Goal: Task Accomplishment & Management: Use online tool/utility

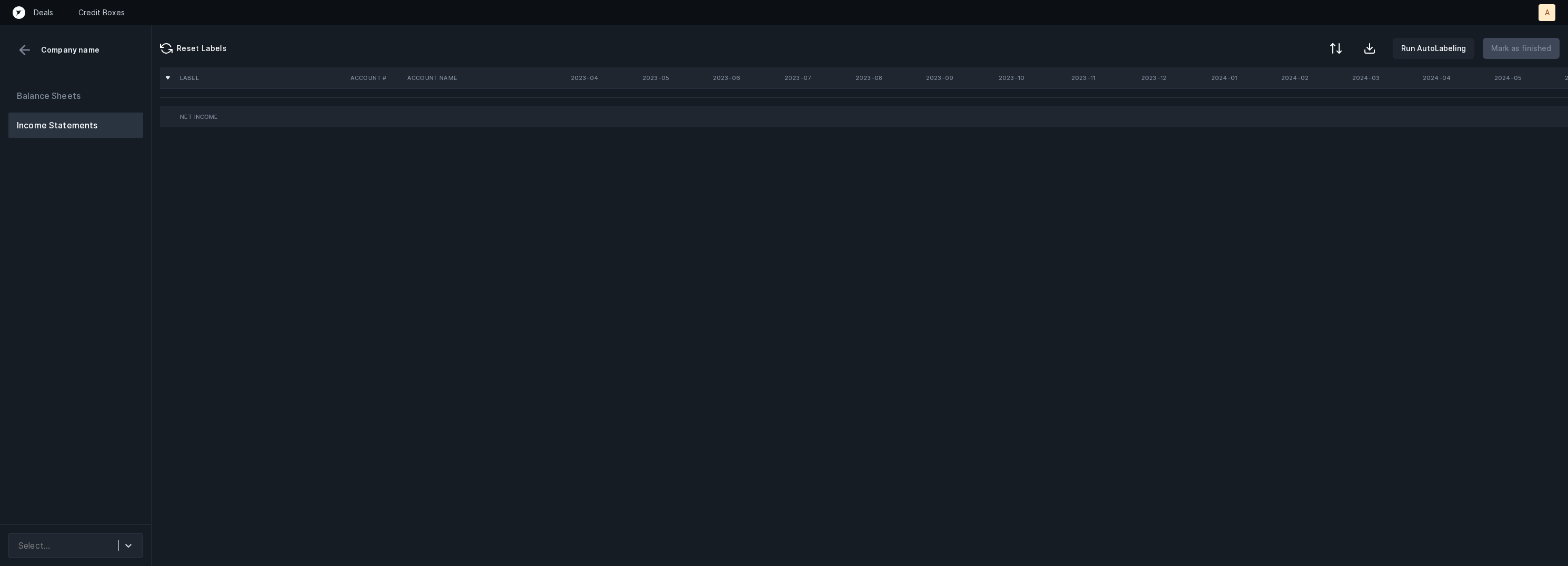
click at [87, 251] on div "Balance Sheets Income Statements" at bounding box center [76, 299] width 152 height 450
click at [123, 540] on icon at bounding box center [129, 546] width 11 height 11
click at [116, 512] on div "EHI_P&L([DATE]-[DATE])_Cleaned.csv" at bounding box center [75, 510] width 134 height 34
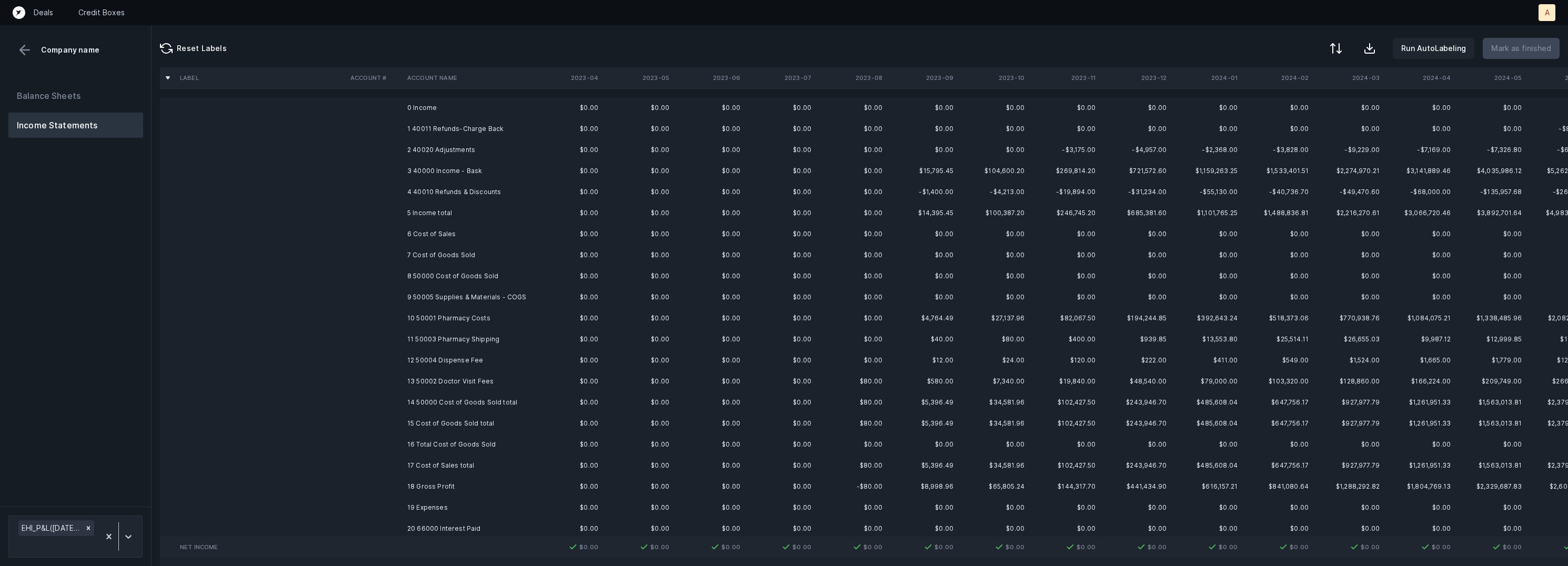
click at [489, 124] on td "1 40011 Refunds-Charge Back" at bounding box center [468, 128] width 129 height 21
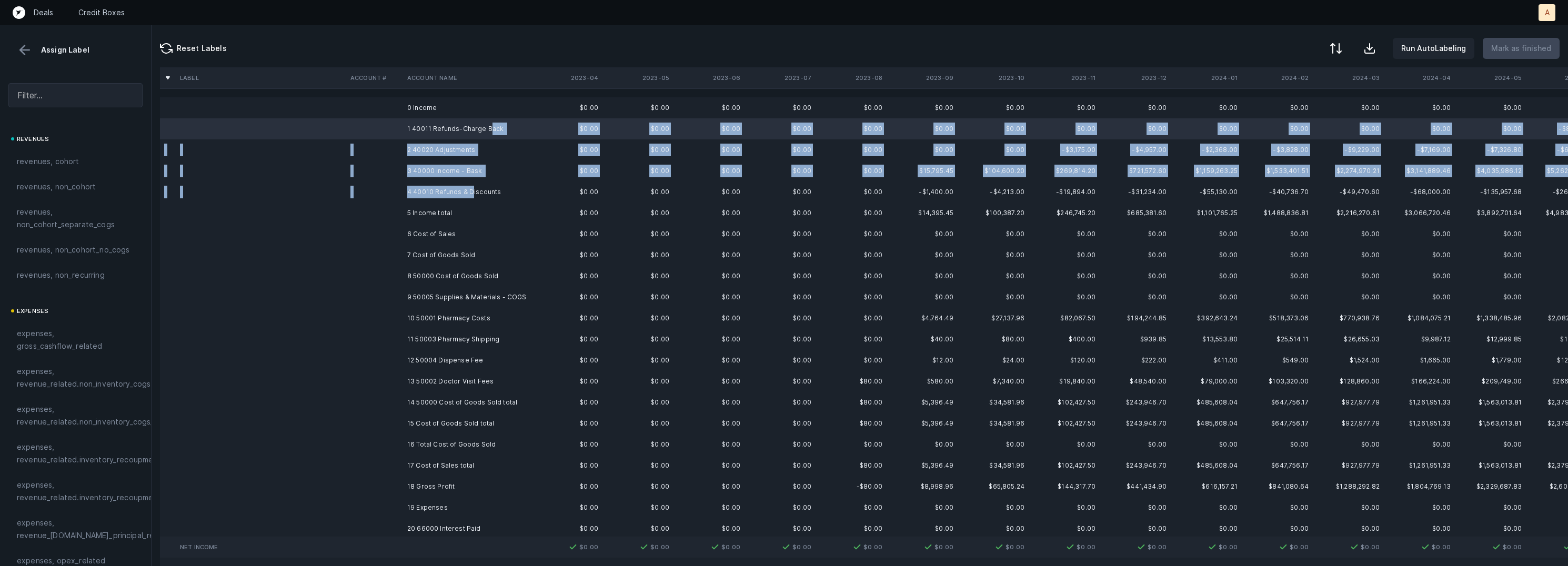
click at [471, 193] on td "4 40010 Refunds & Discounts" at bounding box center [468, 191] width 129 height 21
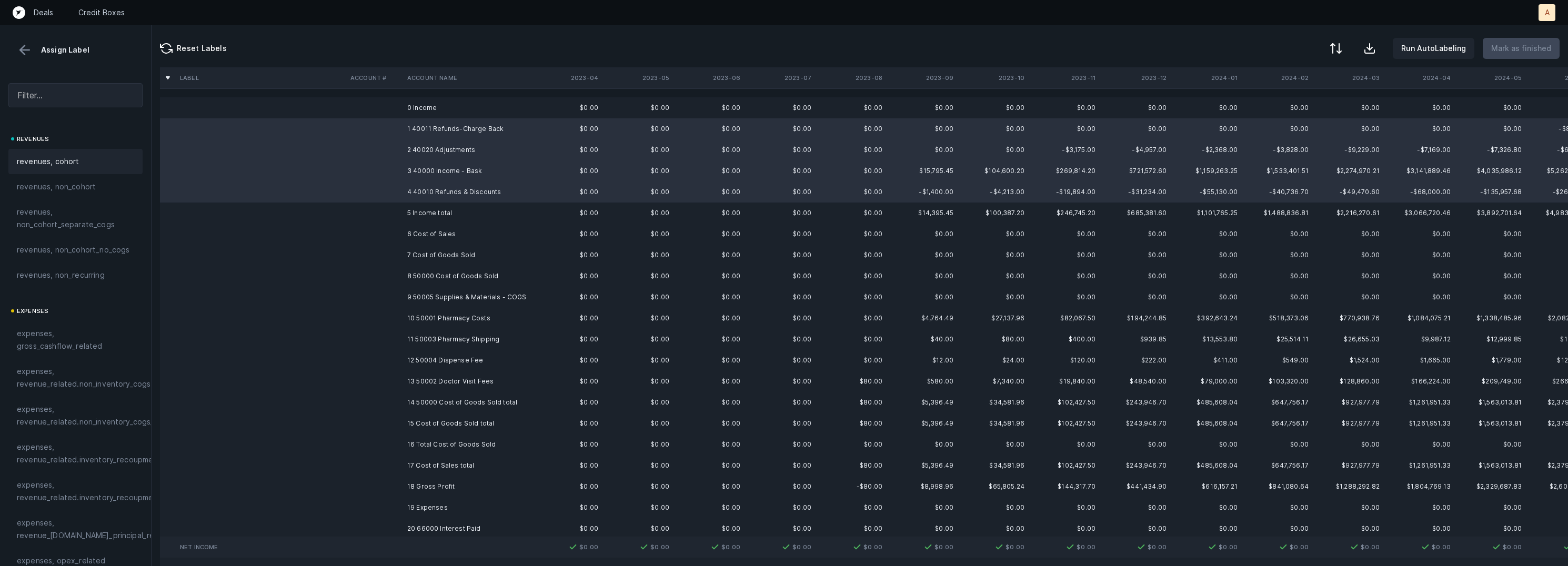
click at [74, 151] on div "revenues, cohort" at bounding box center [75, 161] width 134 height 25
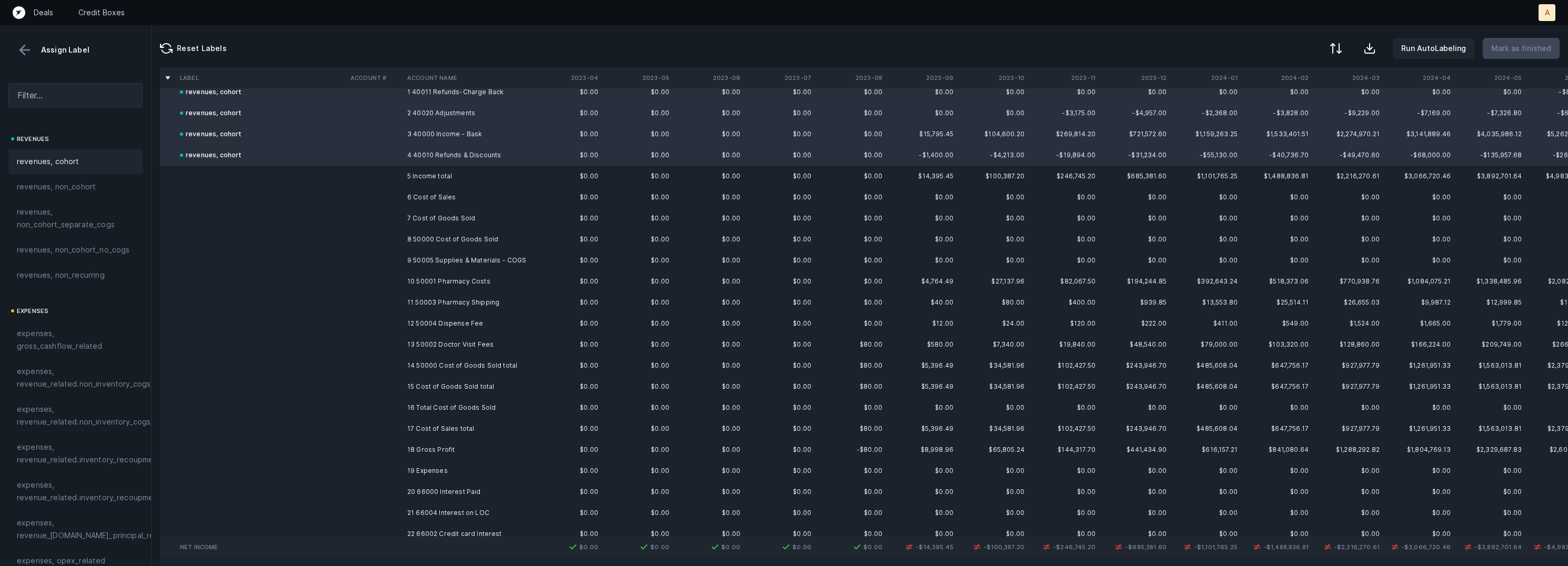
scroll to position [40, 0]
click at [405, 230] on td "8 50000 Cost of Goods Sold" at bounding box center [468, 236] width 129 height 21
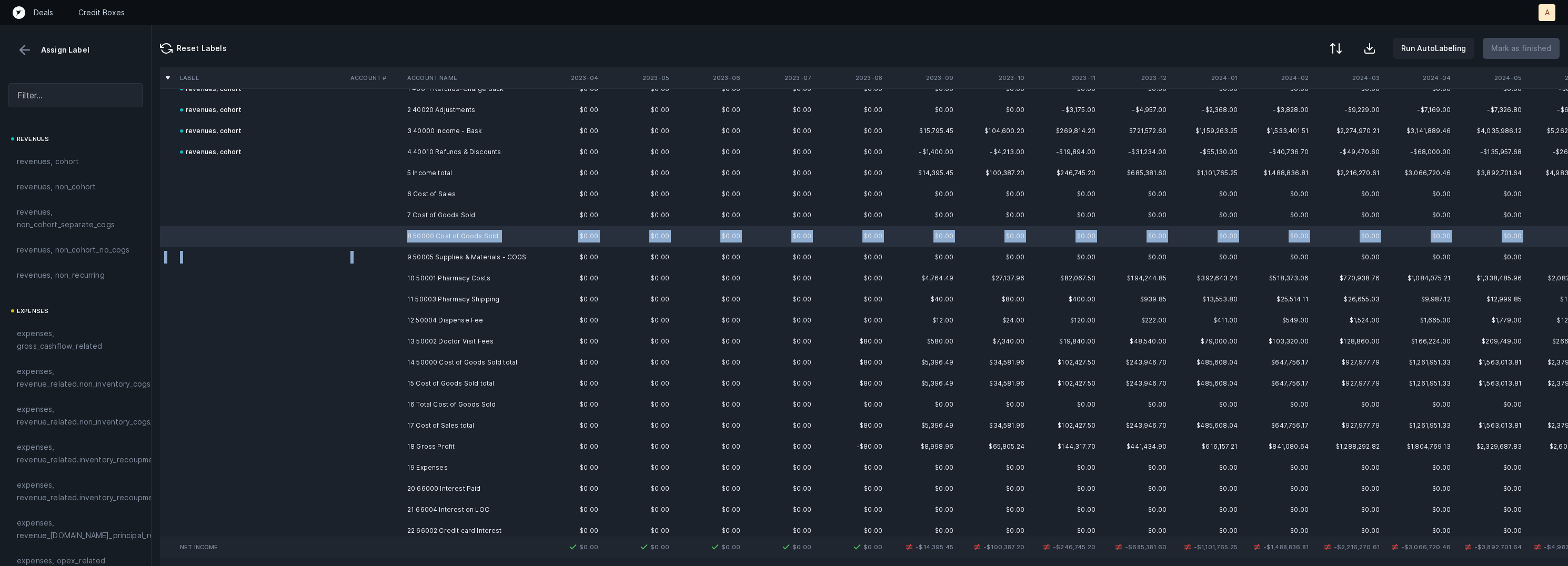
click at [405, 251] on td "9 50005 Supplies & Materials - COGS" at bounding box center [468, 257] width 129 height 21
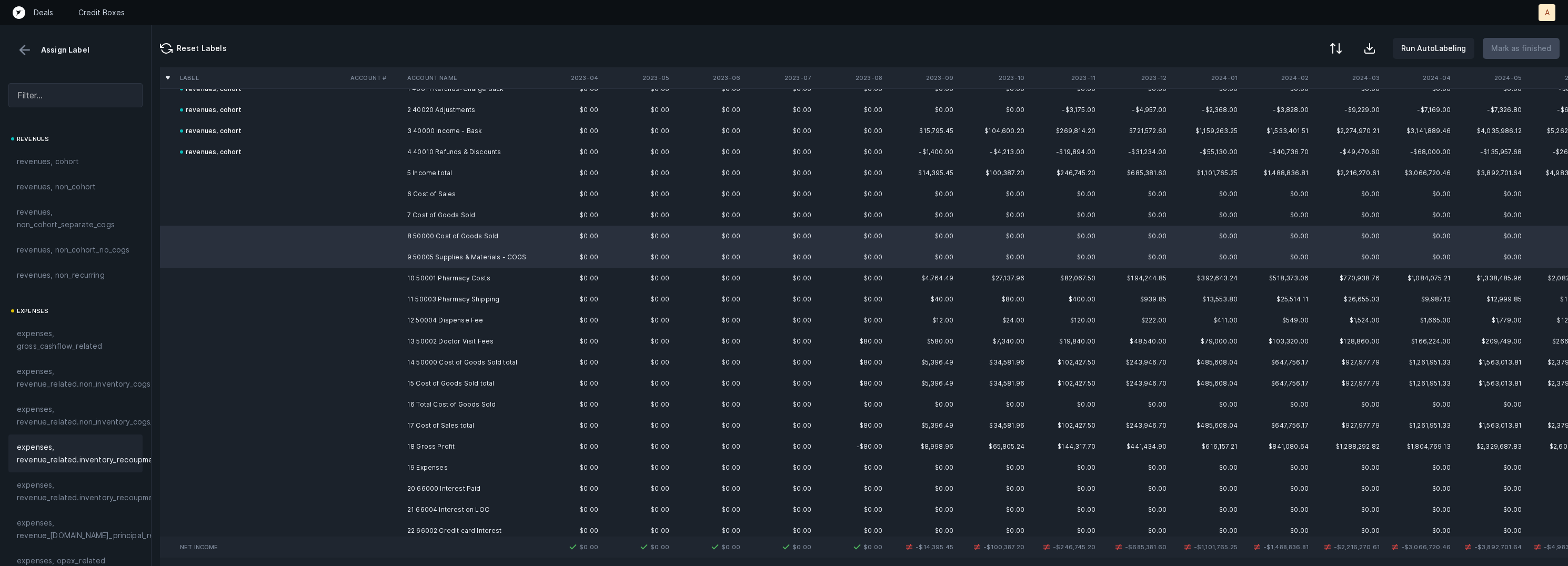
click at [97, 441] on span "expenses, revenue_related.inventory_recoupment" at bounding box center [89, 453] width 144 height 25
click at [455, 273] on td "10 50001 Pharmacy Costs" at bounding box center [468, 278] width 129 height 21
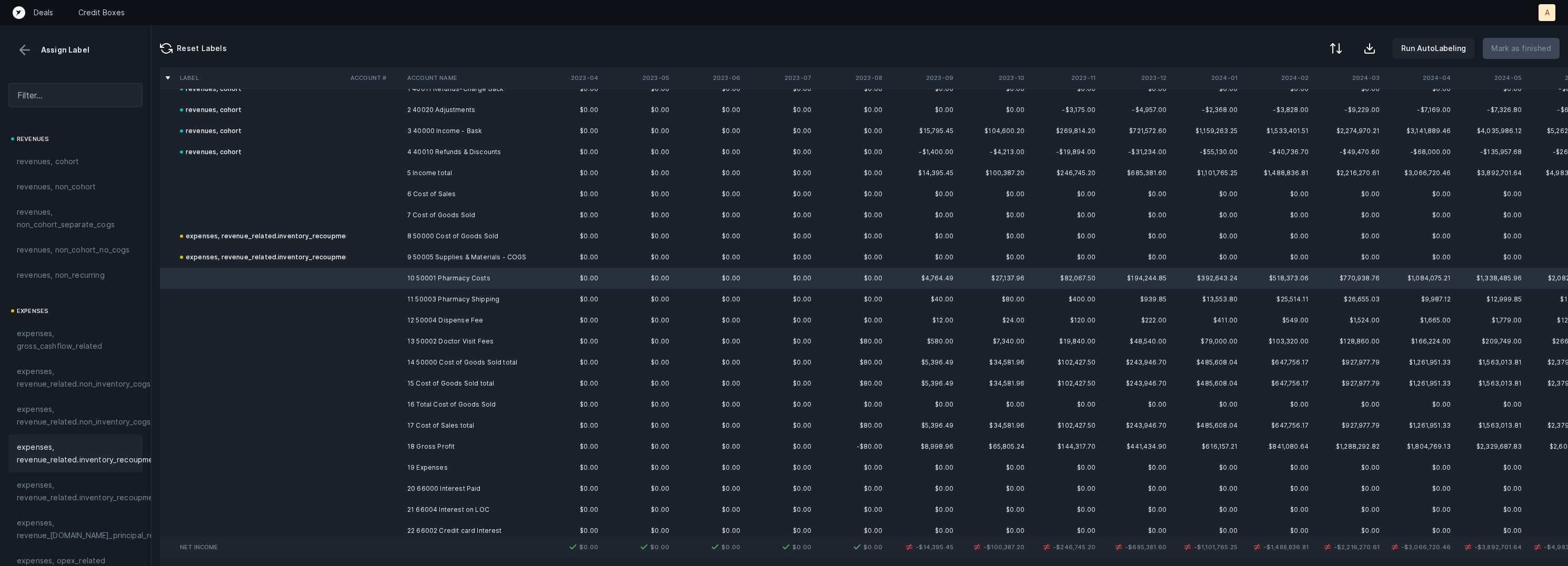
click at [72, 450] on span "expenses, revenue_related.inventory_recoupment" at bounding box center [89, 453] width 144 height 25
click at [401, 300] on td at bounding box center [375, 299] width 57 height 21
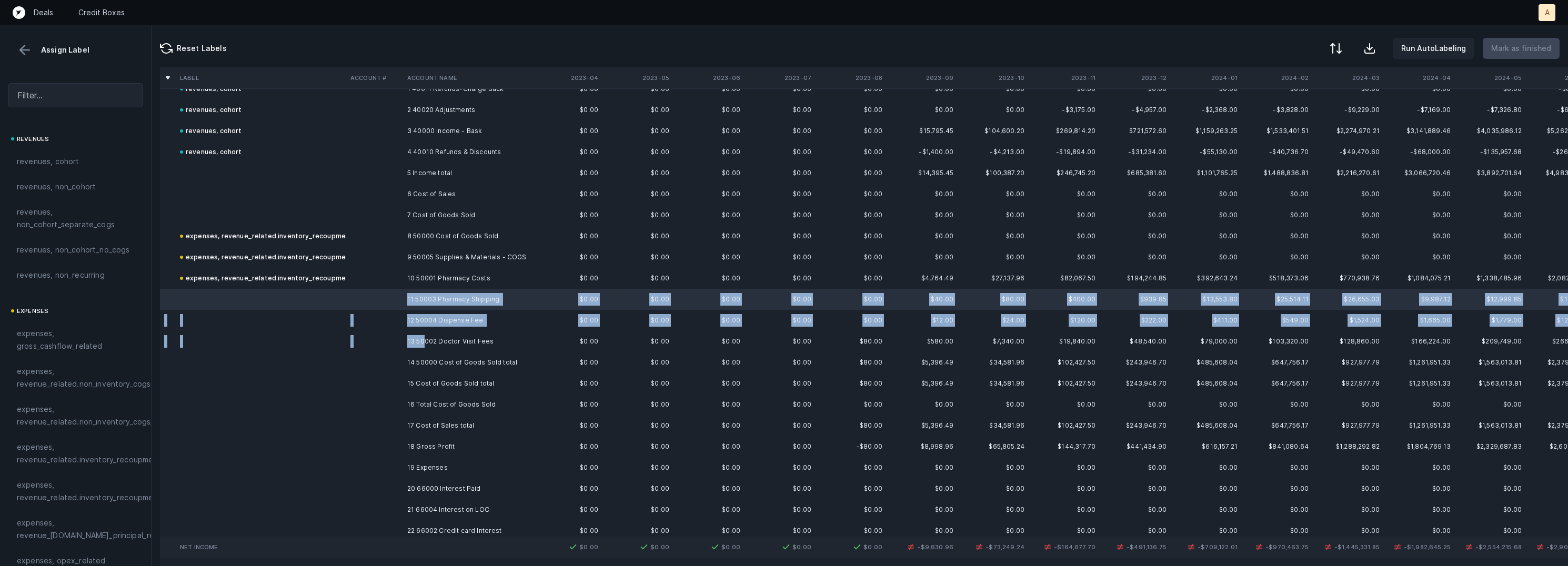
click at [426, 335] on td "13 50002 Doctor Visit Fees" at bounding box center [468, 341] width 129 height 21
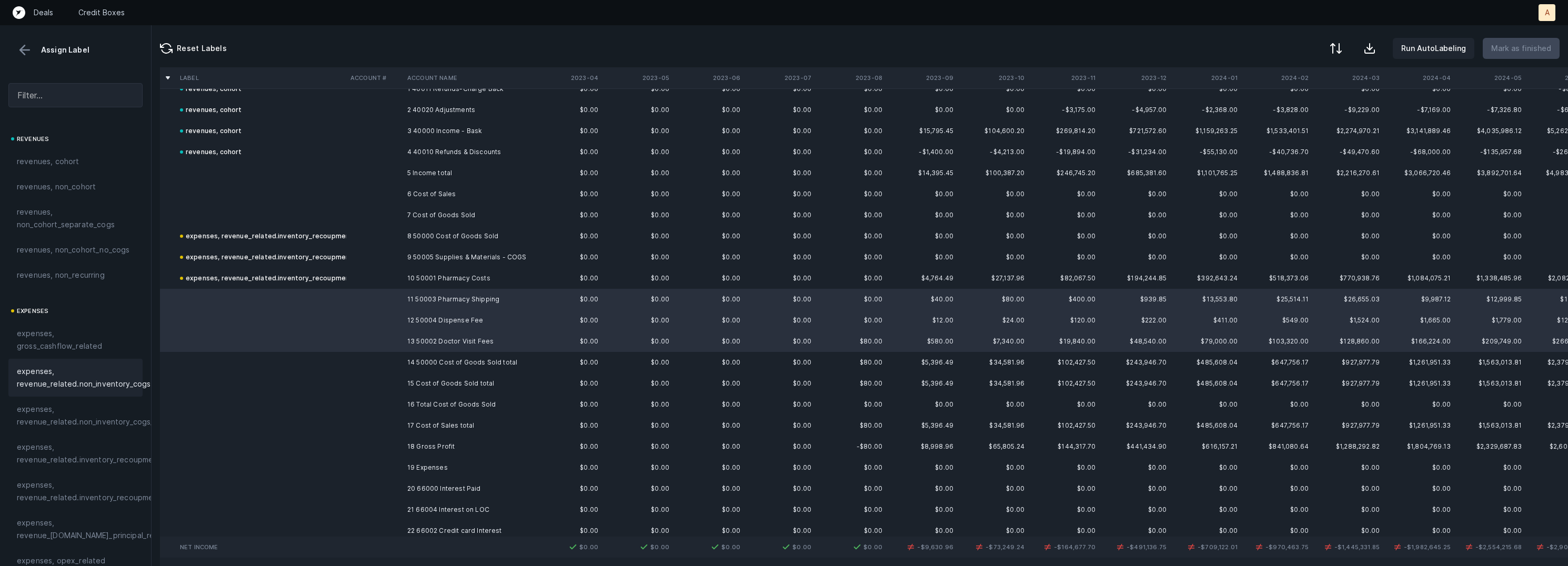
click at [106, 370] on span "expenses, revenue_related.non_inventory_cogs" at bounding box center [83, 377] width 133 height 25
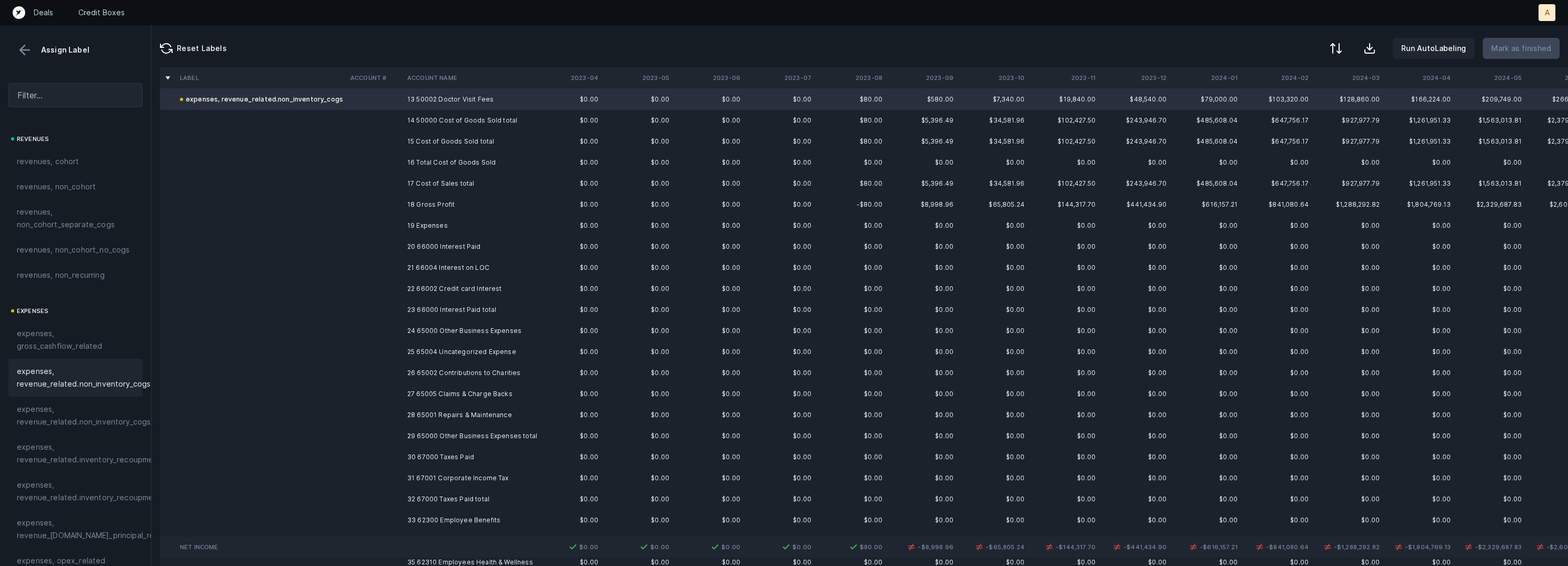
scroll to position [319, 0]
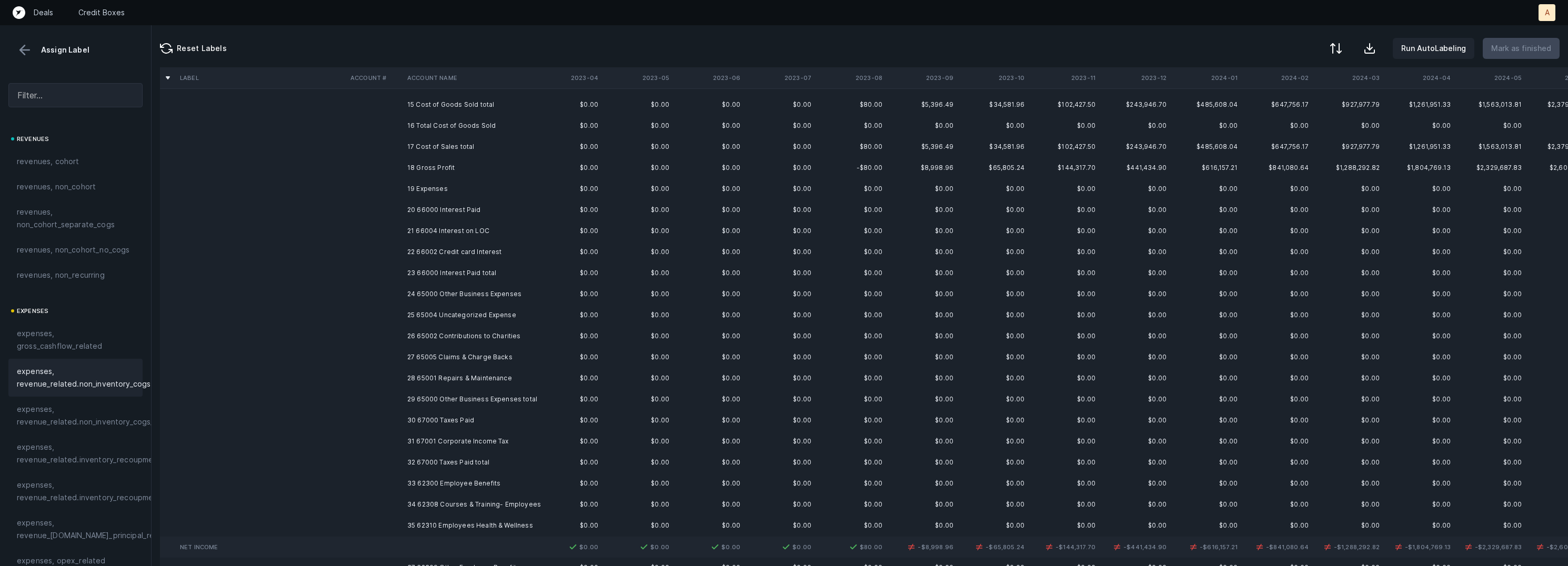
click at [484, 208] on td "20 66000 Interest Paid" at bounding box center [468, 210] width 129 height 21
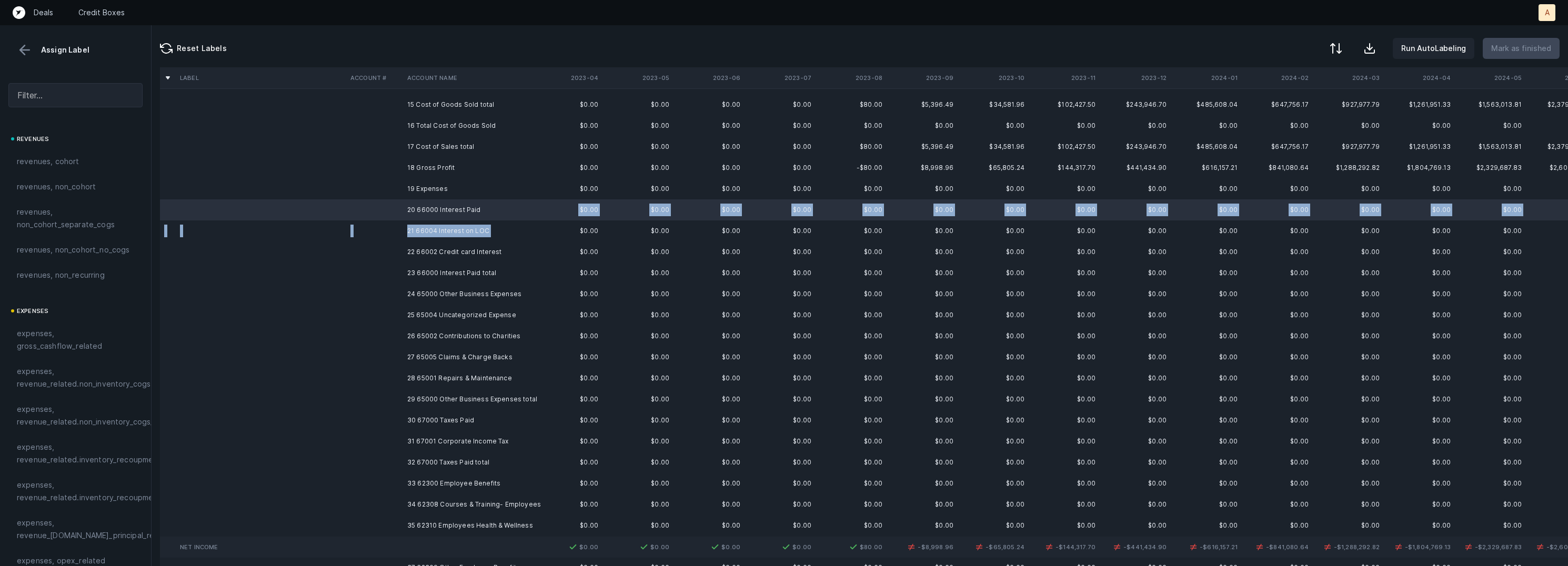
click at [493, 225] on td "21 66004 Interest on LOC" at bounding box center [468, 231] width 129 height 21
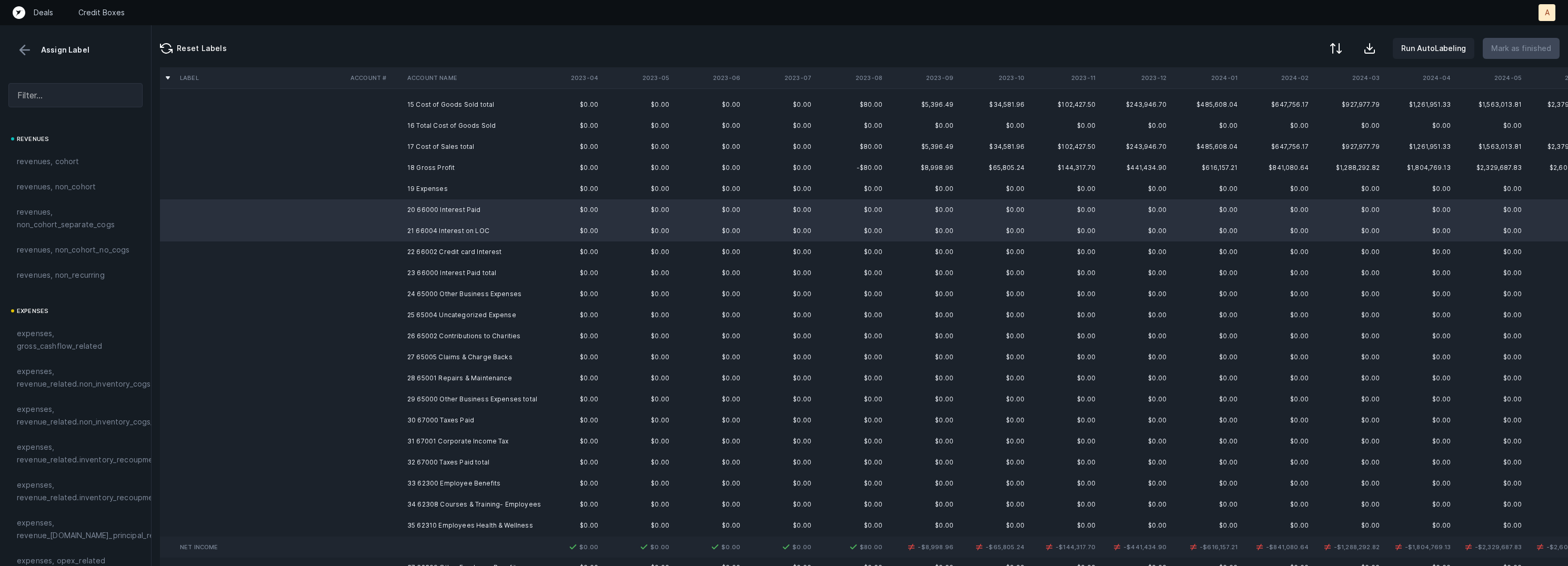
click at [486, 250] on td "22 66002 Credit card Interest" at bounding box center [468, 252] width 129 height 21
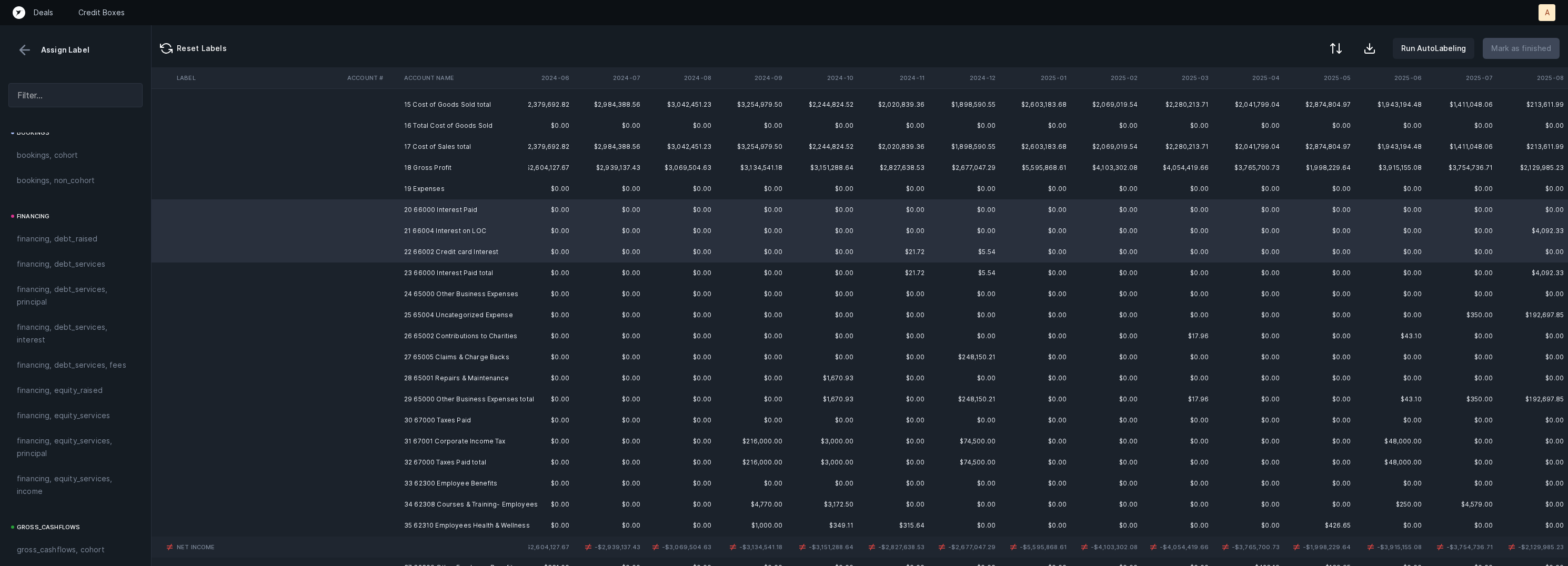
scroll to position [726, 0]
click at [69, 350] on span "financing, debt_services, interest" at bounding box center [75, 344] width 117 height 25
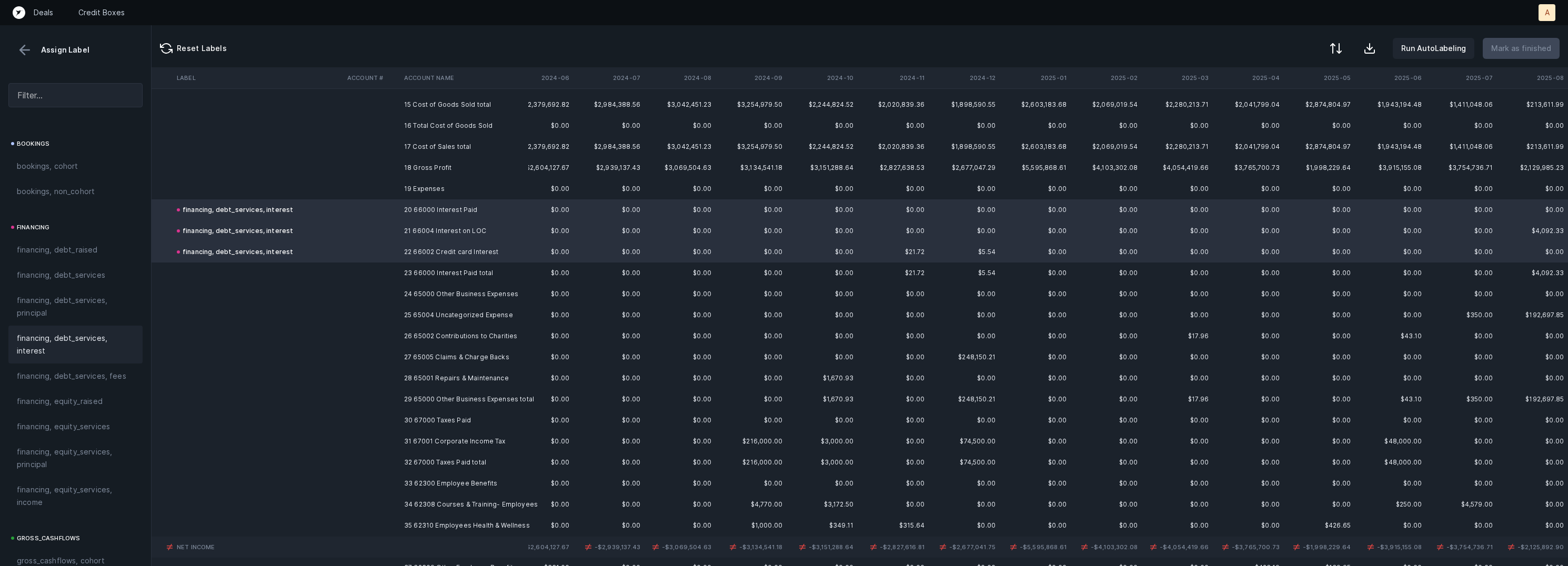
click at [418, 293] on td "24 65000 Other Business Expenses" at bounding box center [464, 293] width 129 height 21
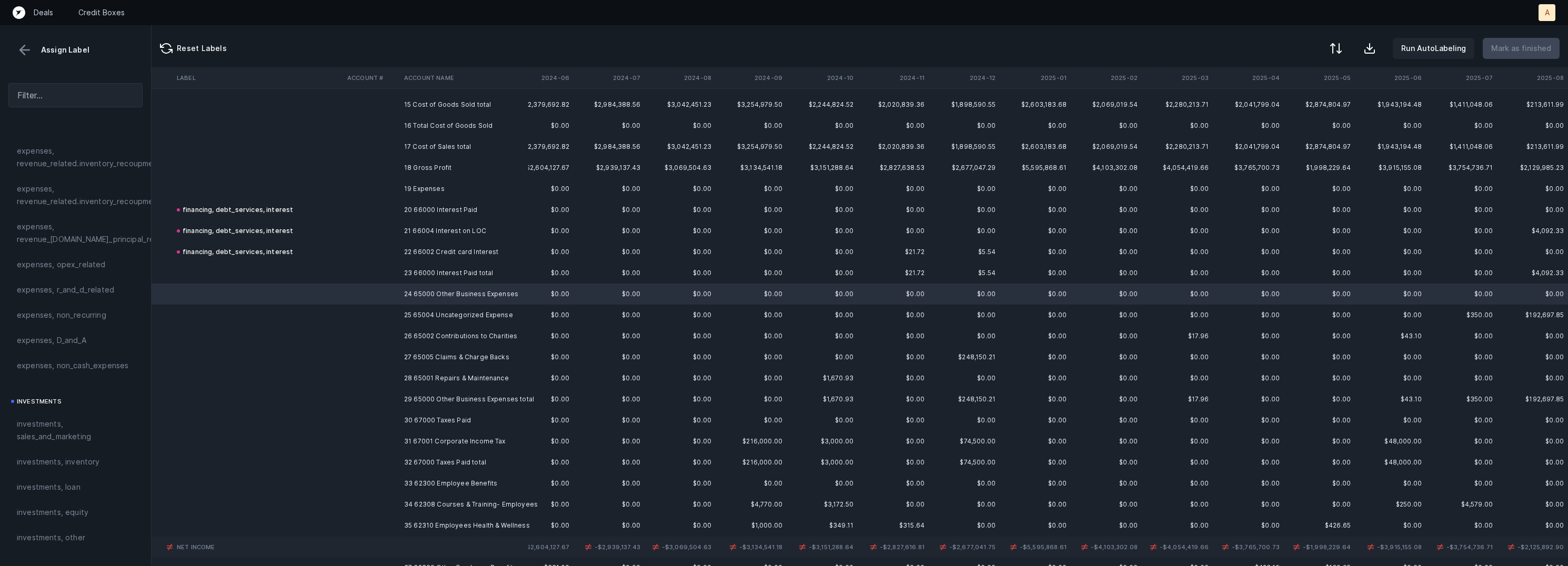
scroll to position [279, 0]
click at [83, 277] on span "expenses, opex_related" at bounding box center [61, 281] width 89 height 13
click at [462, 312] on td "25 65004 Uncategorized Expense" at bounding box center [464, 314] width 129 height 21
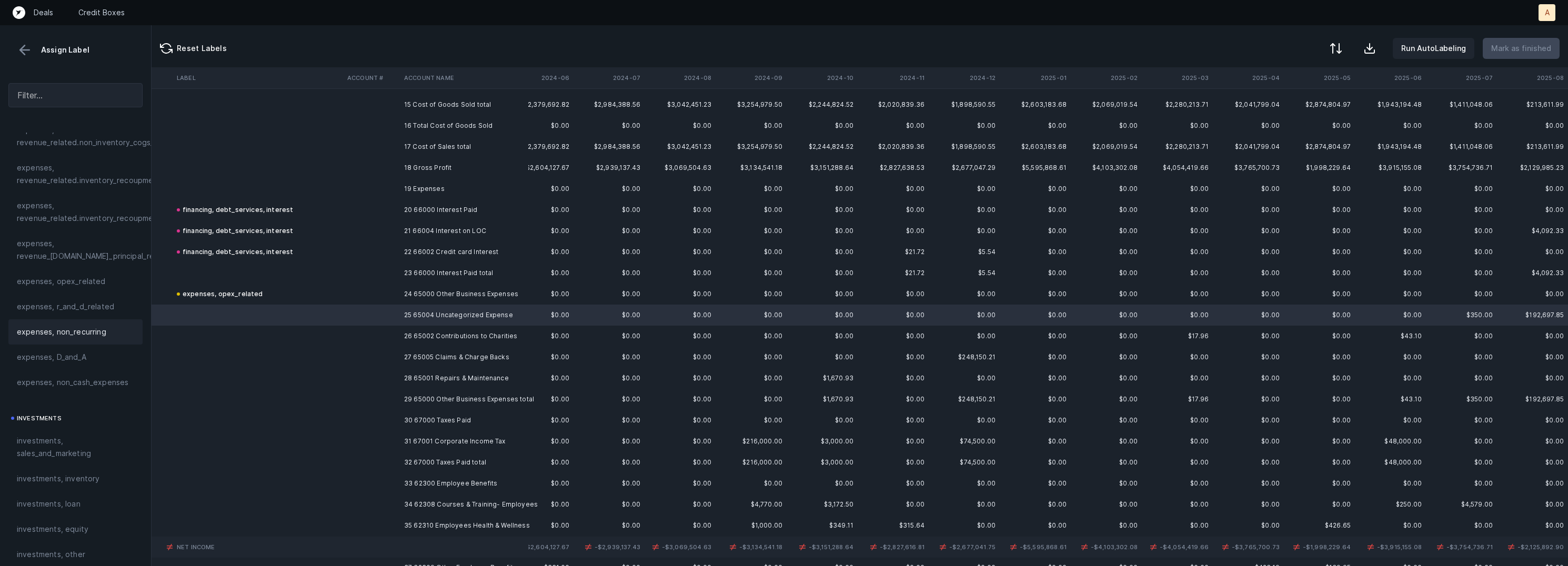
click at [87, 333] on span "expenses, non_recurring" at bounding box center [62, 331] width 89 height 13
click at [422, 333] on td "26 65002 Contributions to Charities" at bounding box center [464, 335] width 129 height 21
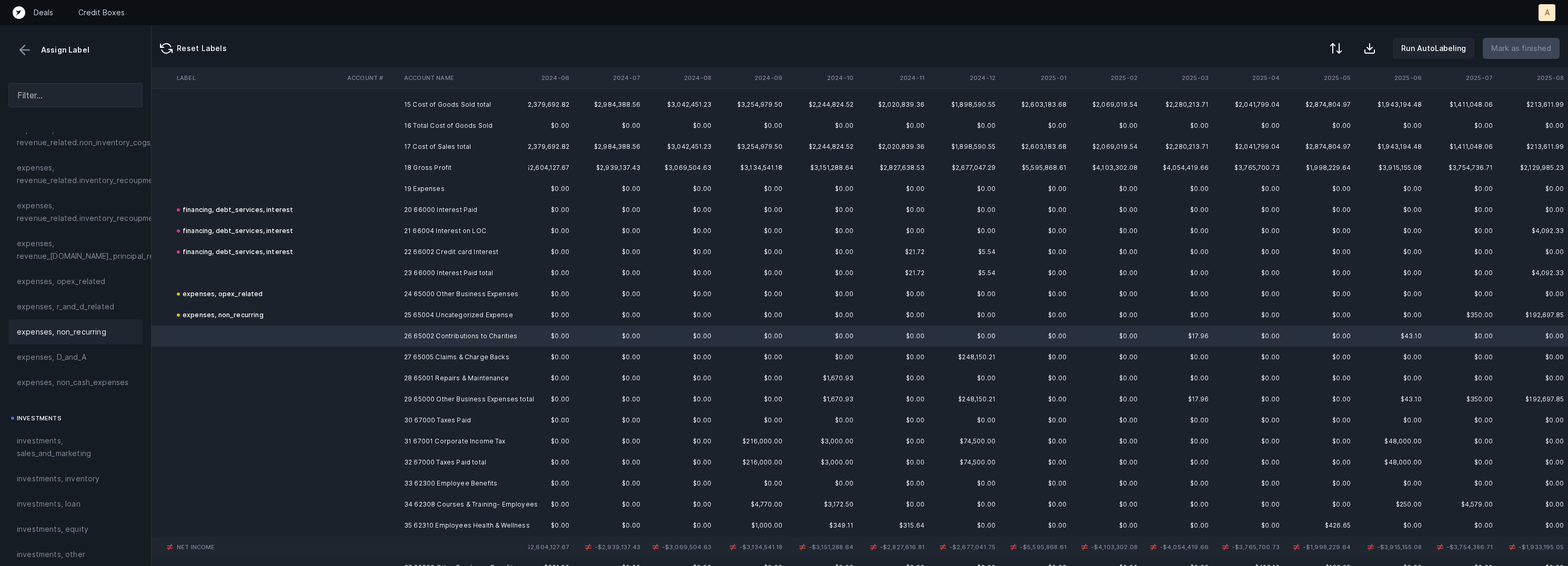
click at [66, 326] on span "expenses, non_recurring" at bounding box center [62, 331] width 89 height 13
click at [407, 358] on td "27 65005 Claims & Charge Backs" at bounding box center [464, 356] width 129 height 21
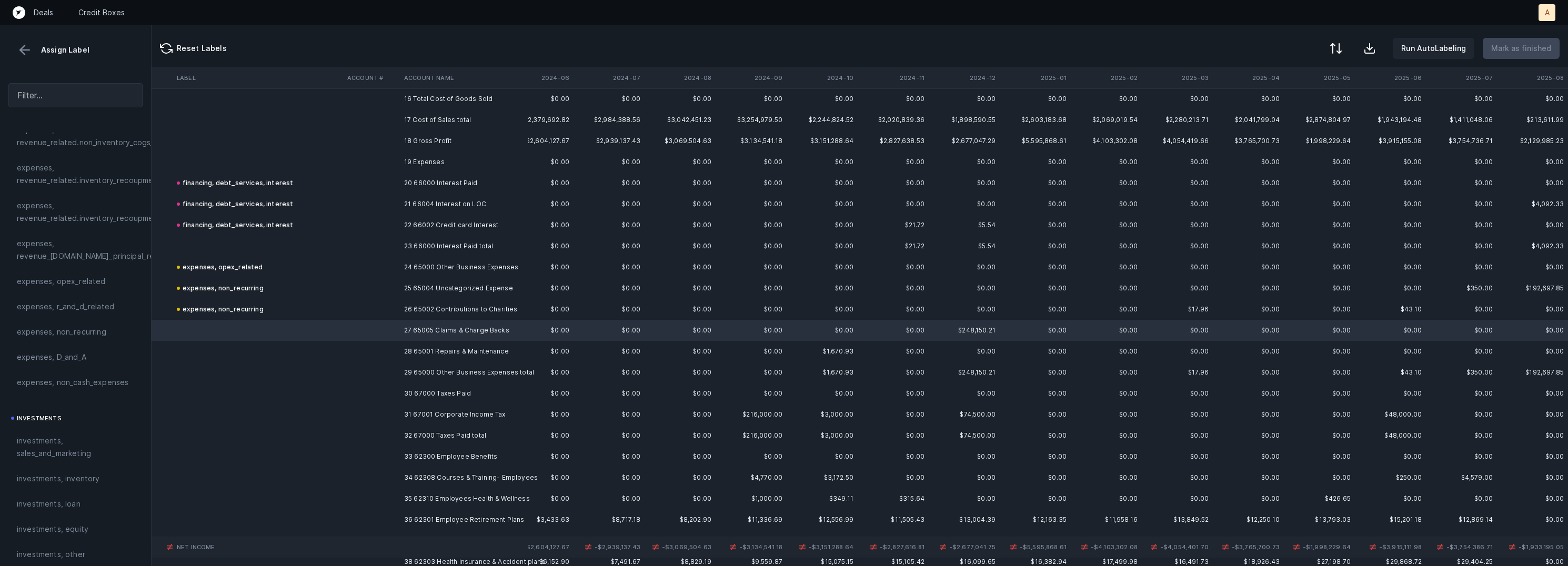
scroll to position [359, 1023]
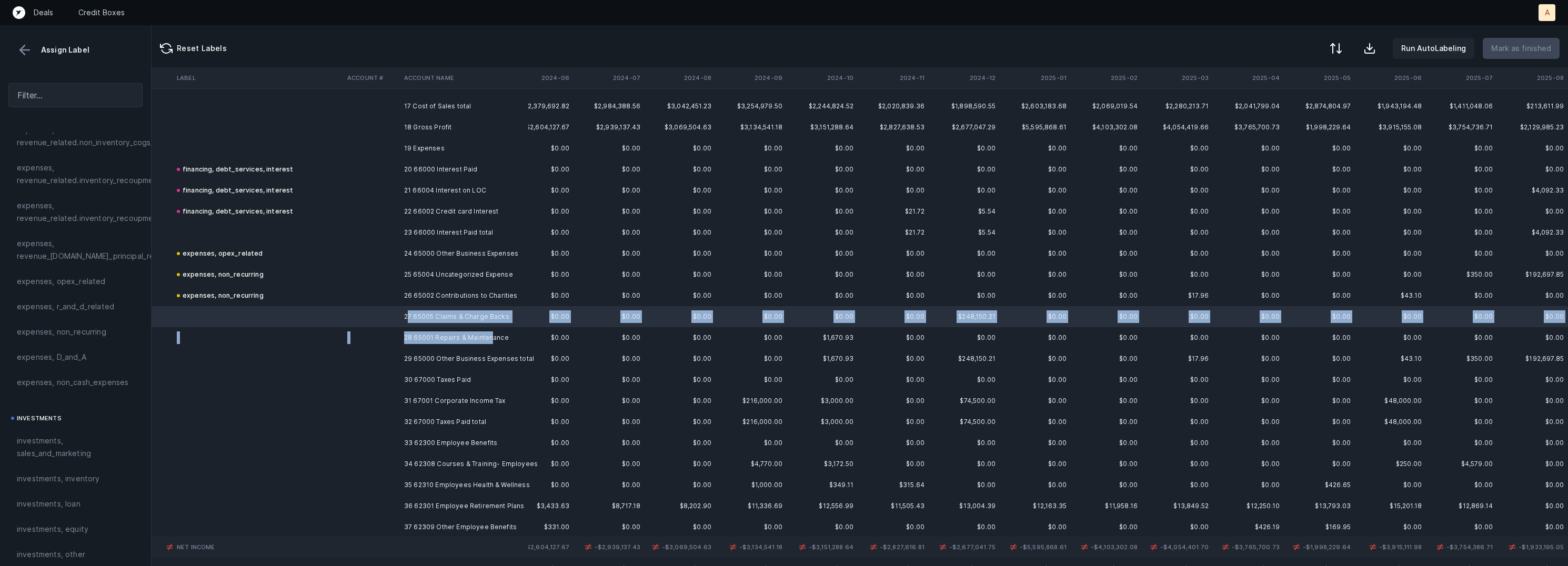
click at [490, 335] on td "28 65001 Repairs & Maintenance" at bounding box center [464, 337] width 129 height 21
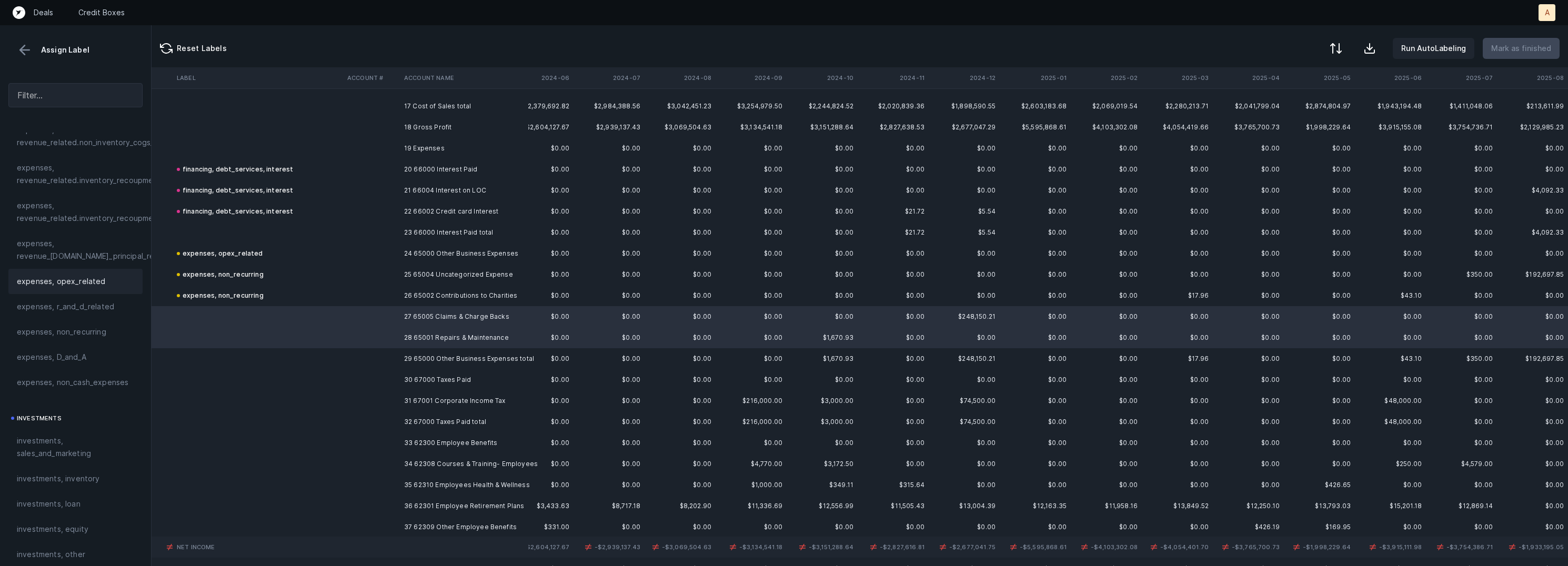
click at [27, 279] on span "expenses, opex_related" at bounding box center [61, 281] width 89 height 13
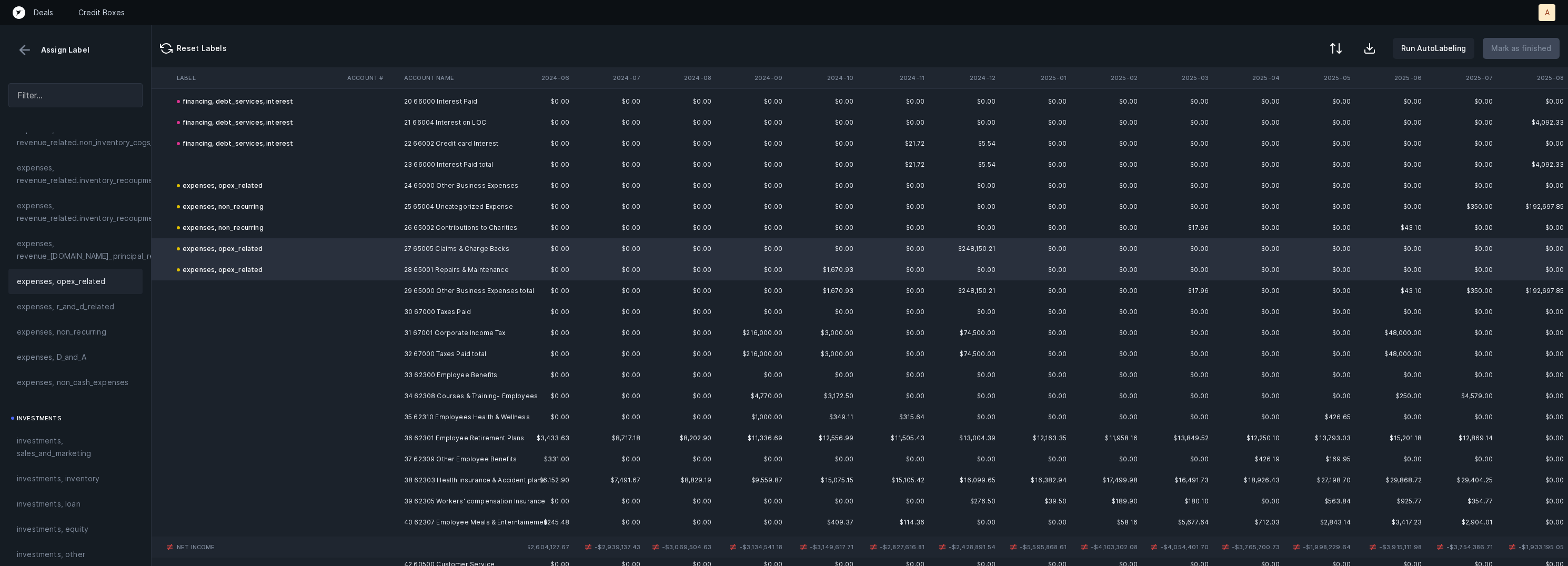
scroll to position [465, 1023]
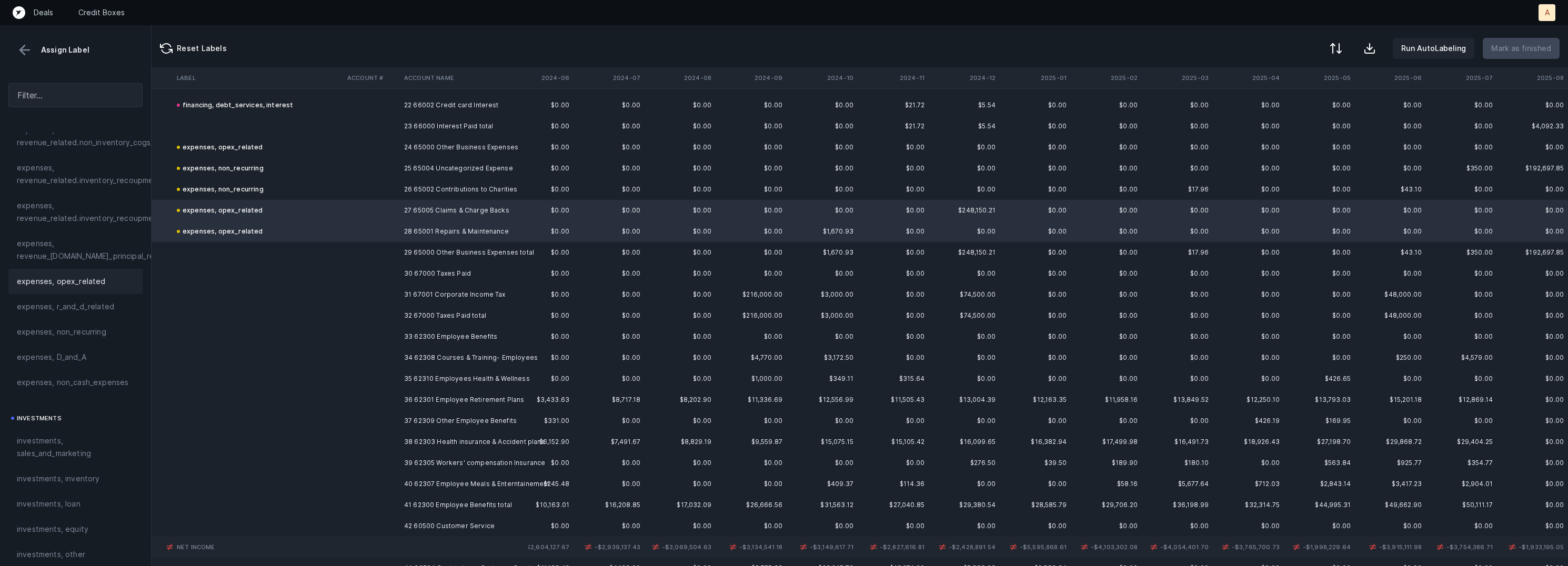
click at [445, 275] on td "30 67000 Taxes Paid" at bounding box center [464, 273] width 129 height 21
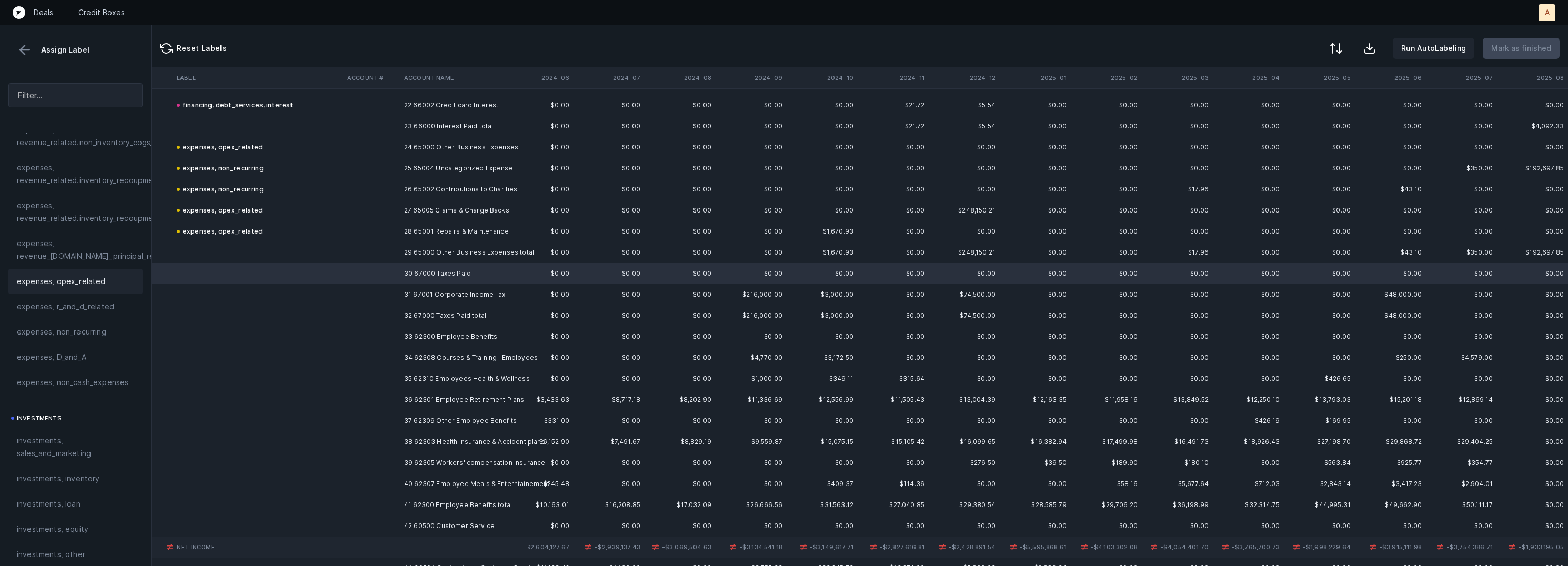
click at [103, 275] on div "expenses, opex_related" at bounding box center [75, 281] width 117 height 13
click at [484, 293] on td "31 67001 Corporate Income Tax" at bounding box center [464, 294] width 129 height 21
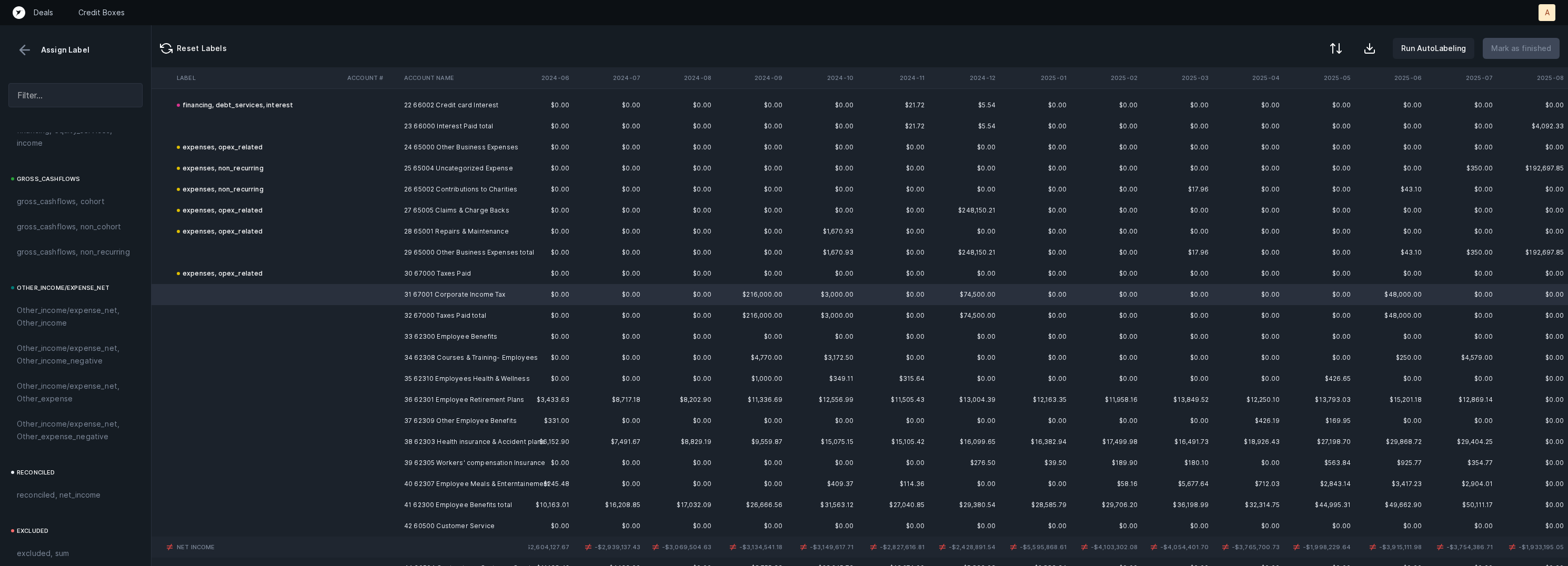
scroll to position [1110, 0]
click at [47, 367] on span "Other_income/expense_net, Other_expense" at bounding box center [75, 367] width 117 height 25
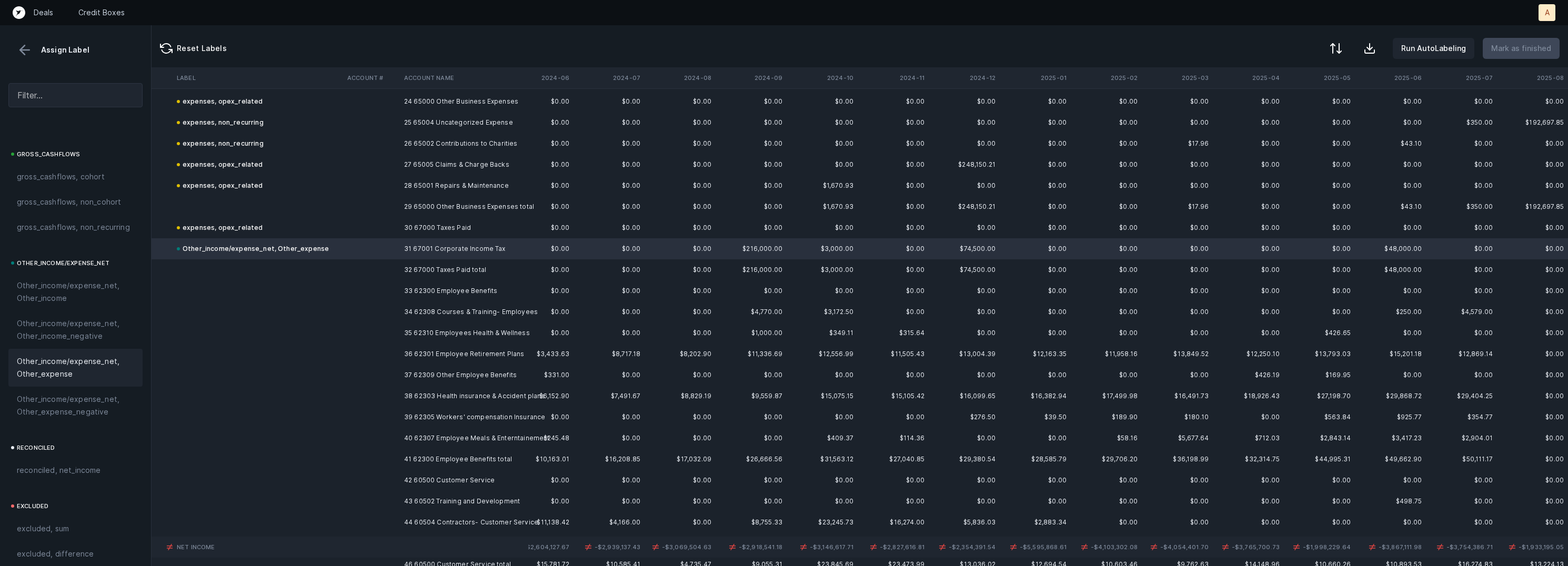
scroll to position [531, 1023]
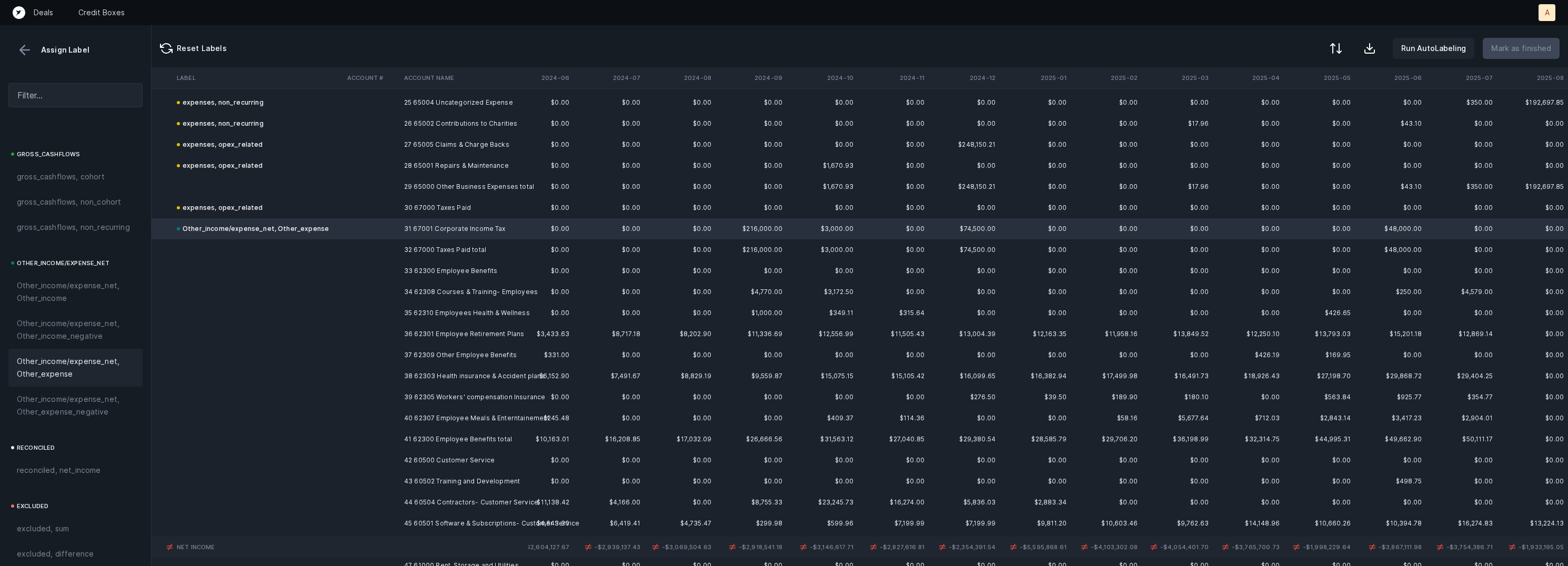
click at [397, 273] on td at bounding box center [372, 270] width 57 height 21
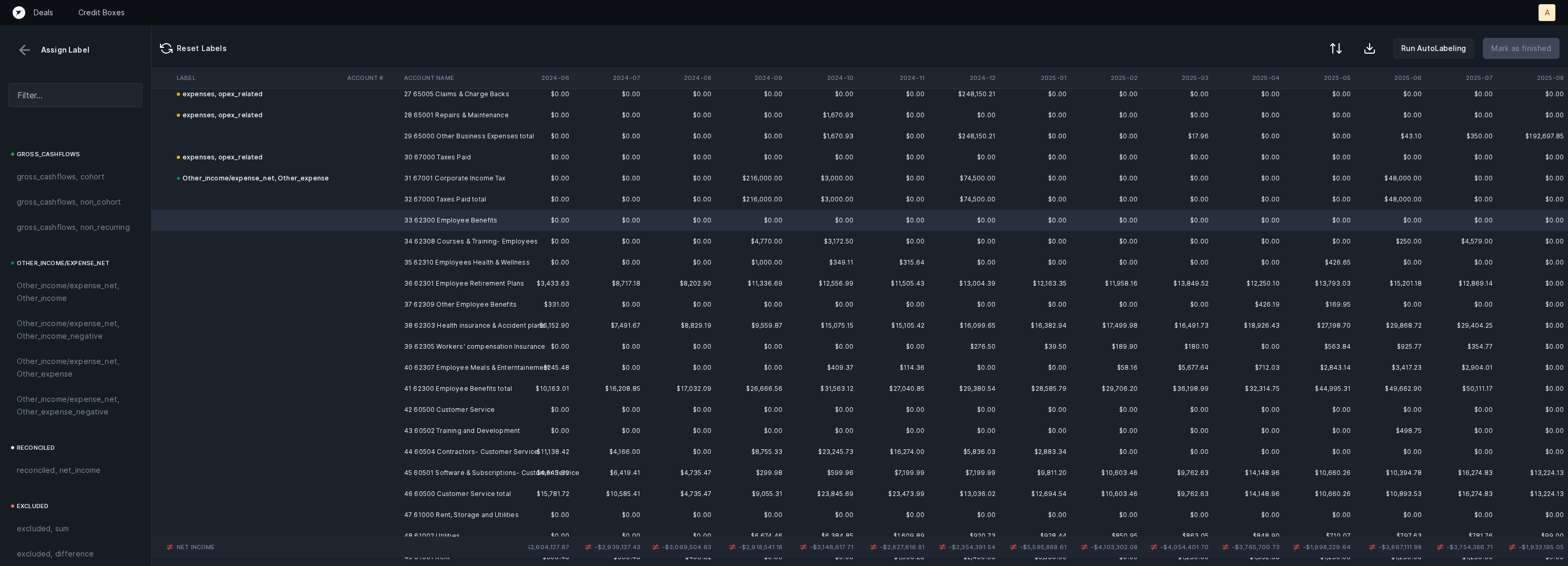
scroll to position [583, 1023]
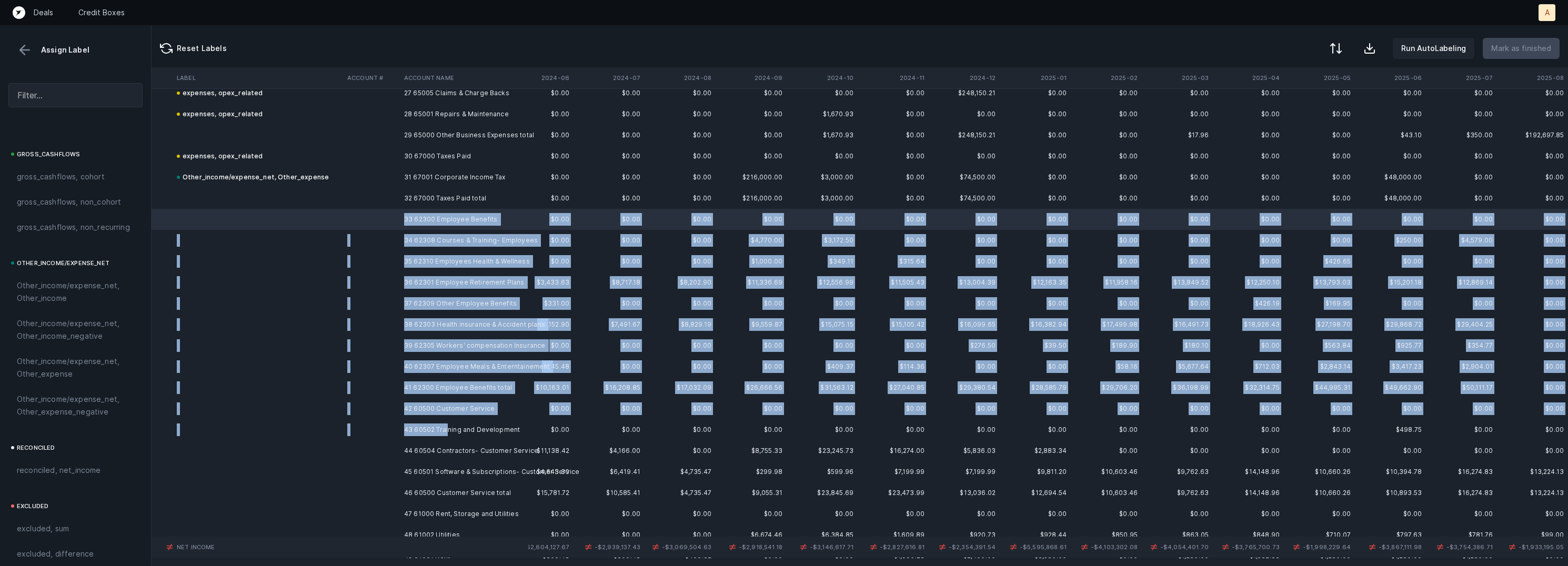
click at [448, 424] on td "43 60502 Training and Development" at bounding box center [464, 429] width 129 height 21
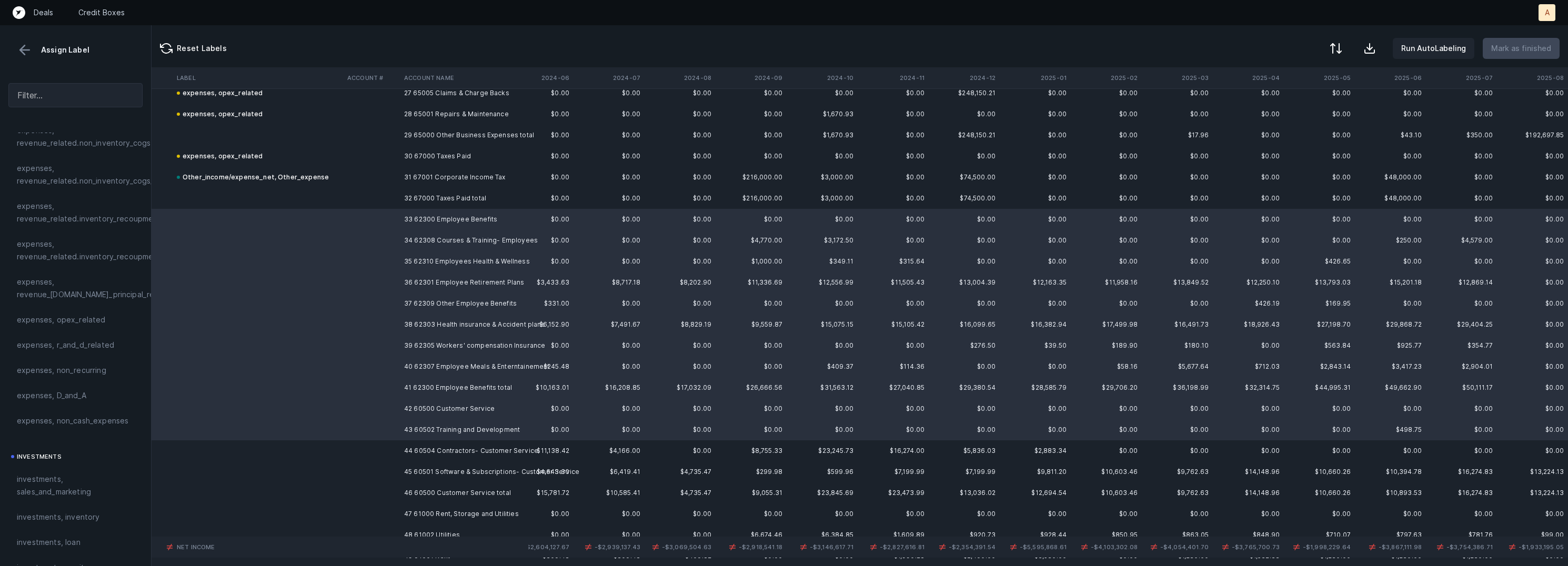
scroll to position [222, 0]
click at [82, 332] on span "expenses, opex_related" at bounding box center [61, 338] width 89 height 13
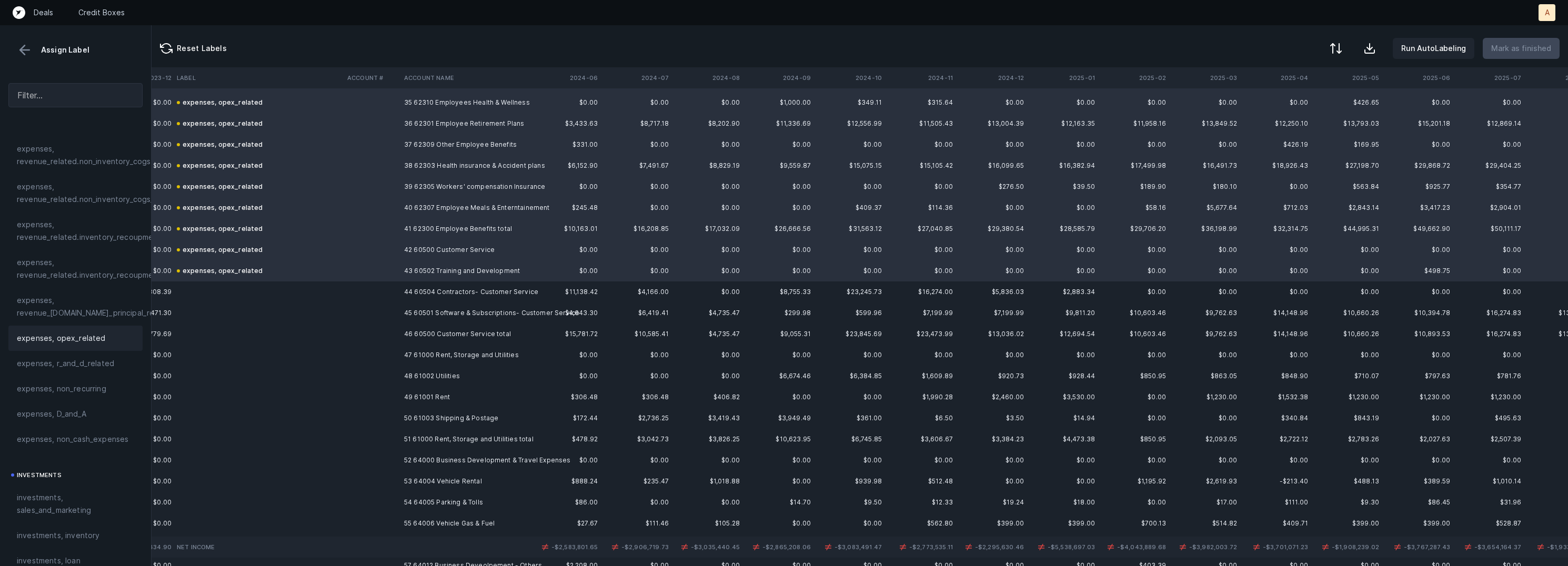
scroll to position [741, 997]
click at [410, 291] on td "44 60504 Contractors- Customer Service" at bounding box center [464, 291] width 129 height 21
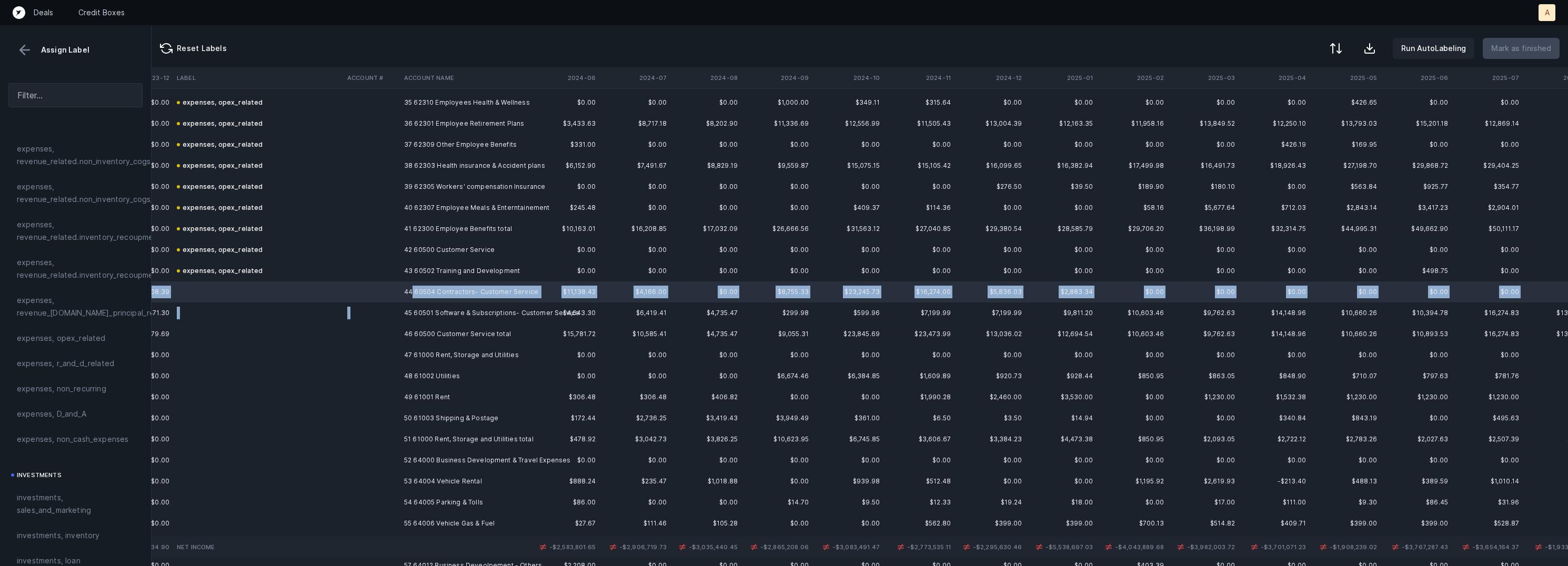
click at [412, 305] on td "45 60501 Software & Subscriptions- Customer Service" at bounding box center [464, 312] width 129 height 21
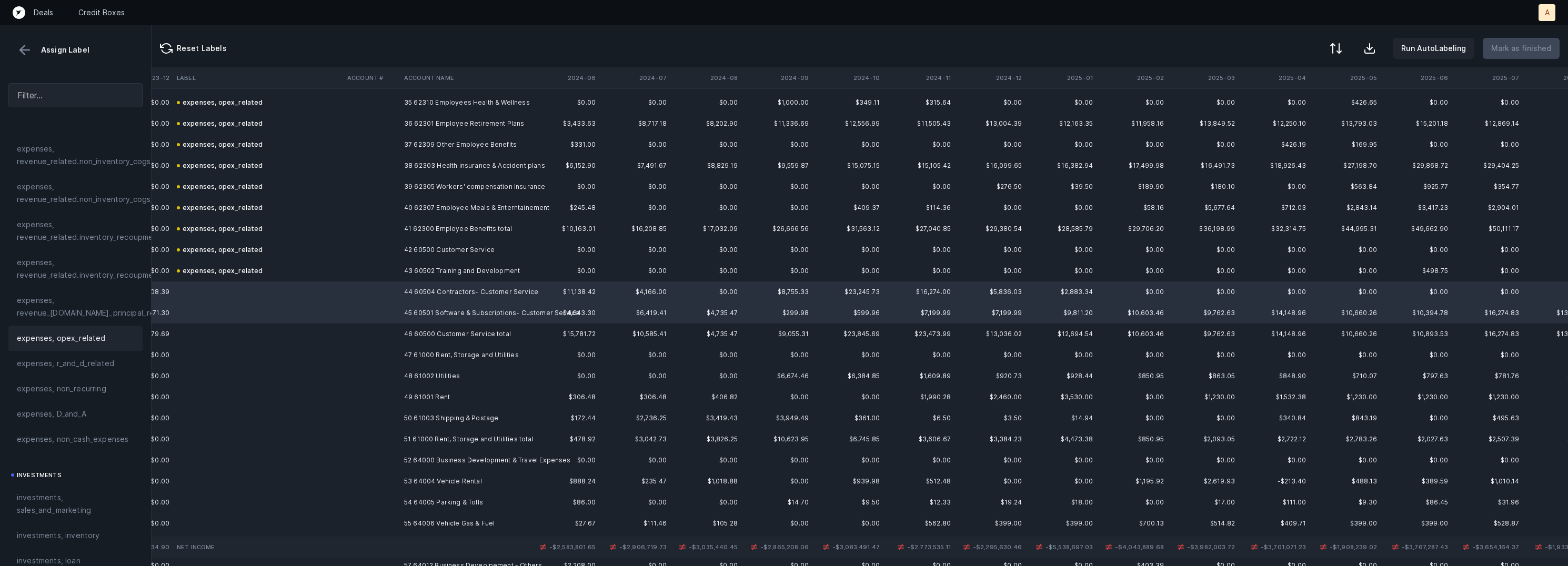
click at [76, 330] on div "expenses, opex_related" at bounding box center [75, 337] width 134 height 25
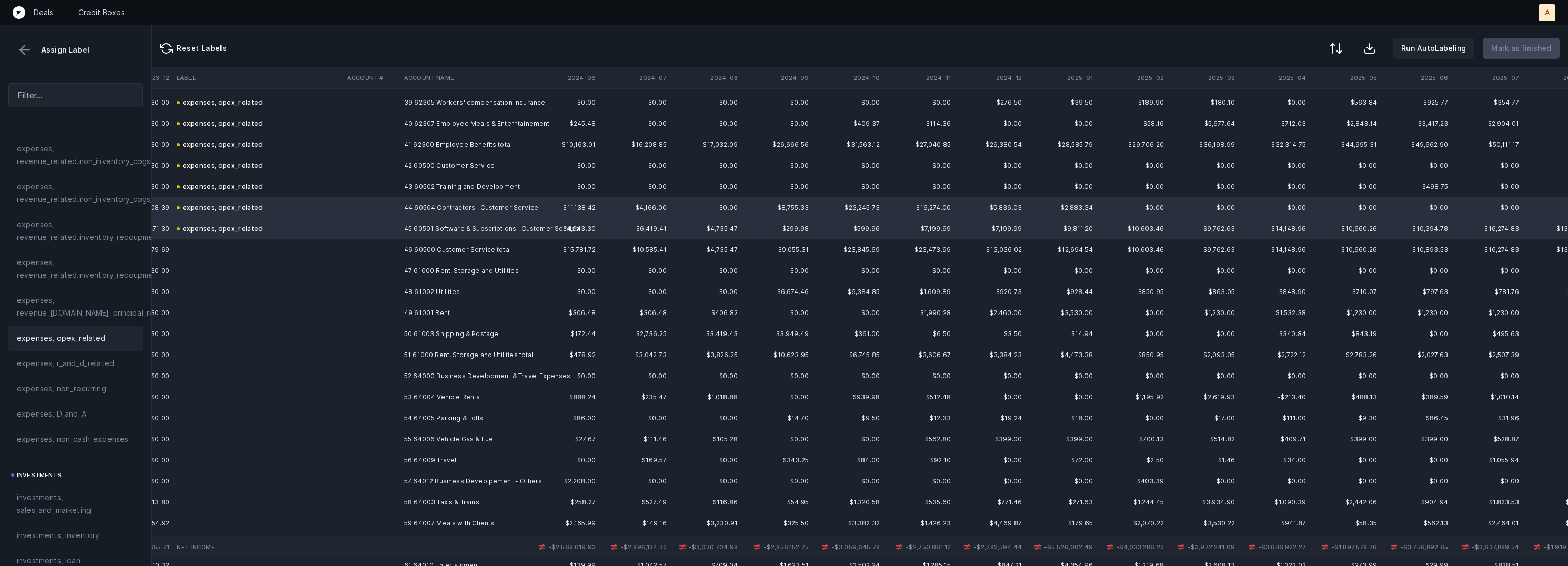
scroll to position [829, 997]
click at [406, 266] on td "47 61000 Rent, Storage and Utilities" at bounding box center [464, 266] width 129 height 21
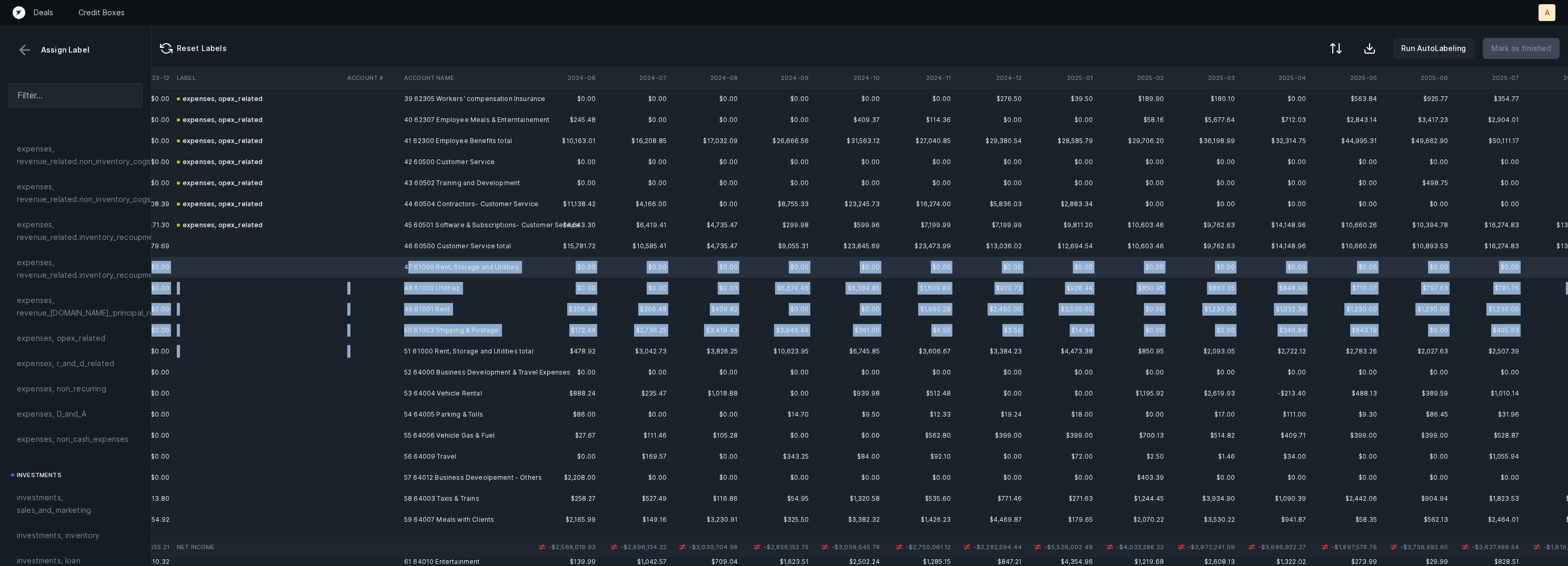
click at [440, 341] on td "51 61000 Rent, Storage and Utilities total" at bounding box center [464, 351] width 129 height 21
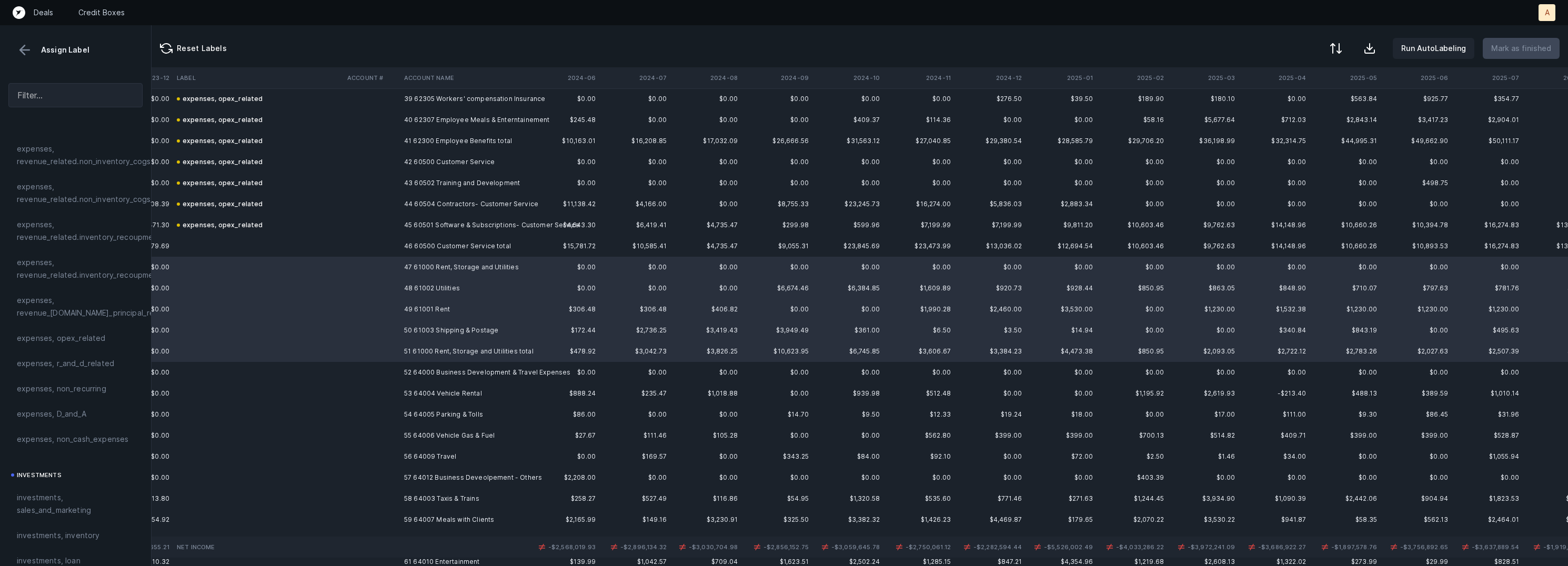
click at [420, 330] on td "50 61003 Shipping & Postage" at bounding box center [464, 330] width 129 height 21
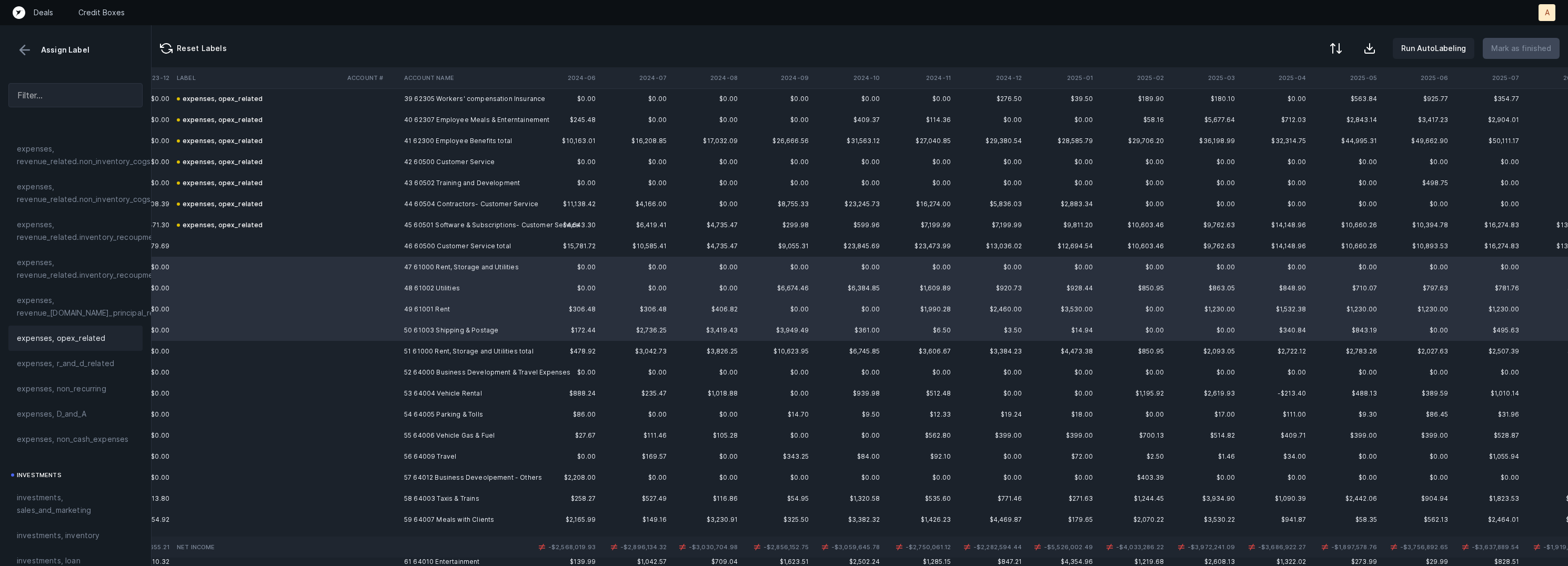
click at [34, 337] on span "expenses, opex_related" at bounding box center [61, 338] width 89 height 13
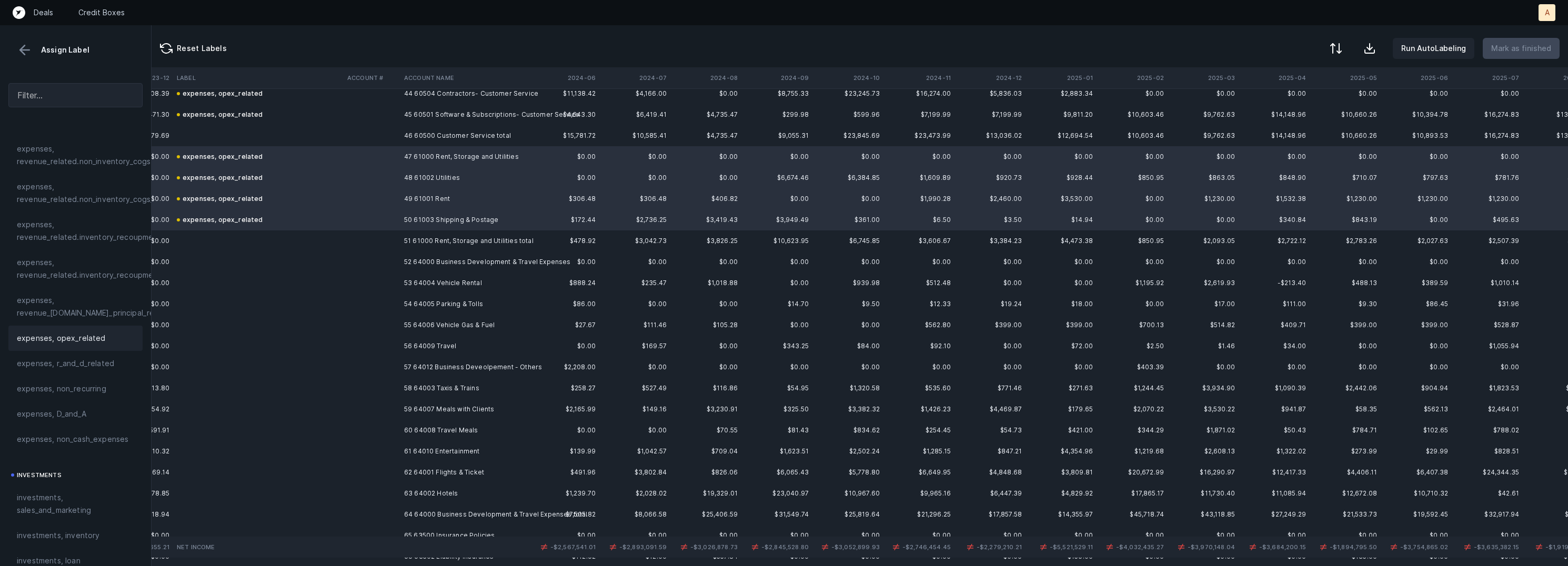
scroll to position [947, 997]
click at [415, 260] on td "52 64000 Business Development & Travel Expenses" at bounding box center [464, 255] width 129 height 21
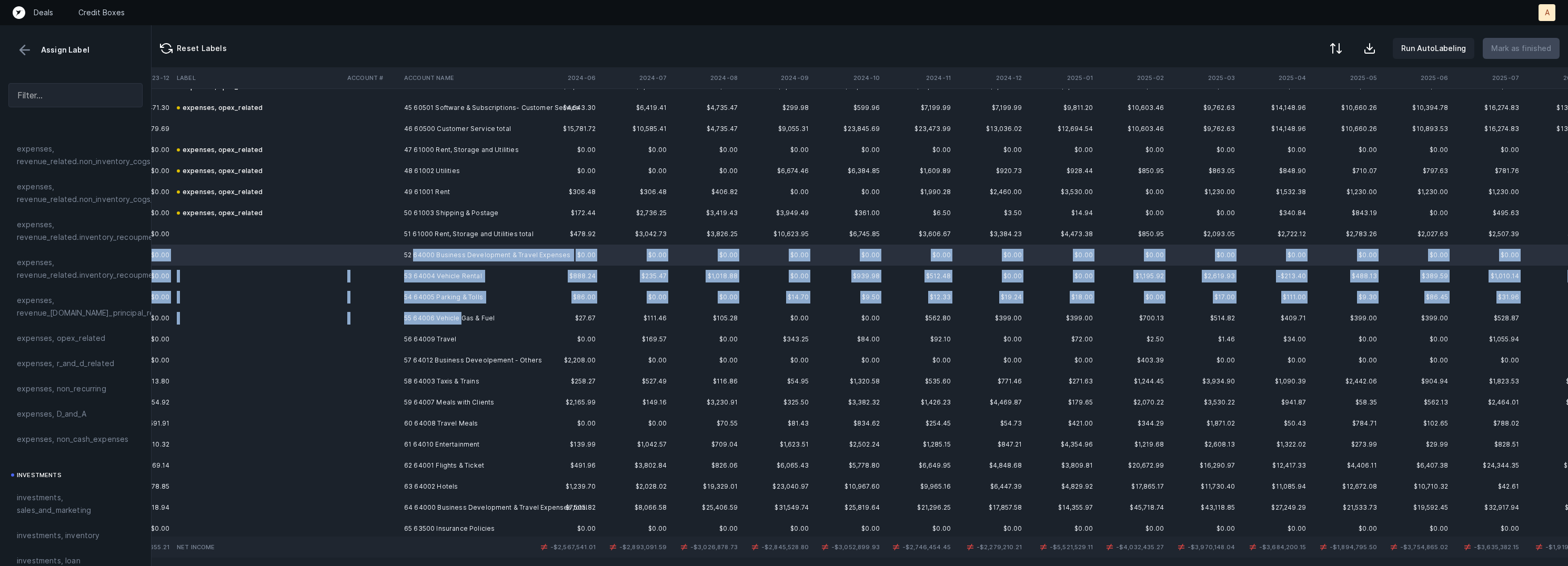
click at [460, 316] on td "55 64006 Vehicle Gas & Fuel" at bounding box center [464, 318] width 129 height 21
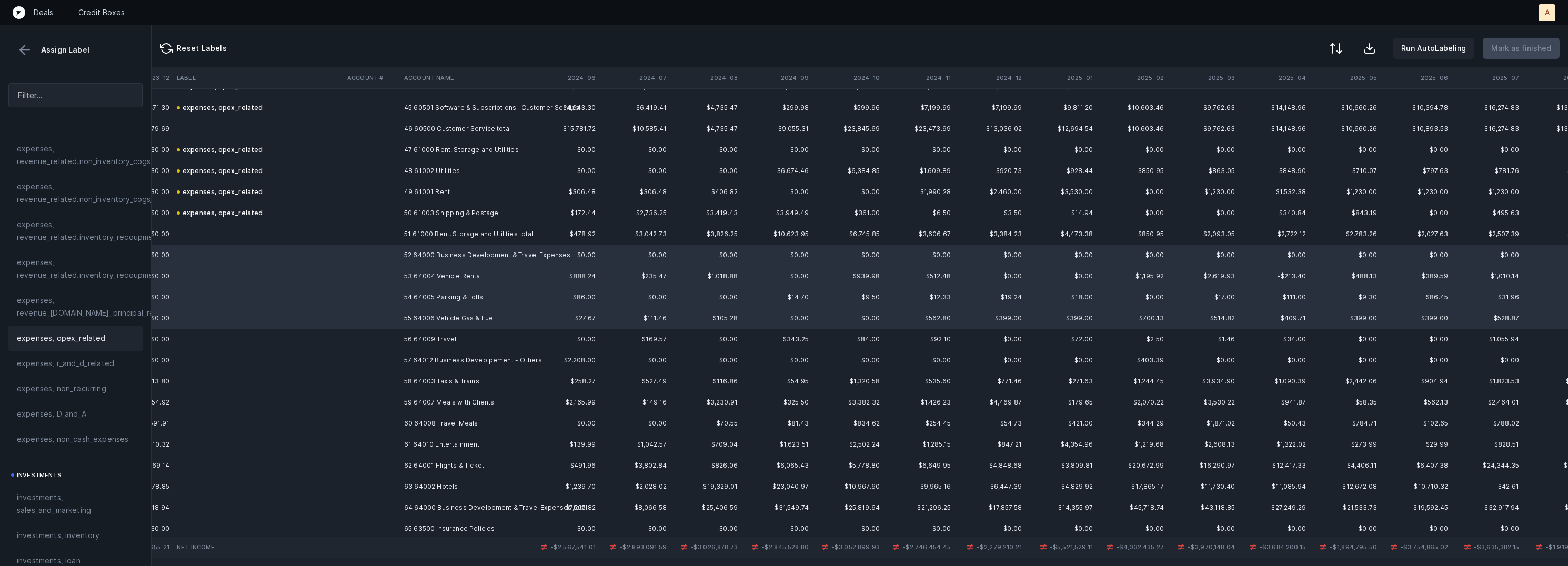
click at [84, 341] on span "expenses, opex_related" at bounding box center [61, 338] width 89 height 13
click at [423, 341] on td "56 64009 Travel" at bounding box center [464, 339] width 129 height 21
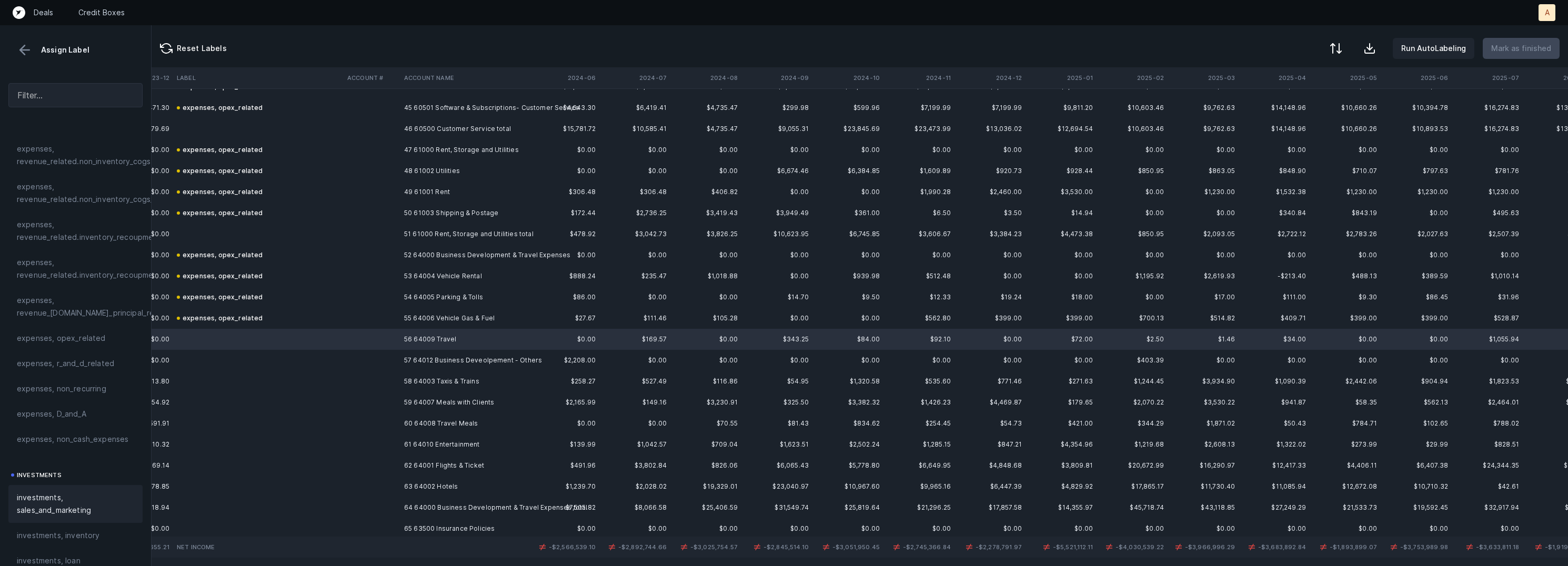
click at [49, 504] on span "investments, sales_and_marketing" at bounding box center [75, 503] width 117 height 25
click at [429, 361] on td "57 64012 Business Deveolpement - Others" at bounding box center [464, 360] width 129 height 21
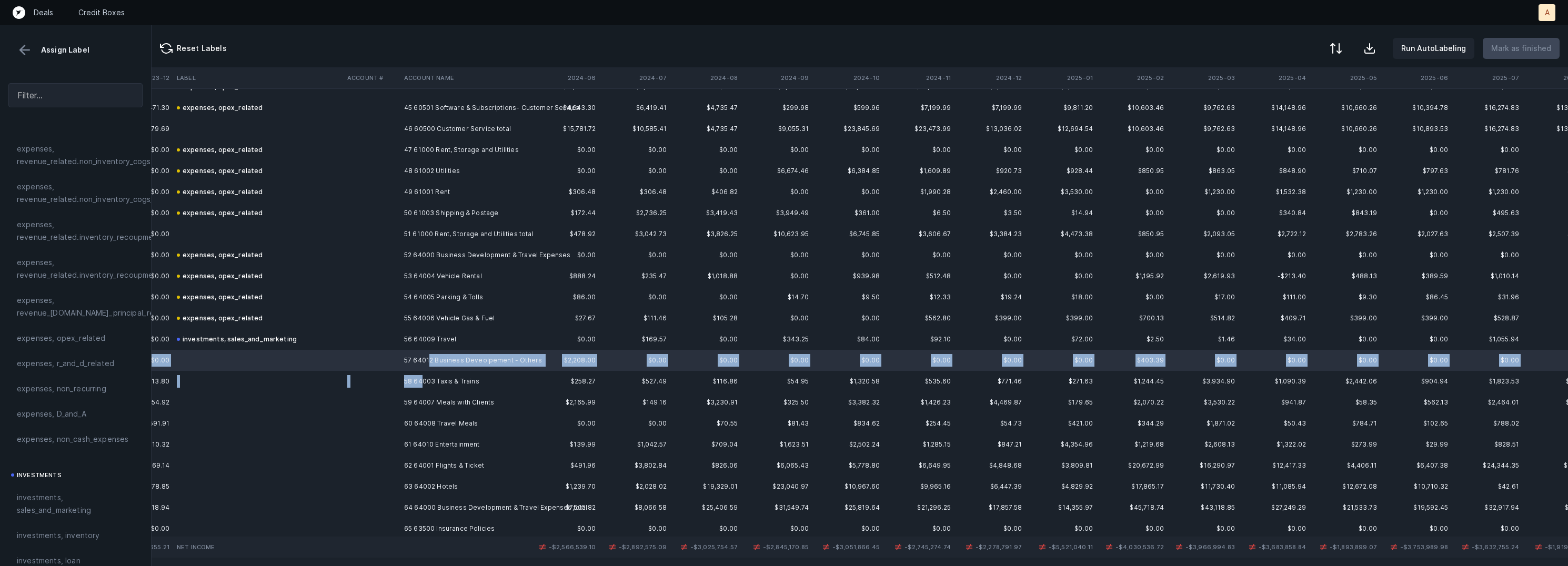
click at [422, 379] on td "58 64003 Taxis & Trains" at bounding box center [464, 381] width 129 height 21
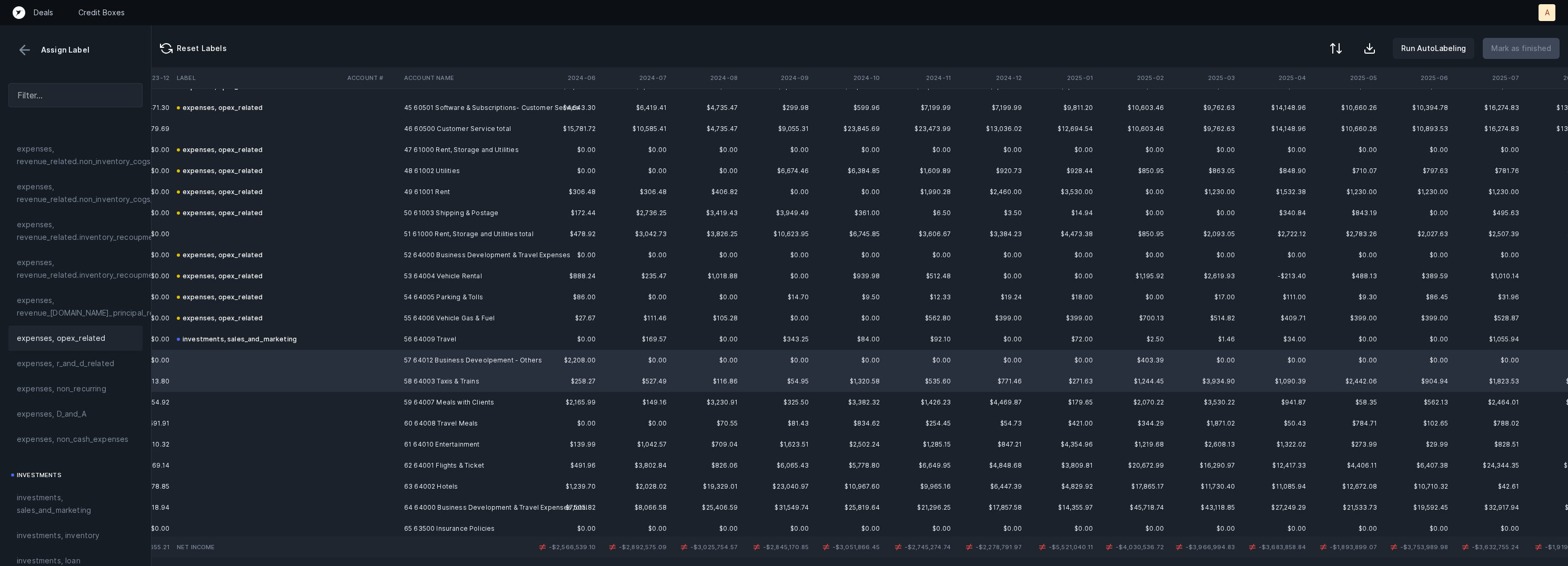
click at [89, 345] on div "expenses, opex_related" at bounding box center [75, 337] width 134 height 25
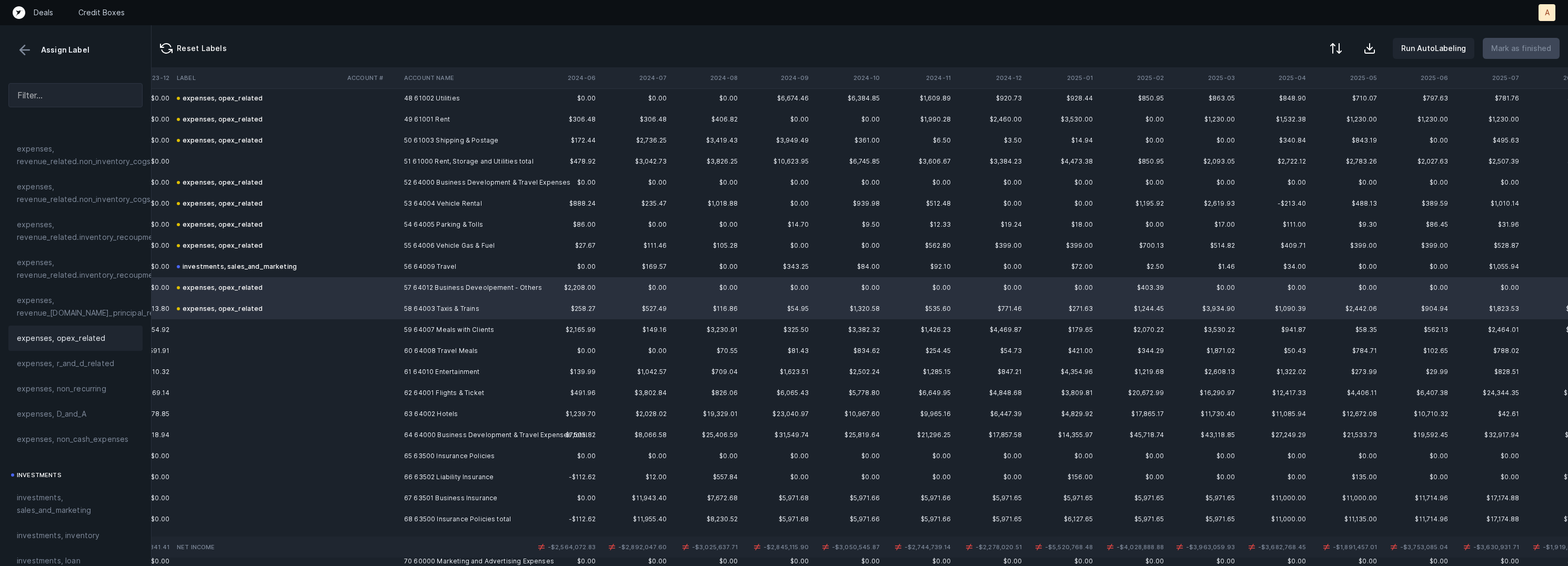
scroll to position [1037, 997]
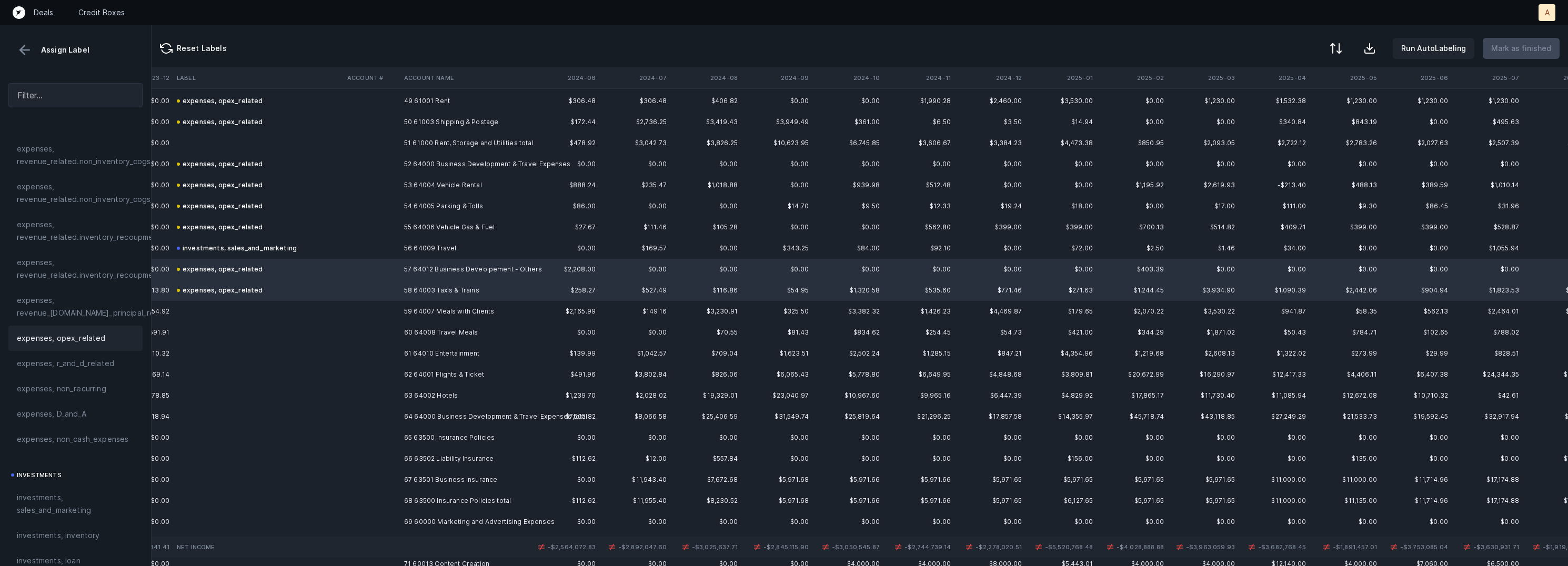
click at [420, 306] on td "59 64007 Meals with Clients" at bounding box center [464, 311] width 129 height 21
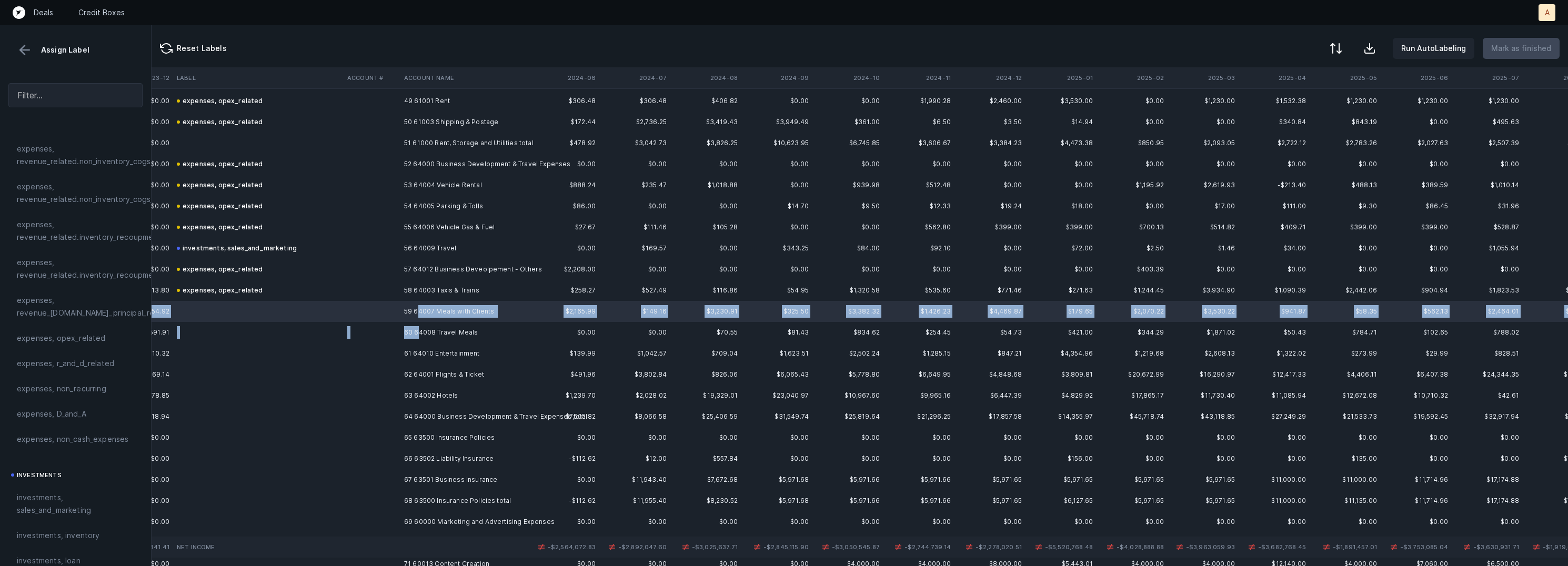
click at [418, 327] on td "60 64008 Travel Meals" at bounding box center [464, 332] width 129 height 21
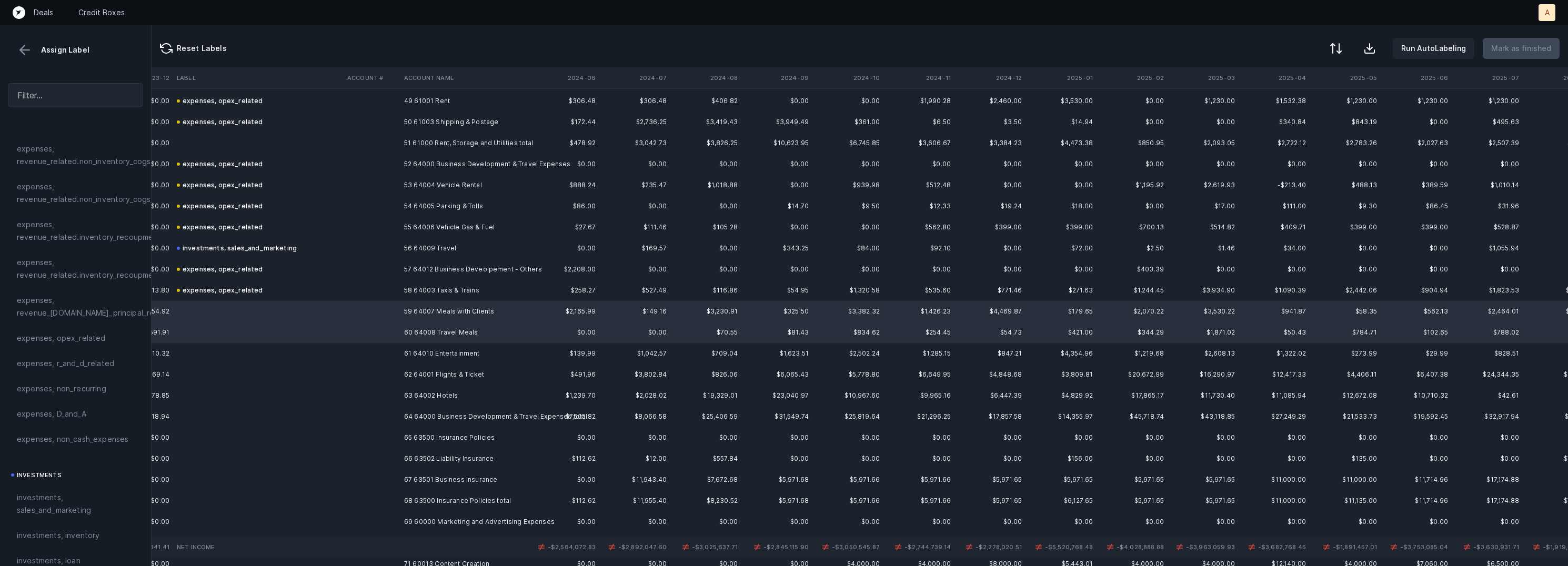
click at [428, 354] on td "61 64010 Entertainment" at bounding box center [464, 353] width 129 height 21
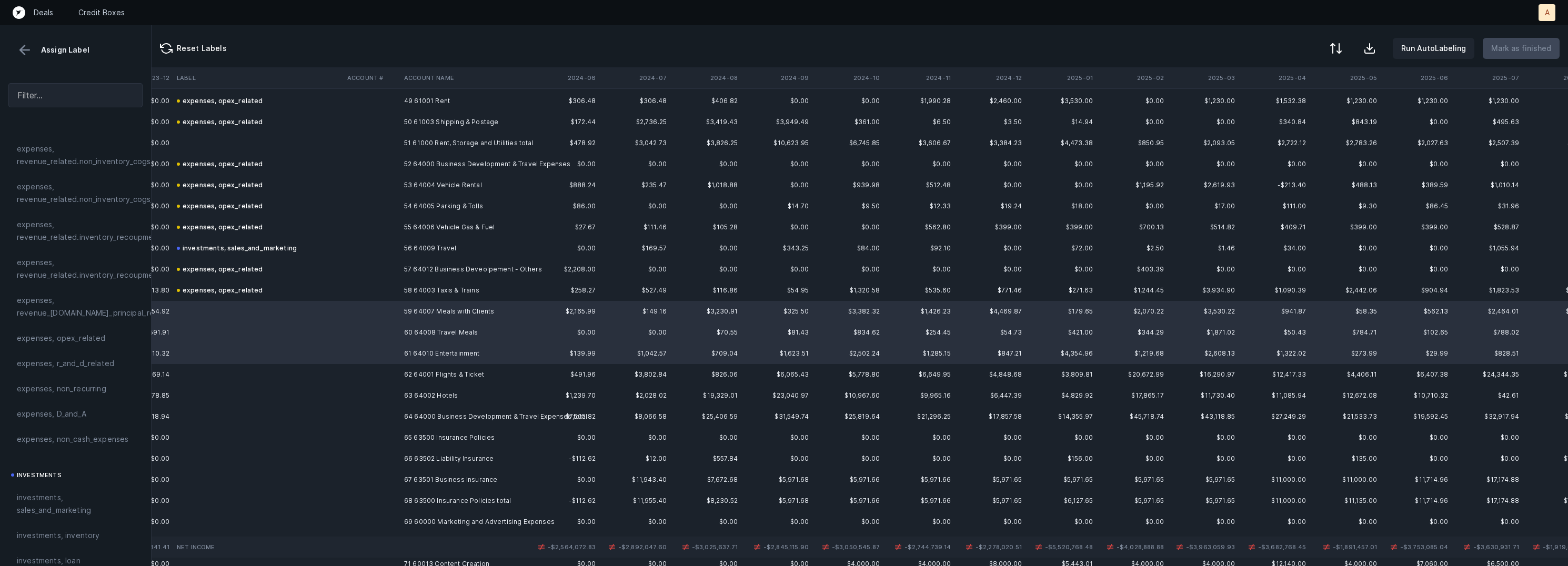
click at [400, 377] on td "62 64001 Flights & Ticket" at bounding box center [464, 374] width 129 height 21
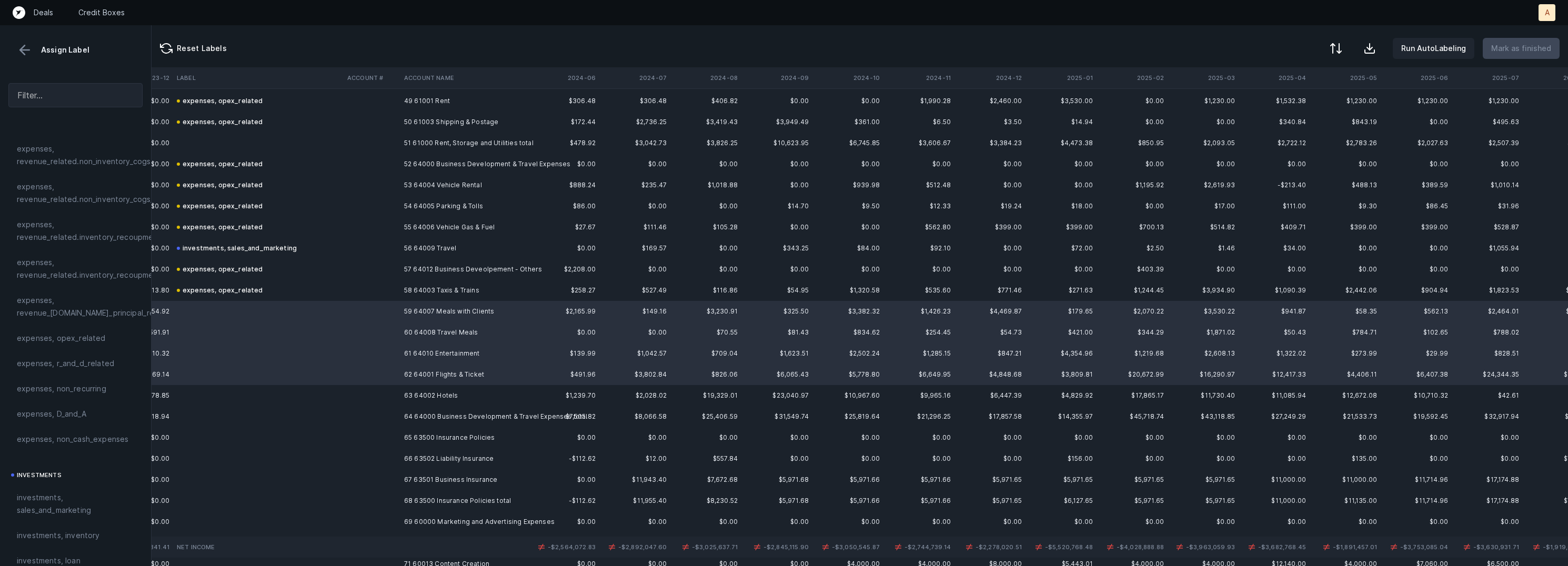
click at [403, 396] on td "63 64002 Hotels" at bounding box center [464, 395] width 129 height 21
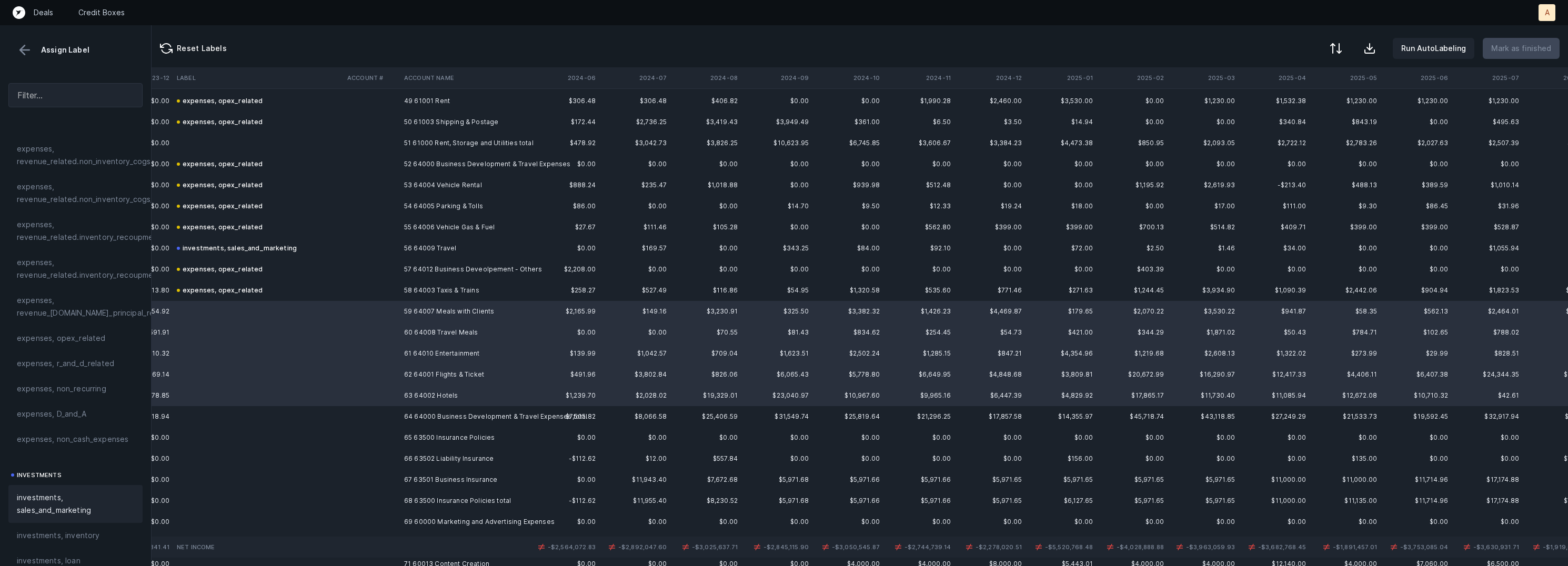
click at [56, 499] on span "investments, sales_and_marketing" at bounding box center [75, 503] width 117 height 25
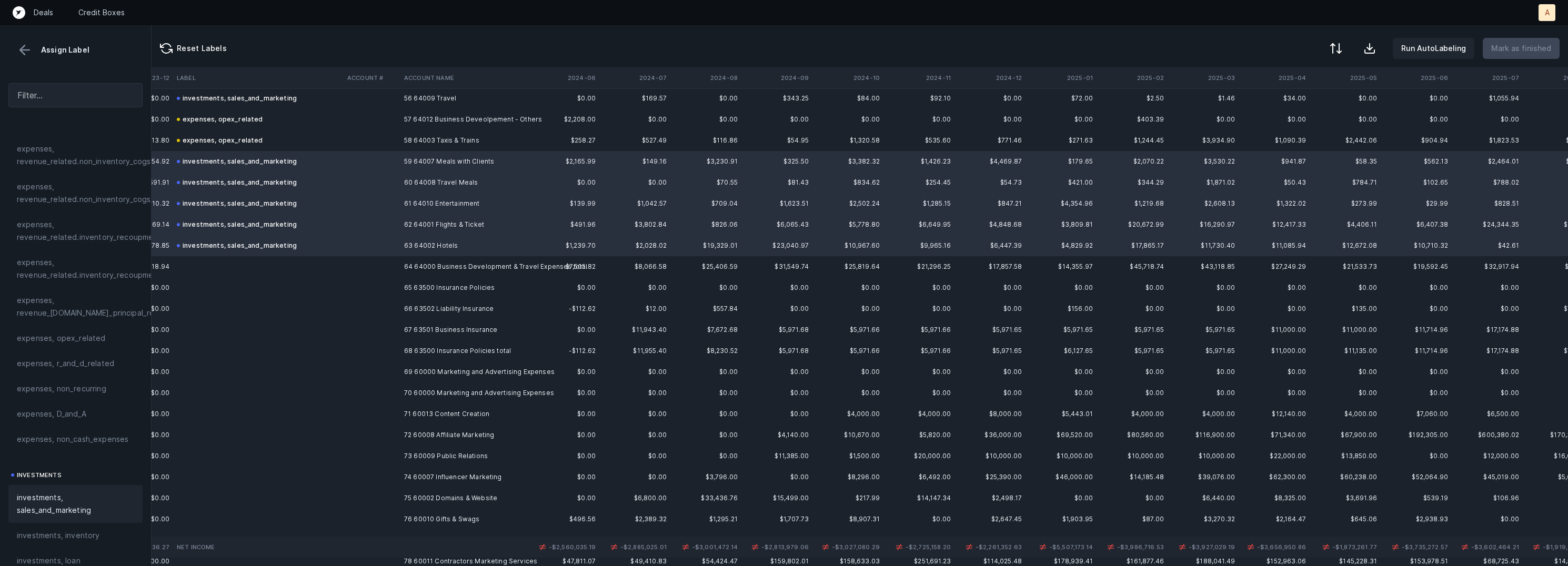
scroll to position [1190, 997]
click at [428, 264] on td "64 64000 Business Development & Travel Expenses total" at bounding box center [464, 264] width 129 height 21
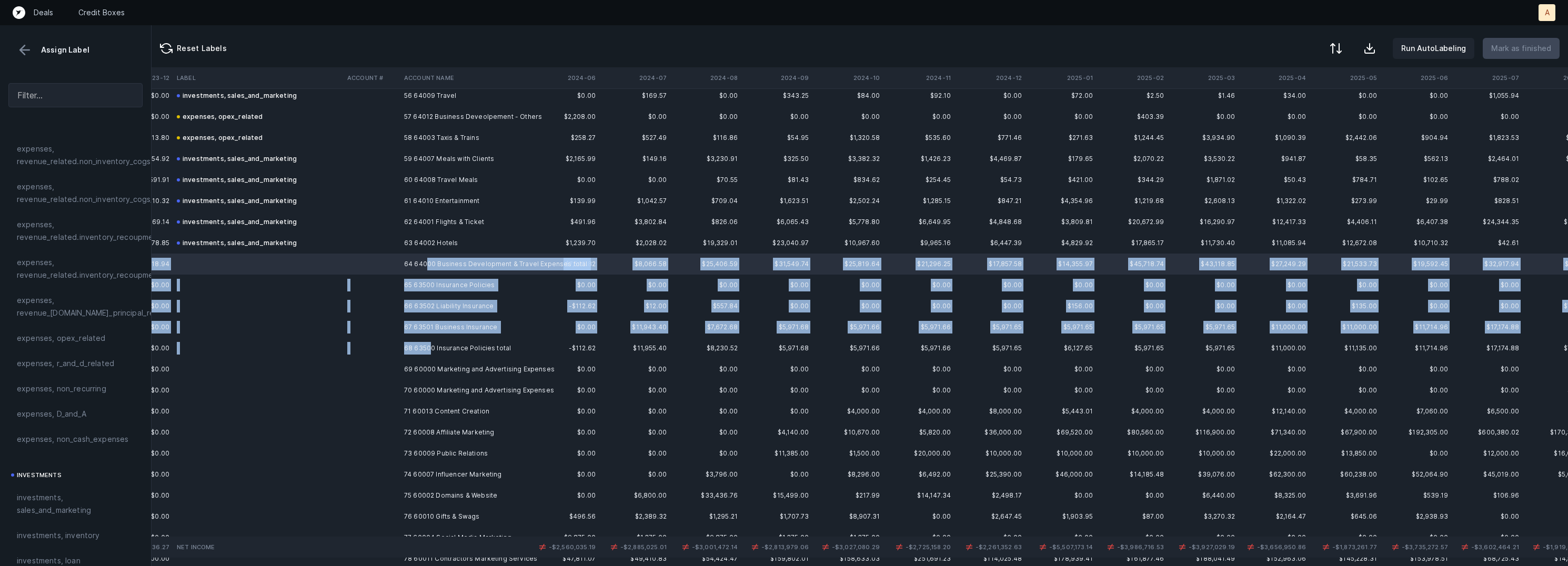
click at [428, 346] on td "68 63500 Insurance Policies total" at bounding box center [464, 348] width 129 height 21
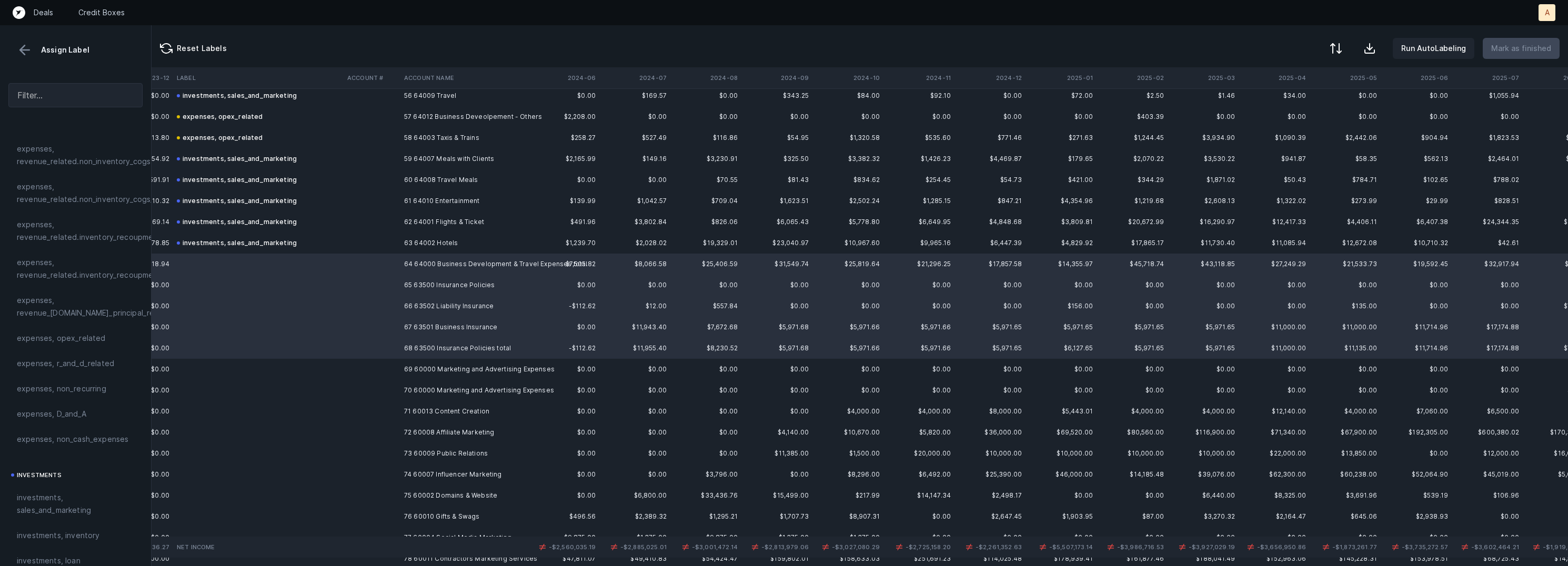
click at [403, 334] on td "67 63501 Business Insurance" at bounding box center [464, 327] width 129 height 21
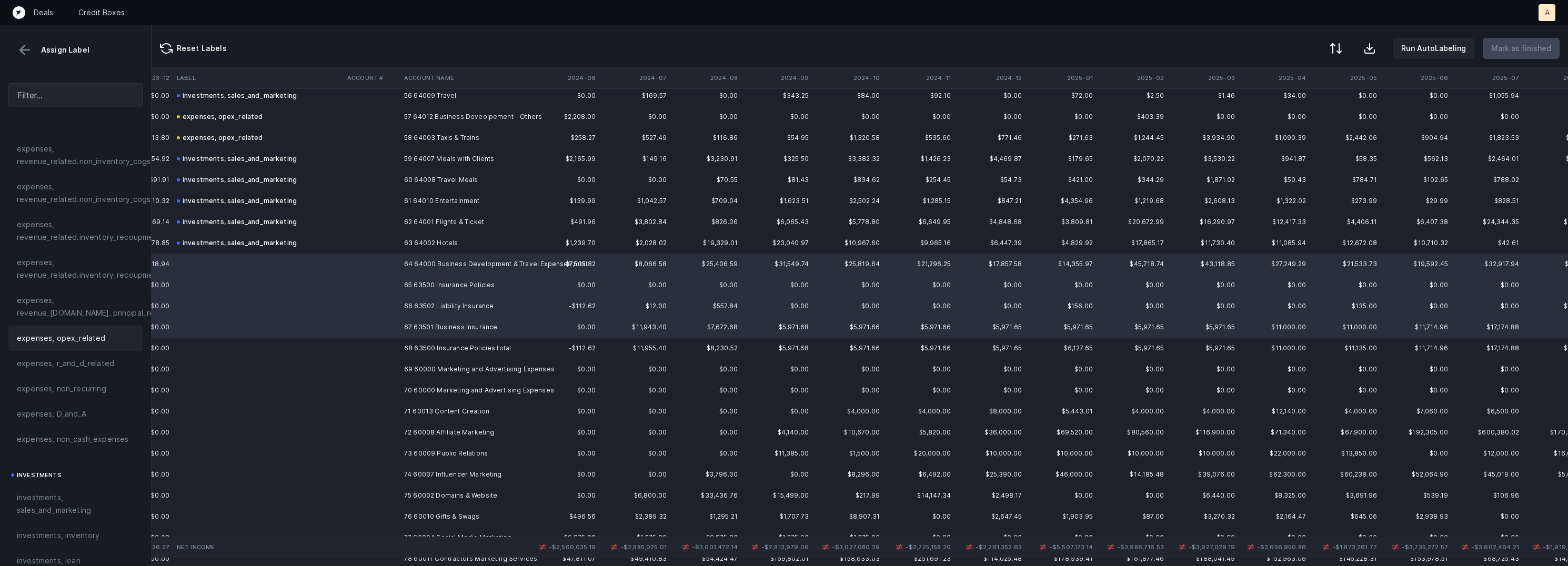
click at [58, 346] on div "expenses, opex_related" at bounding box center [75, 337] width 134 height 25
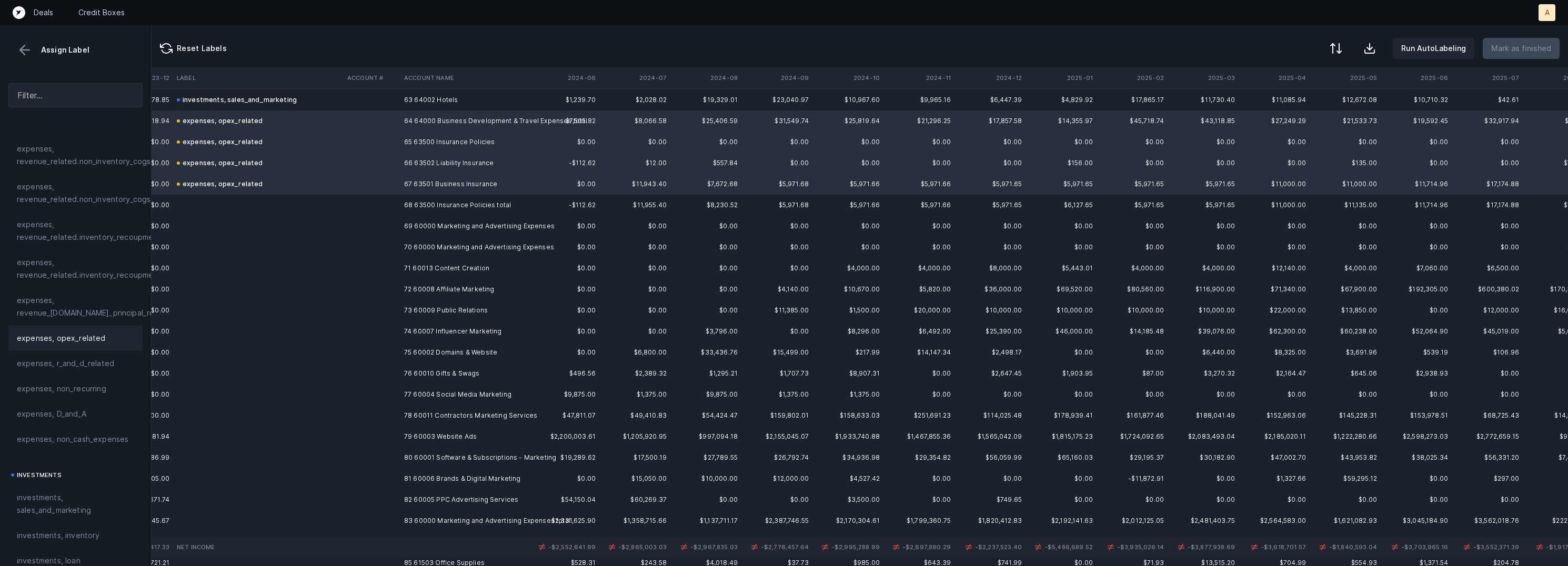
scroll to position [1336, 997]
click at [413, 228] on td "69 60000 Marketing and Advertising Expenses" at bounding box center [464, 223] width 129 height 21
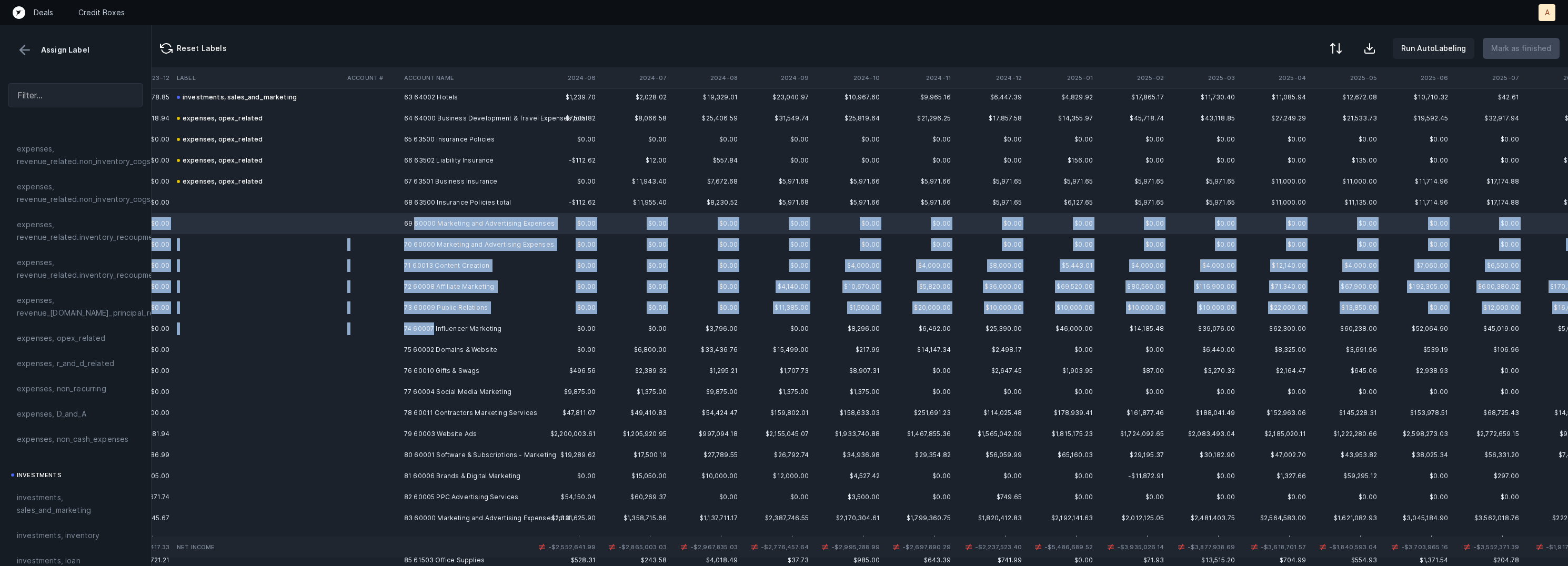
click at [432, 327] on td "74 60007 Influencer Marketing" at bounding box center [464, 328] width 129 height 21
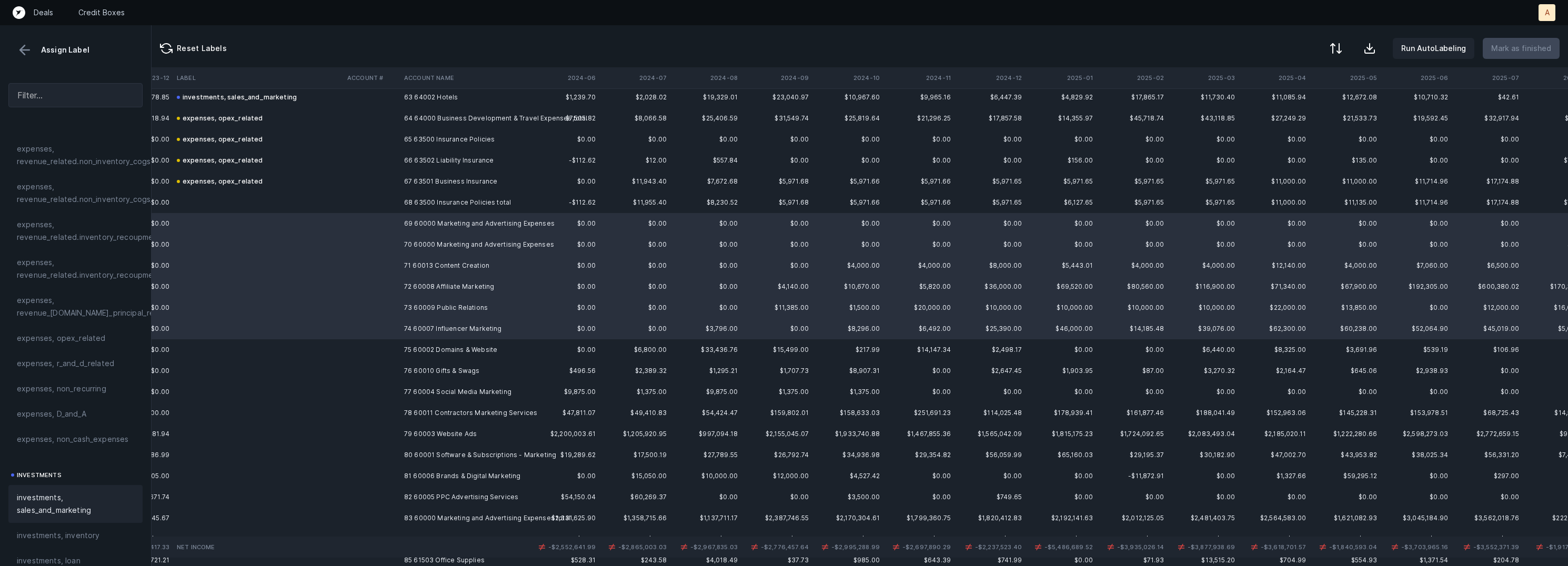
click at [79, 489] on div "investments, sales_and_marketing" at bounding box center [75, 504] width 134 height 38
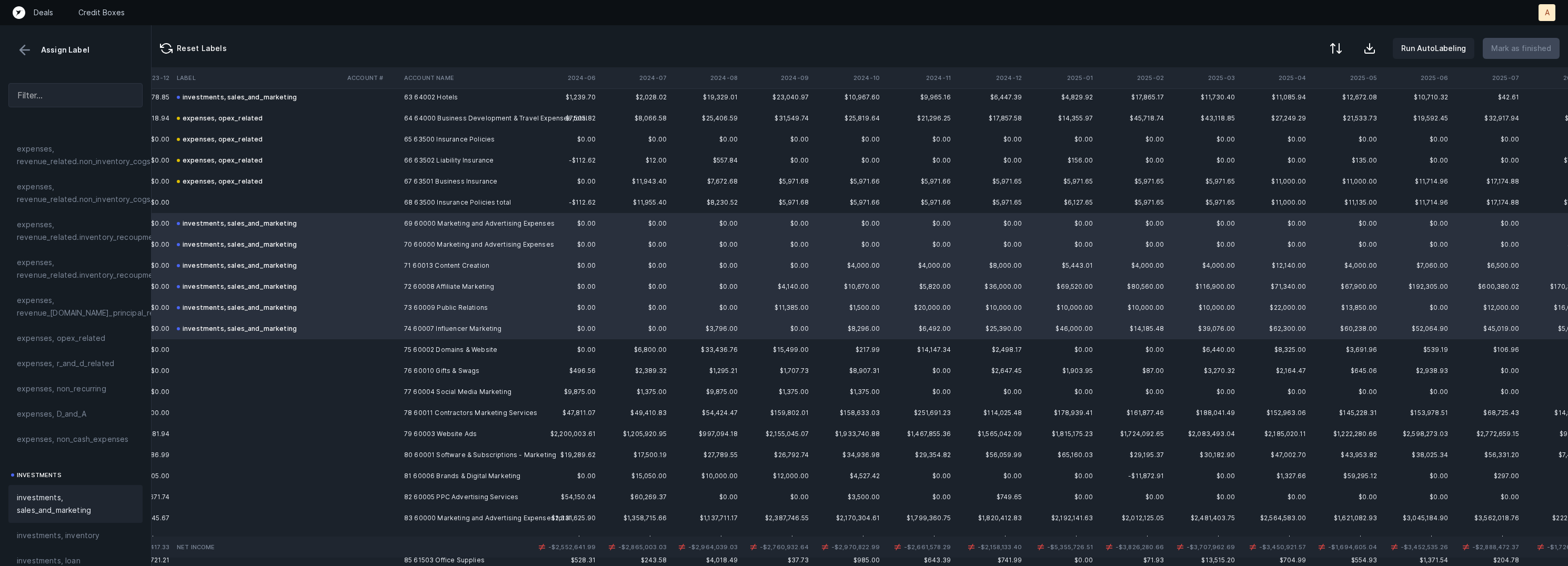
click at [391, 350] on td at bounding box center [372, 350] width 57 height 21
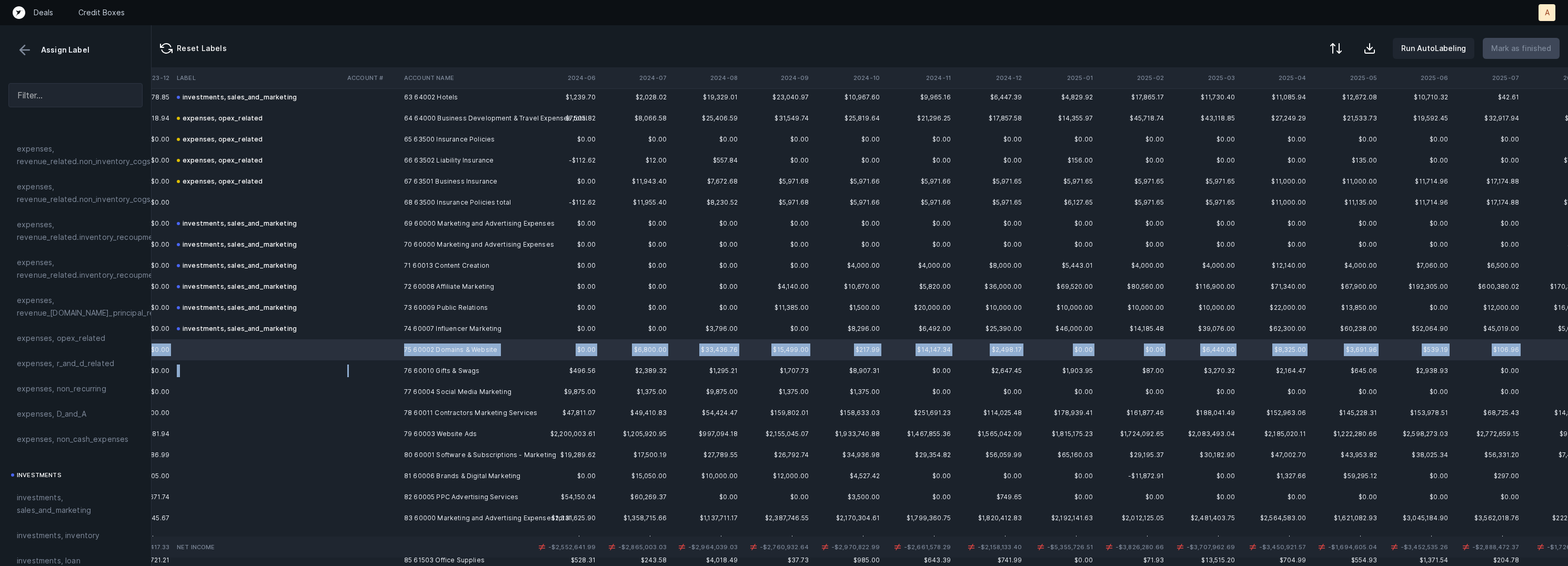
click at [391, 367] on td at bounding box center [372, 371] width 57 height 21
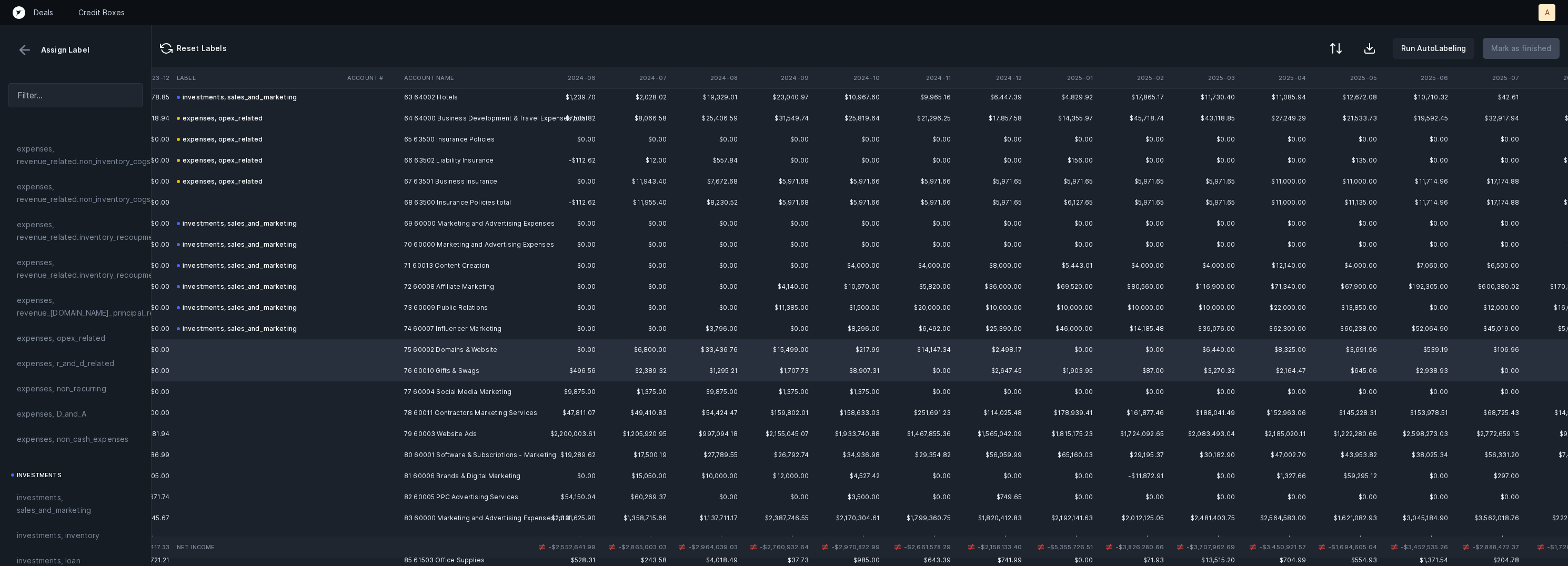
click at [51, 332] on span "expenses, opex_related" at bounding box center [61, 338] width 89 height 13
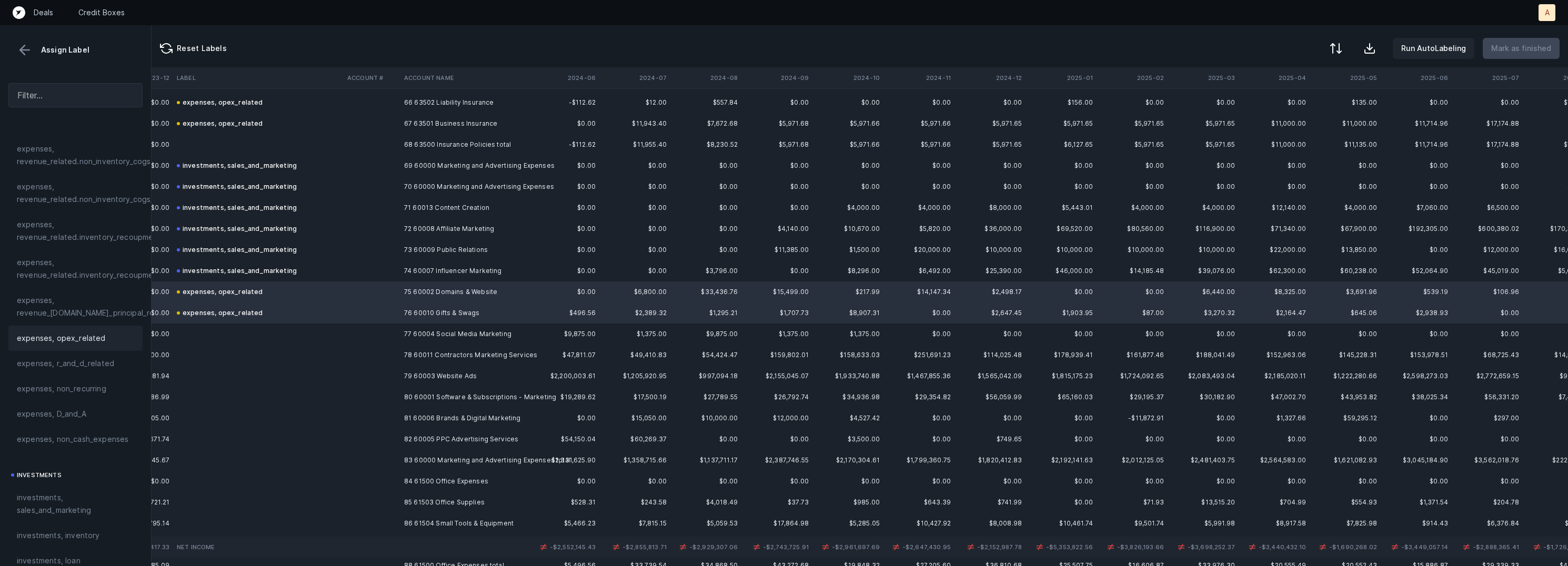
scroll to position [1443, 997]
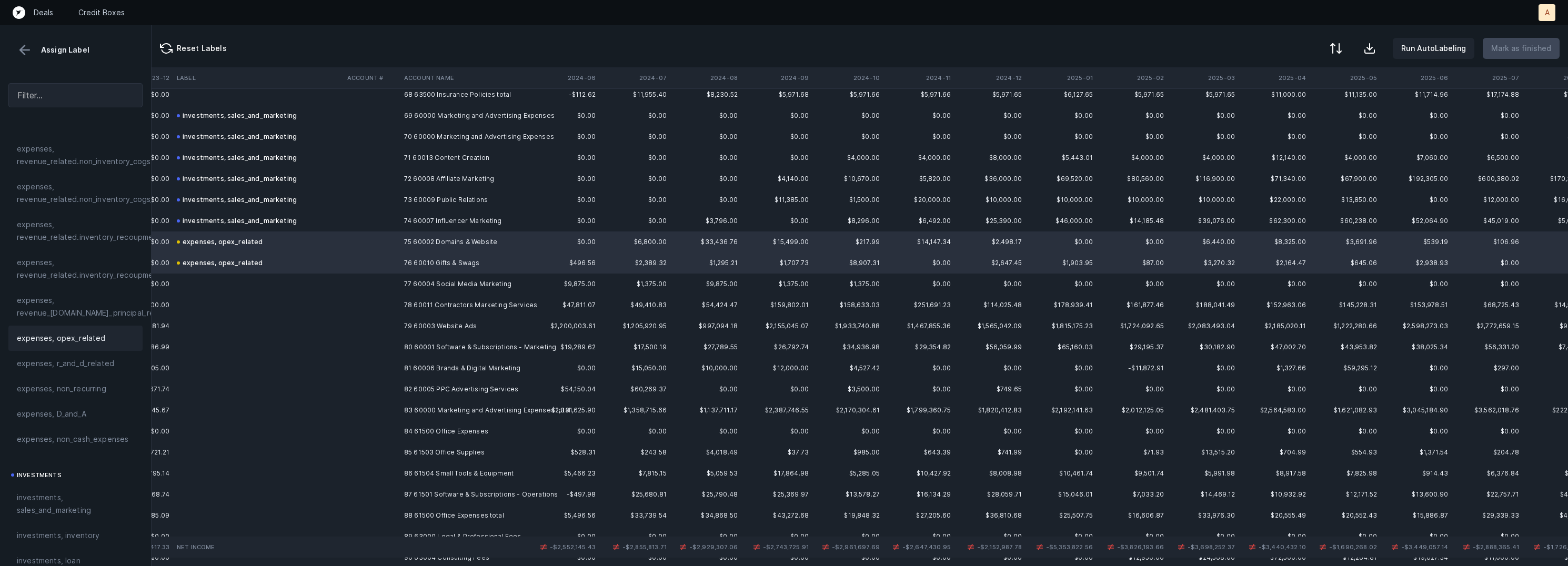
click at [392, 283] on td at bounding box center [372, 283] width 57 height 21
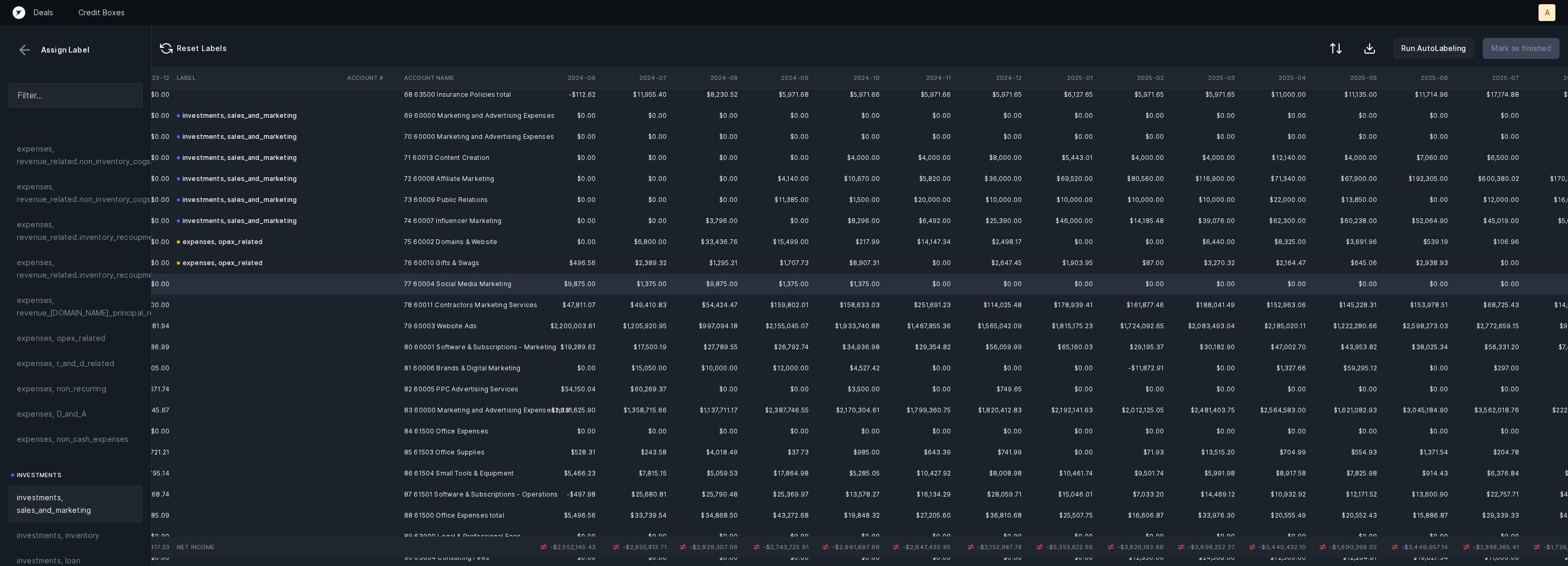
click at [49, 501] on span "investments, sales_and_marketing" at bounding box center [75, 503] width 117 height 25
click at [395, 304] on td at bounding box center [372, 304] width 57 height 21
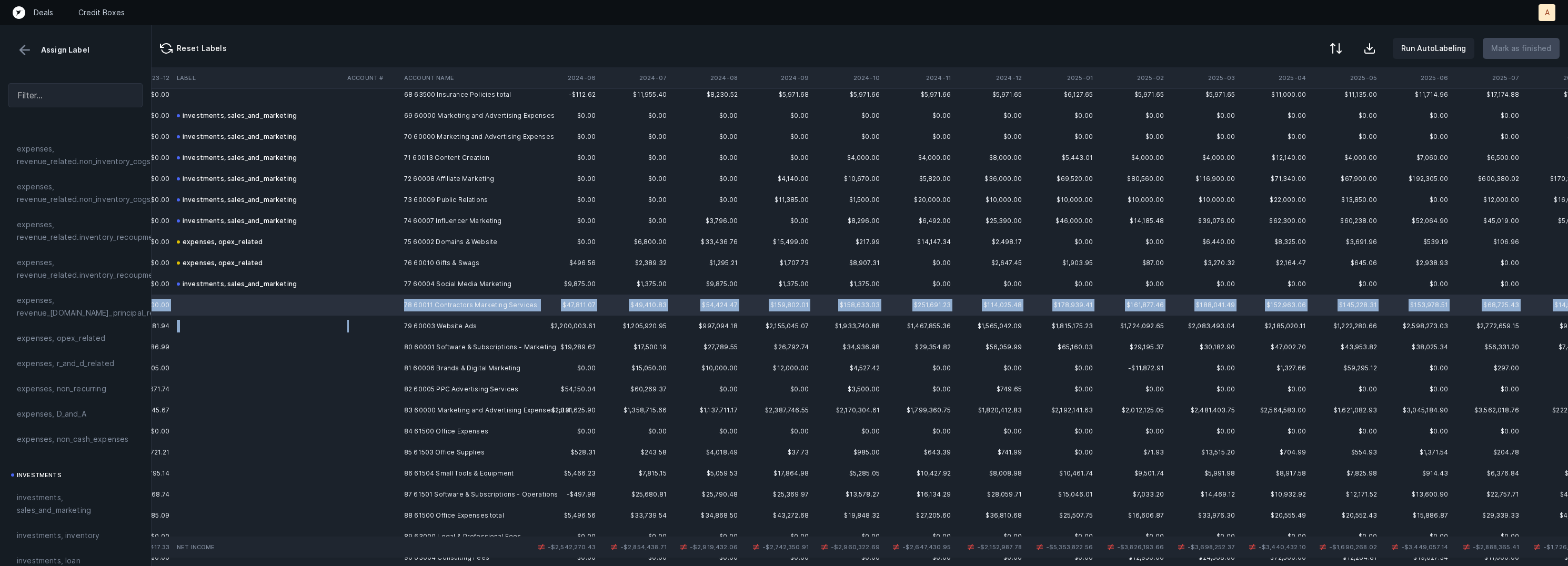
click at [392, 328] on td at bounding box center [372, 326] width 57 height 21
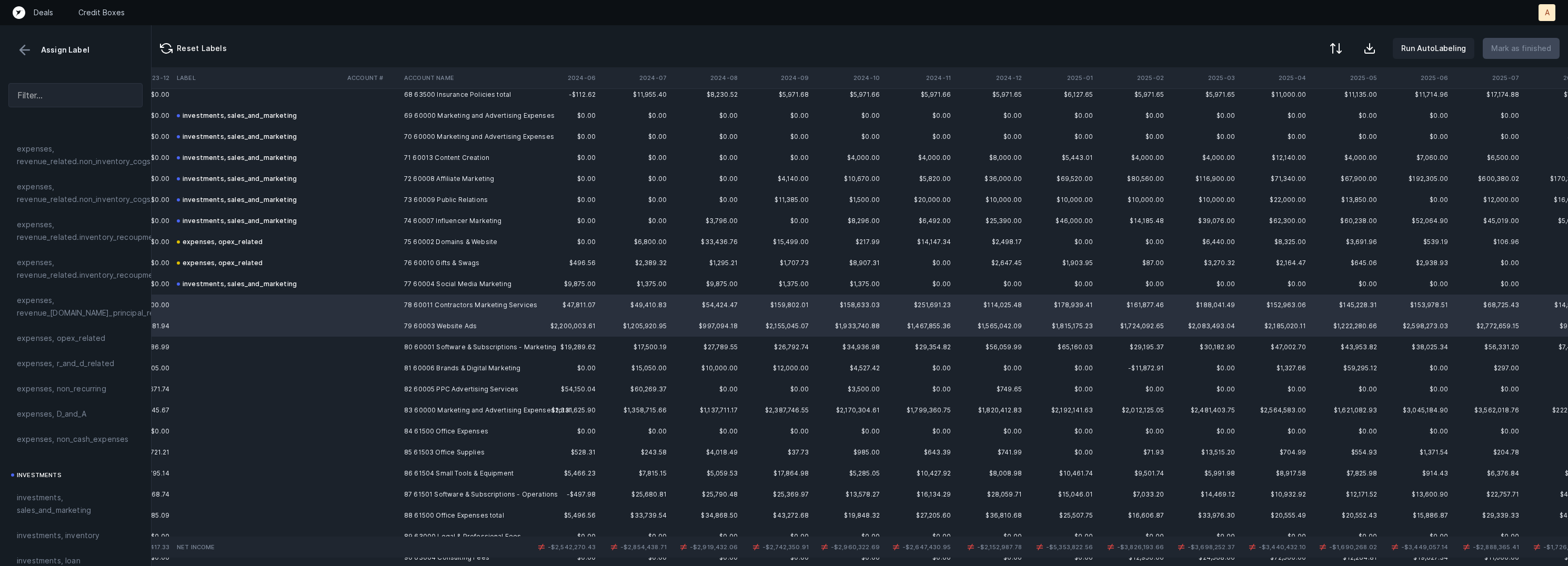
click at [397, 346] on td at bounding box center [372, 347] width 57 height 21
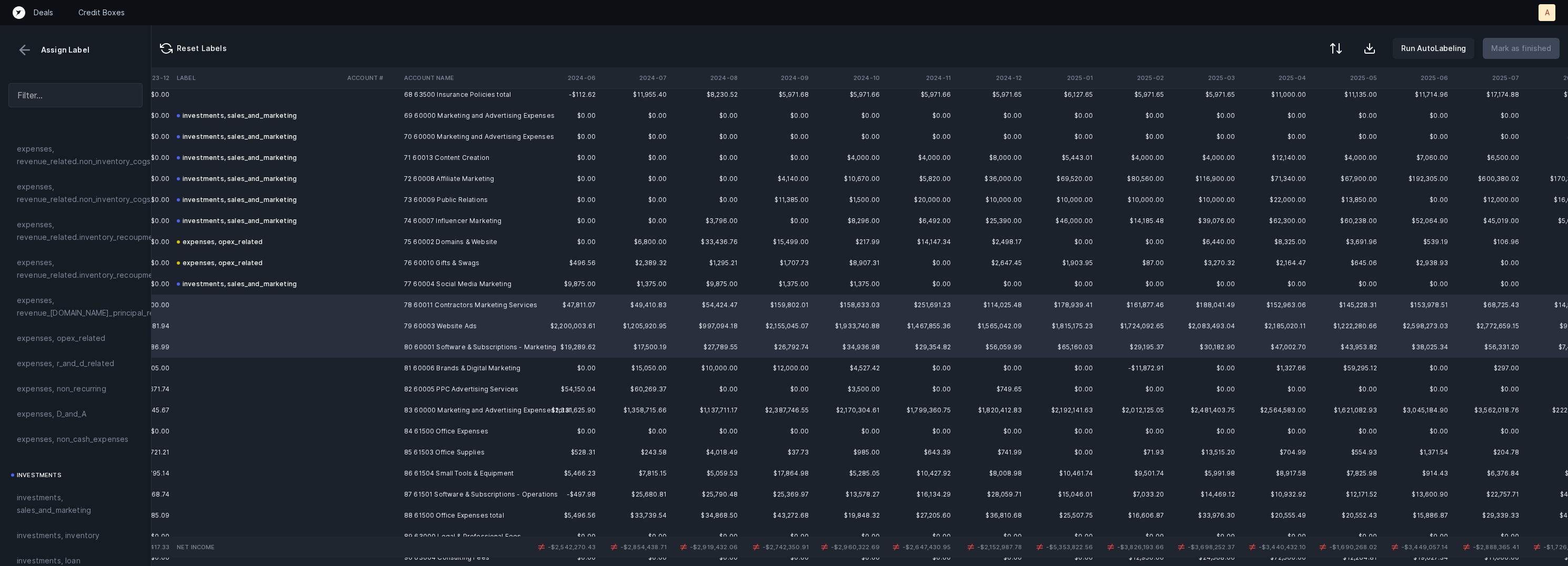
click at [394, 369] on td at bounding box center [372, 368] width 57 height 21
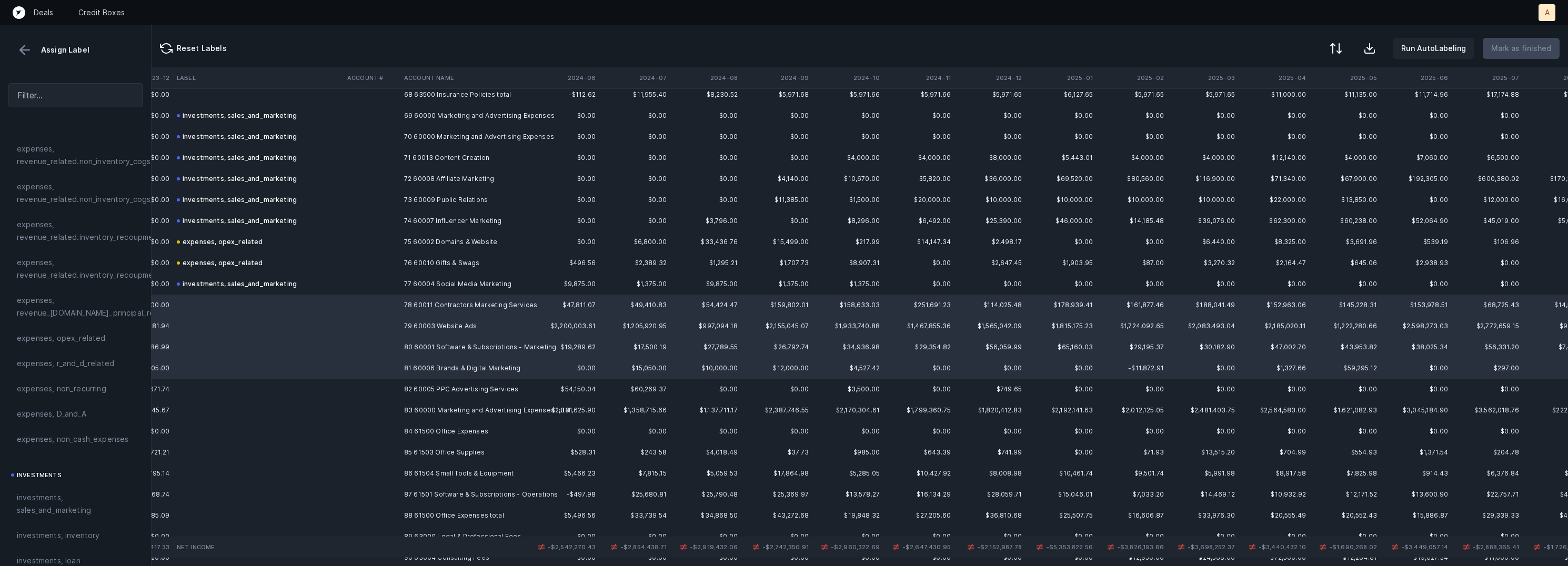
click at [386, 384] on td at bounding box center [372, 389] width 57 height 21
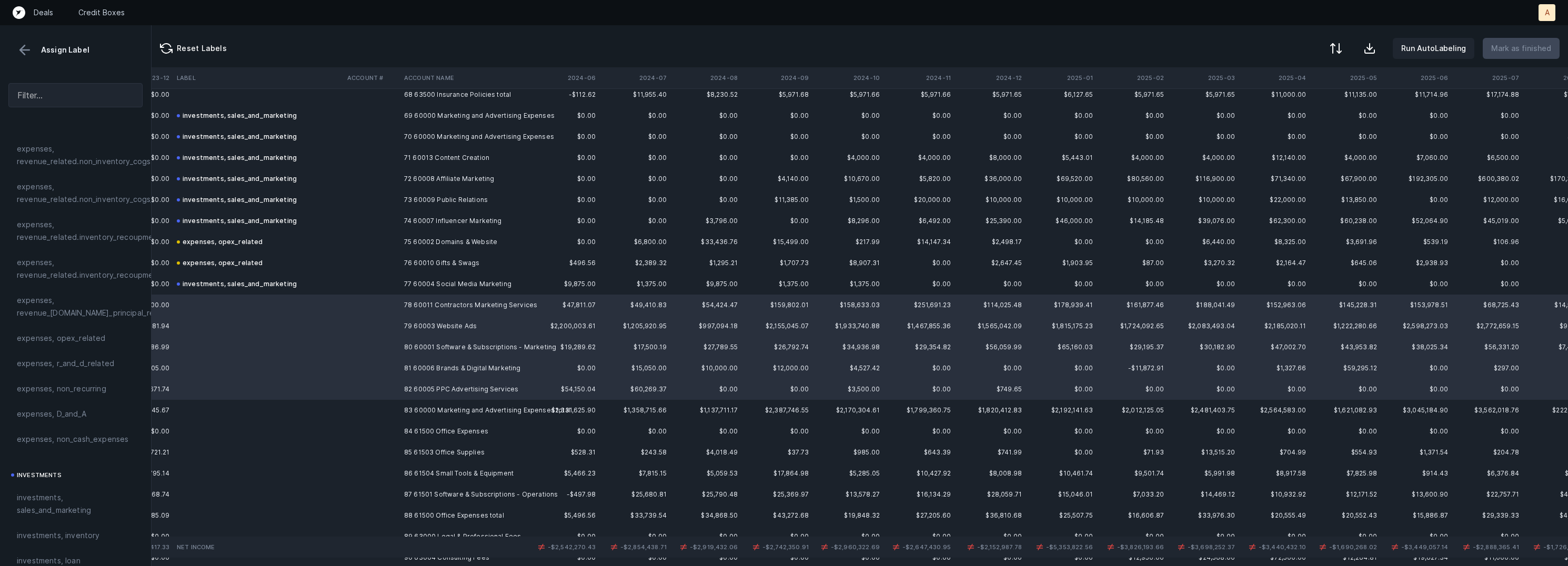
click at [382, 405] on td at bounding box center [372, 410] width 57 height 21
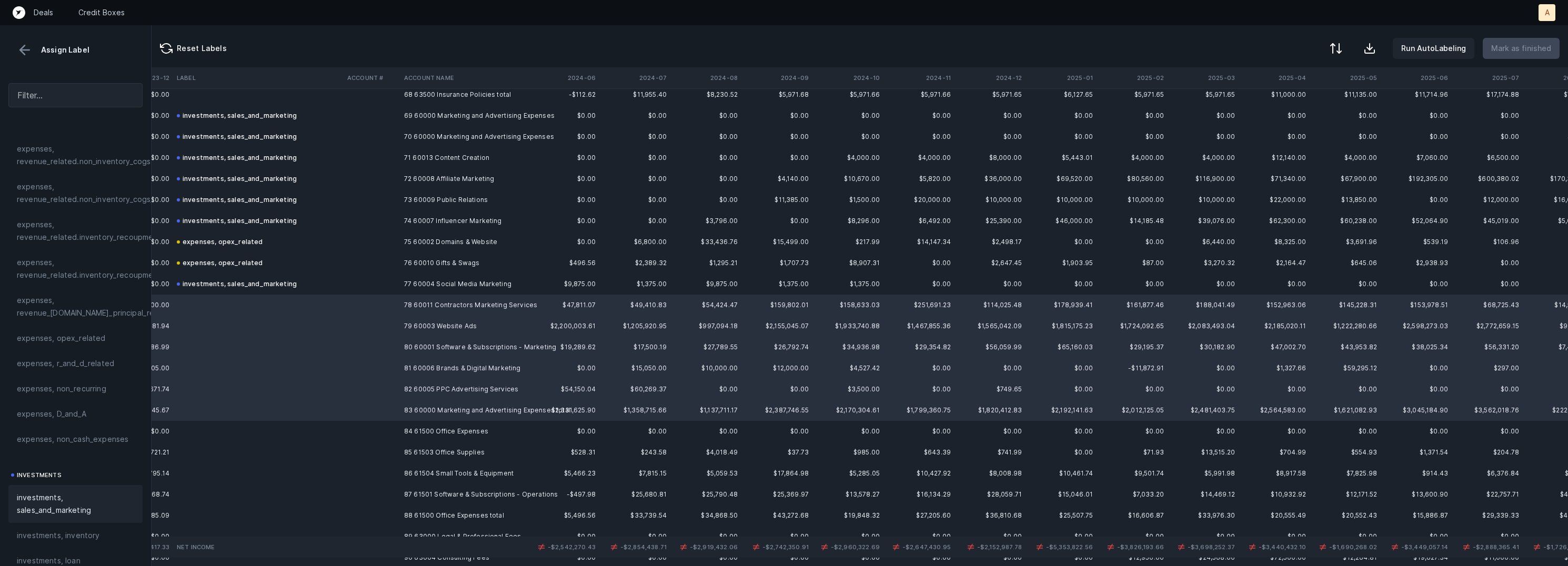
click at [63, 488] on div "investments, sales_and_marketing" at bounding box center [75, 504] width 134 height 38
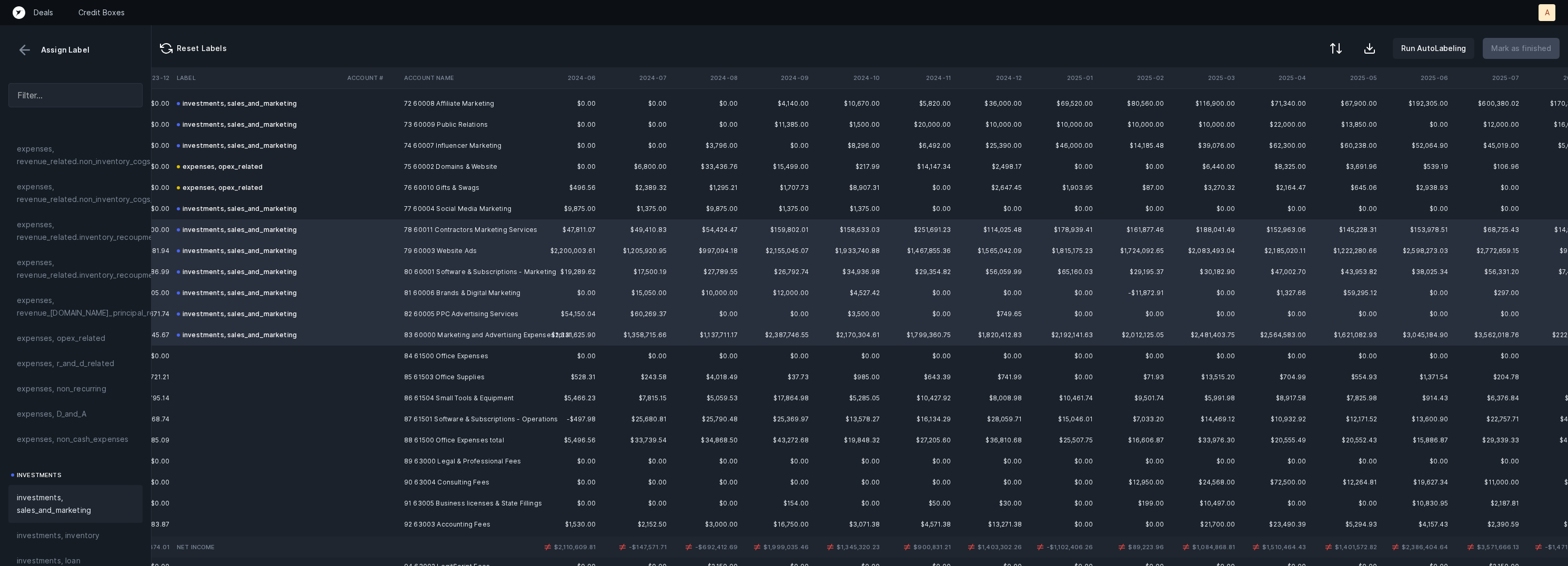
scroll to position [1546, 997]
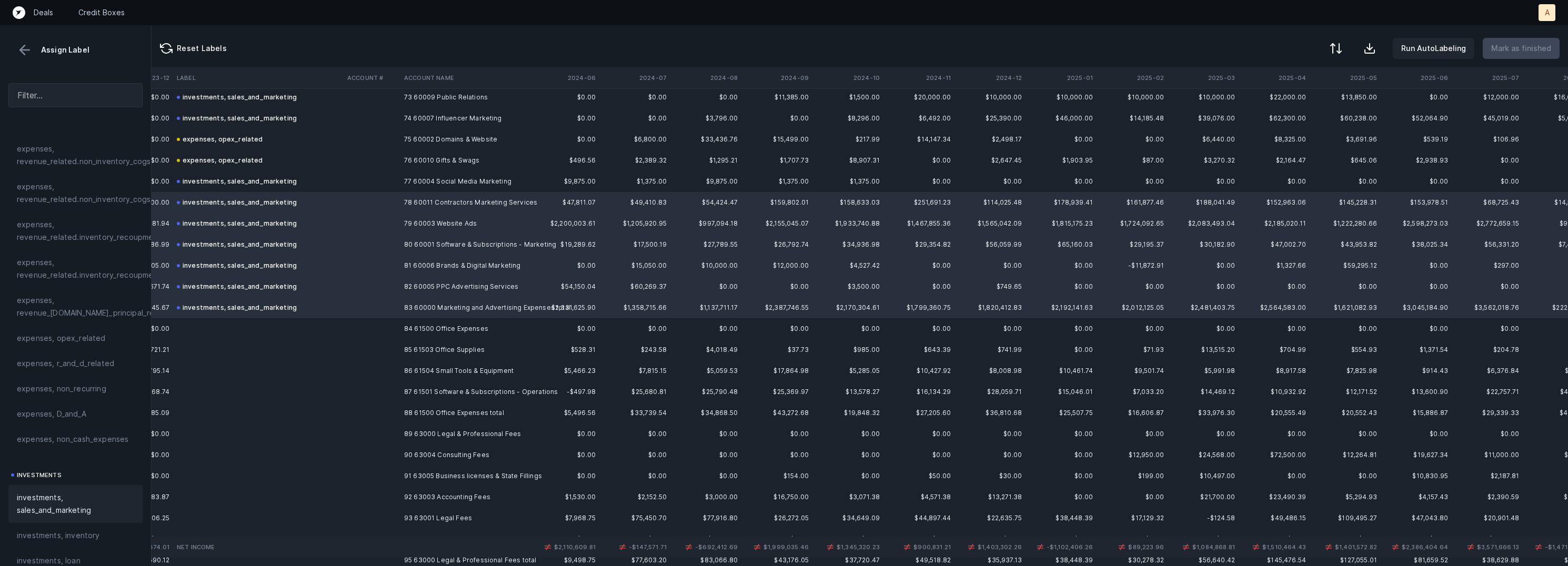
click at [396, 331] on td at bounding box center [372, 328] width 57 height 21
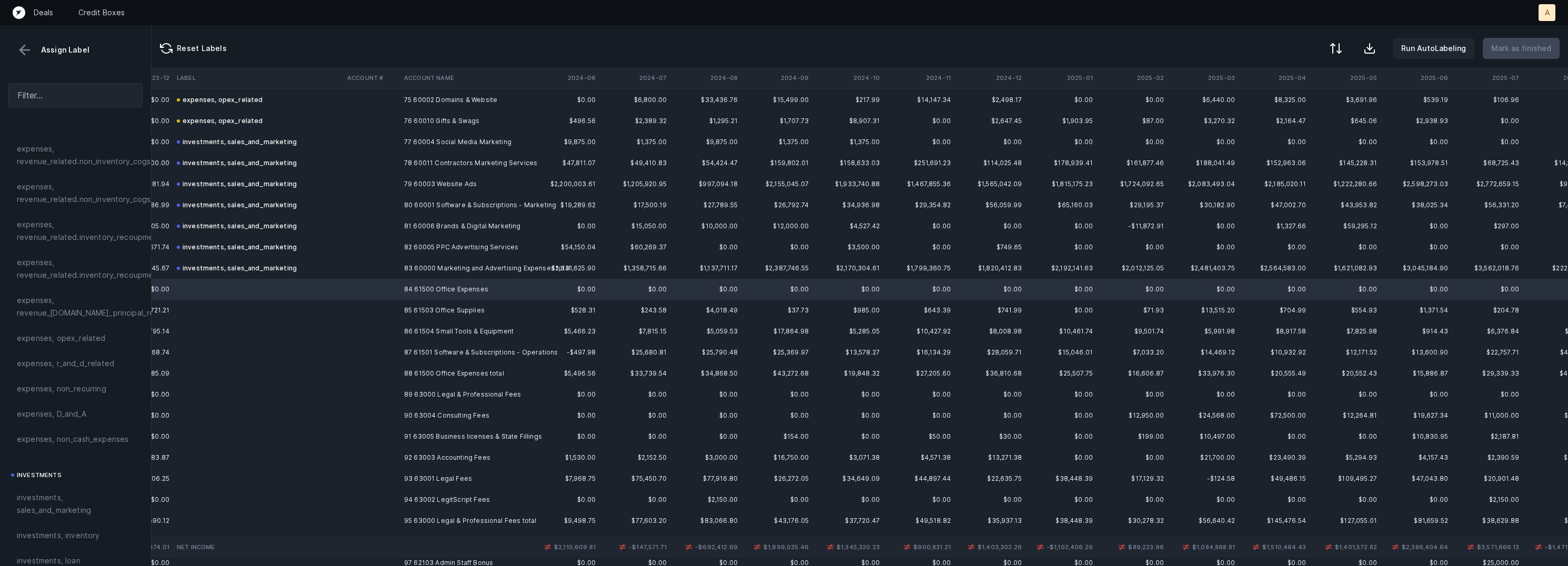
scroll to position [1591, 997]
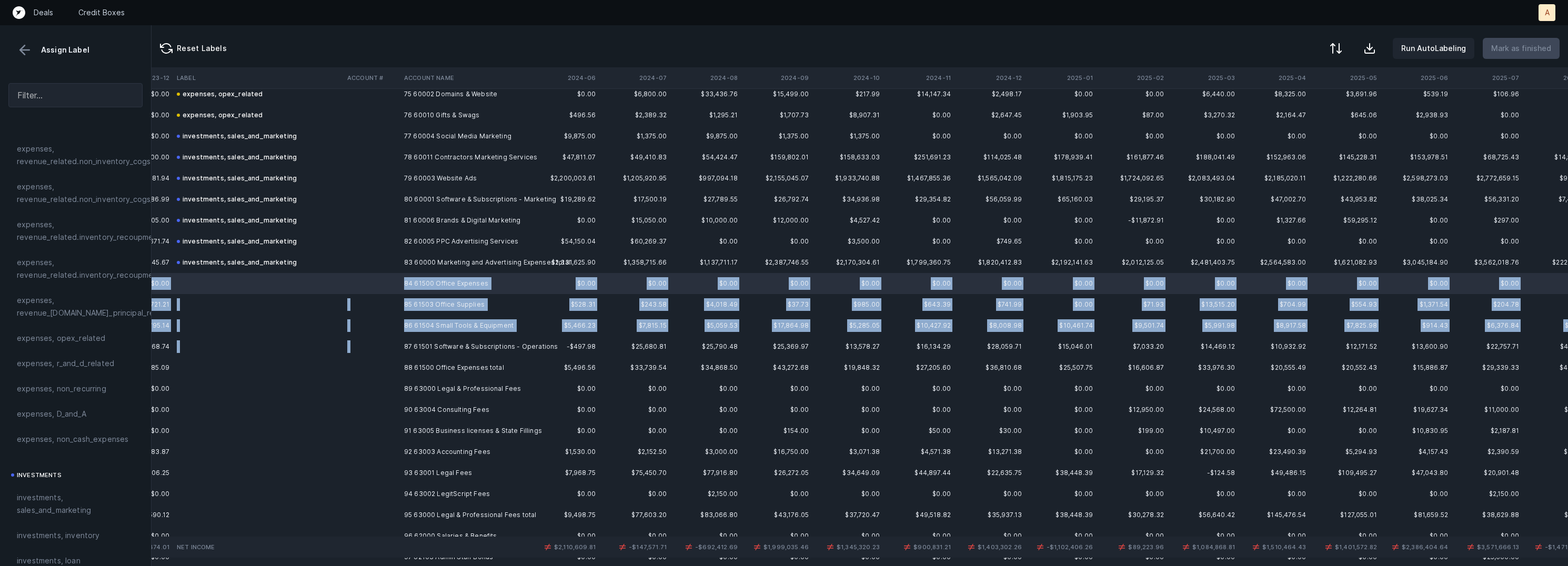
click at [401, 345] on td "87 61501 Software & Subscriptions - Operations" at bounding box center [464, 346] width 129 height 21
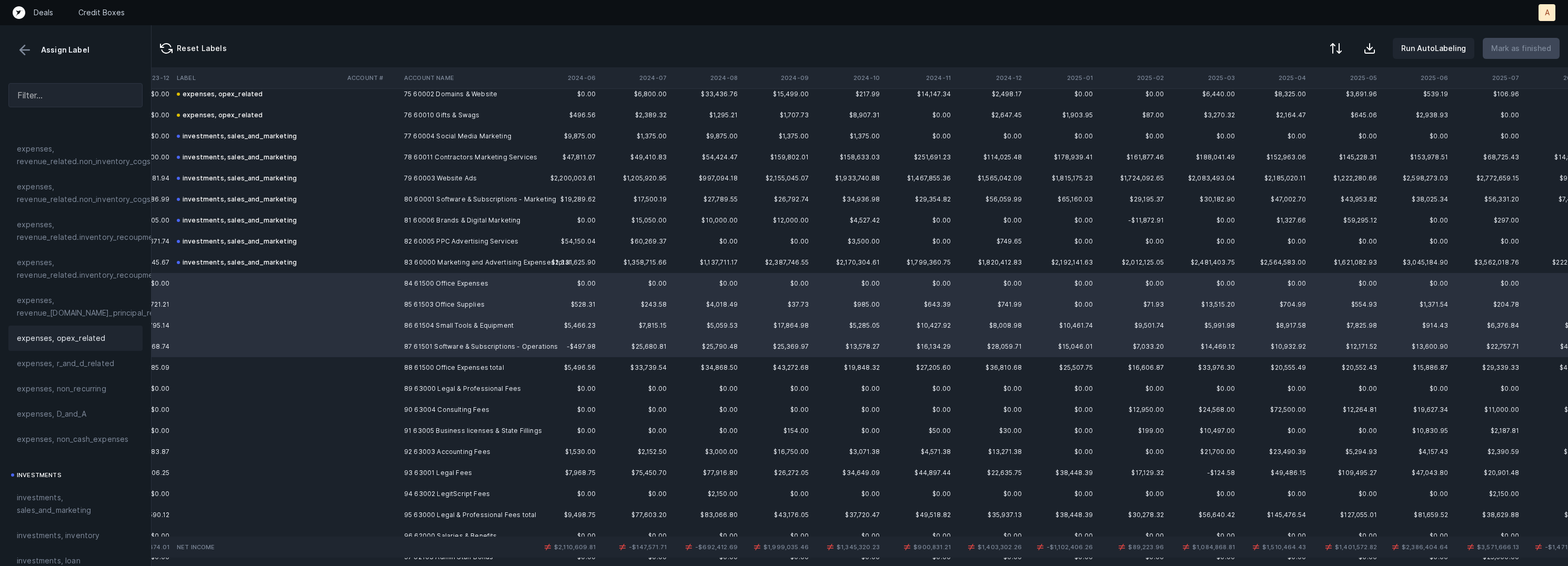
click at [78, 339] on span "expenses, opex_related" at bounding box center [61, 338] width 89 height 13
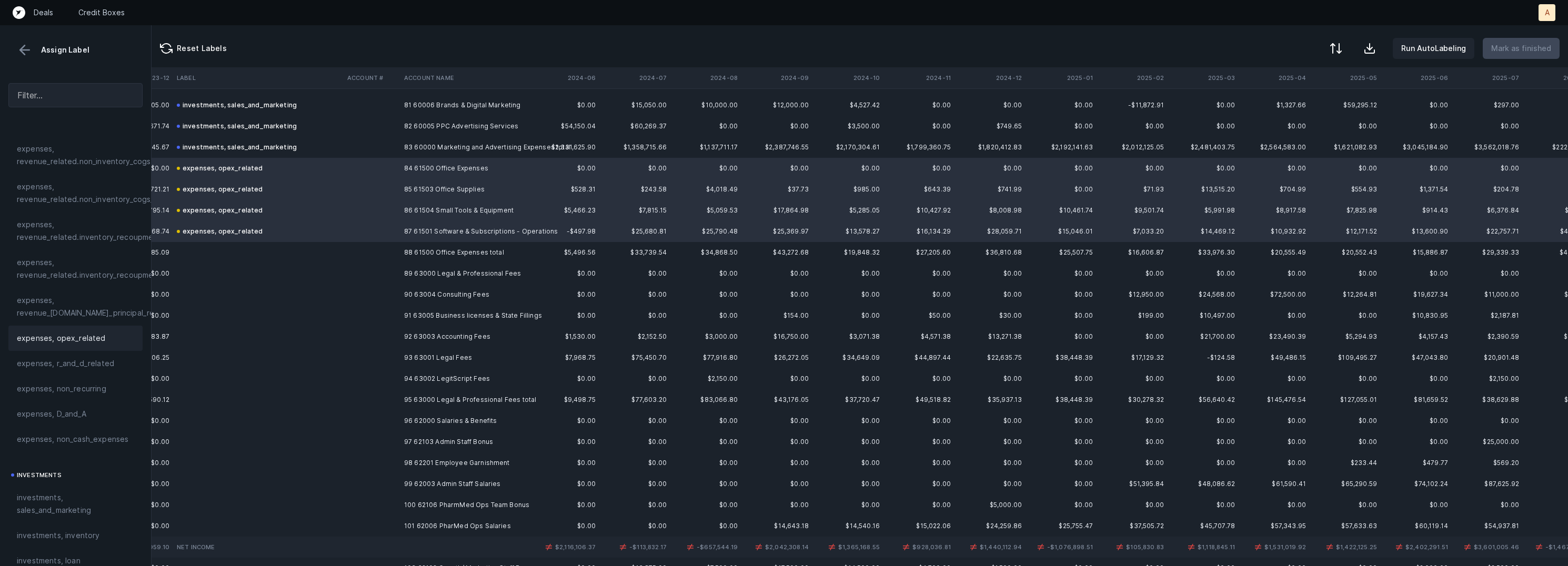
scroll to position [1707, 997]
click at [396, 278] on td at bounding box center [372, 271] width 57 height 21
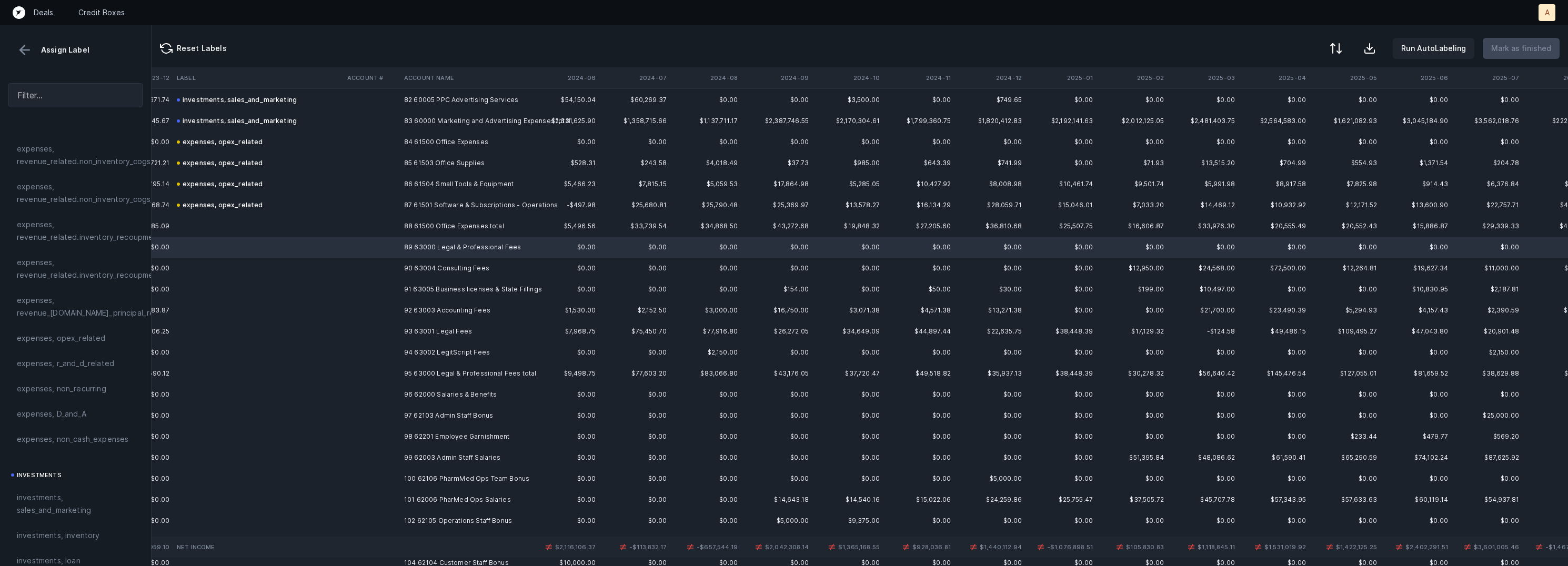
scroll to position [1734, 997]
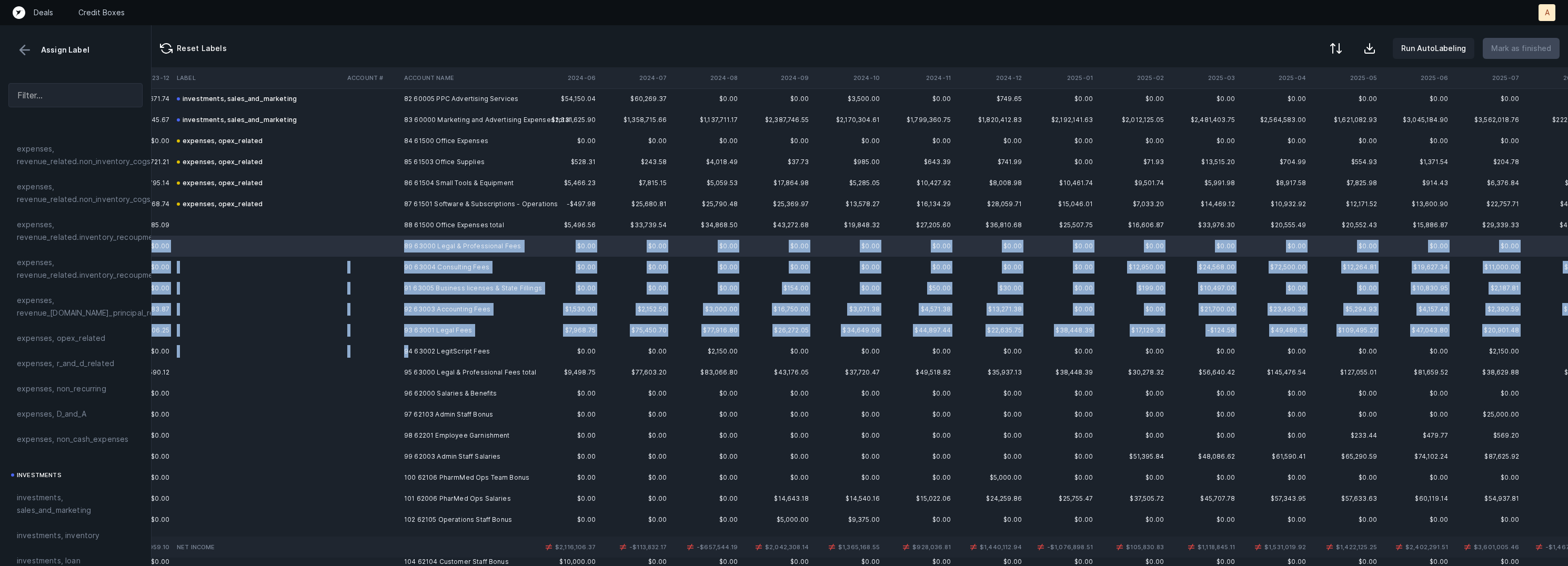
click at [406, 351] on td "94 63002 LegitScript Fees" at bounding box center [464, 351] width 129 height 21
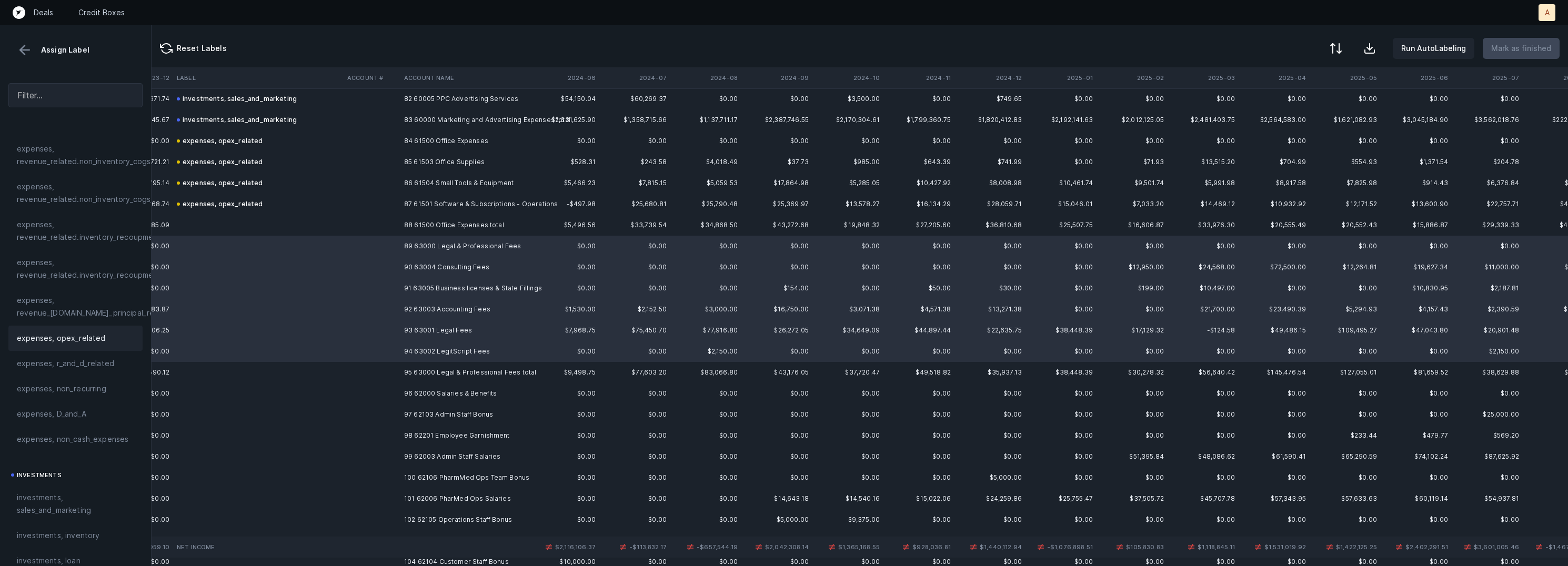
click at [91, 341] on span "expenses, opex_related" at bounding box center [61, 338] width 89 height 13
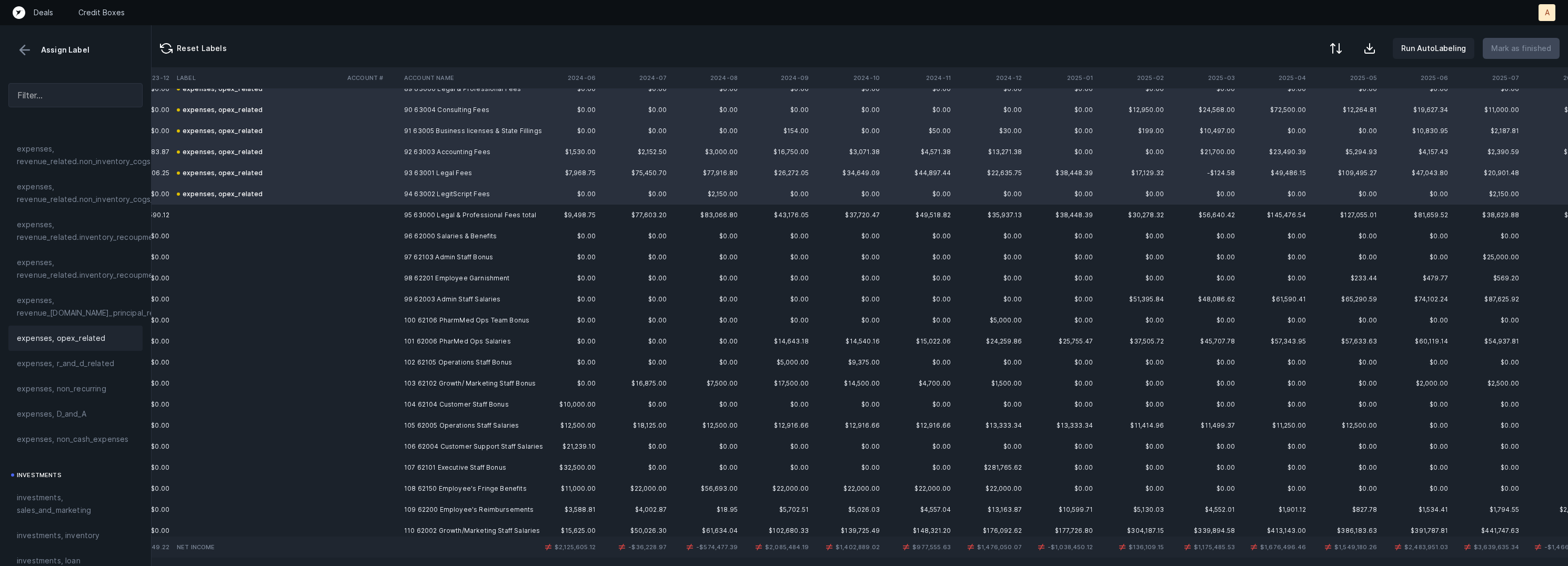
scroll to position [1905, 997]
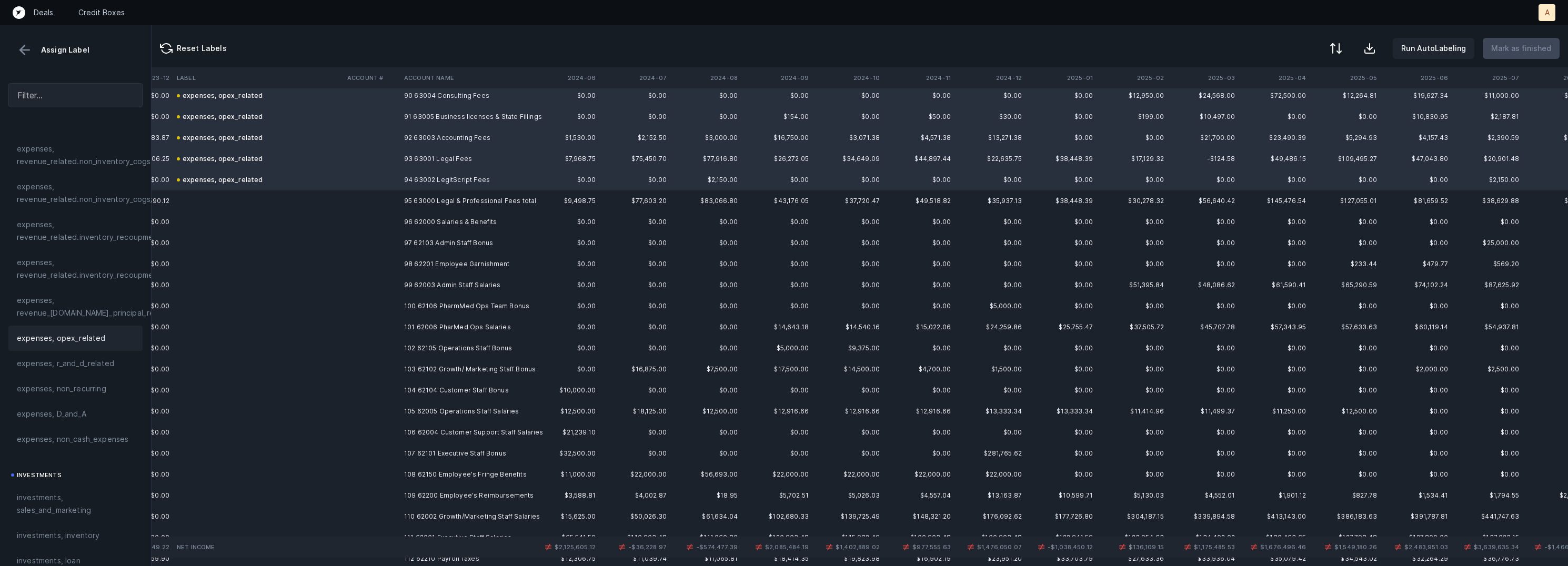
click at [464, 224] on td "96 62000 Salaries & Benefits" at bounding box center [464, 222] width 129 height 21
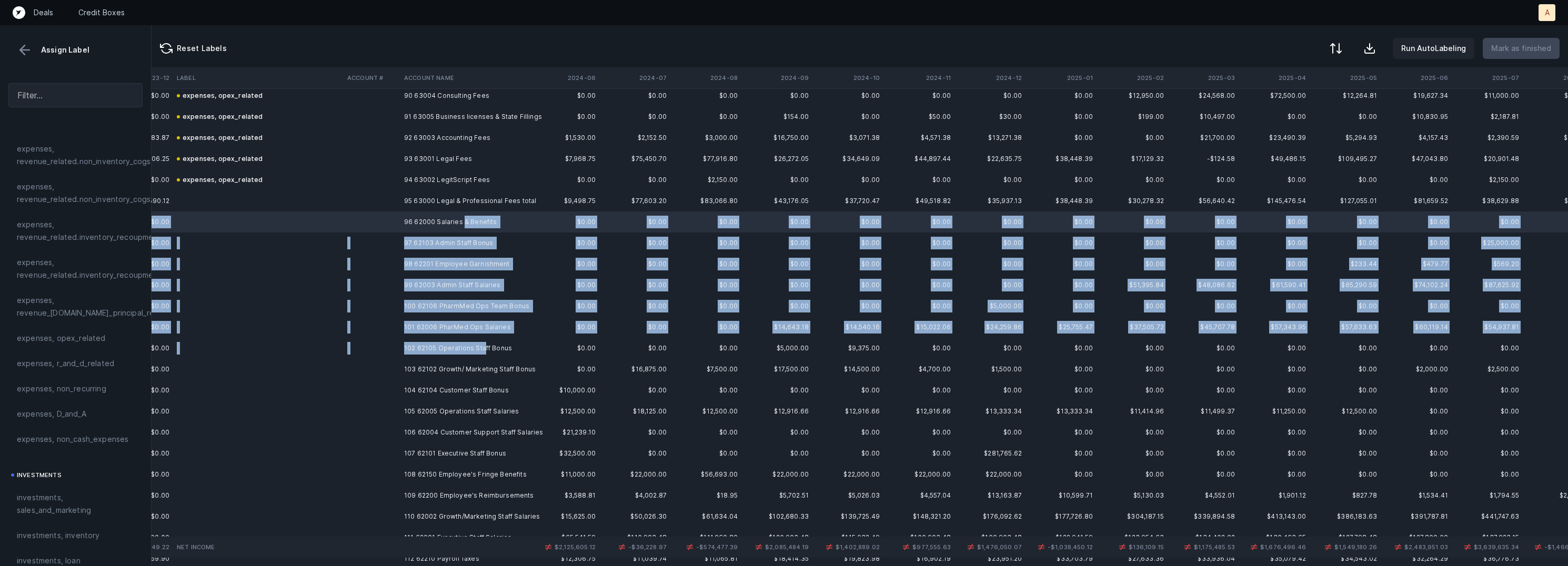
click at [482, 350] on td "102 62105 Operations Staff Bonus" at bounding box center [464, 348] width 129 height 21
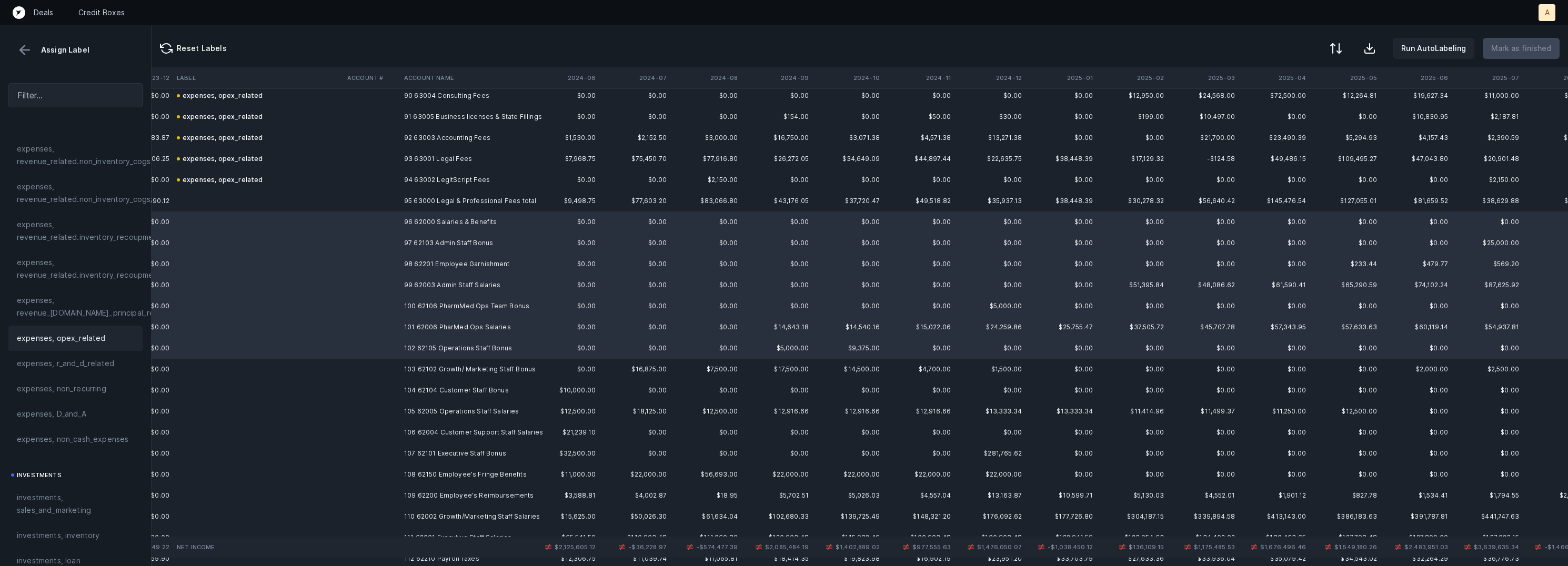
click at [66, 346] on div "expenses, opex_related" at bounding box center [75, 337] width 134 height 25
click at [367, 371] on td at bounding box center [372, 369] width 57 height 21
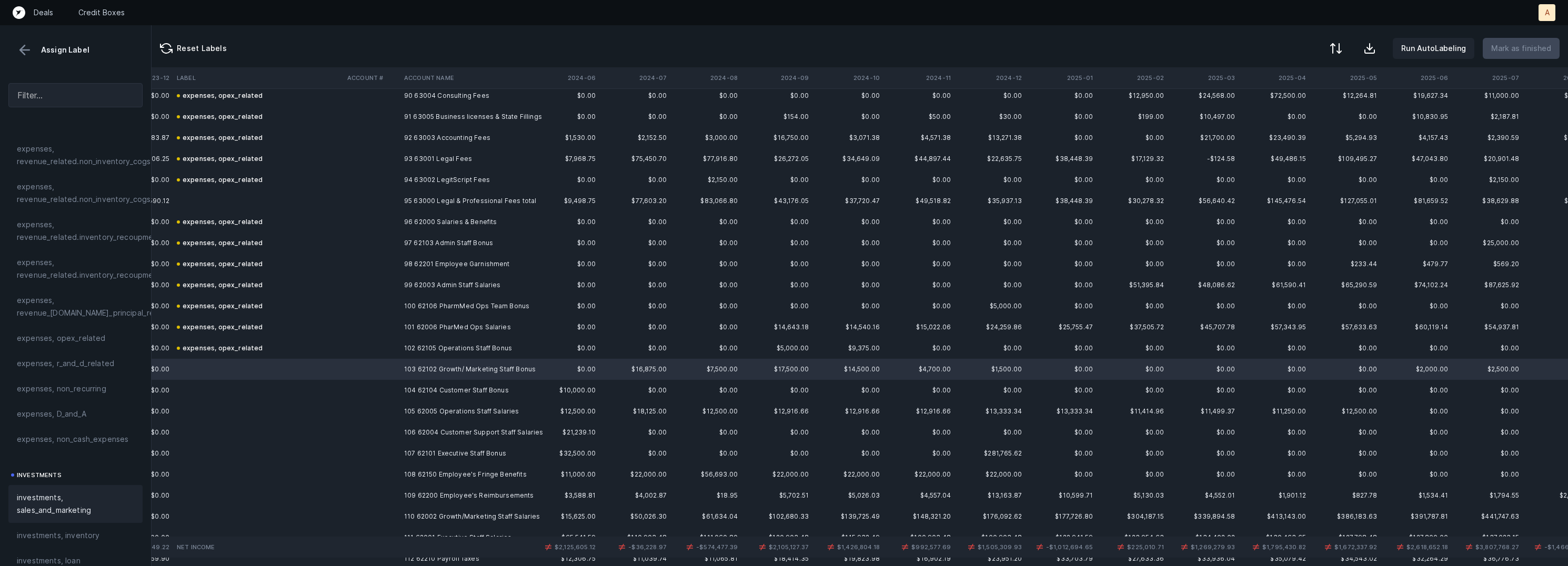
click at [55, 492] on span "investments, sales_and_marketing" at bounding box center [75, 503] width 117 height 25
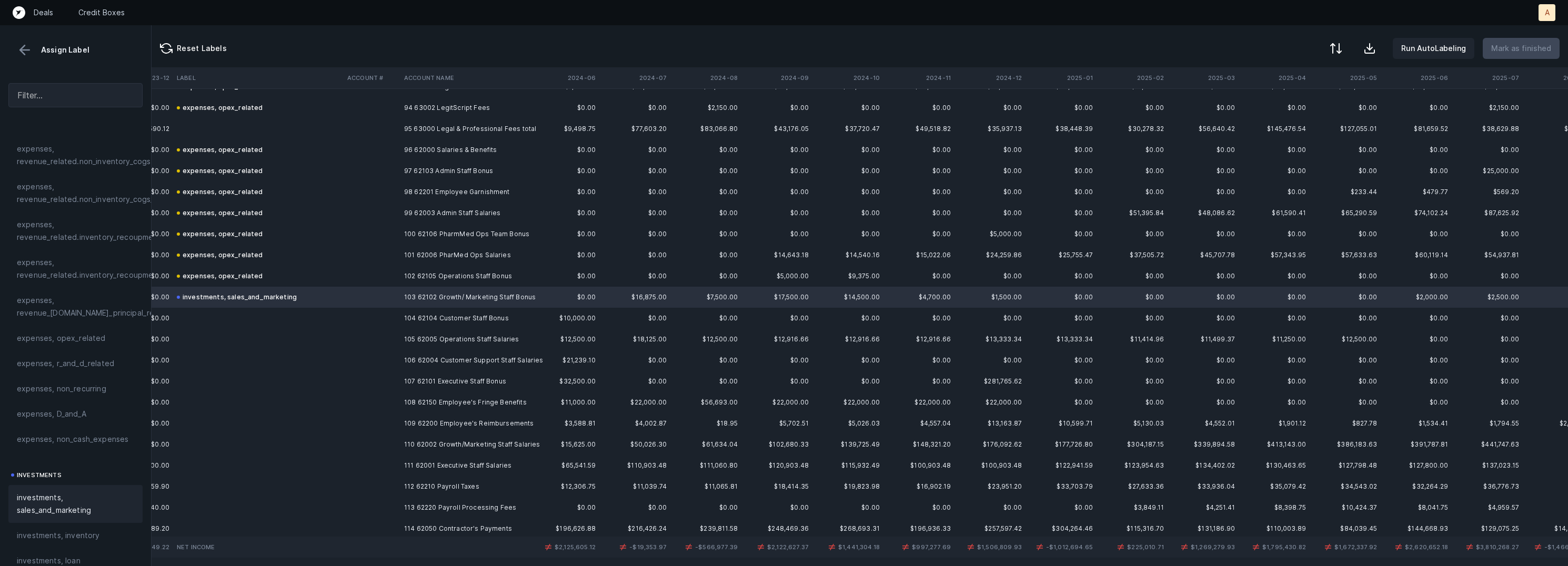
scroll to position [1998, 997]
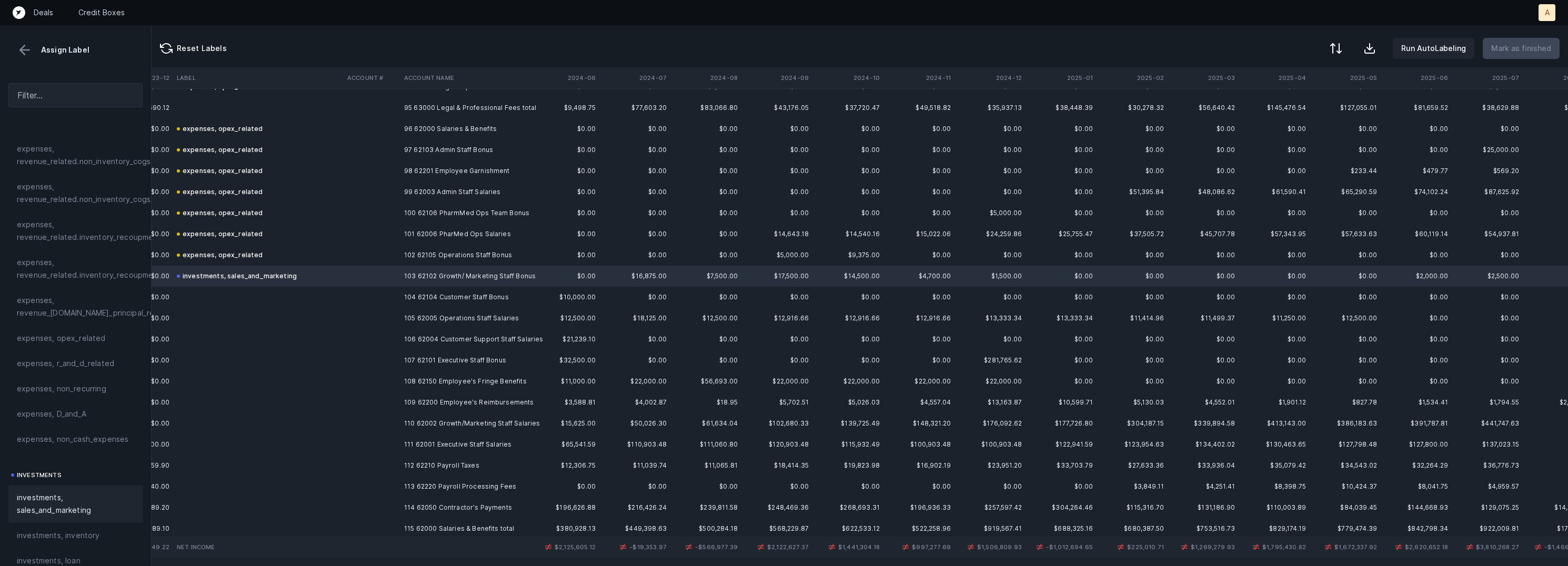
click at [402, 291] on td "104 62104 Customer Staff Bonus" at bounding box center [464, 297] width 129 height 21
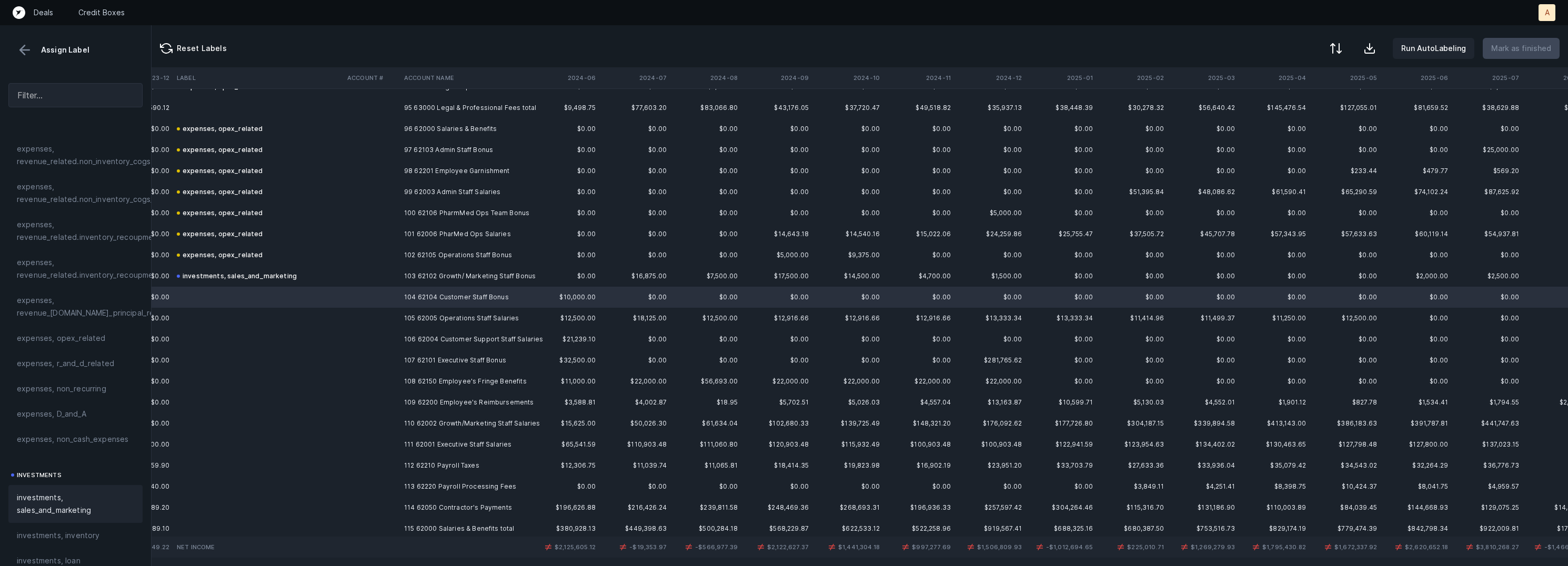
click at [68, 495] on span "investments, sales_and_marketing" at bounding box center [75, 503] width 117 height 25
click at [365, 325] on td at bounding box center [372, 318] width 57 height 21
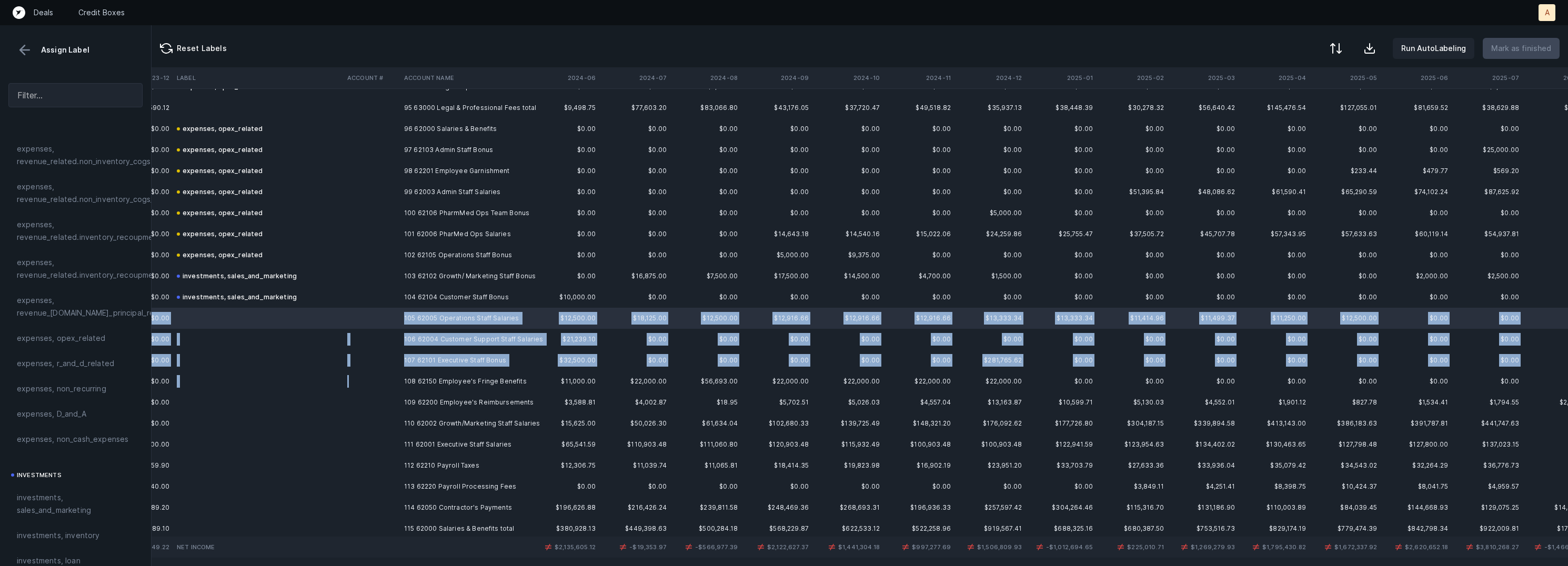
click at [381, 377] on td at bounding box center [372, 381] width 57 height 21
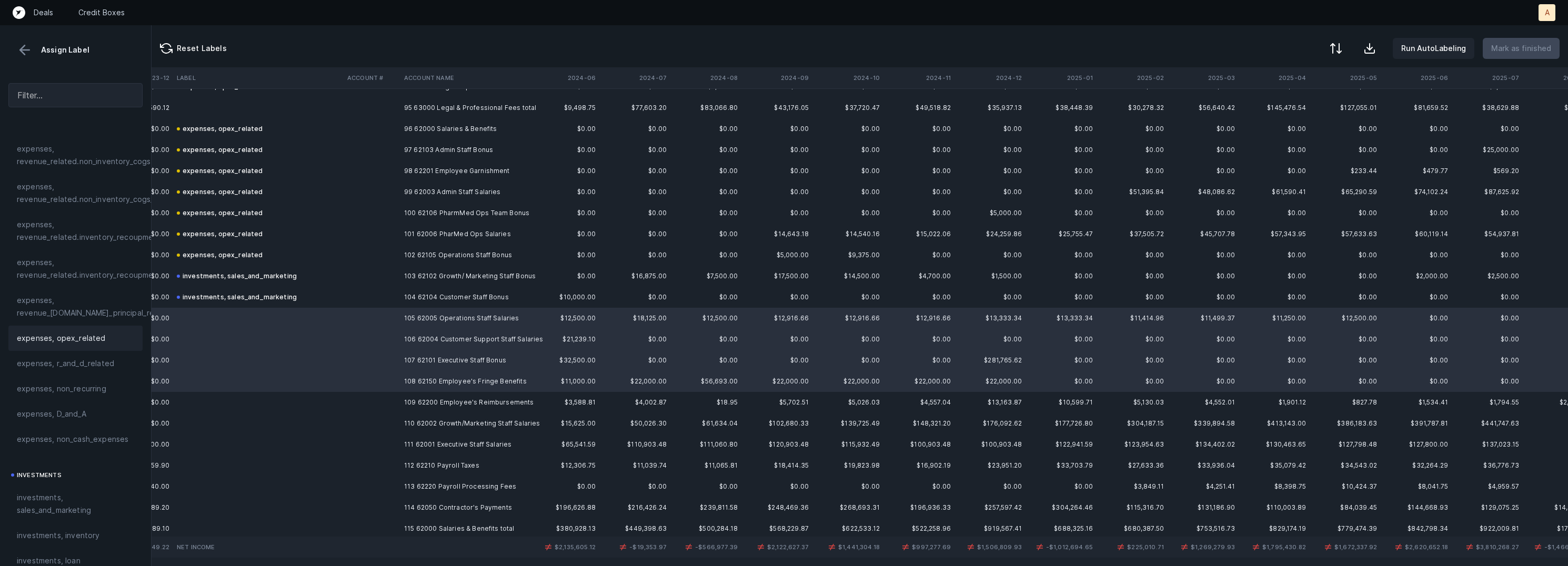
click at [57, 332] on span "expenses, opex_related" at bounding box center [61, 338] width 89 height 13
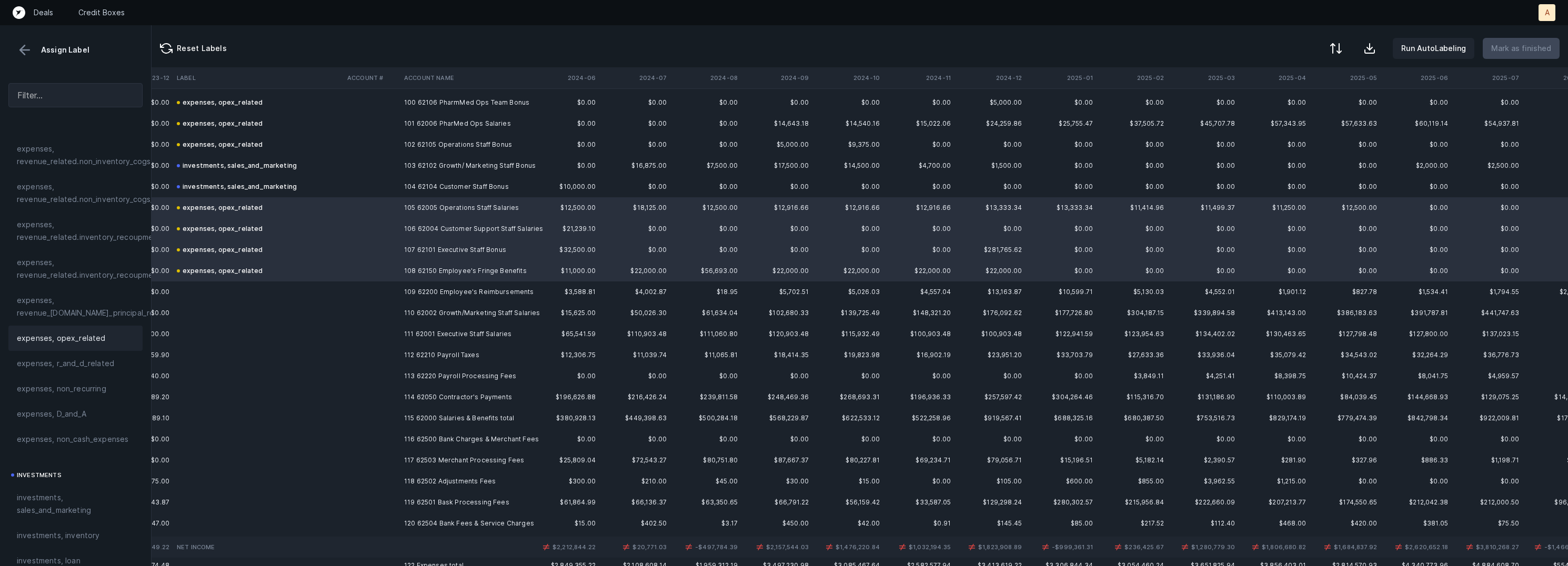
scroll to position [2144, 997]
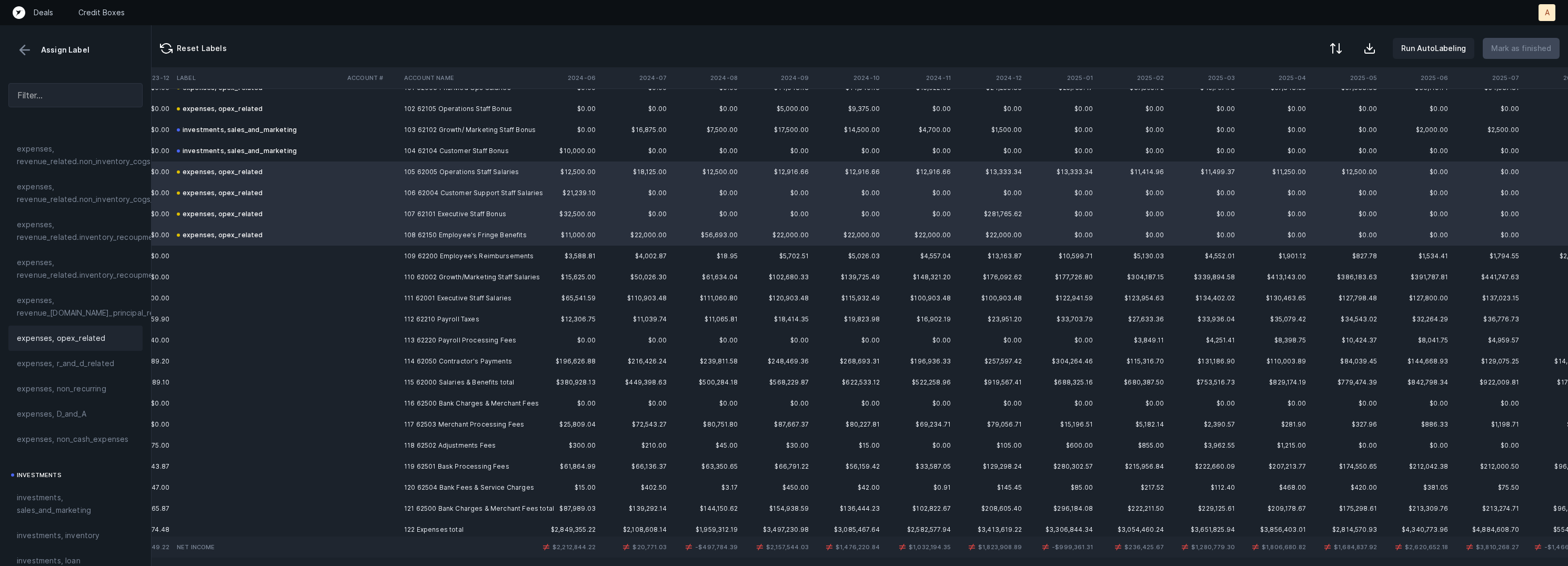
click at [389, 254] on td at bounding box center [372, 256] width 57 height 21
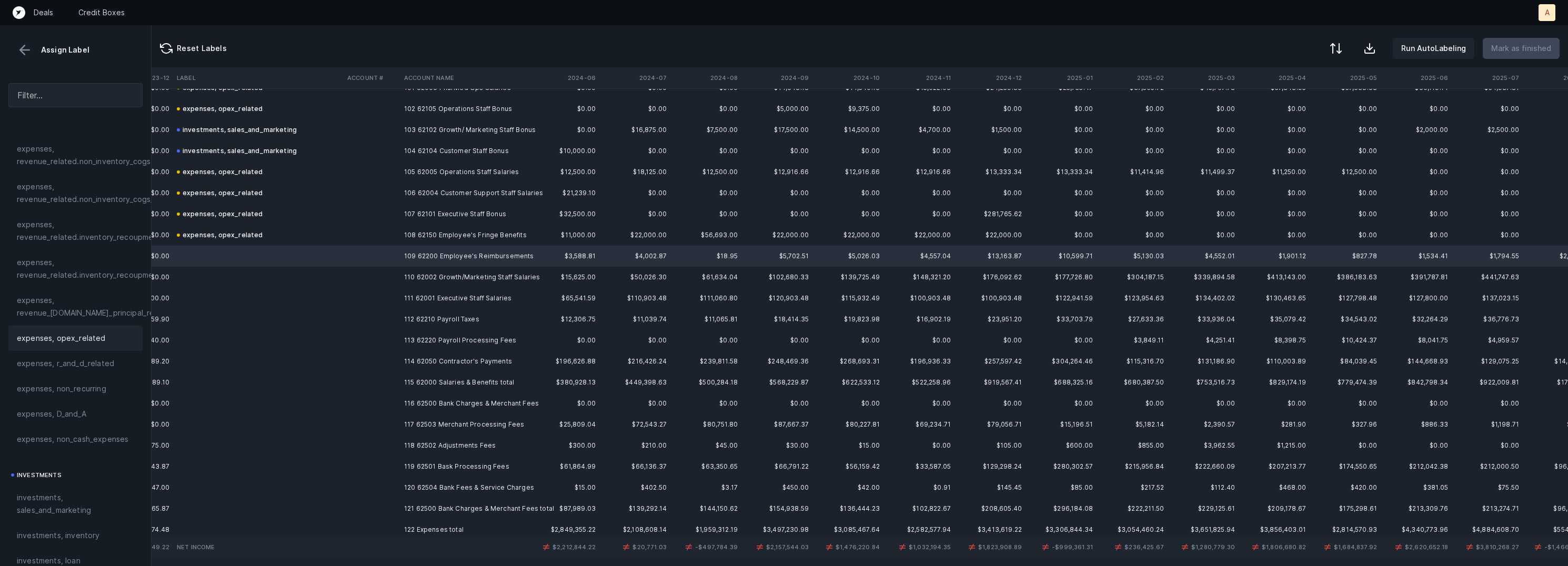
click at [85, 332] on span "expenses, opex_related" at bounding box center [61, 338] width 89 height 13
click at [394, 281] on td at bounding box center [372, 277] width 57 height 21
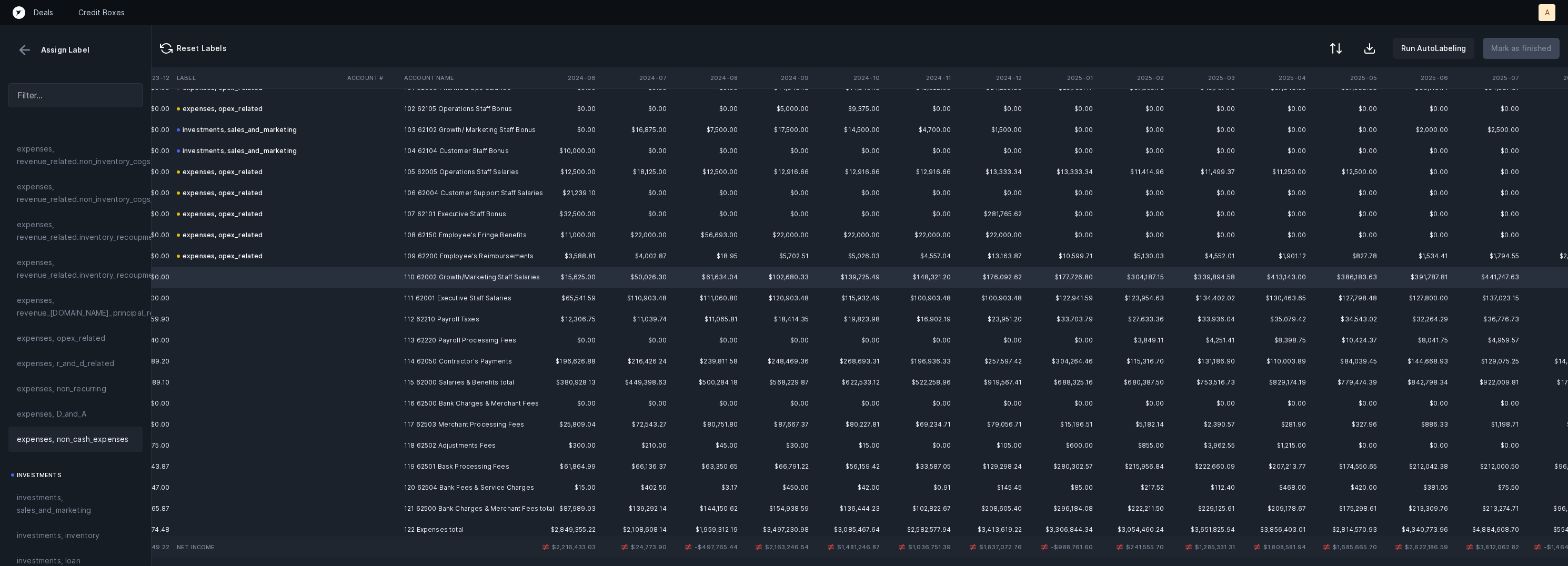
drag, startPoint x: 46, startPoint y: 494, endPoint x: 133, endPoint y: 429, distance: 108.6
click at [46, 494] on span "investments, sales_and_marketing" at bounding box center [75, 503] width 117 height 25
click at [386, 294] on td at bounding box center [372, 298] width 57 height 21
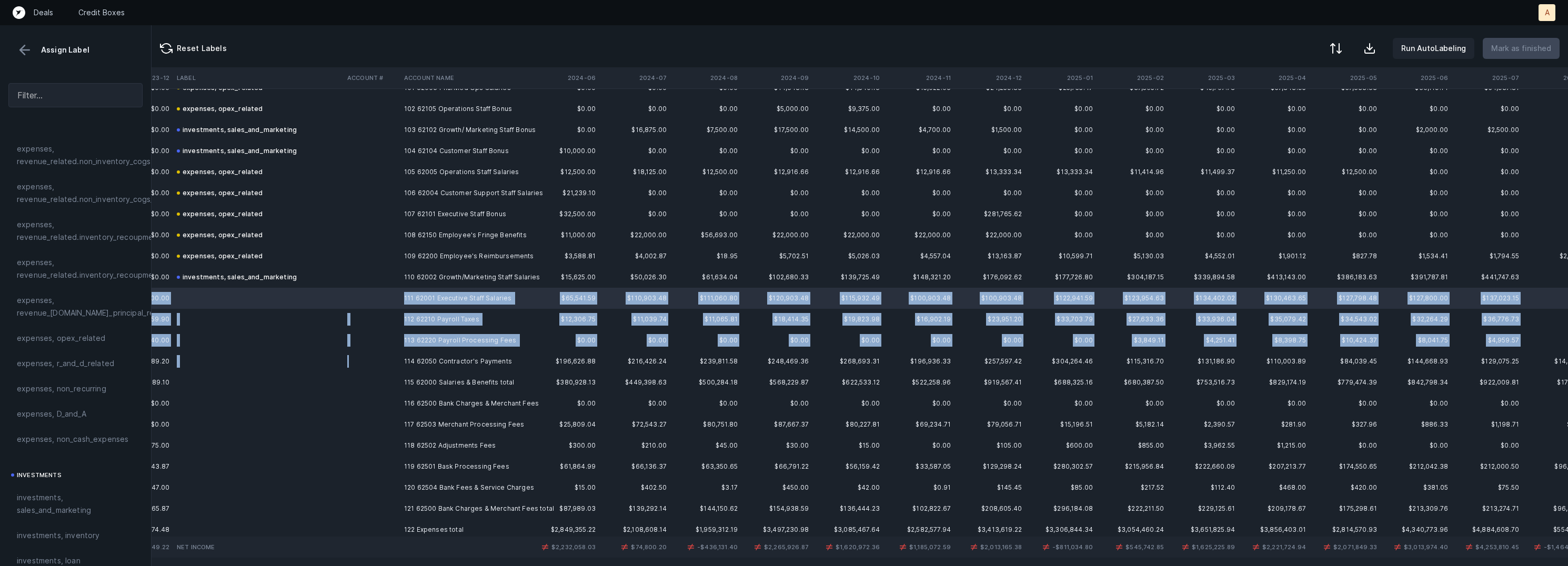
click at [386, 356] on td at bounding box center [372, 361] width 57 height 21
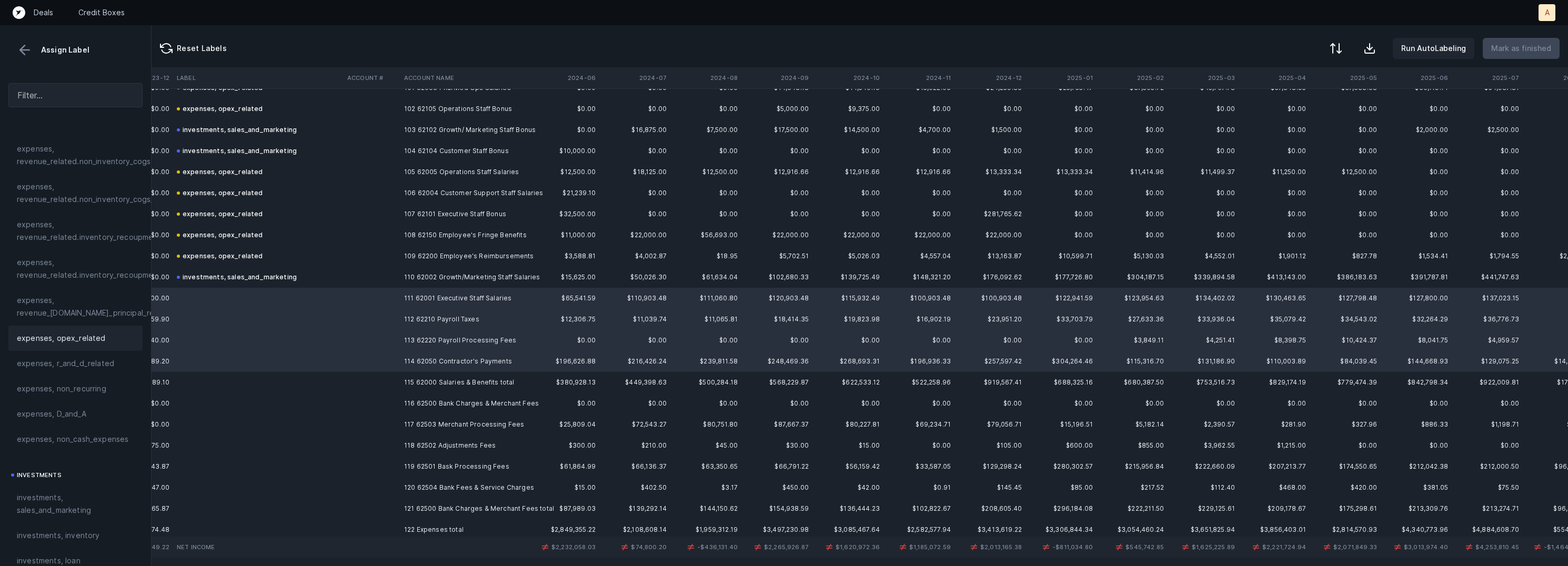
click at [67, 331] on div "expenses, opex_related" at bounding box center [75, 337] width 134 height 25
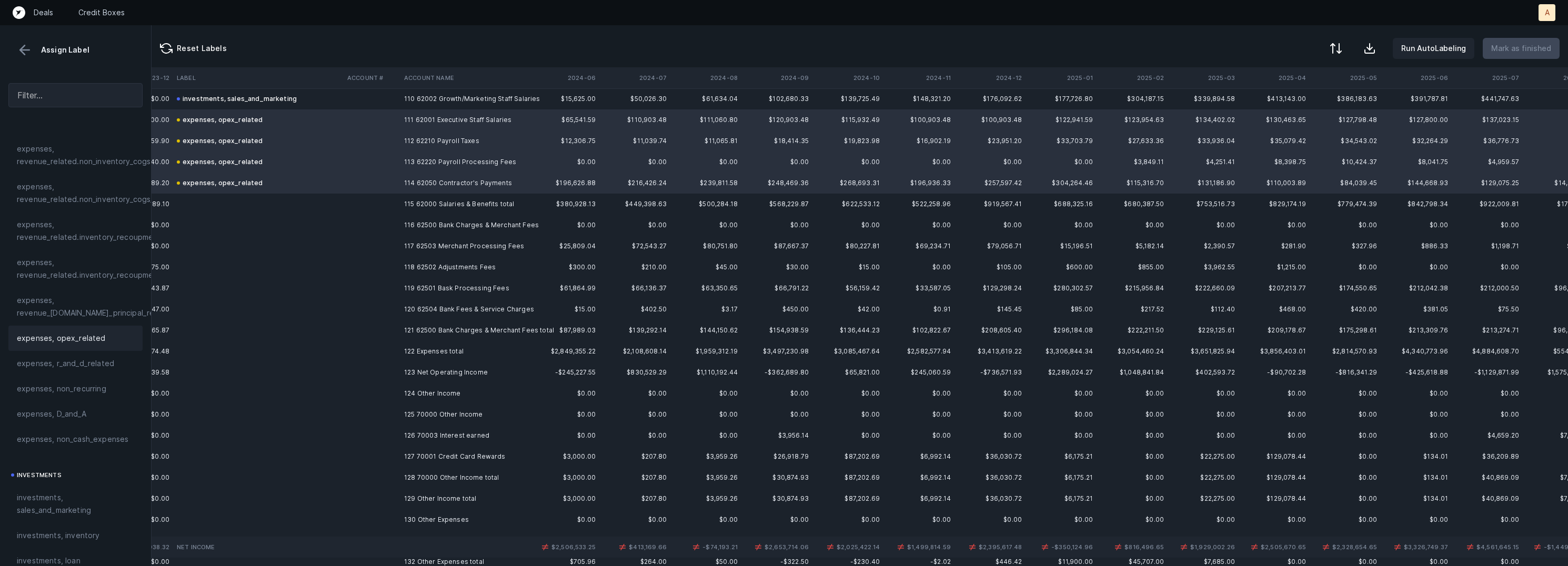
scroll to position [2325, 997]
click at [443, 223] on td "116 62500 Bank Charges & Merchant Fees" at bounding box center [464, 222] width 129 height 21
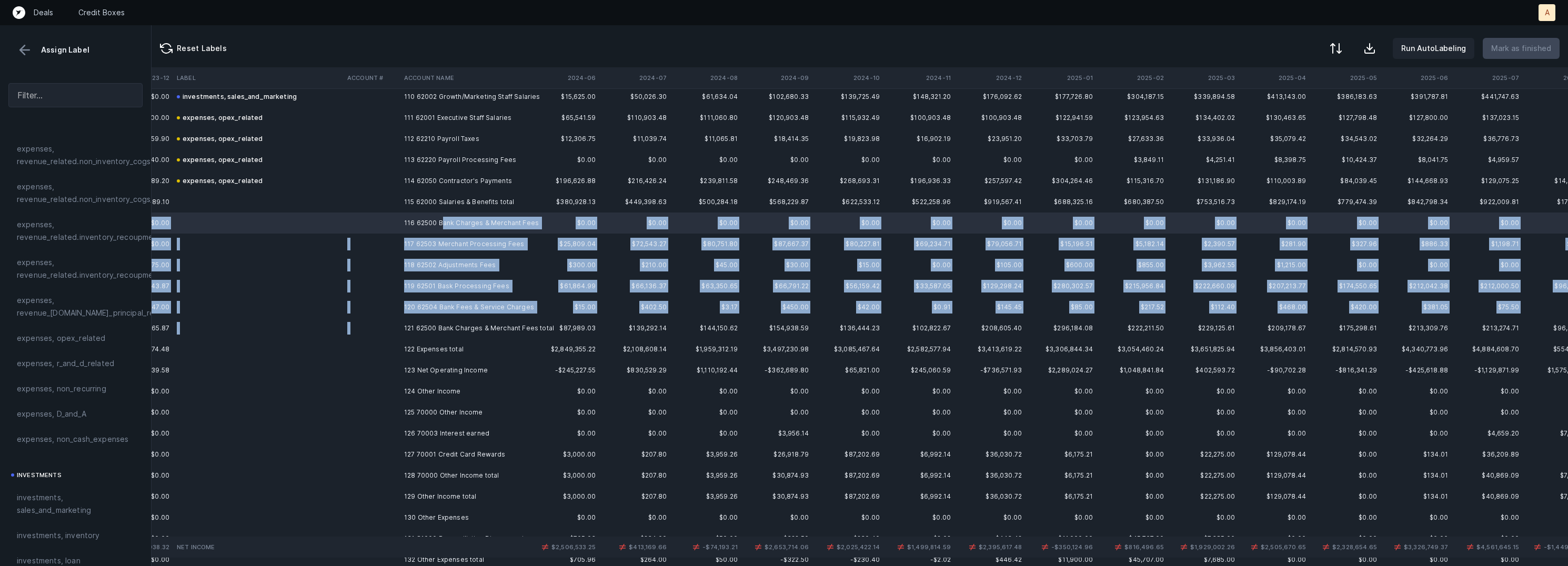
click at [457, 318] on td "121 62500 Bank Charges & Merchant Fees total" at bounding box center [464, 328] width 129 height 21
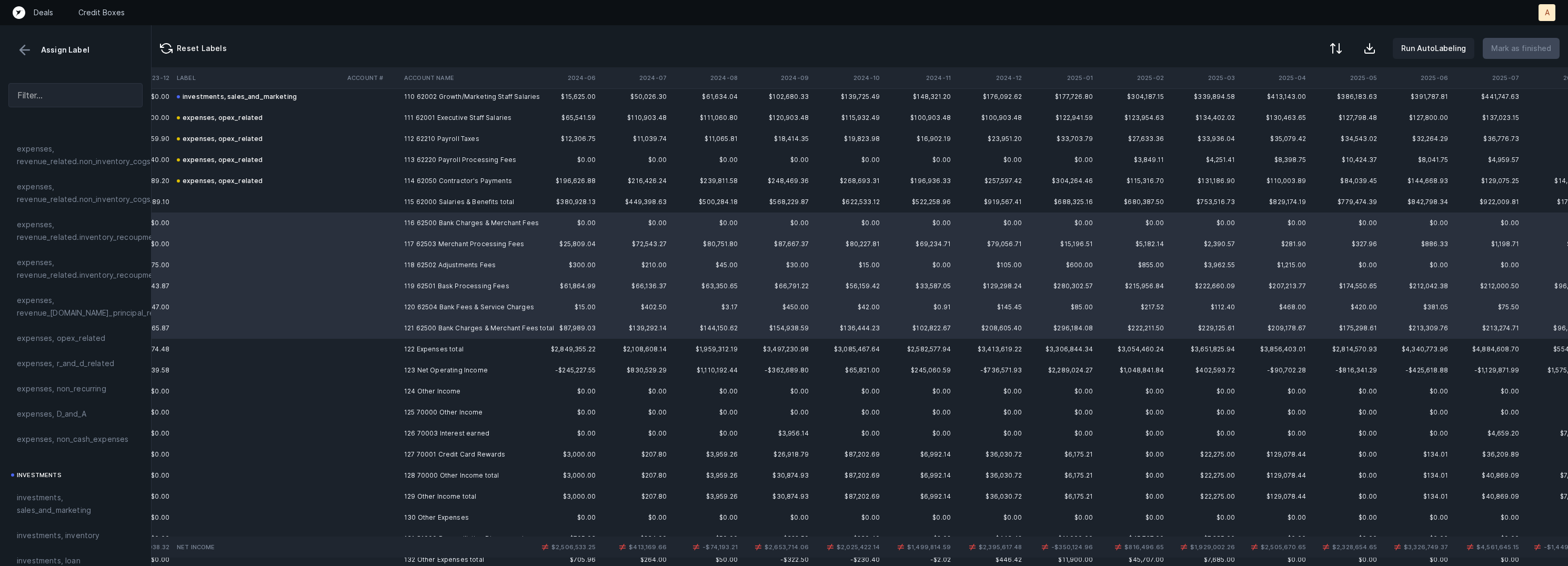
click at [457, 314] on td "120 62504 Bank Fees & Service Charges" at bounding box center [464, 307] width 129 height 21
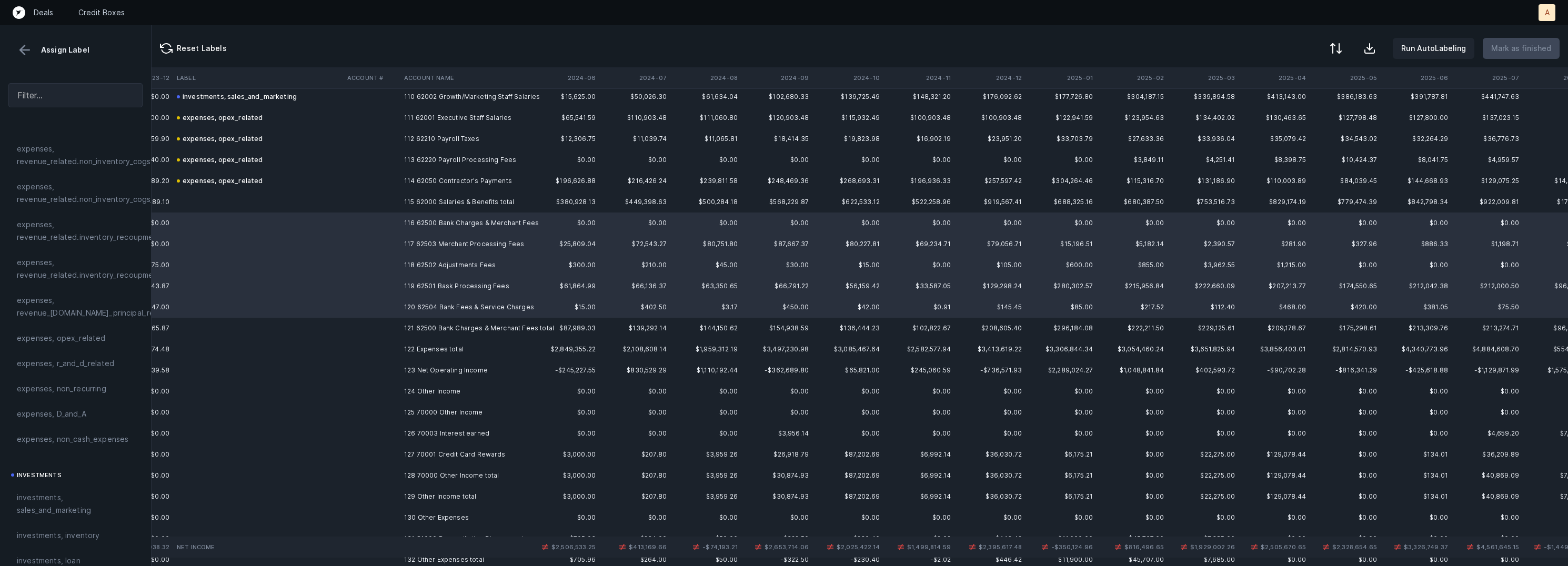
click at [79, 335] on span "expenses, opex_related" at bounding box center [61, 338] width 89 height 13
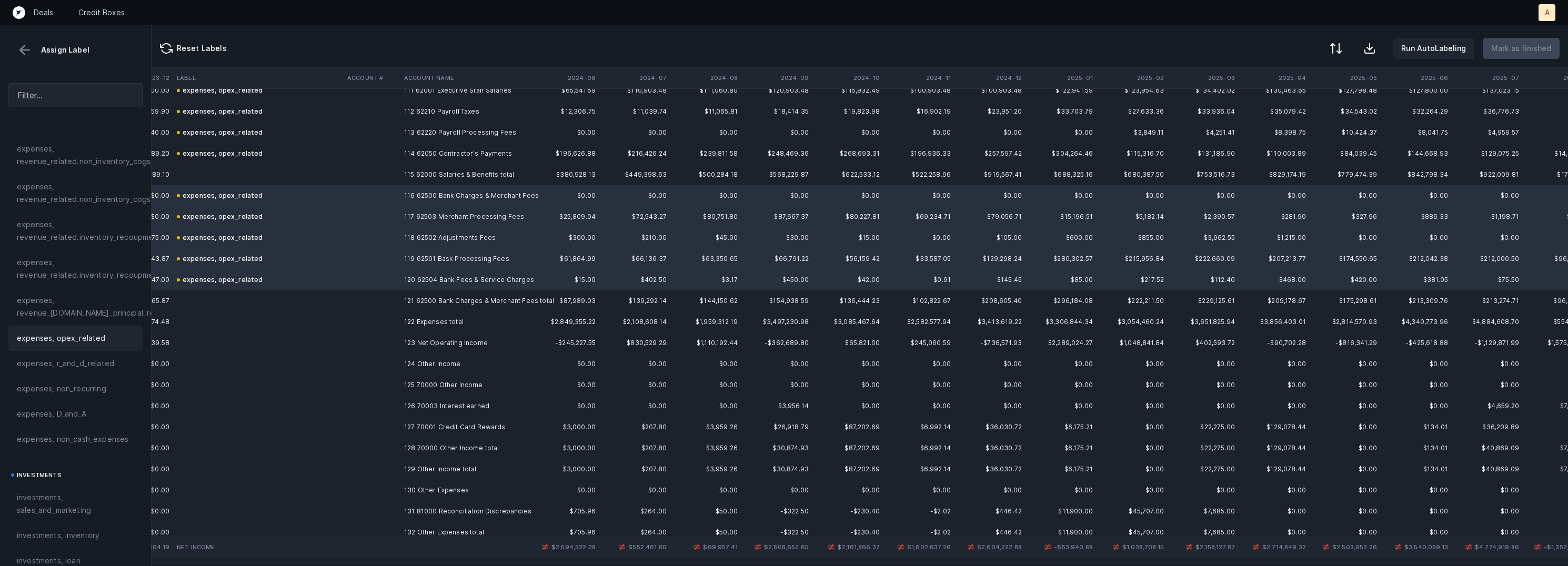
scroll to position [2386, 997]
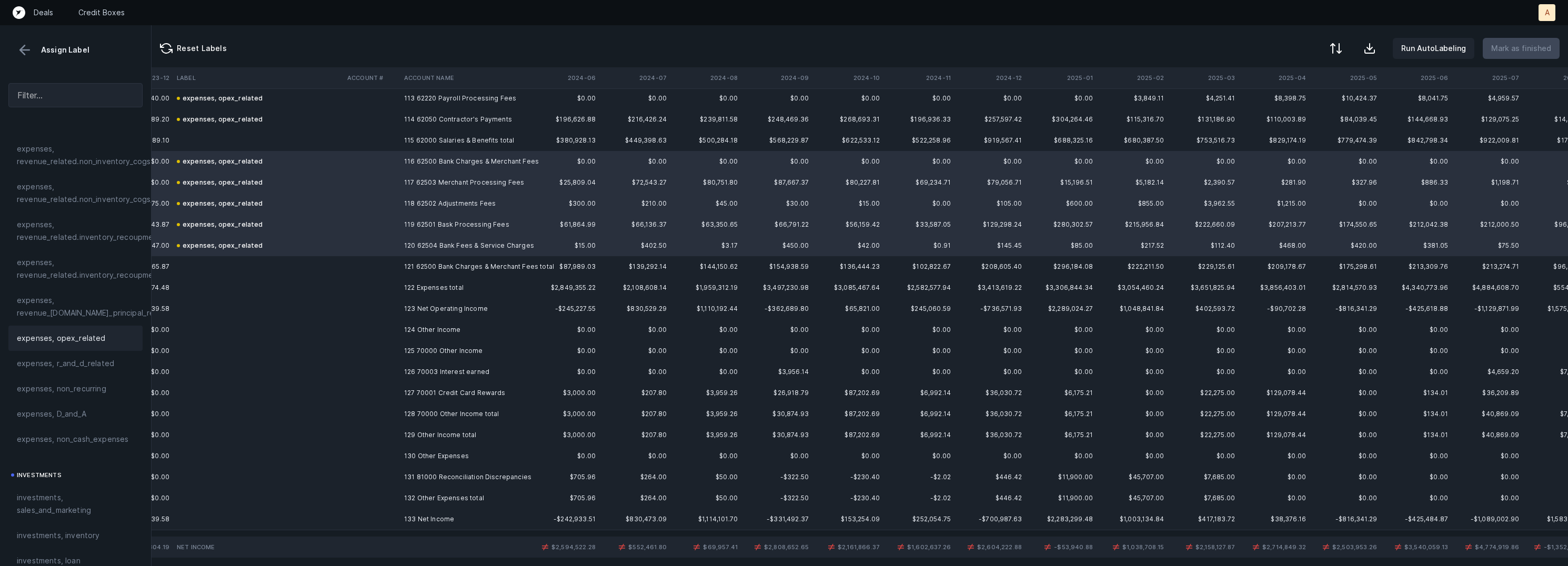
click at [470, 354] on td "125 70000 Other Income" at bounding box center [464, 350] width 129 height 21
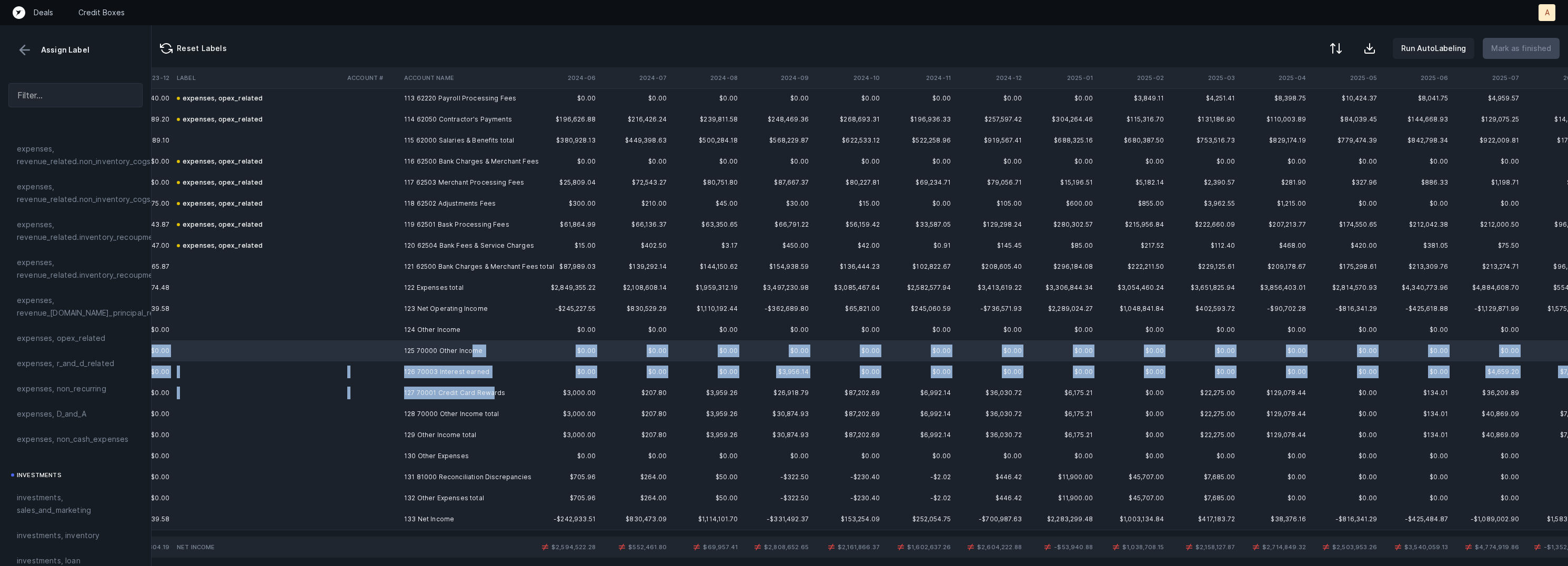
click at [489, 392] on td "127 70001 Credit Card Rewards" at bounding box center [464, 392] width 129 height 21
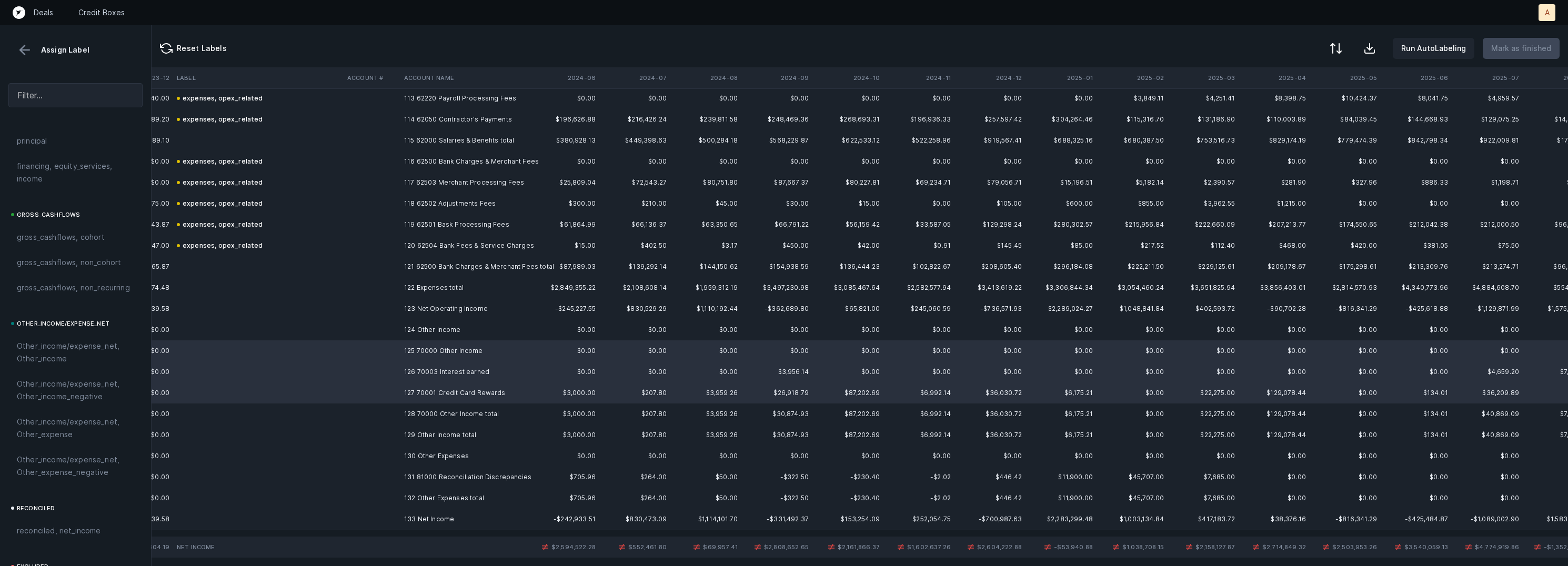
scroll to position [1171, 0]
click at [72, 221] on span "Other_income/expense_net, Other_income" at bounding box center [75, 232] width 117 height 25
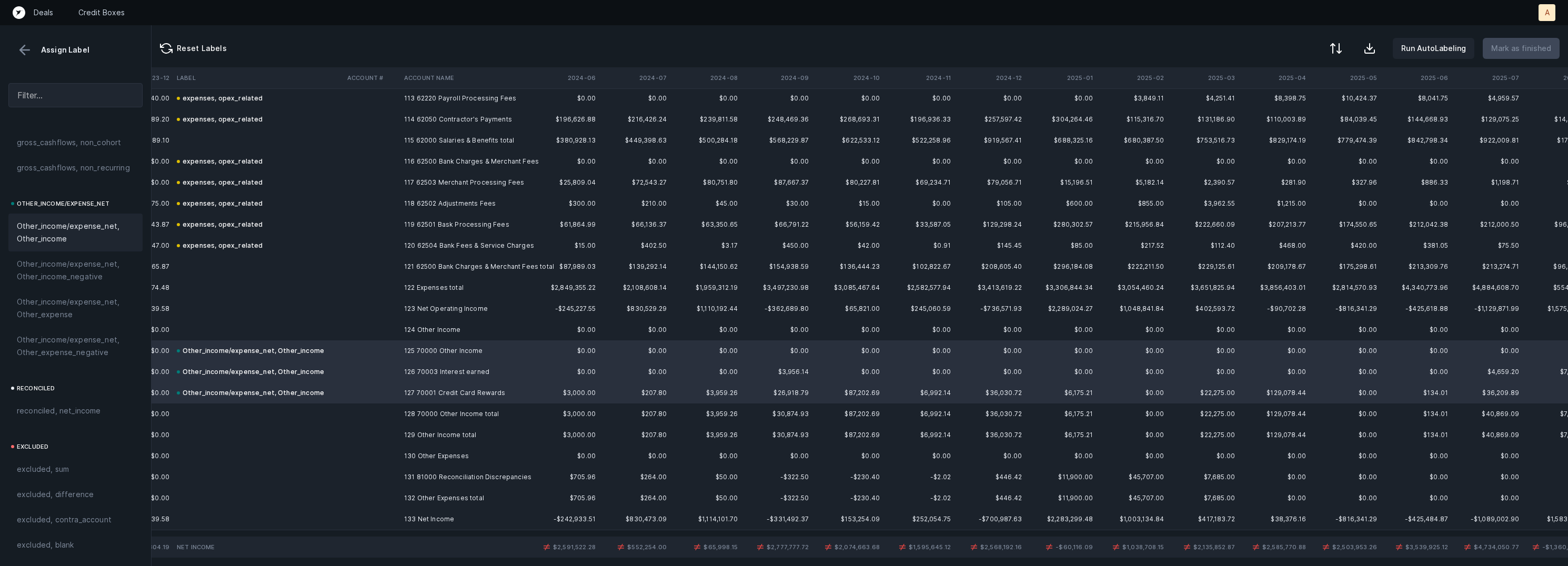
click at [409, 477] on td "131 81000 Reconciliation Discrepancies" at bounding box center [464, 477] width 129 height 21
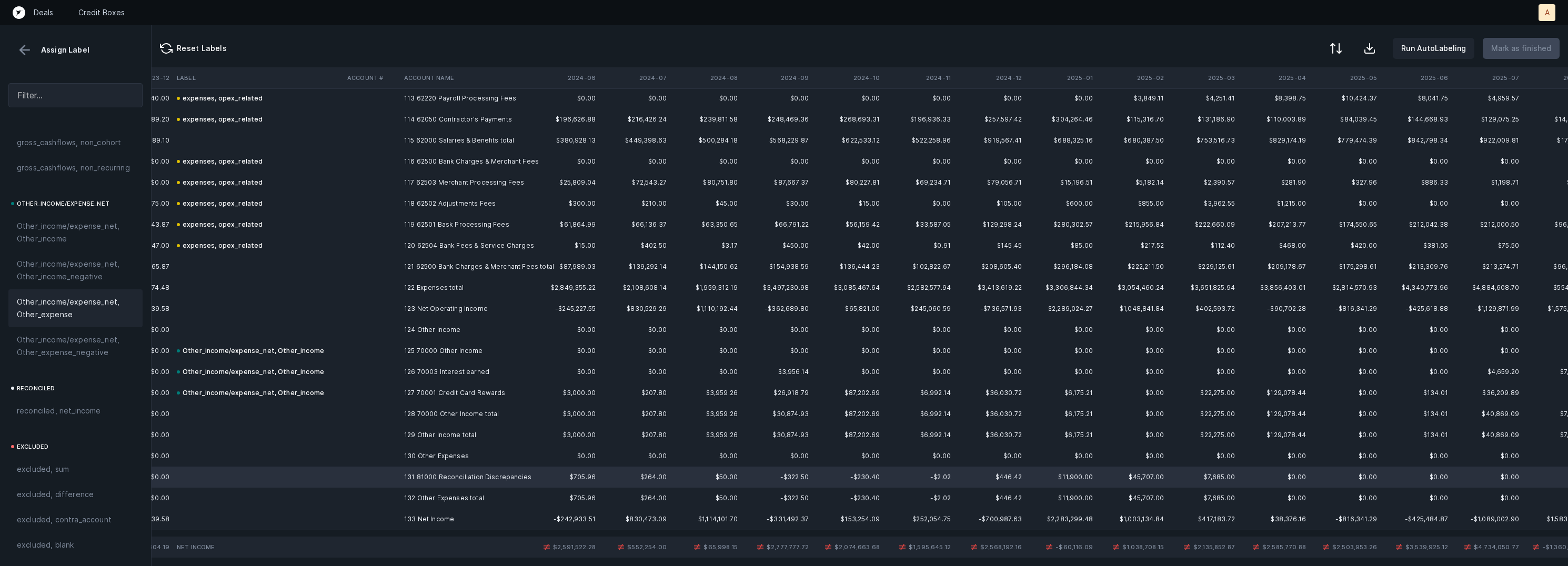
click at [46, 303] on span "Other_income/expense_net, Other_expense" at bounding box center [75, 308] width 117 height 25
click at [450, 523] on td "133 Net Income" at bounding box center [464, 519] width 129 height 21
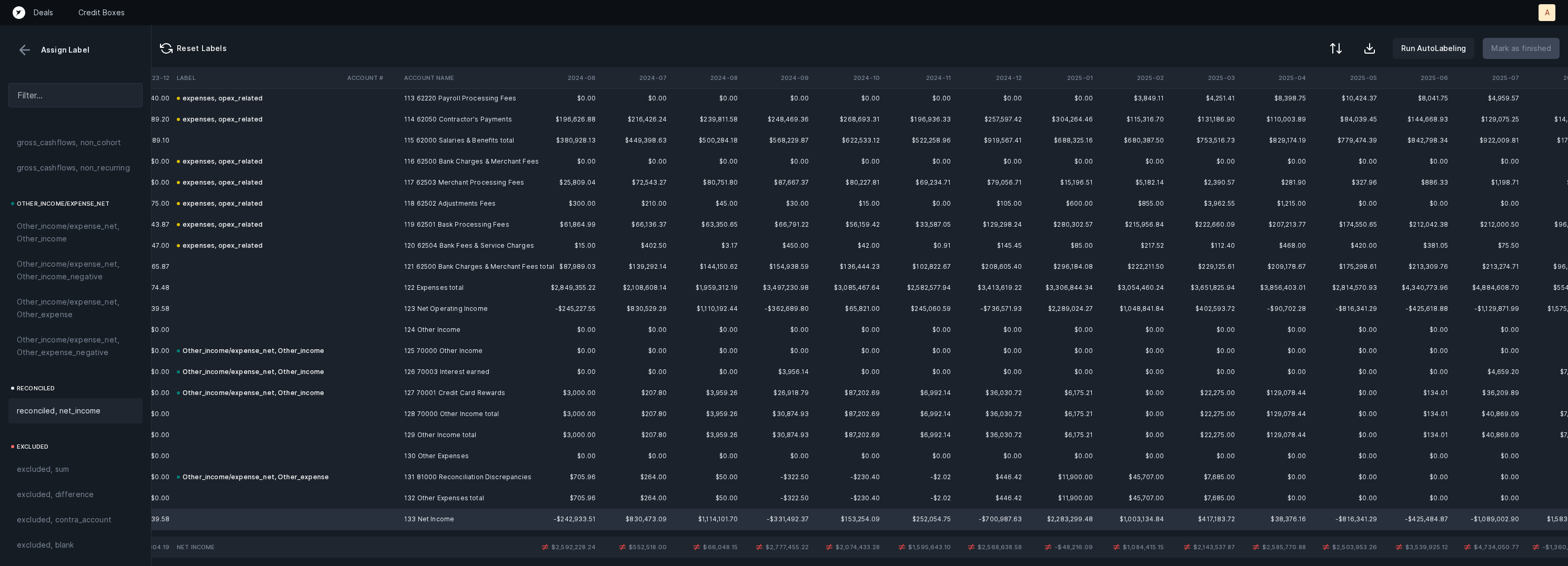
click at [73, 408] on span "reconciled, net_income" at bounding box center [59, 410] width 84 height 13
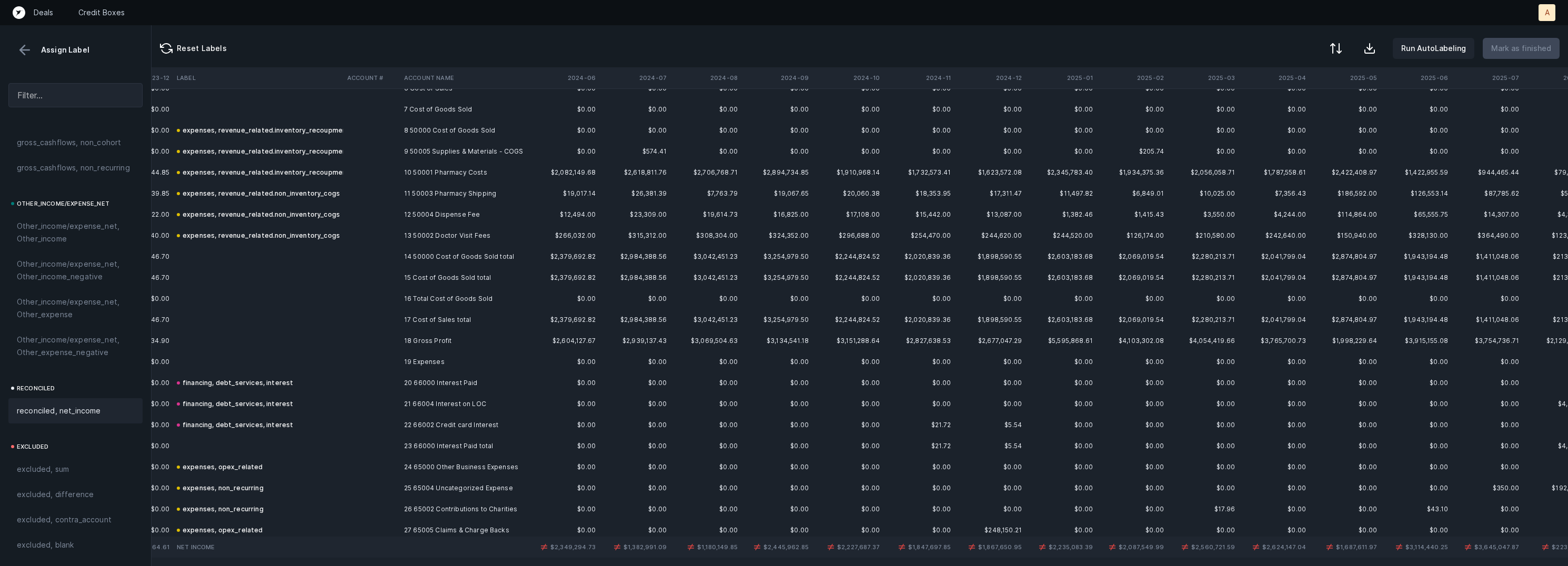
scroll to position [0, 997]
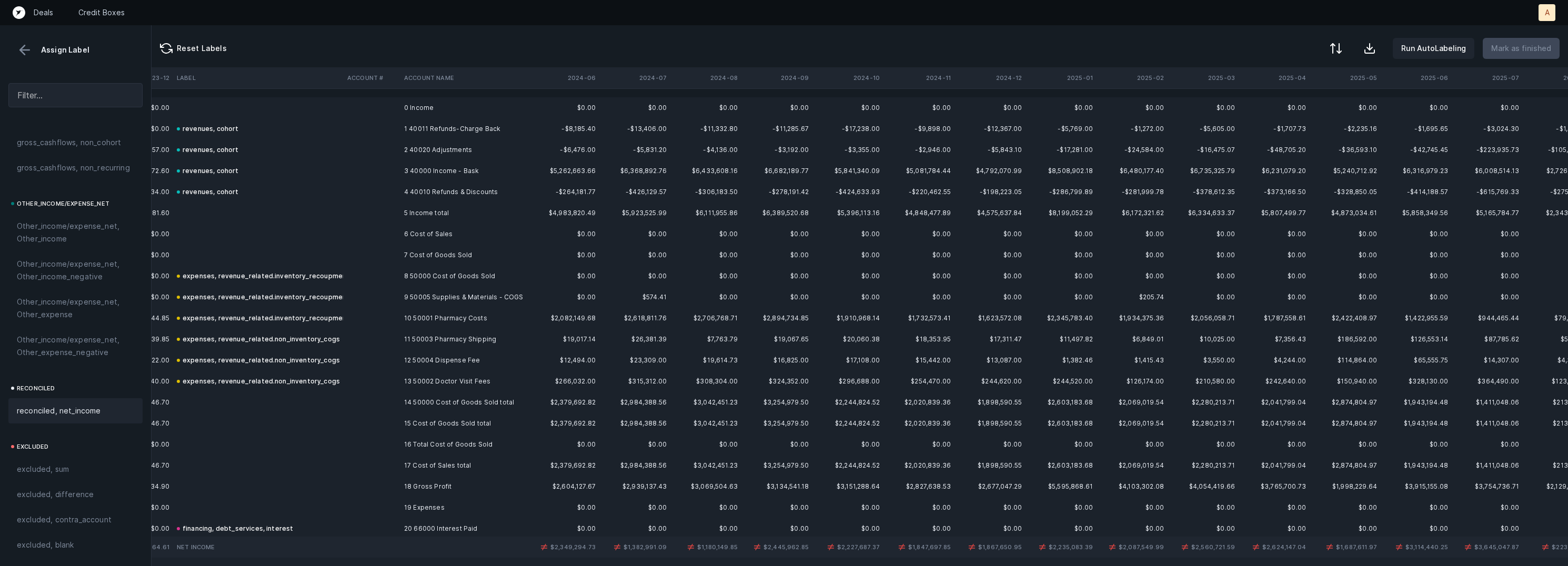
click at [588, 76] on th "2024-06" at bounding box center [564, 78] width 71 height 21
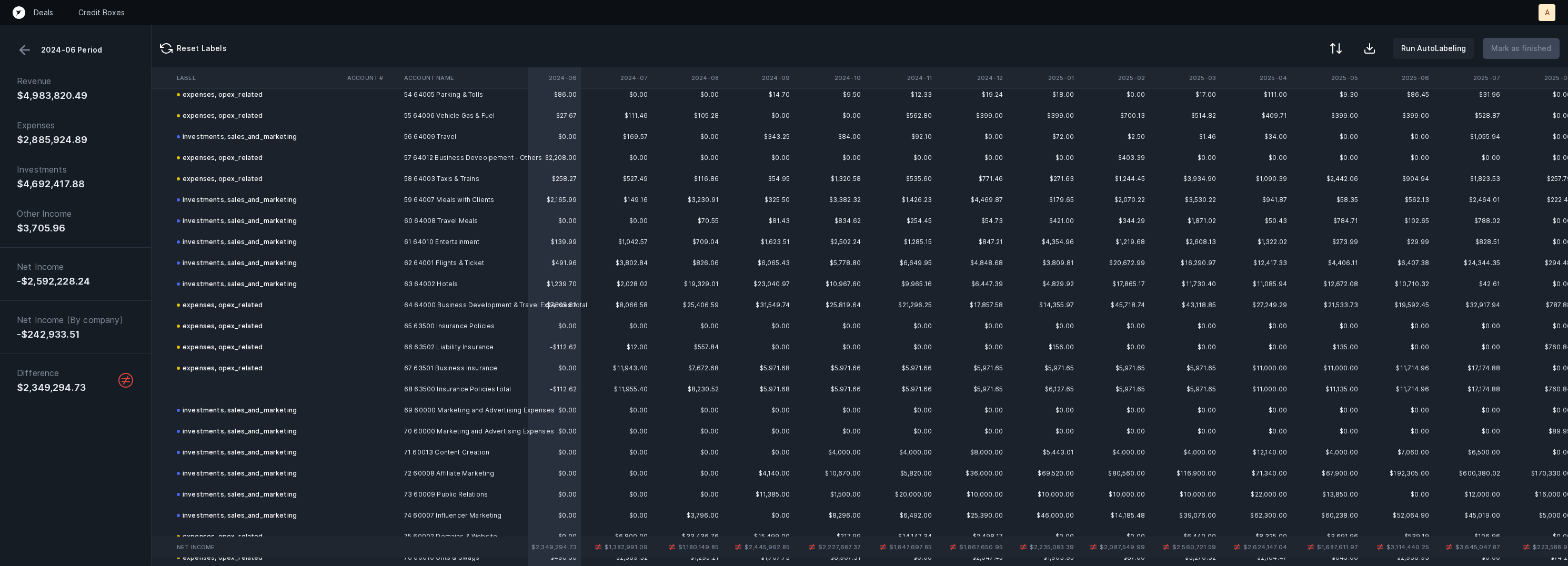
scroll to position [1149, 1023]
click at [1044, 84] on th "2025-01" at bounding box center [1035, 78] width 71 height 21
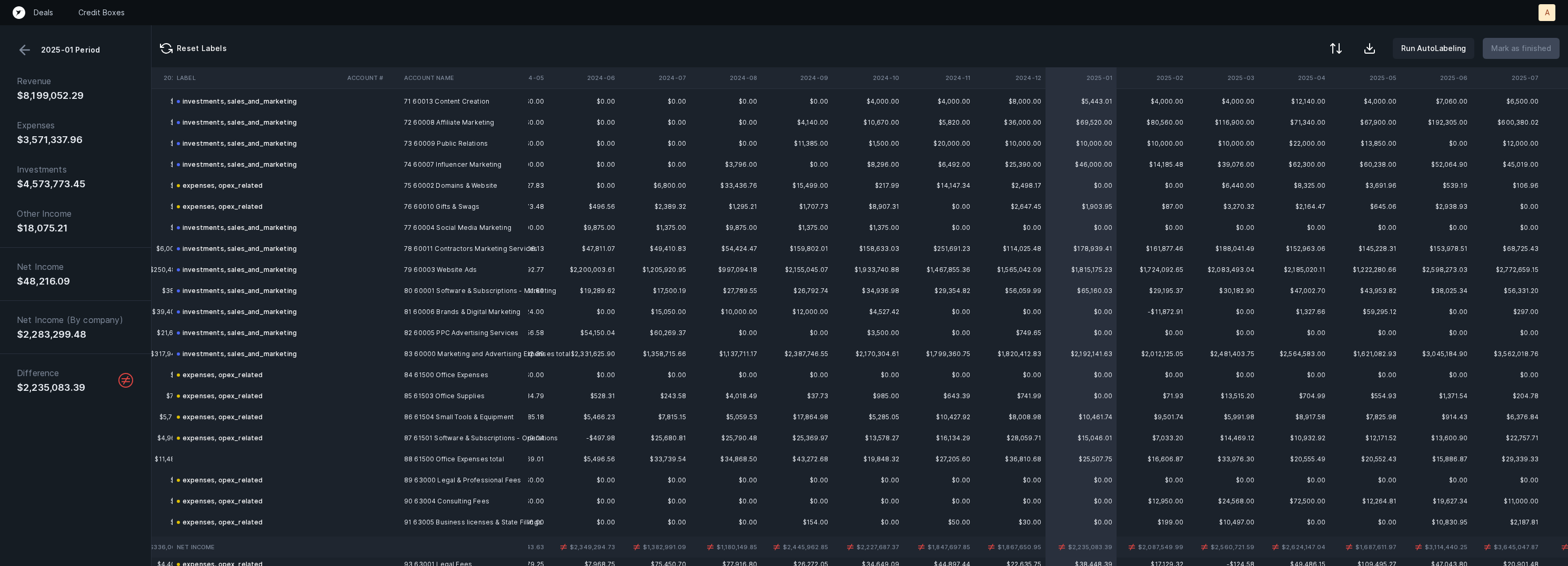
scroll to position [1500, 983]
click at [417, 358] on td "83 60000 Marketing and Advertising Expenses total" at bounding box center [464, 354] width 129 height 21
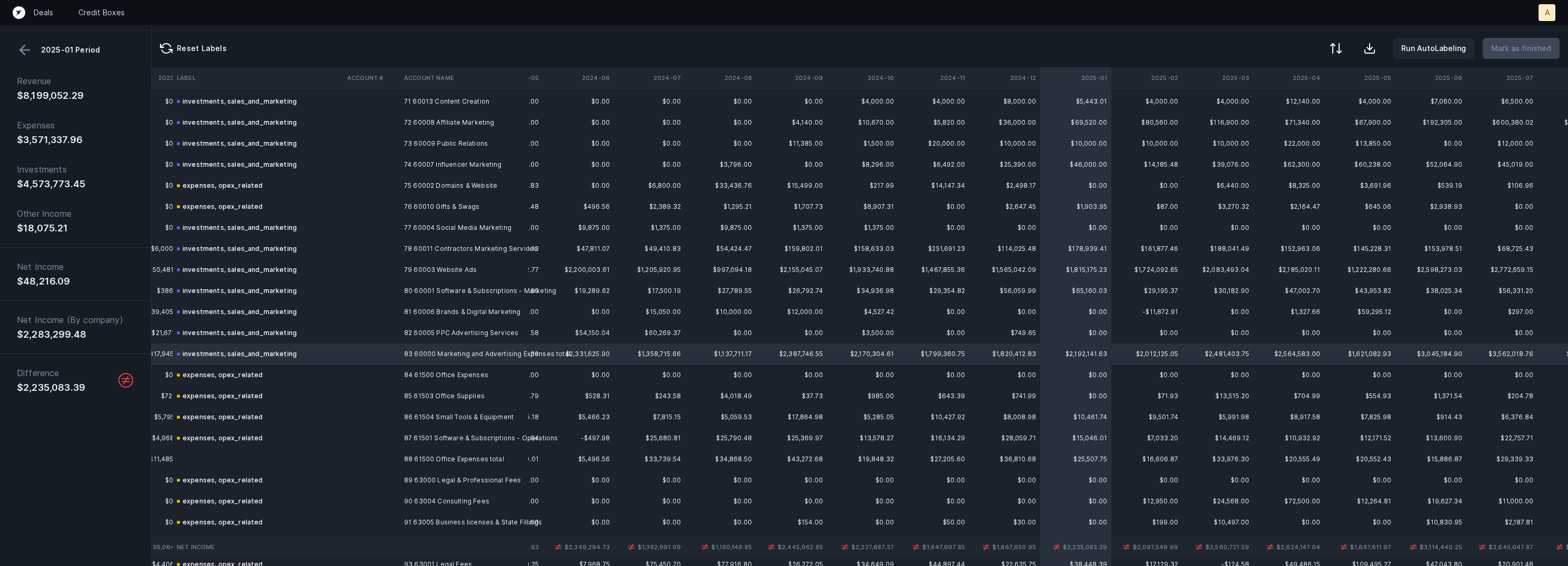
click at [17, 42] on button at bounding box center [24, 49] width 16 height 16
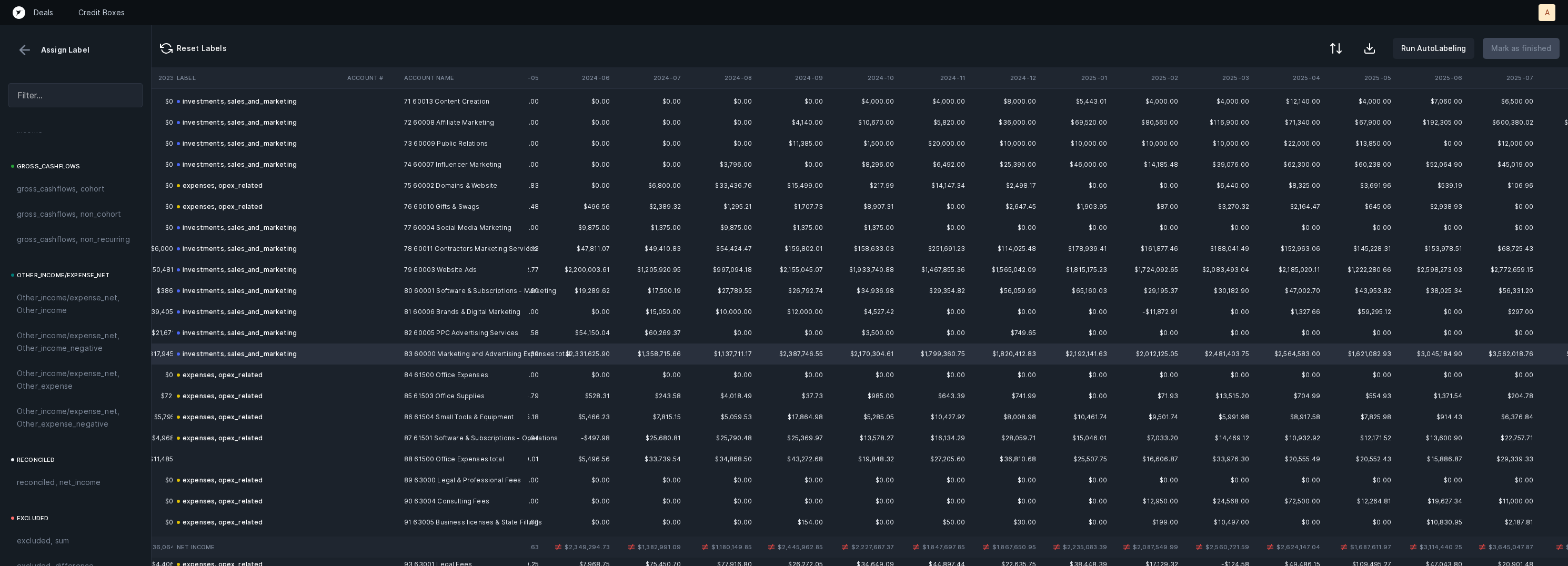
scroll to position [1171, 0]
click at [67, 463] on span "excluded, sum" at bounding box center [43, 469] width 52 height 13
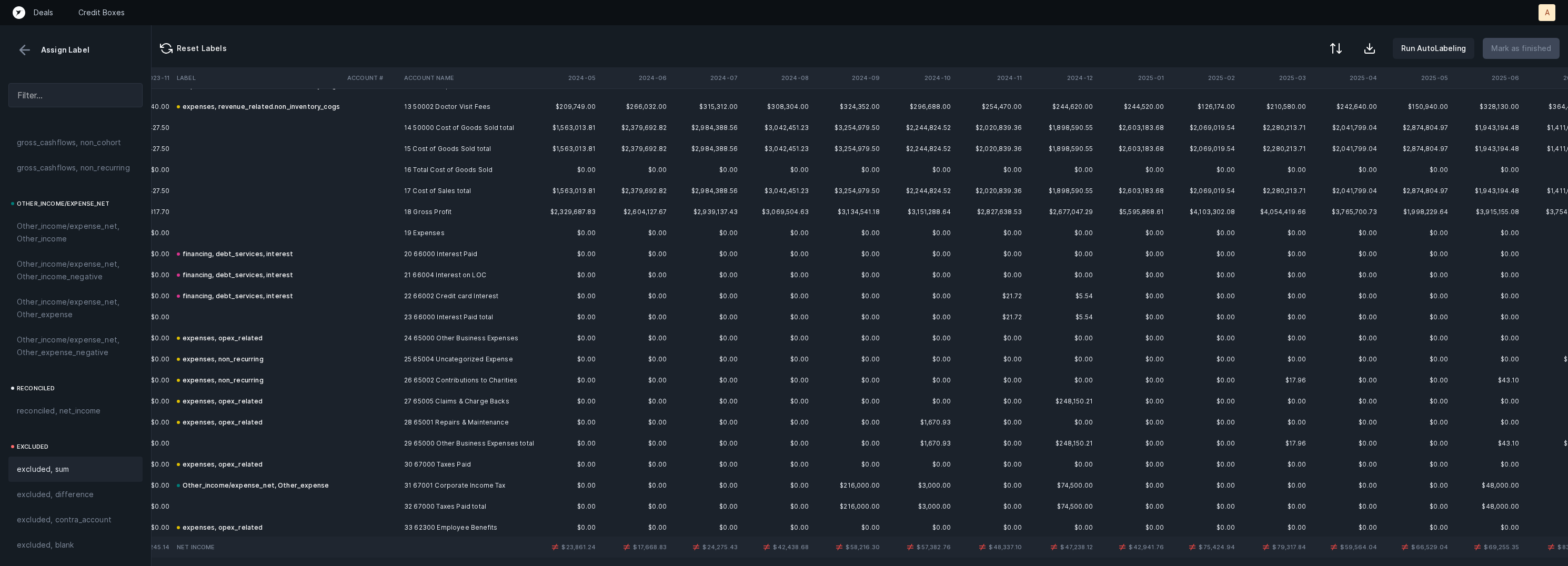
scroll to position [653, 926]
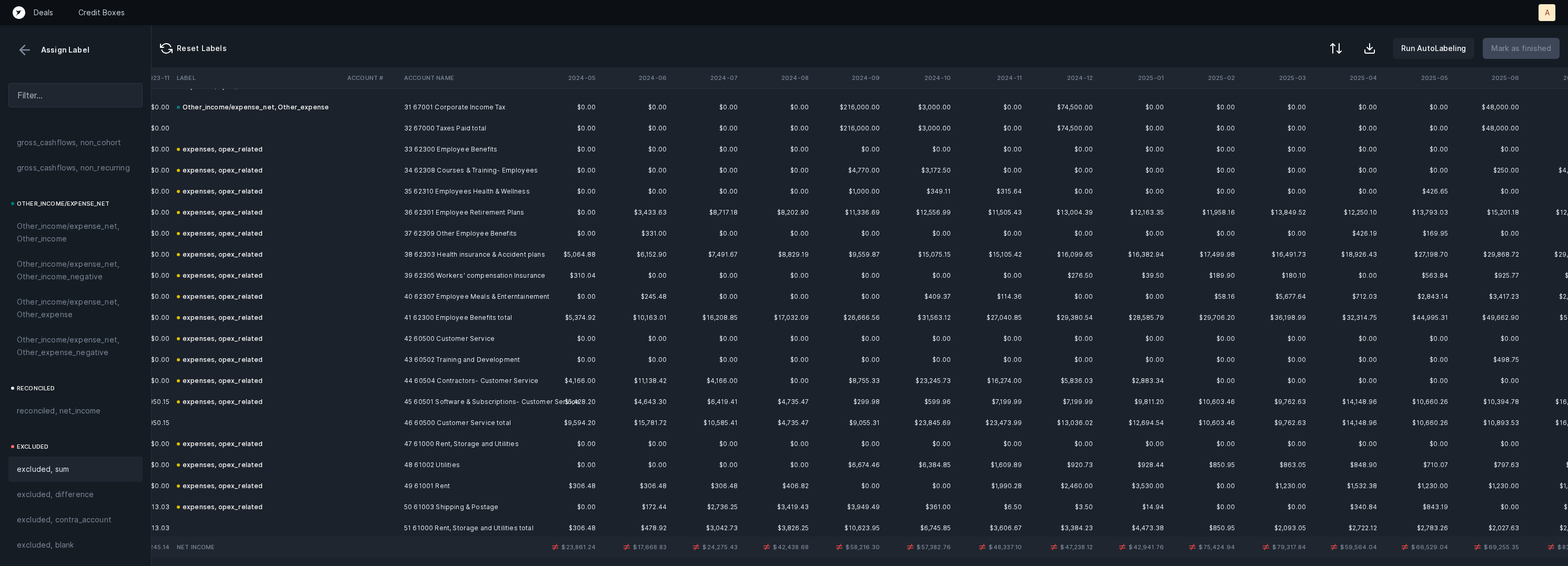
click at [805, 316] on td "$17,032.09" at bounding box center [777, 317] width 71 height 21
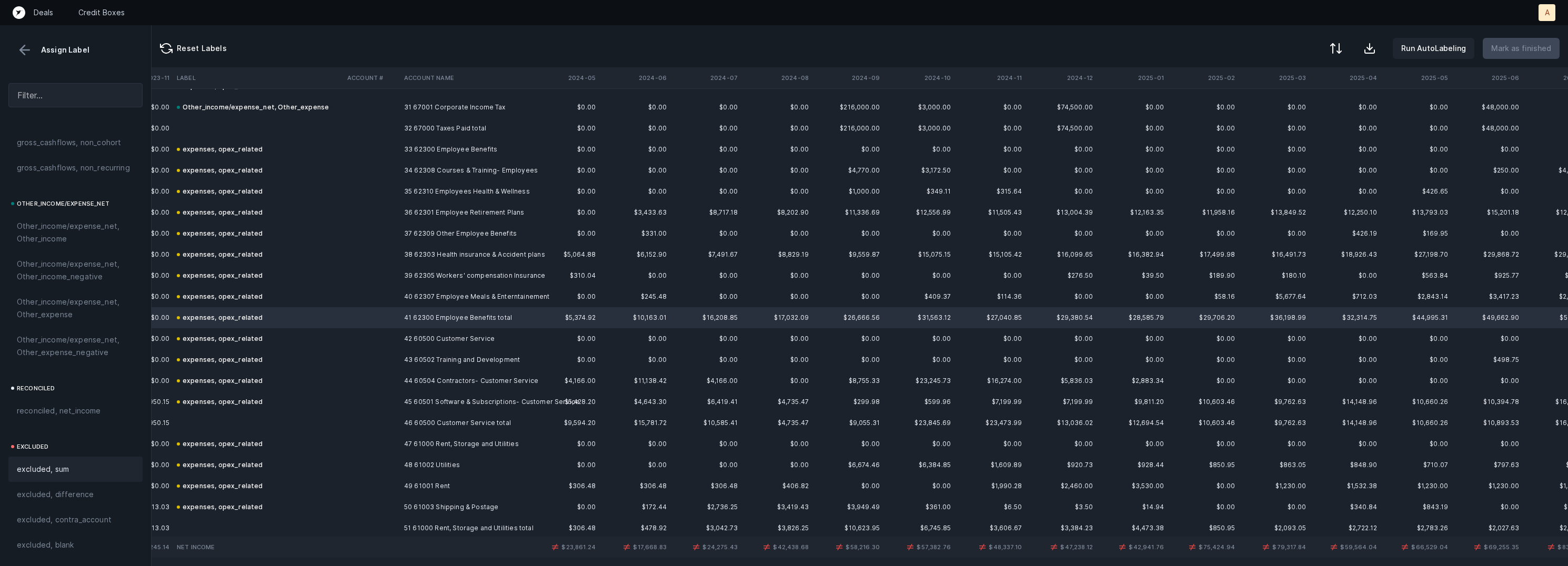
click at [74, 475] on div "excluded, sum" at bounding box center [75, 469] width 117 height 13
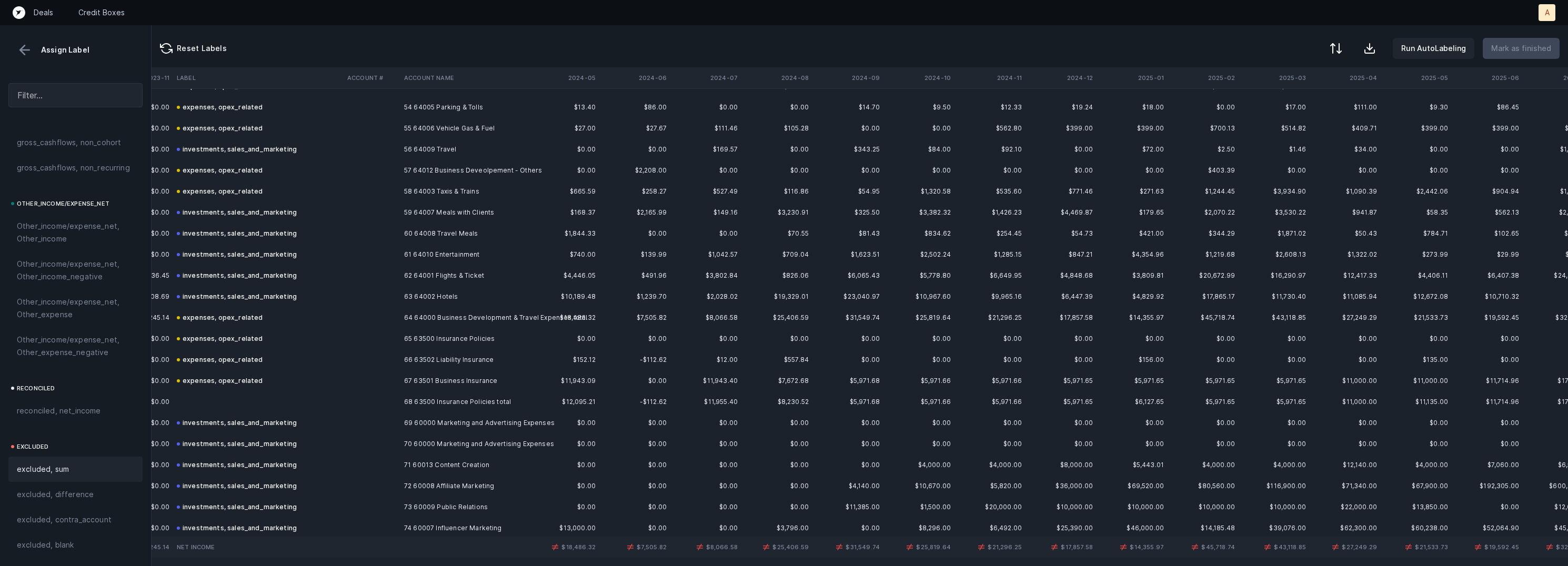
click at [518, 316] on td "64 64000 Business Development & Travel Expenses total" at bounding box center [464, 317] width 129 height 21
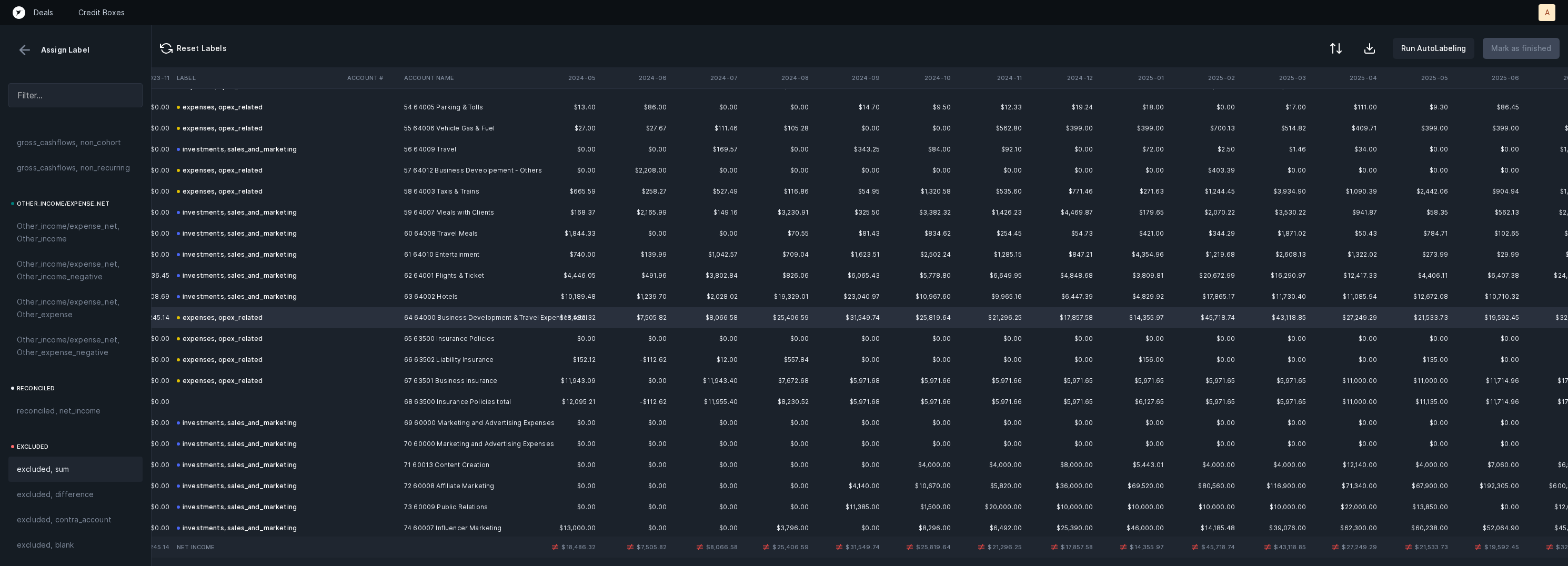
click at [66, 463] on span "excluded, sum" at bounding box center [43, 469] width 52 height 13
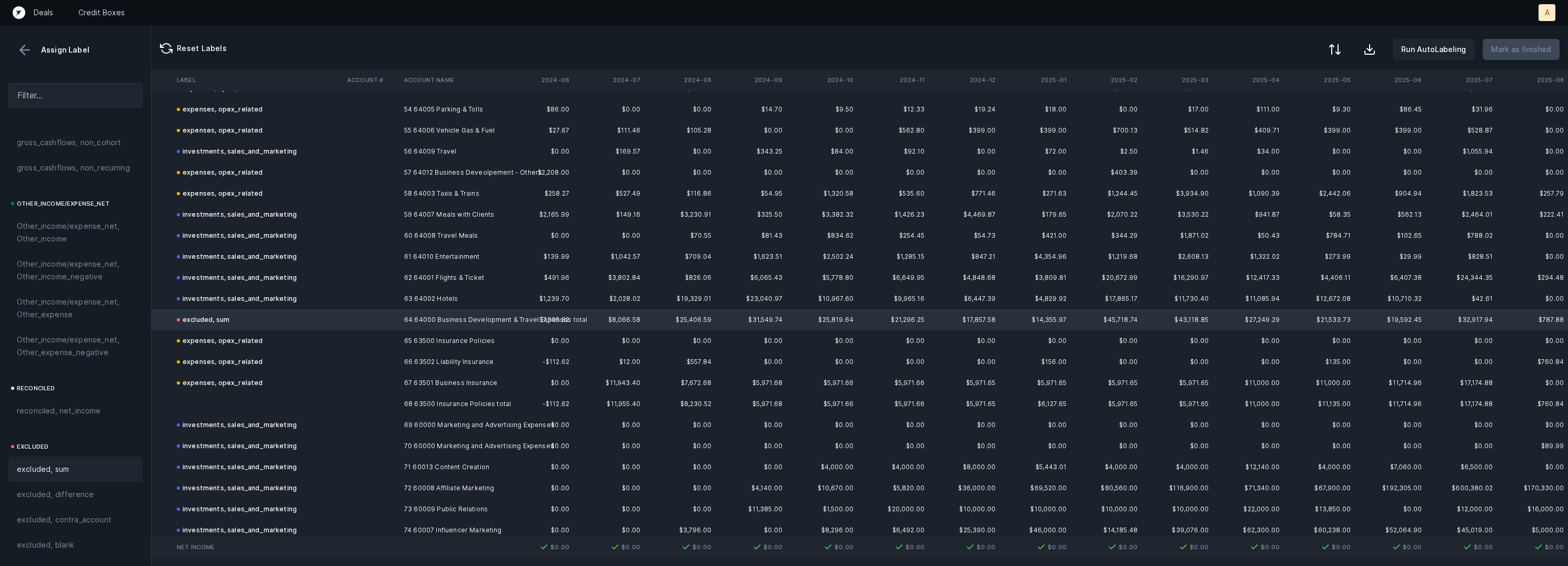
click at [1333, 53] on button at bounding box center [1335, 49] width 23 height 23
click at [1286, 108] on div "By Hum label" at bounding box center [1268, 112] width 46 height 13
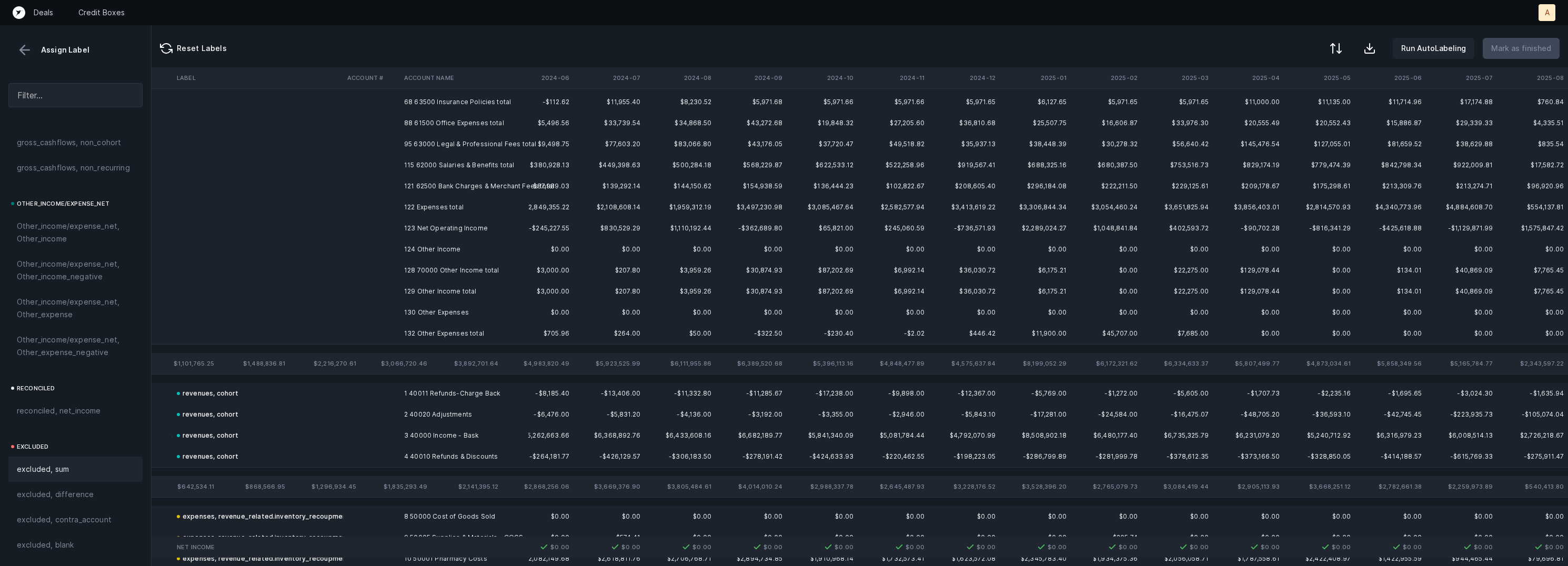
scroll to position [0, 1023]
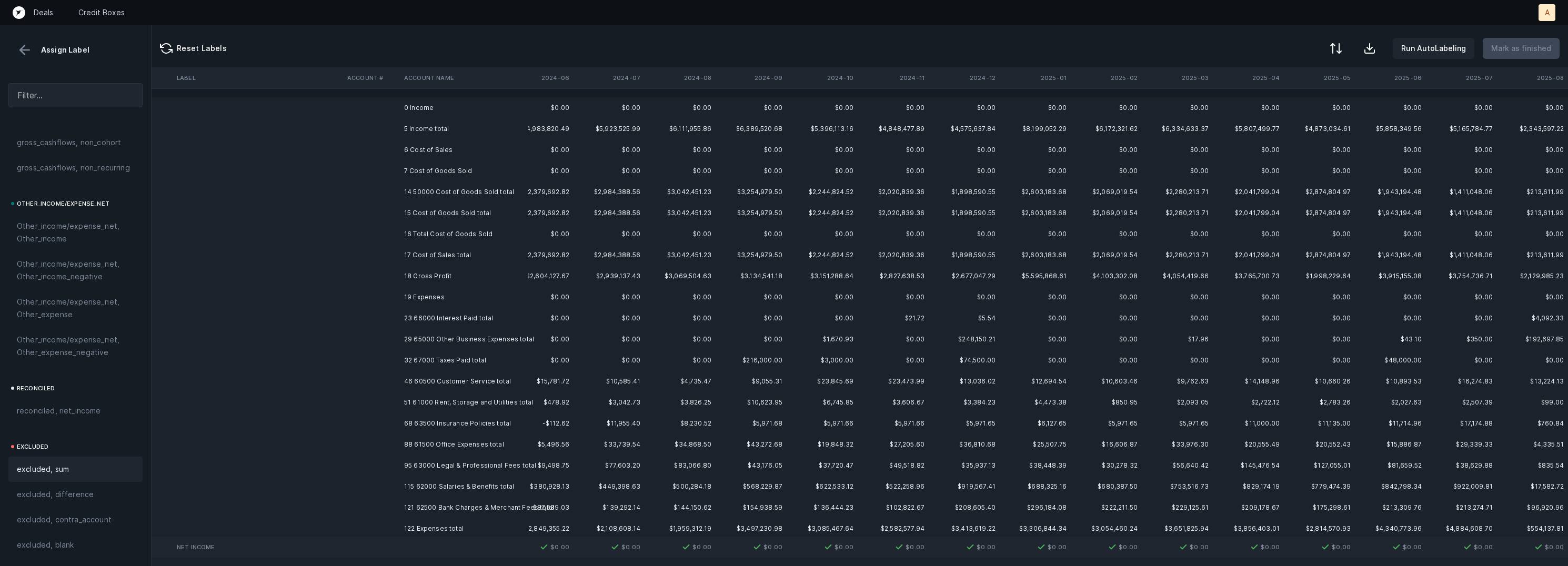
click at [437, 105] on td "0 Income" at bounding box center [464, 108] width 129 height 21
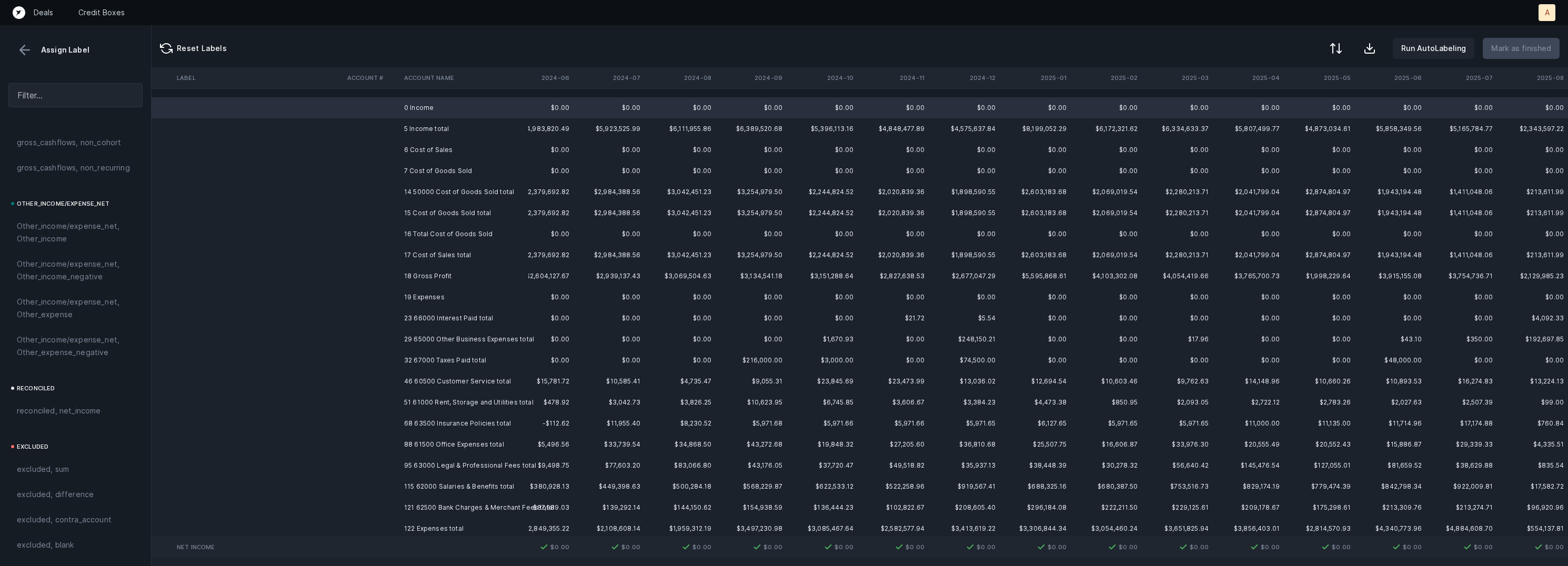
click at [434, 145] on td "6 Cost of Sales" at bounding box center [464, 149] width 129 height 21
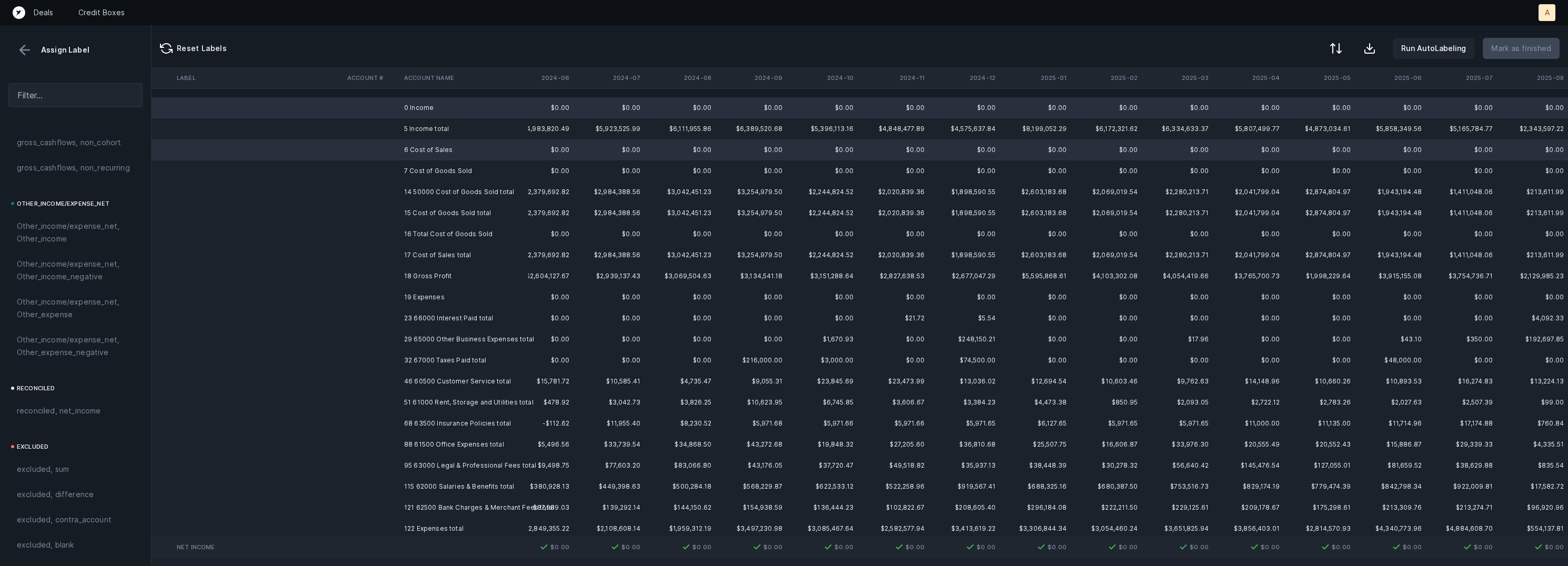
click at [482, 170] on td "7 Cost of Goods Sold" at bounding box center [464, 170] width 129 height 21
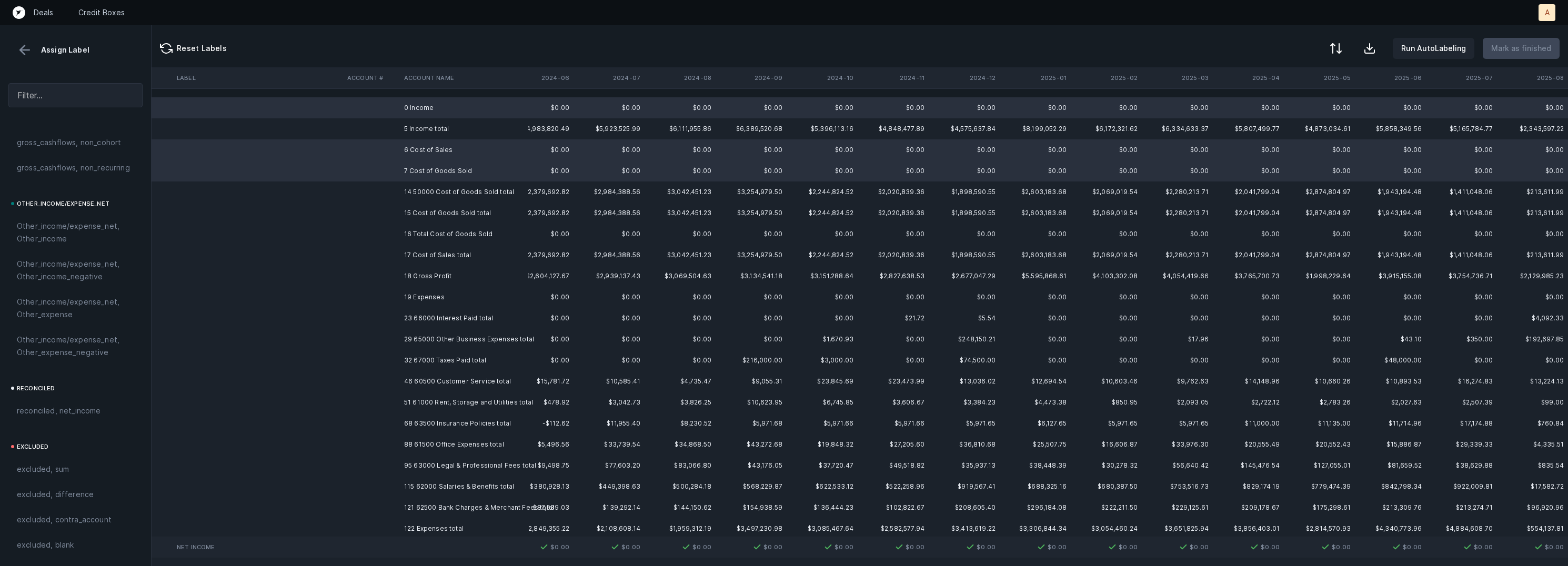
click at [446, 289] on td "19 Expenses" at bounding box center [464, 297] width 129 height 21
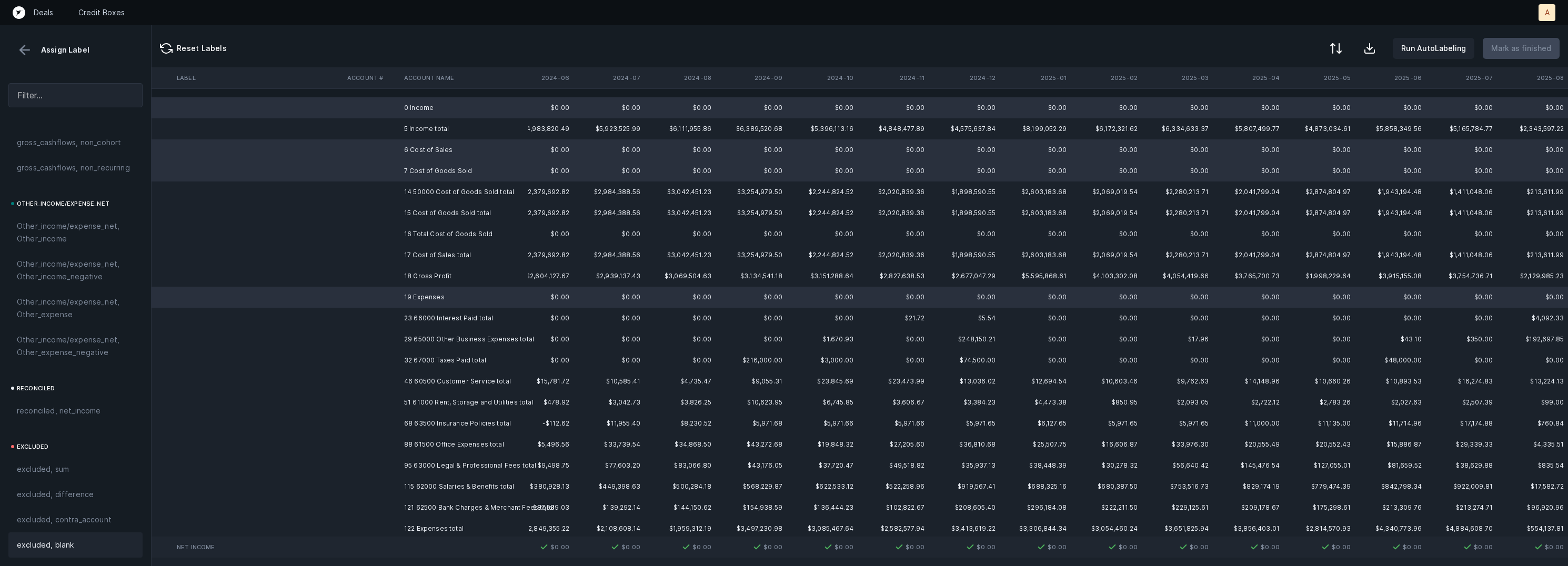
click at [65, 552] on div "excluded, blank" at bounding box center [75, 544] width 134 height 25
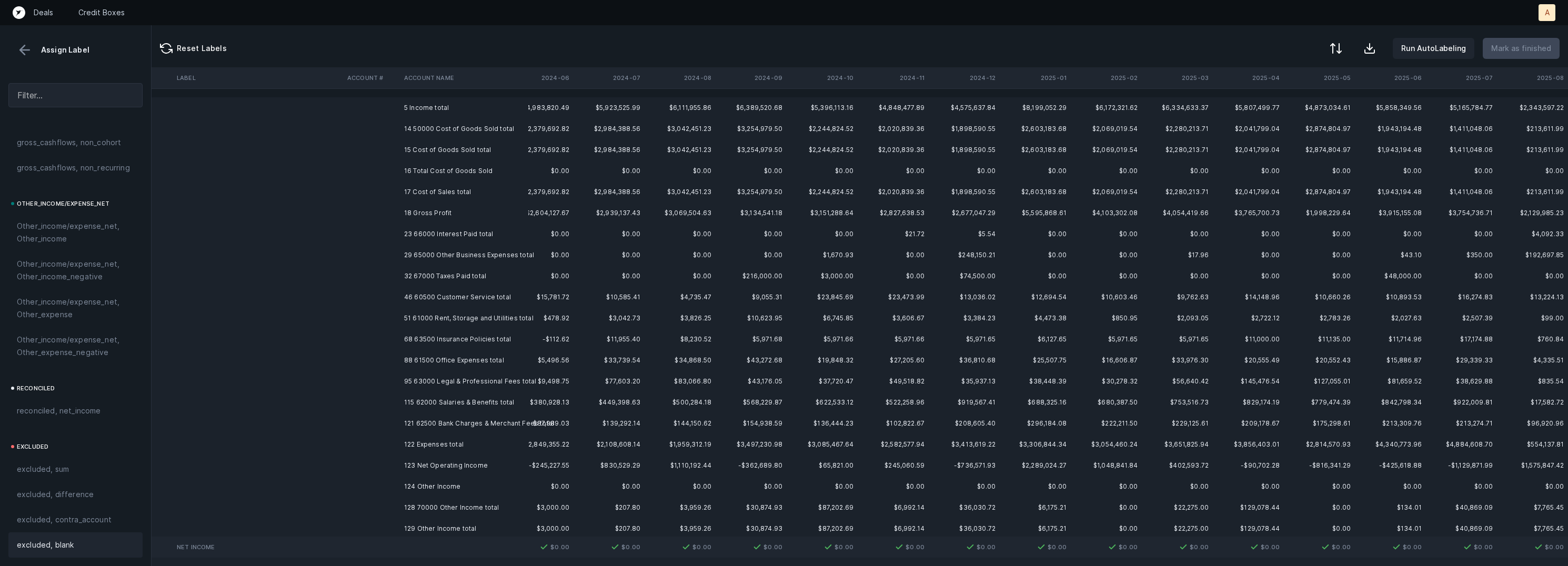
click at [481, 117] on td "5 Income total" at bounding box center [464, 108] width 129 height 21
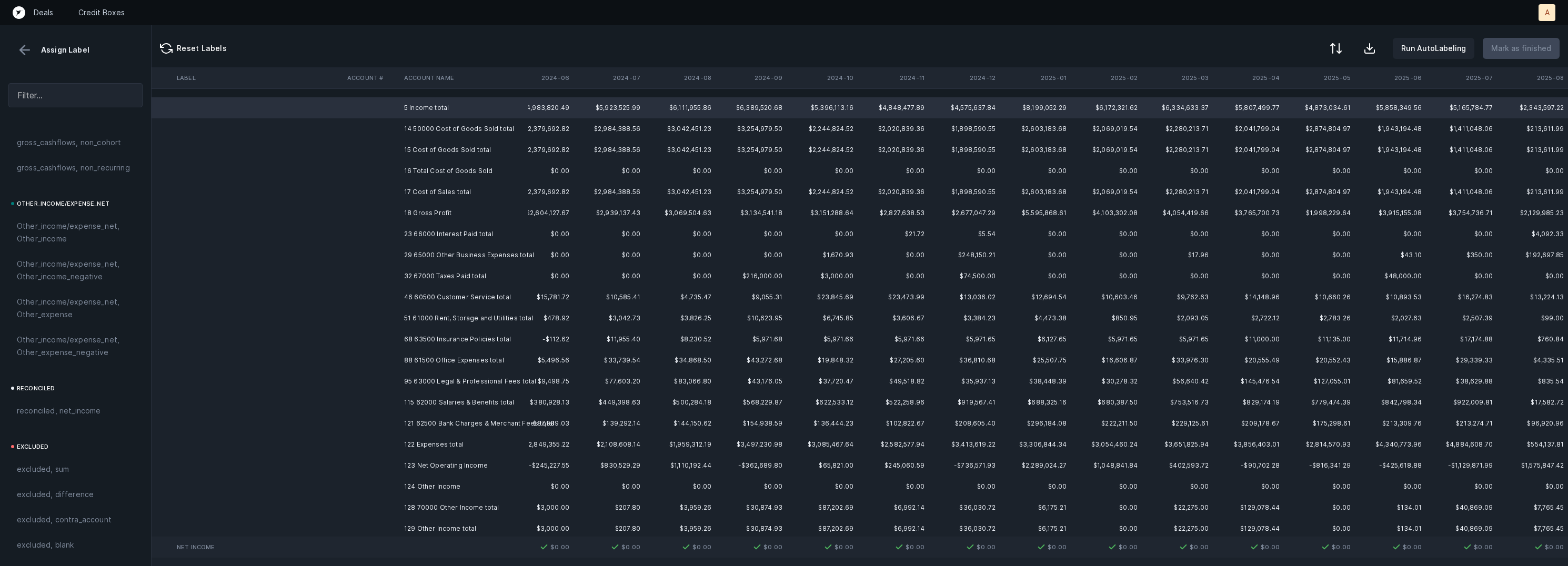
click at [499, 133] on td "14 50000 Cost of Goods Sold total" at bounding box center [464, 128] width 129 height 21
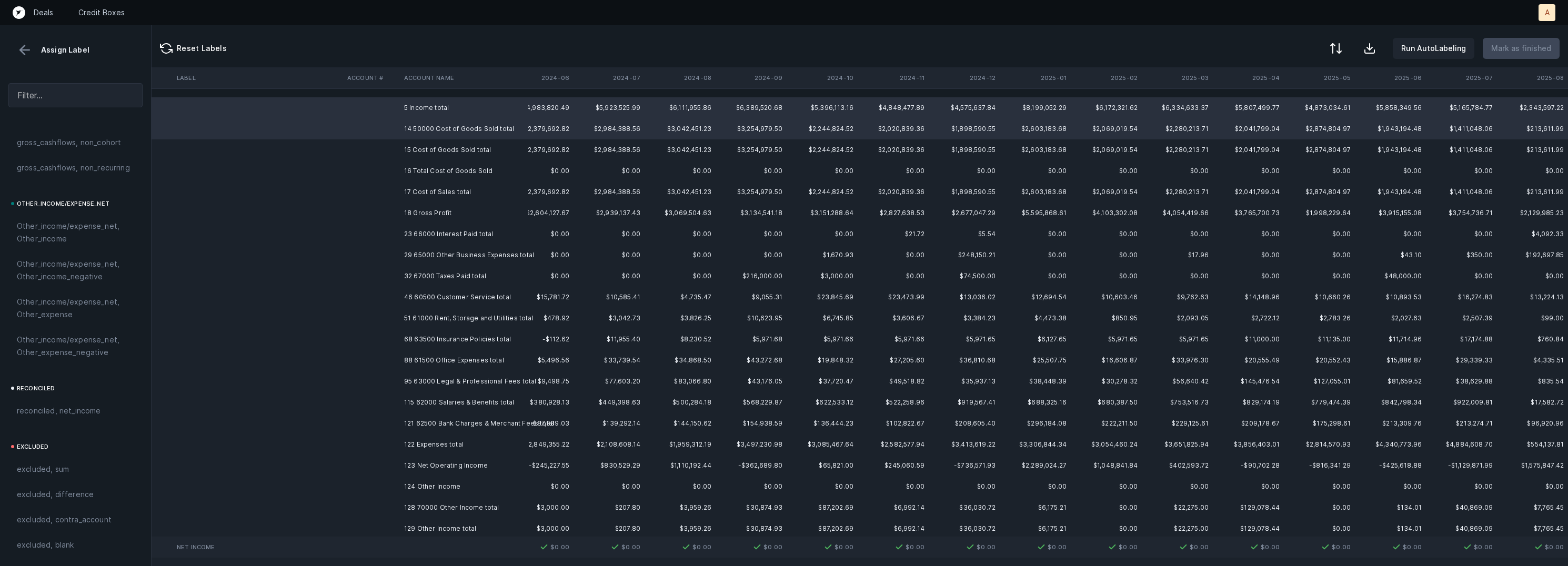
click at [484, 151] on td "15 Cost of Goods Sold total" at bounding box center [464, 149] width 129 height 21
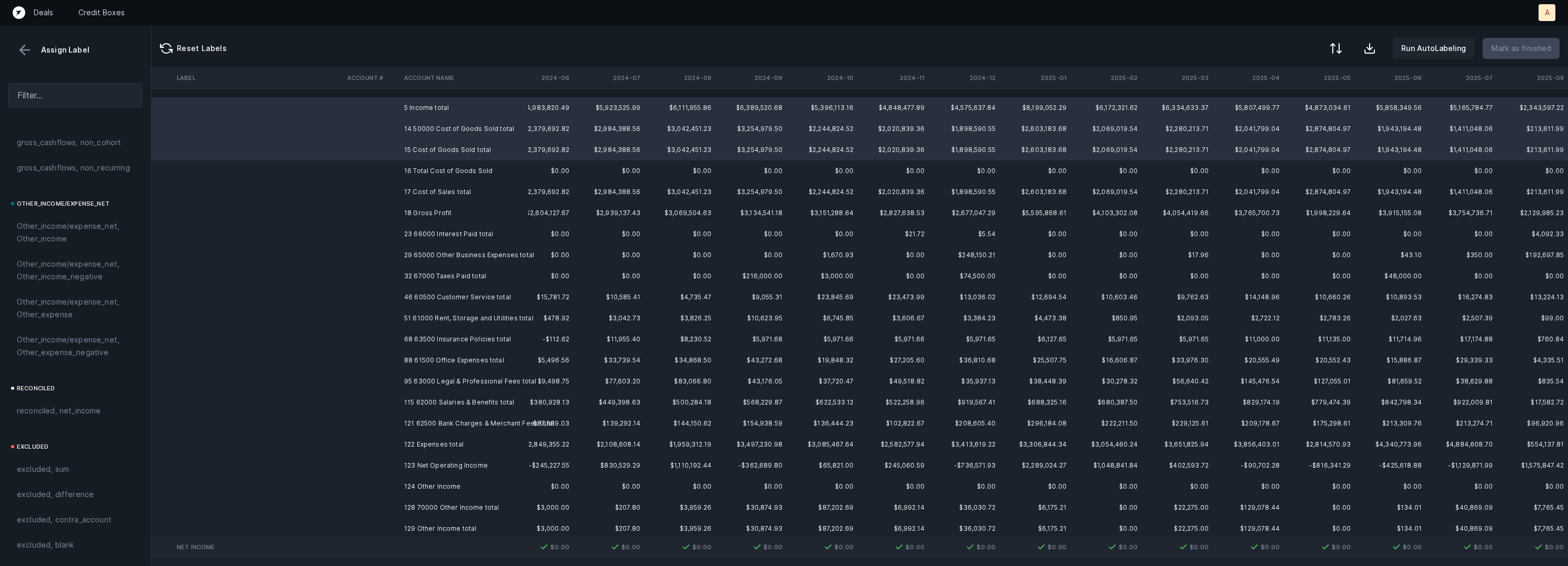
click at [481, 169] on td "16 Total Cost of Goods Sold" at bounding box center [464, 170] width 129 height 21
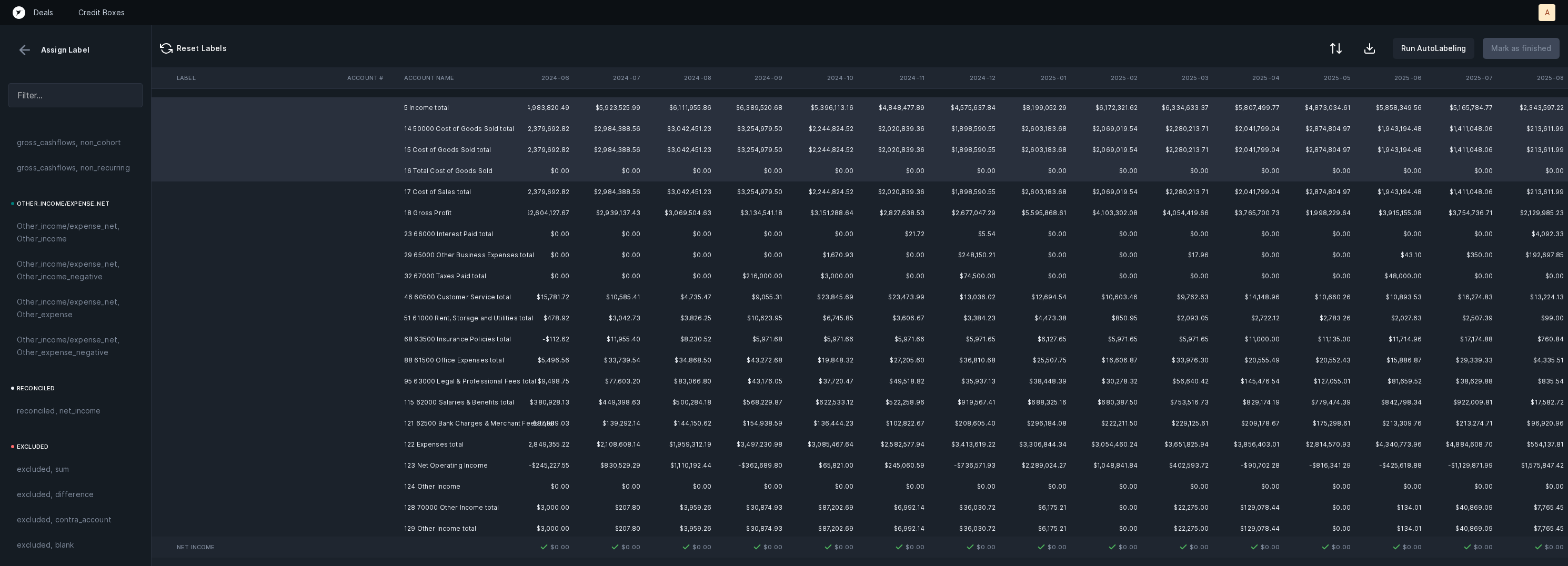
click at [470, 185] on td "17 Cost of Sales total" at bounding box center [464, 191] width 129 height 21
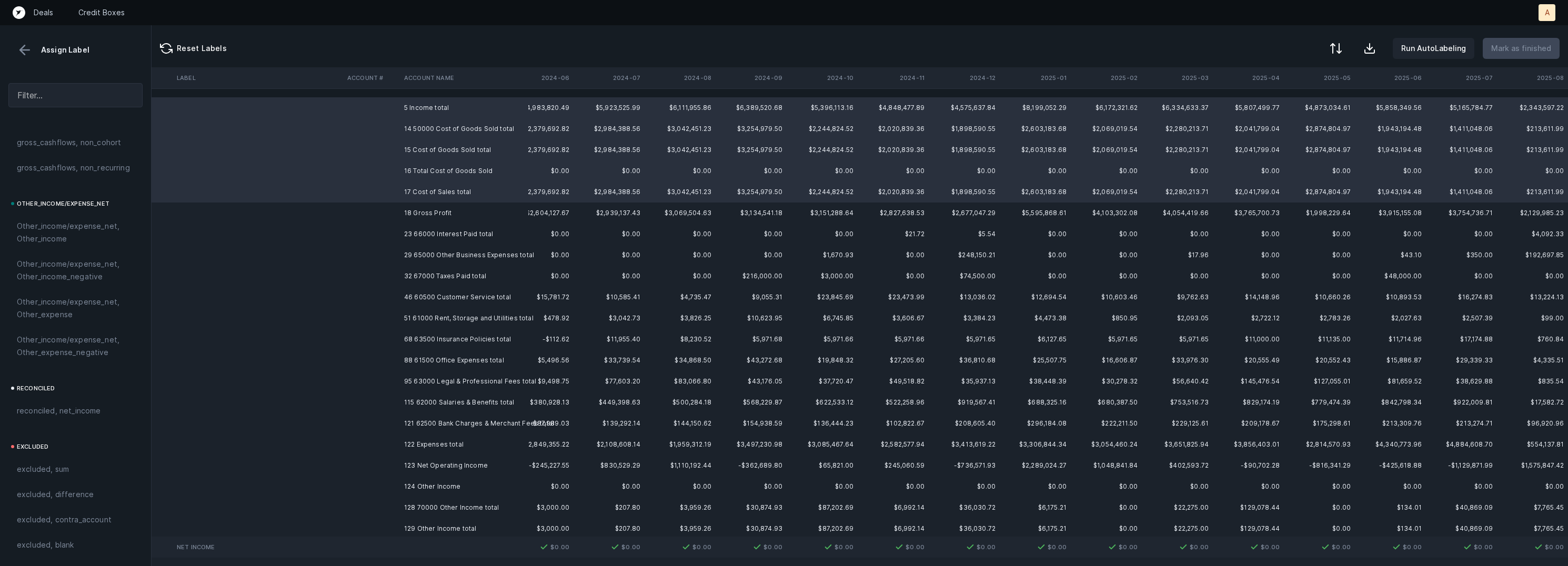
click at [452, 210] on td "18 Gross Profit" at bounding box center [464, 212] width 129 height 21
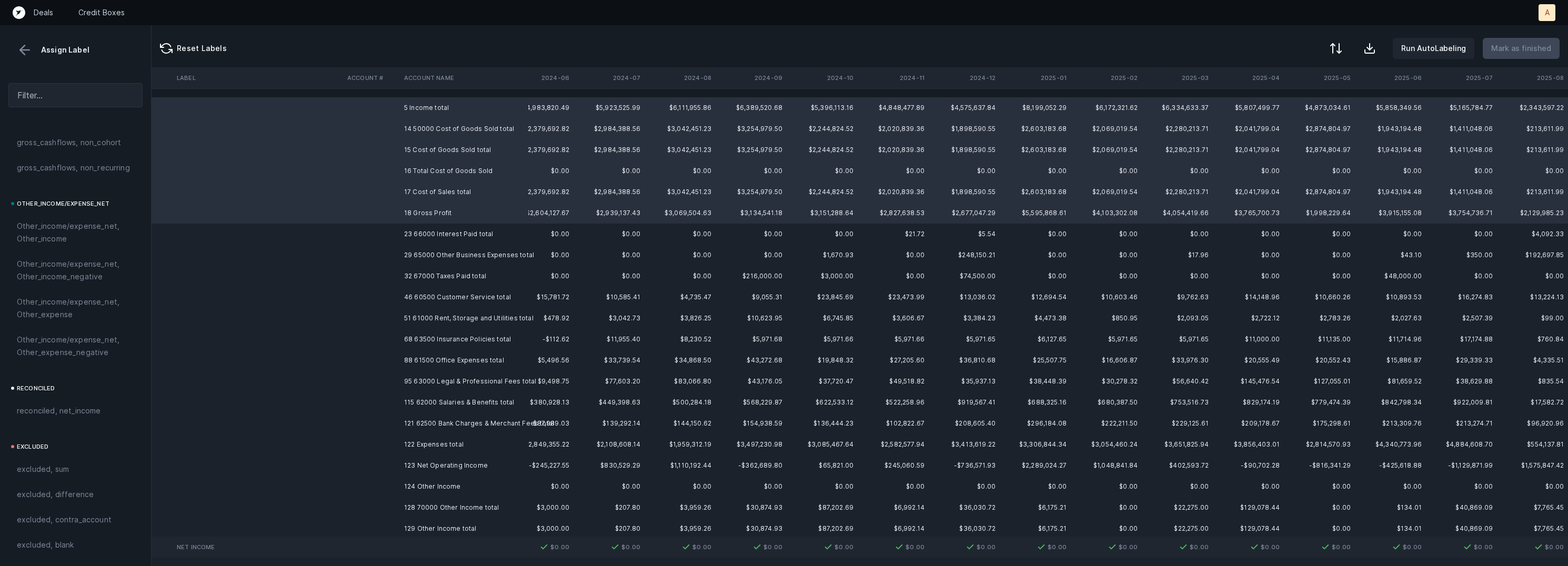
click at [452, 210] on td "18 Gross Profit" at bounding box center [464, 212] width 129 height 21
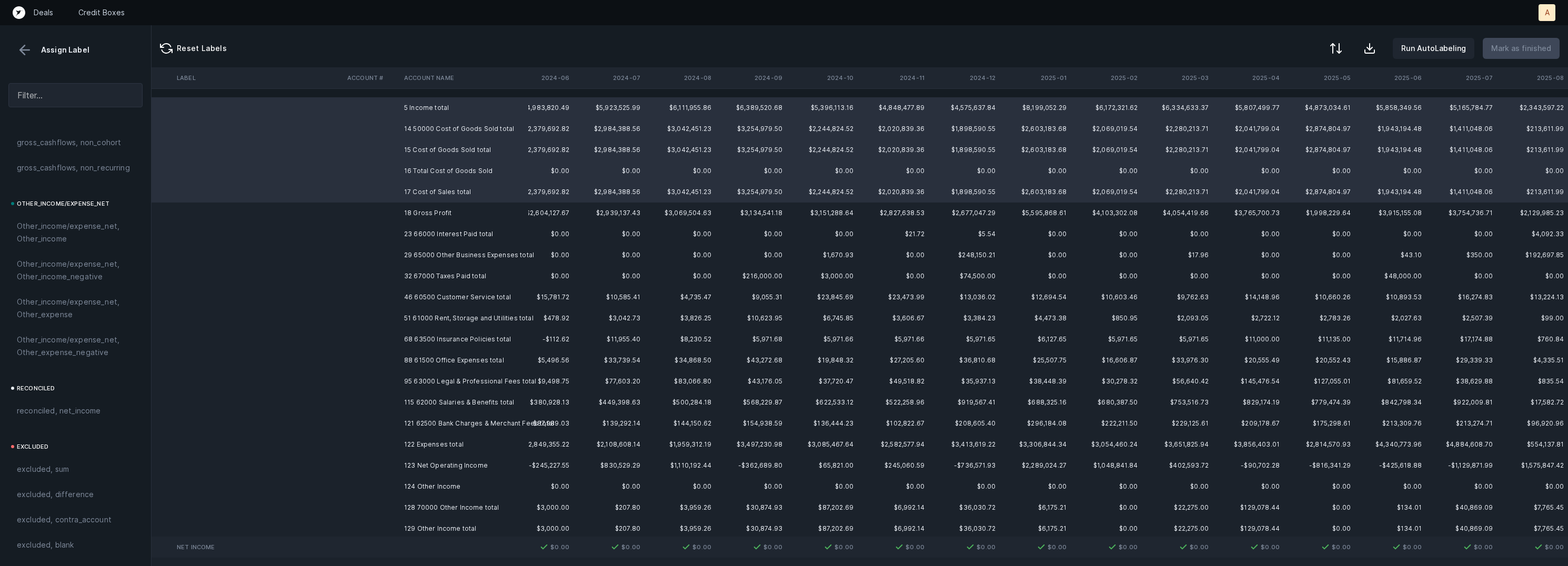
click at [455, 235] on td "23 66000 Interest Paid total" at bounding box center [464, 233] width 129 height 21
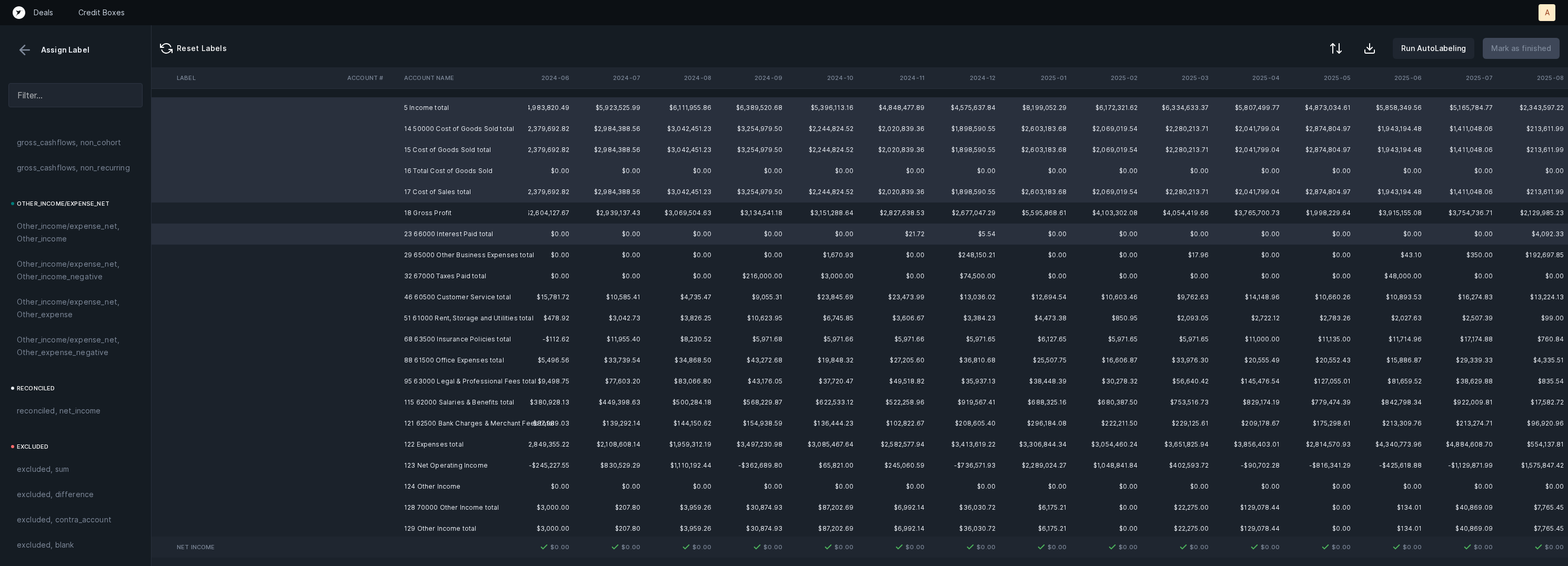
click at [470, 260] on td "29 65000 Other Business Expenses total" at bounding box center [464, 255] width 129 height 21
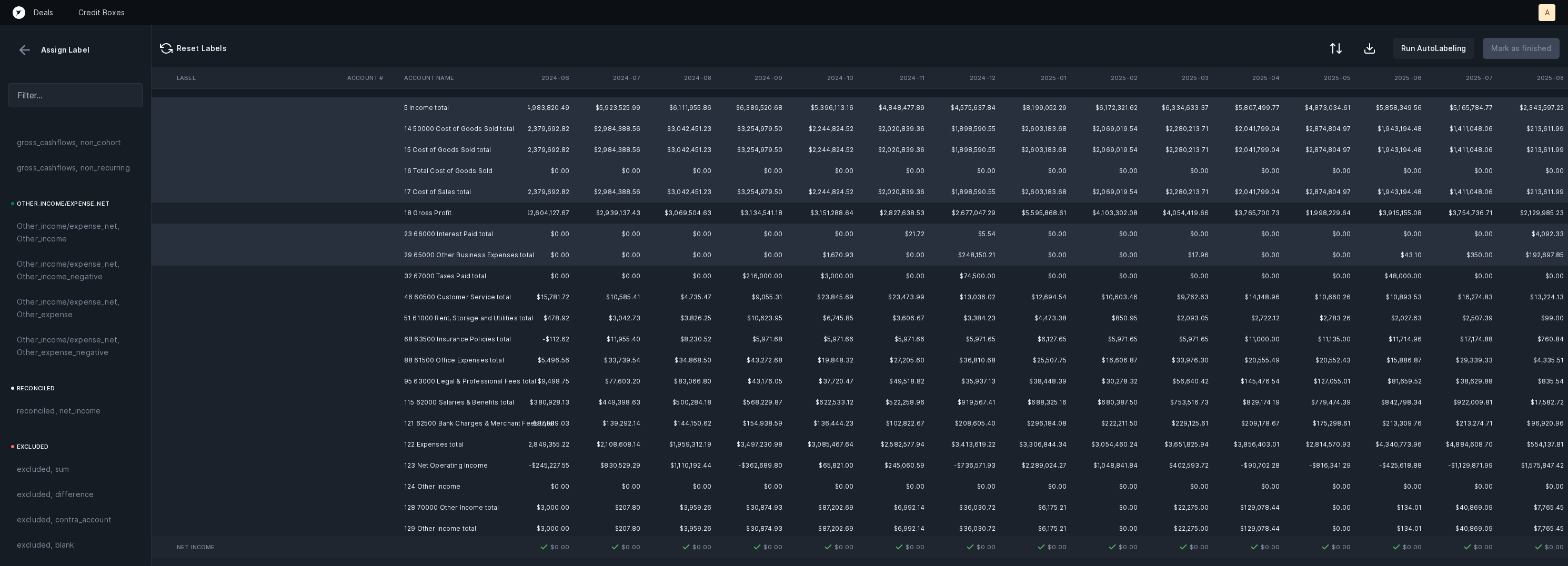
click at [459, 276] on td "32 67000 Taxes Paid total" at bounding box center [464, 276] width 129 height 21
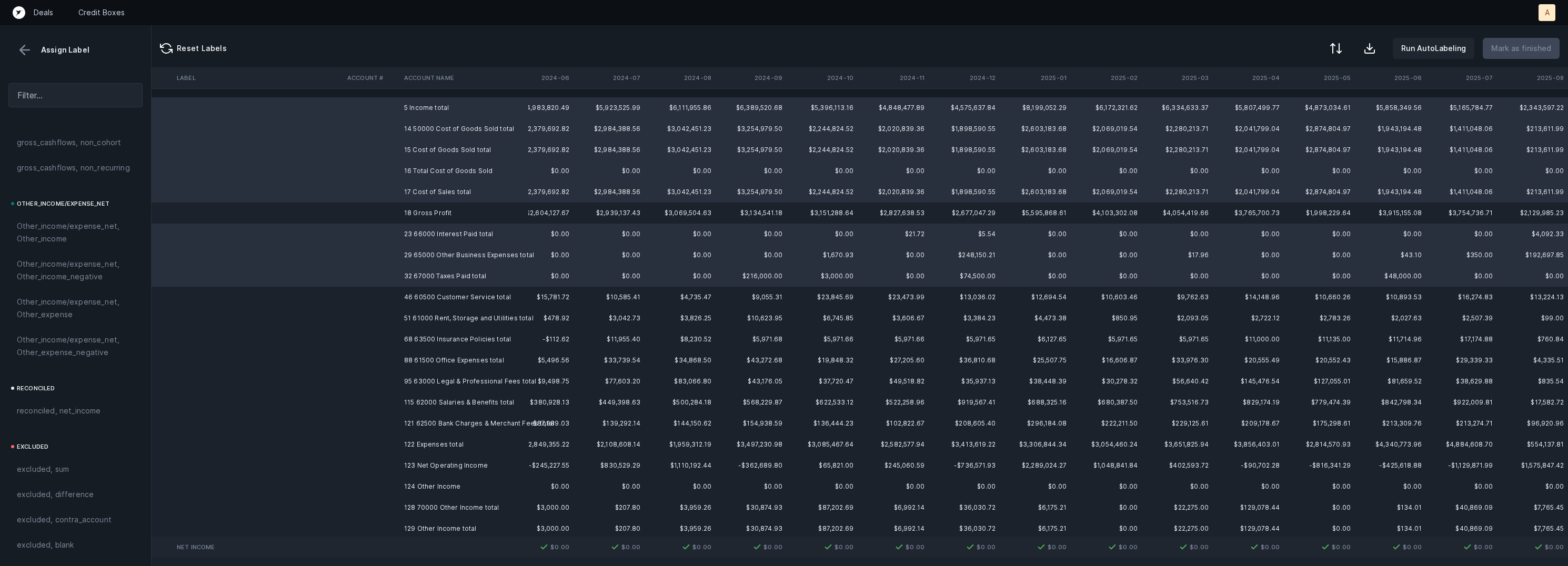
click at [460, 295] on td "46 60500 Customer Service total" at bounding box center [464, 297] width 129 height 21
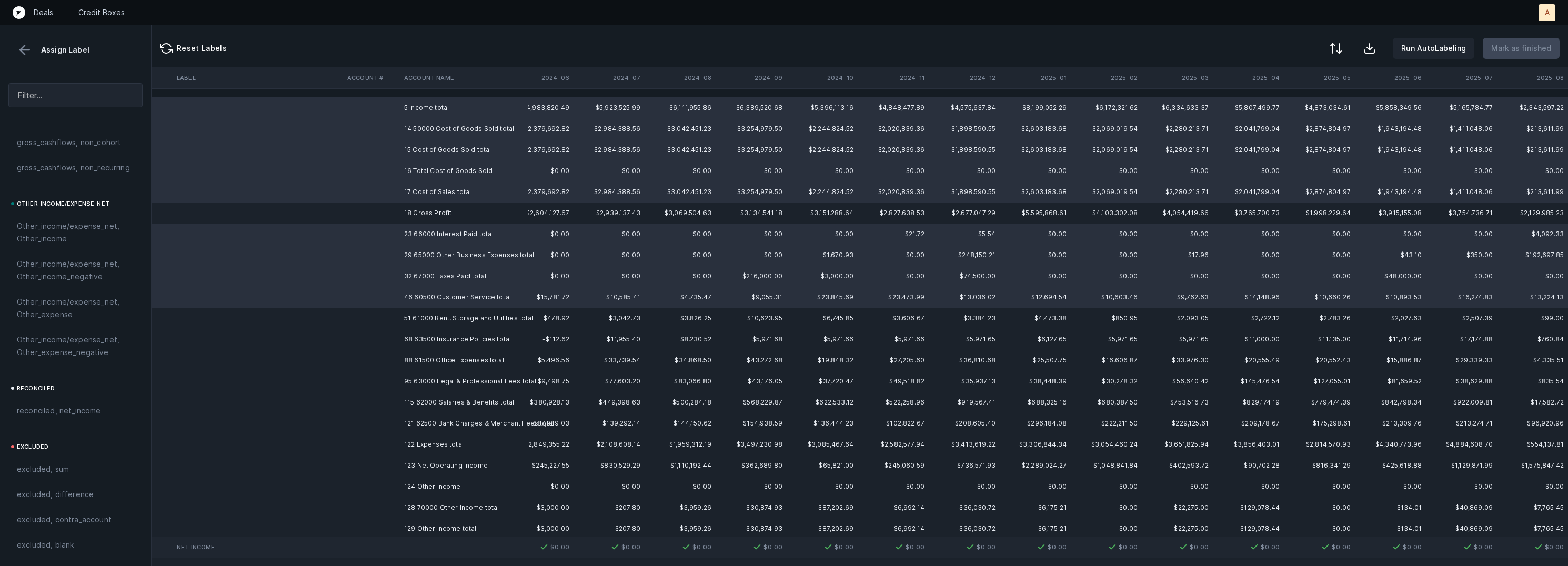
click at [462, 316] on td "51 61000 Rent, Storage and Utilities total" at bounding box center [464, 318] width 129 height 21
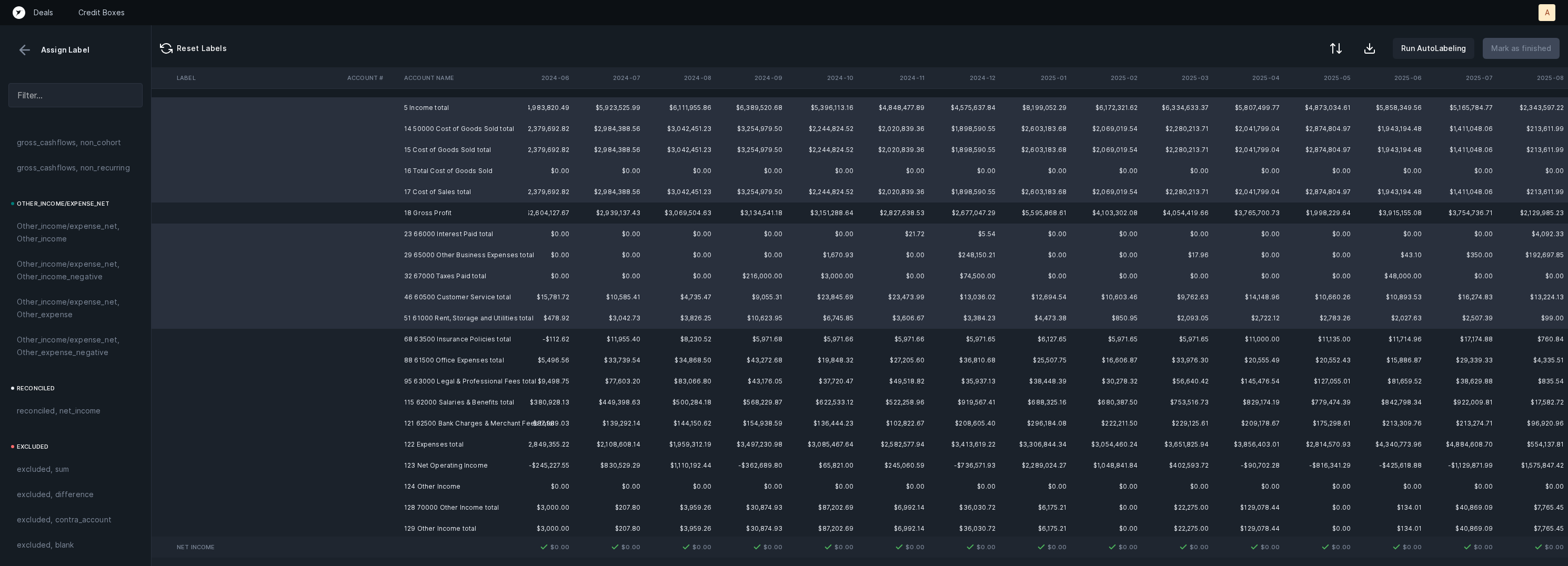
click at [462, 341] on td "68 63500 Insurance Policies total" at bounding box center [464, 339] width 129 height 21
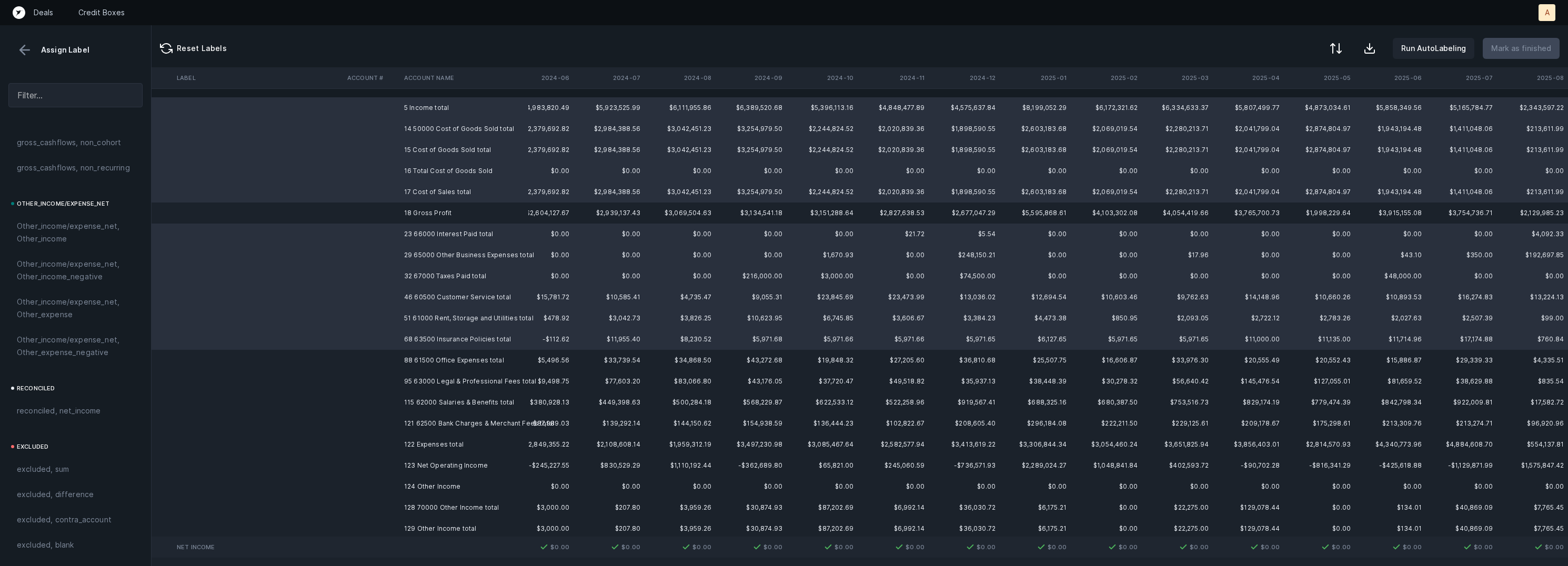
click at [461, 358] on td "88 61500 Office Expenses total" at bounding box center [464, 360] width 129 height 21
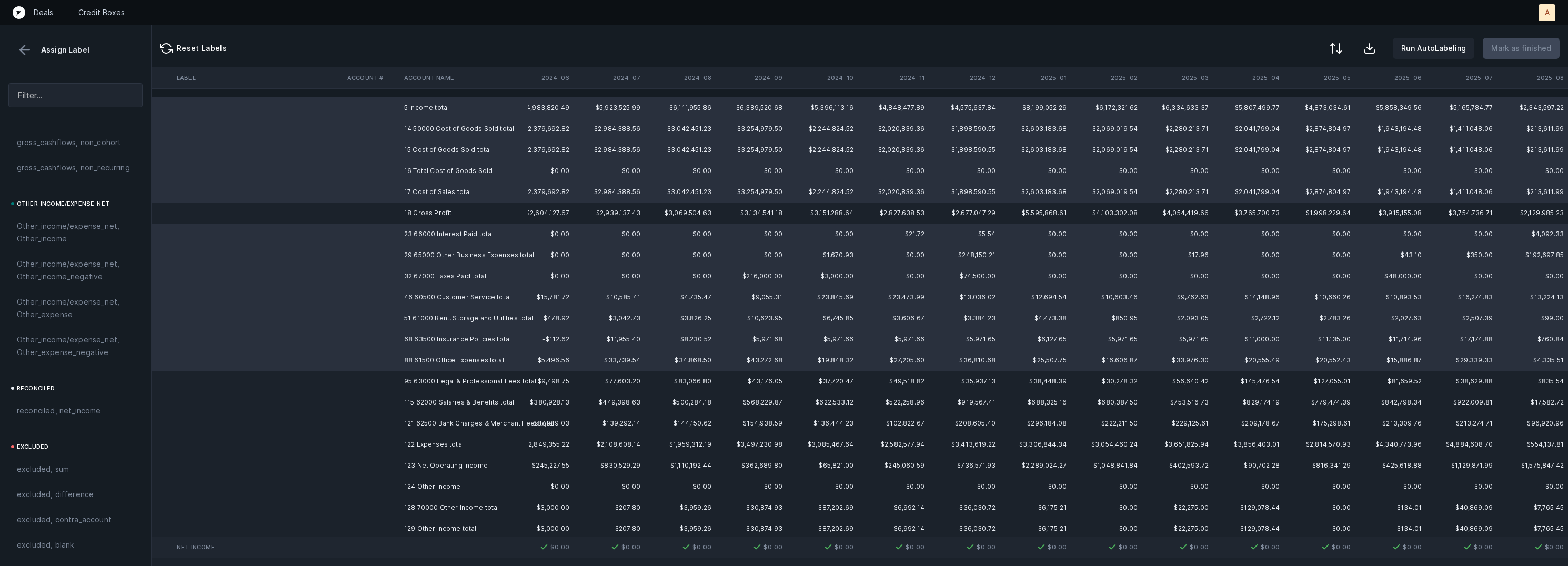
click at [465, 386] on td "95 63000 Legal & Professional Fees total" at bounding box center [464, 381] width 129 height 21
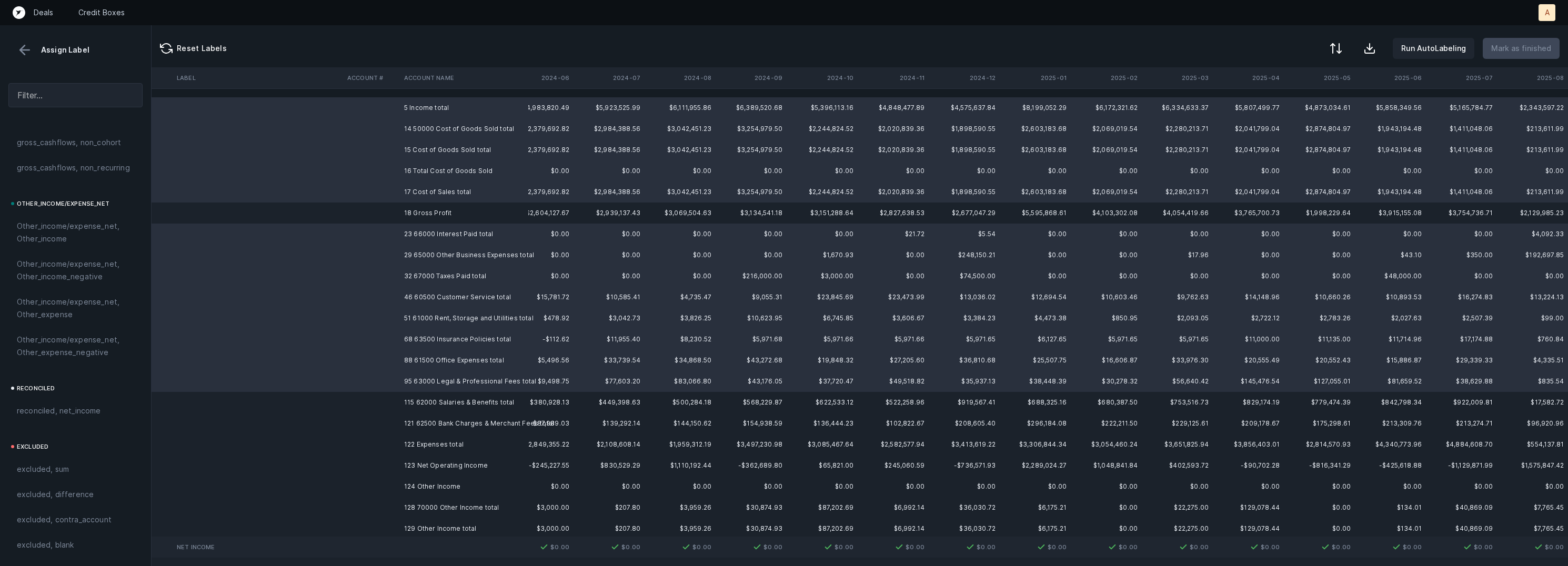
click at [464, 407] on td "115 62000 Salaries & Benefits total" at bounding box center [464, 402] width 129 height 21
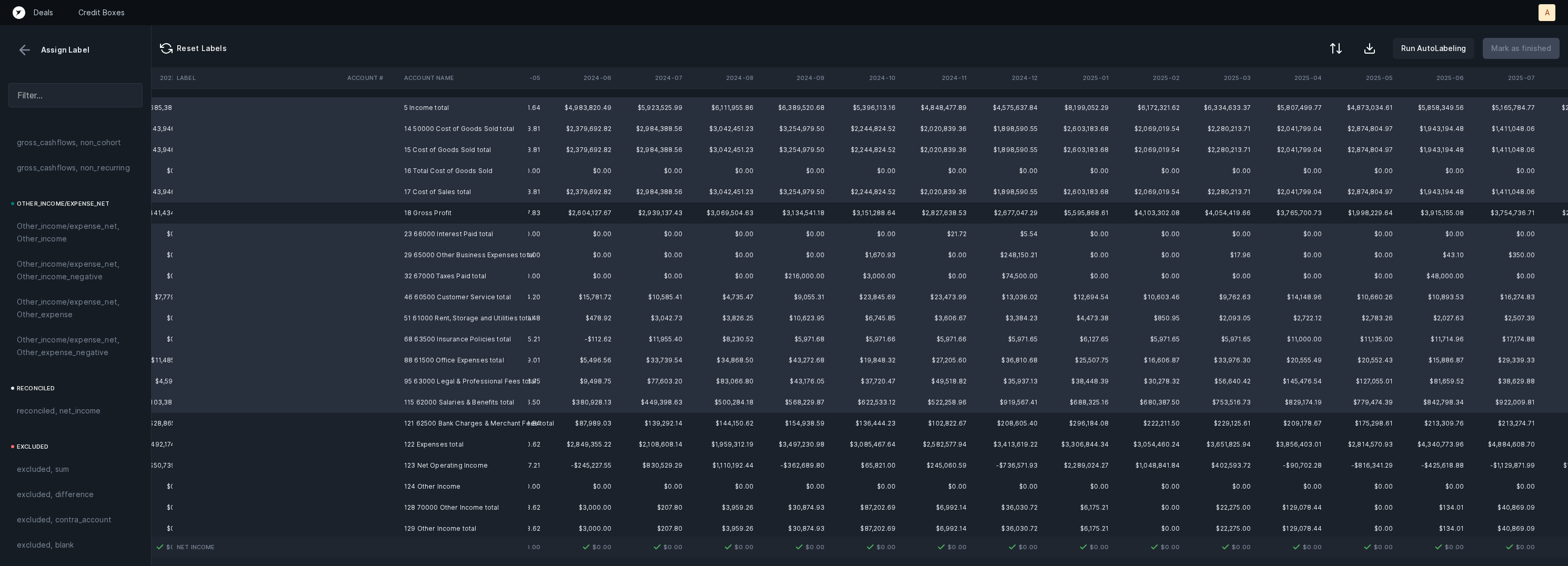
scroll to position [0, 993]
click at [483, 421] on td "121 62500 Bank Charges & Merchant Fees total" at bounding box center [464, 423] width 129 height 21
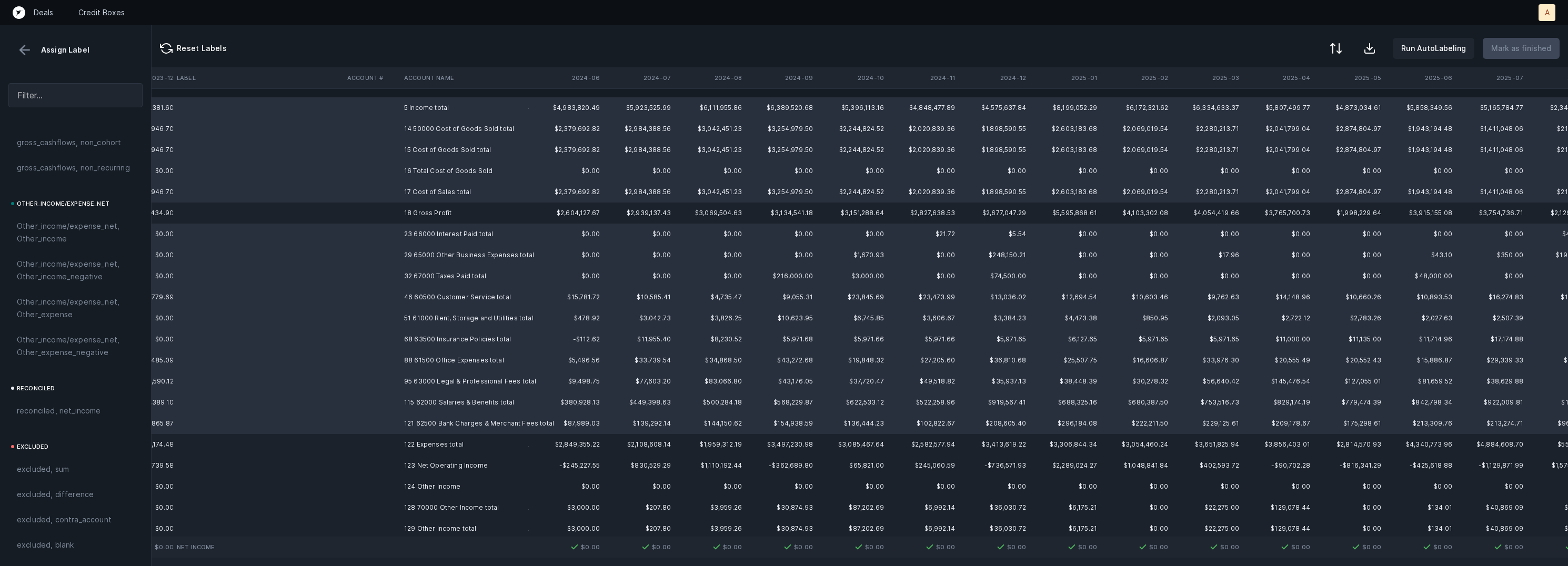
click at [468, 435] on td "122 Expenses total" at bounding box center [464, 444] width 129 height 21
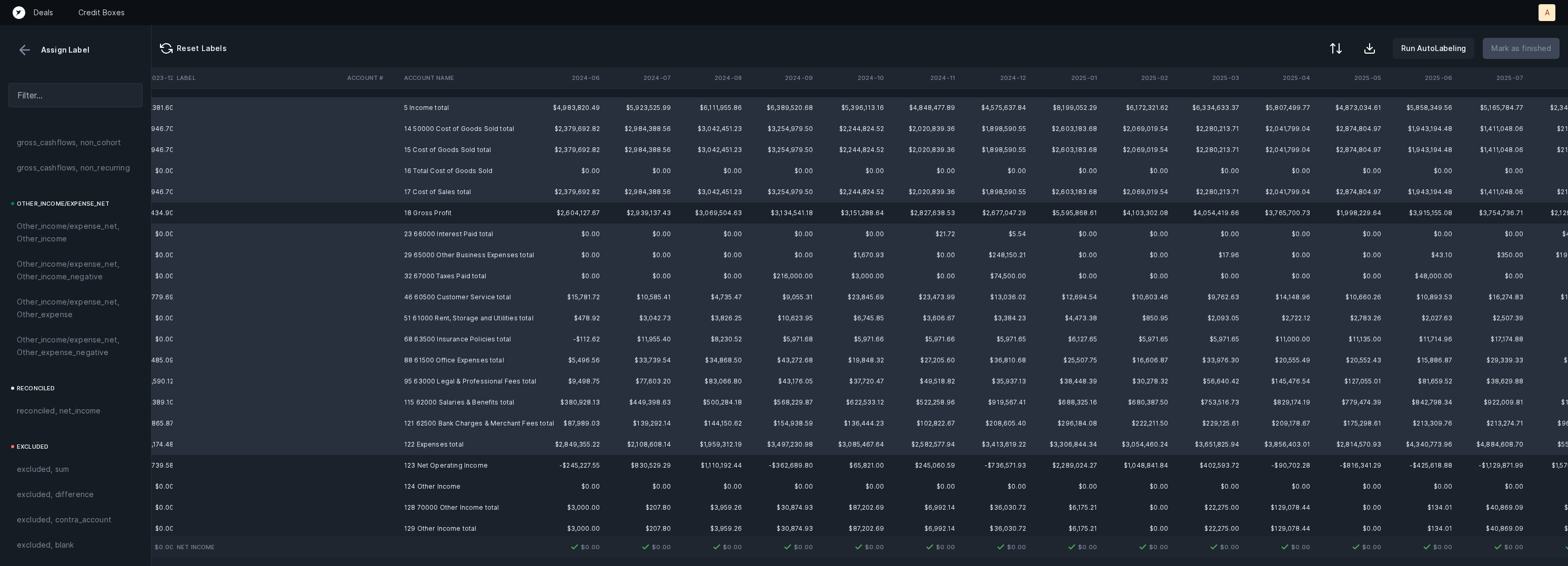
click at [473, 504] on td "128 70000 Other Income total" at bounding box center [464, 507] width 129 height 21
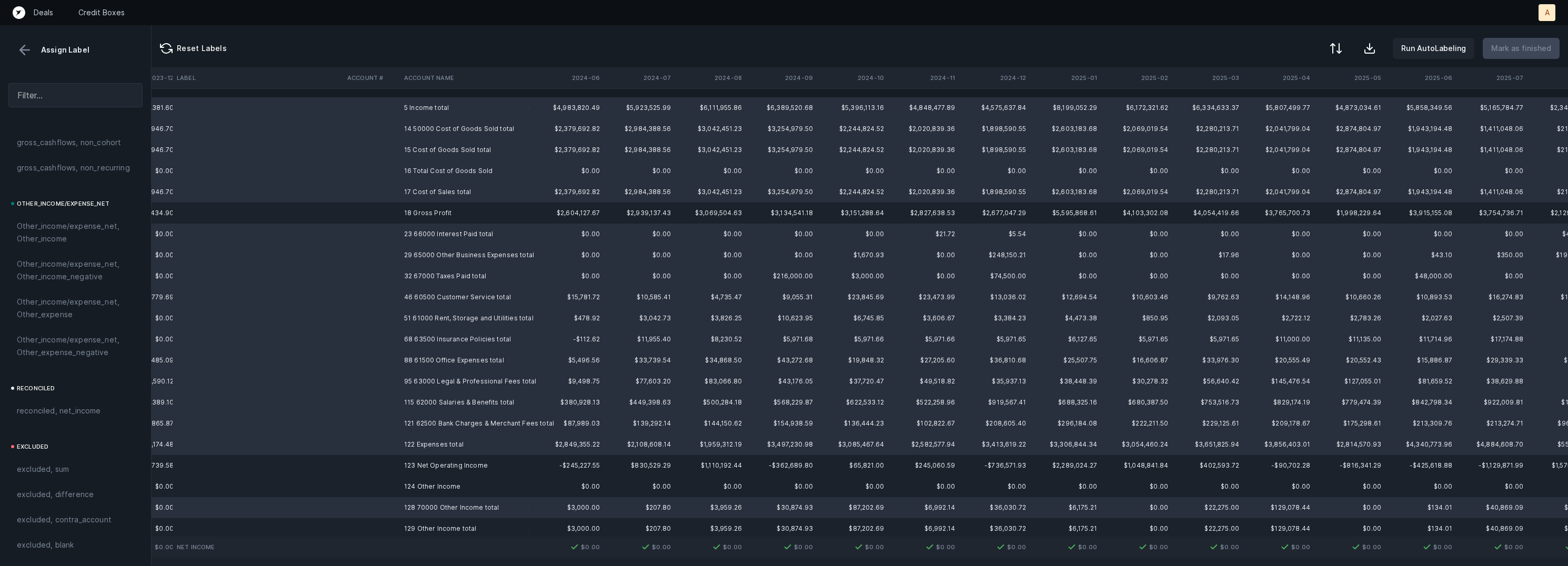
click at [460, 528] on td "129 Other Income total" at bounding box center [464, 528] width 129 height 21
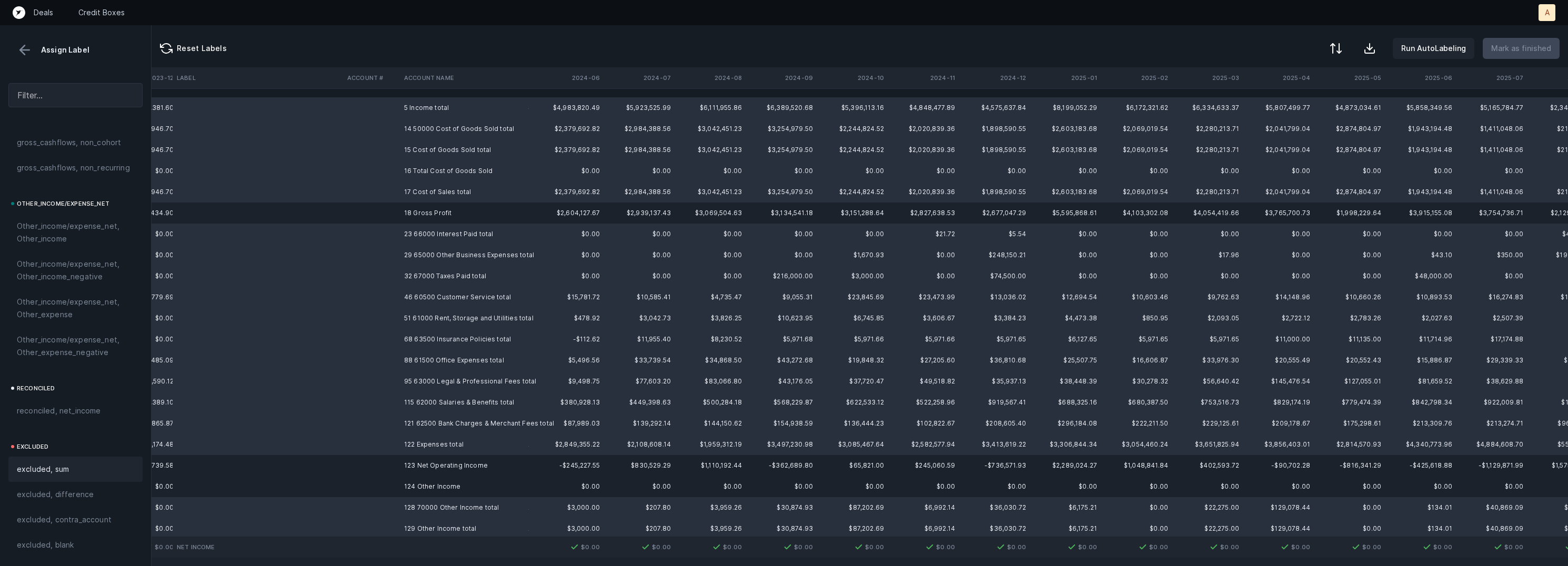
click at [58, 463] on span "excluded, sum" at bounding box center [43, 469] width 52 height 13
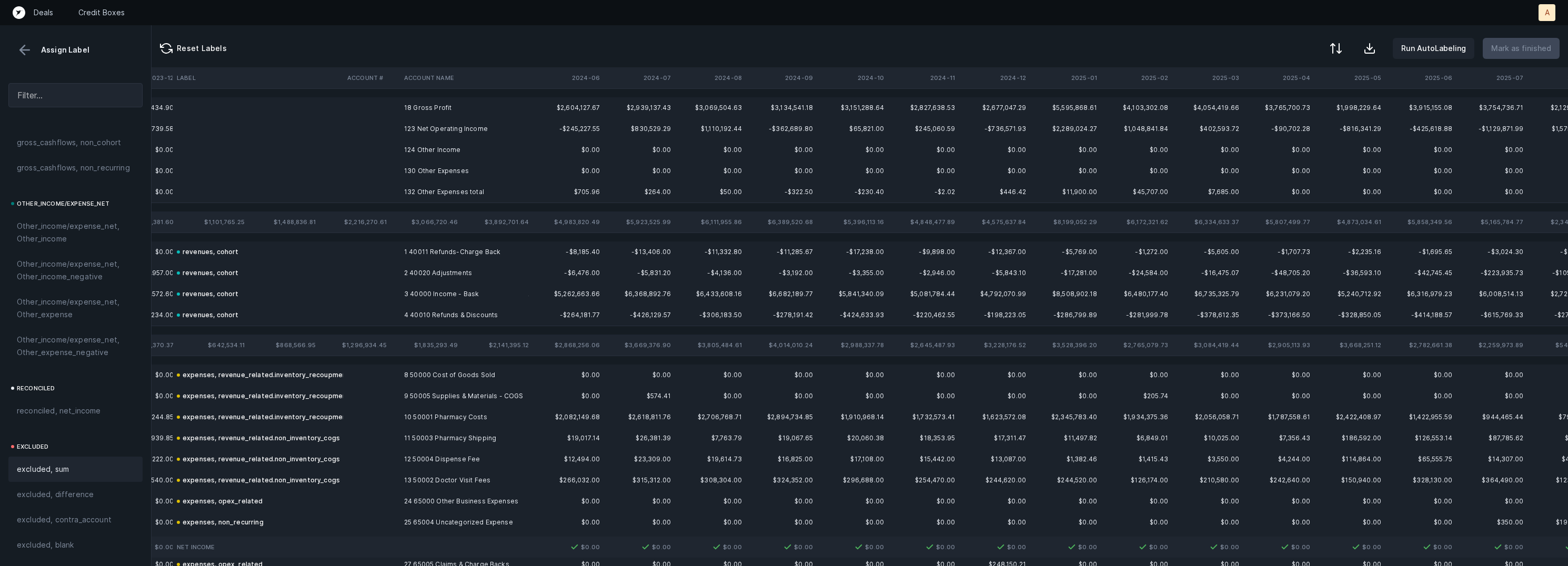
click at [485, 126] on td "123 Net Operating Income" at bounding box center [464, 128] width 129 height 21
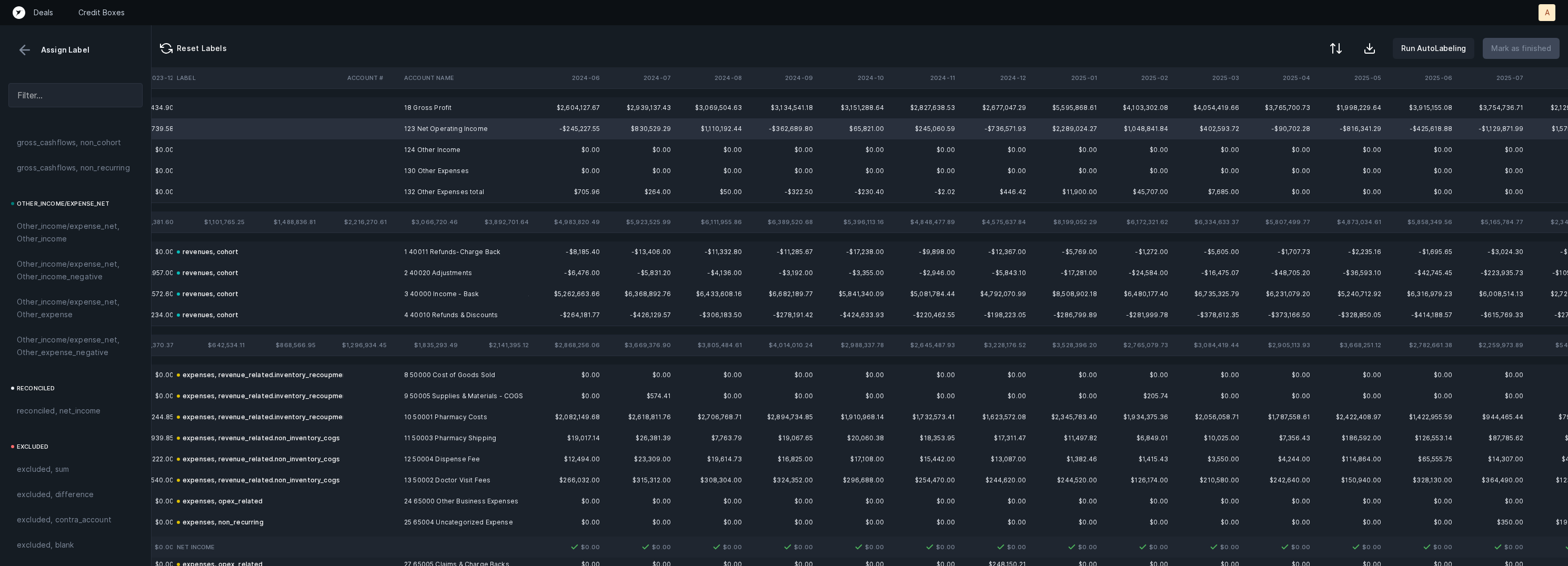
click at [453, 102] on td "18 Gross Profit" at bounding box center [464, 108] width 129 height 21
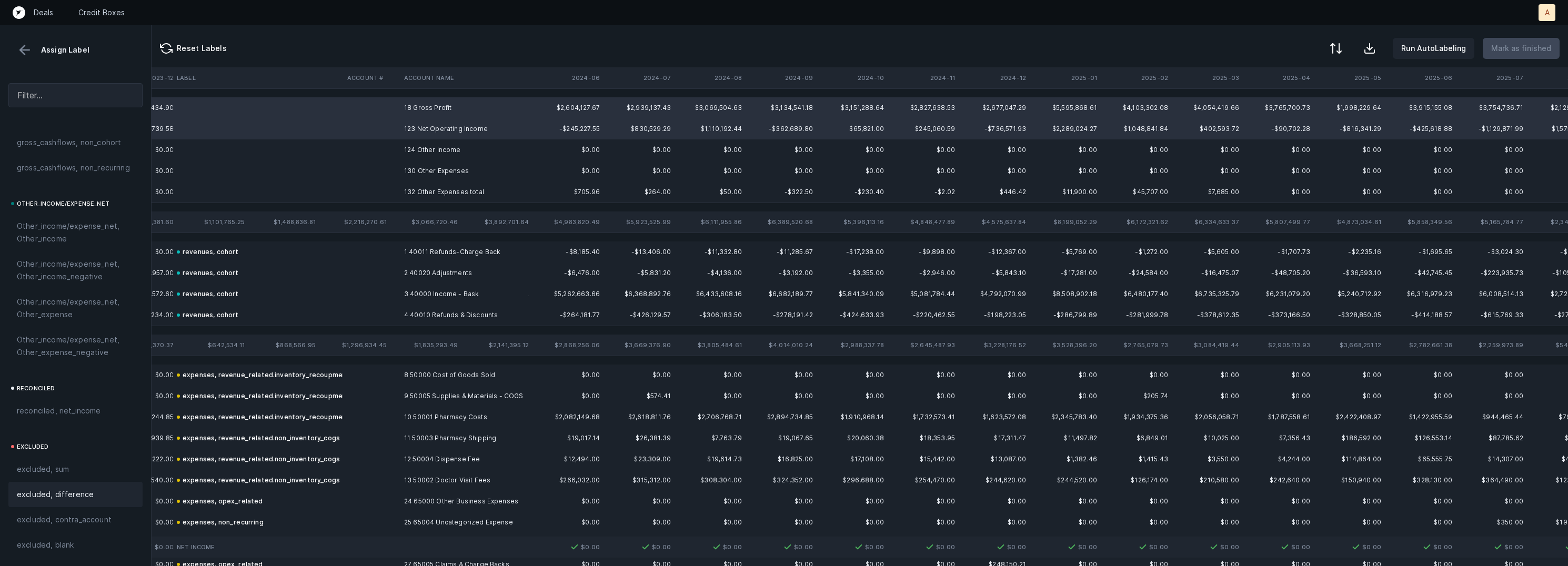
click at [82, 494] on span "excluded, difference" at bounding box center [55, 494] width 77 height 13
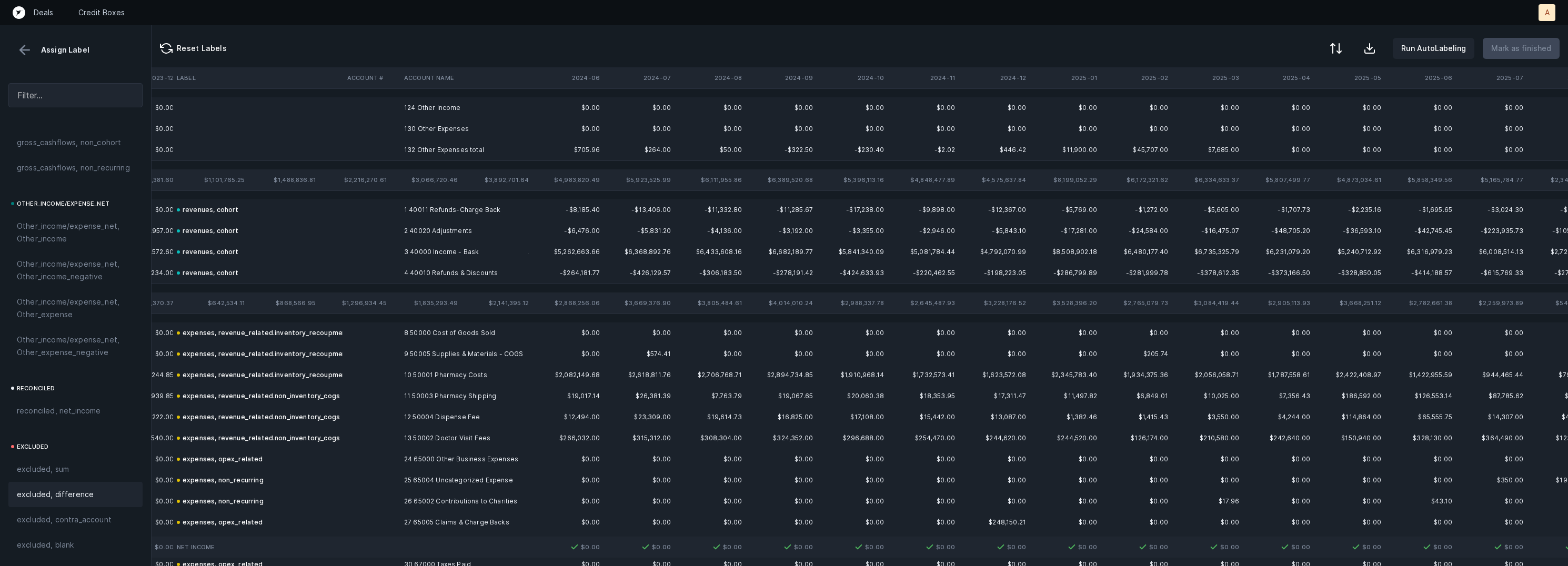
click at [436, 126] on td "130 Other Expenses" at bounding box center [464, 128] width 129 height 21
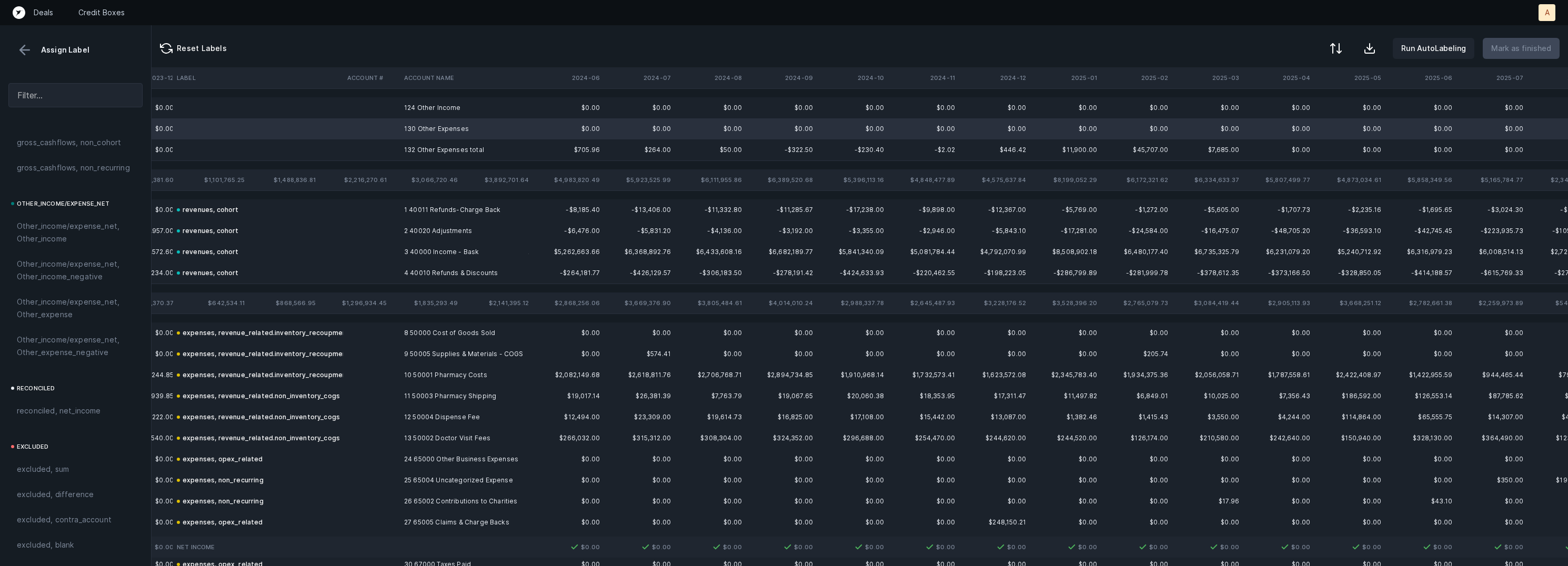
click at [442, 112] on td "124 Other Income" at bounding box center [464, 108] width 129 height 21
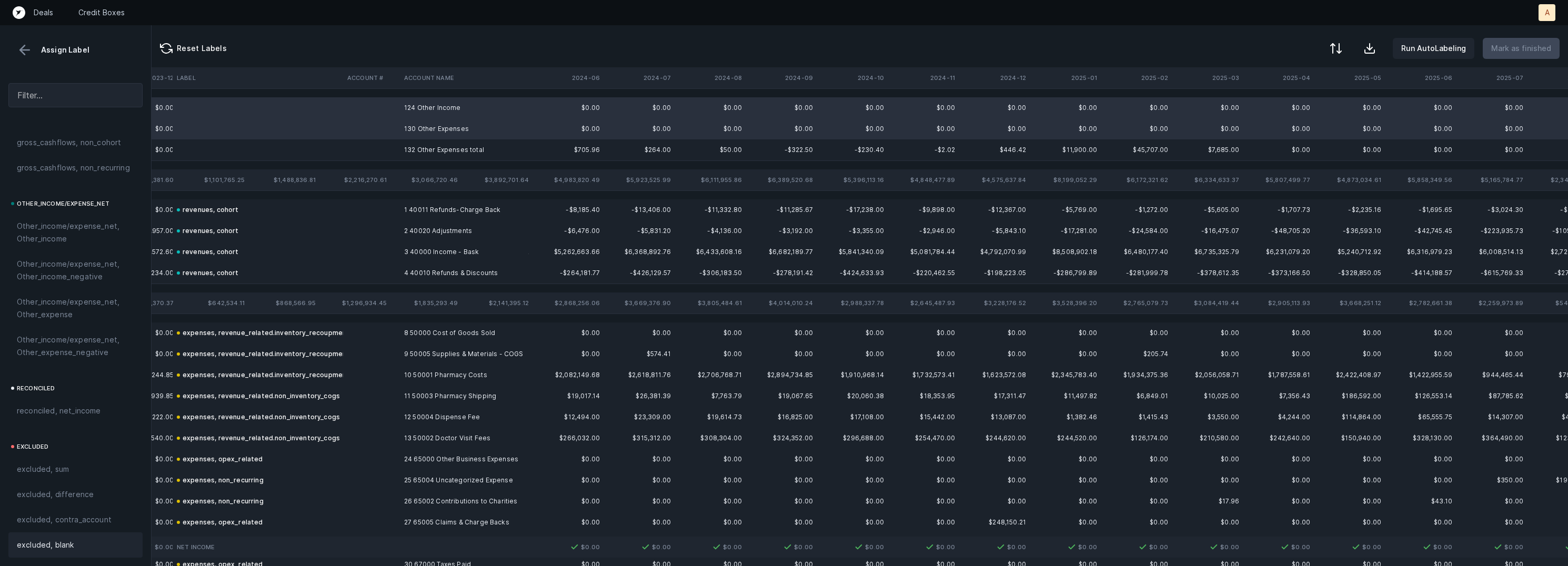
click at [70, 544] on span "excluded, blank" at bounding box center [45, 544] width 57 height 13
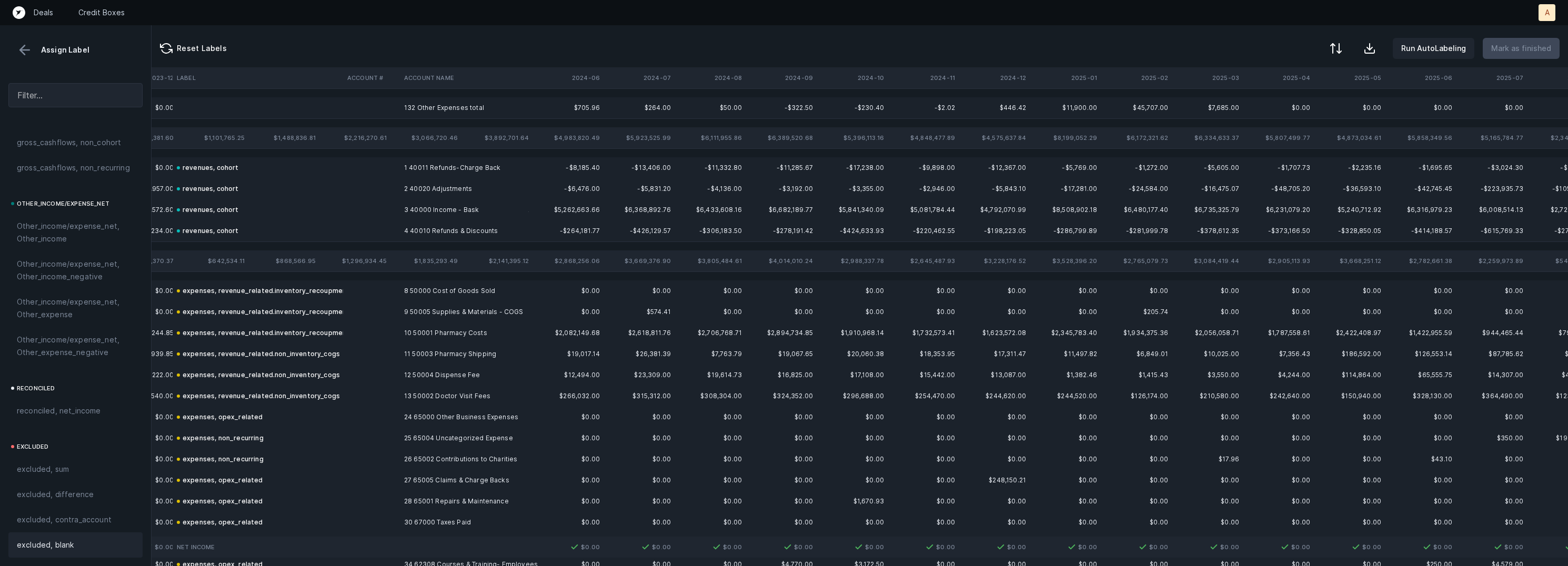
click at [437, 107] on td "132 Other Expenses total" at bounding box center [464, 108] width 129 height 21
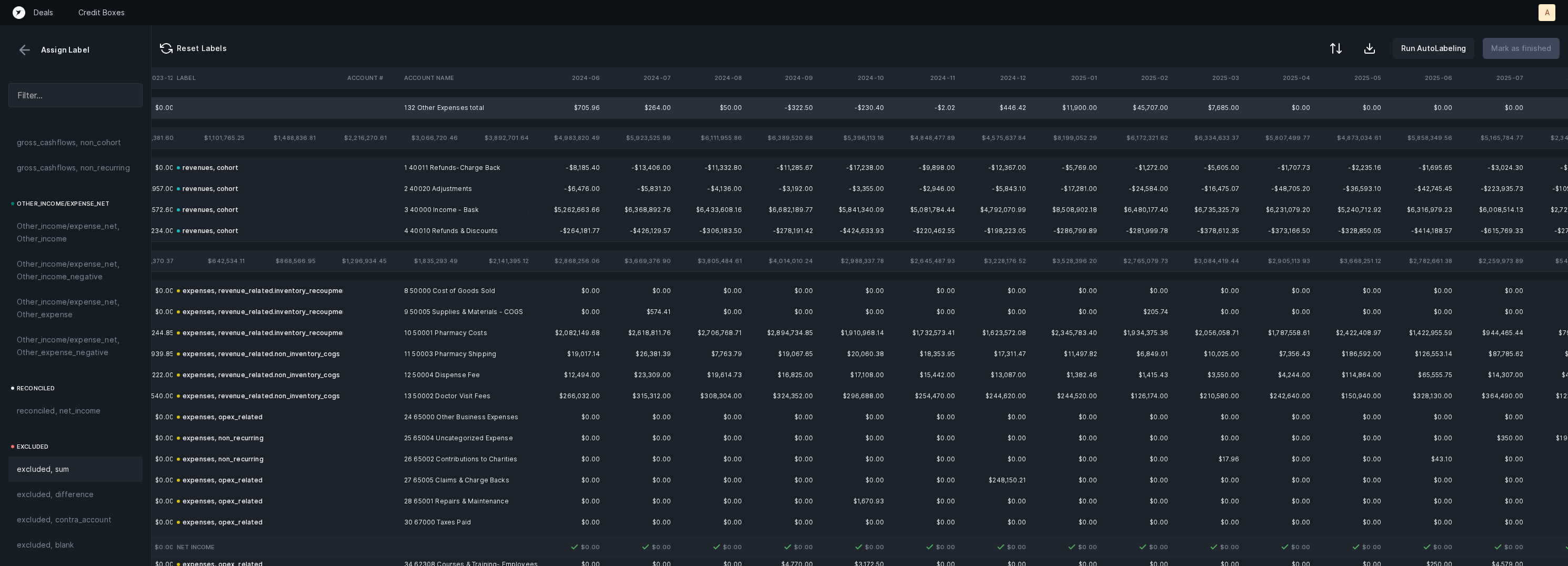
click at [58, 469] on span "excluded, sum" at bounding box center [43, 469] width 52 height 13
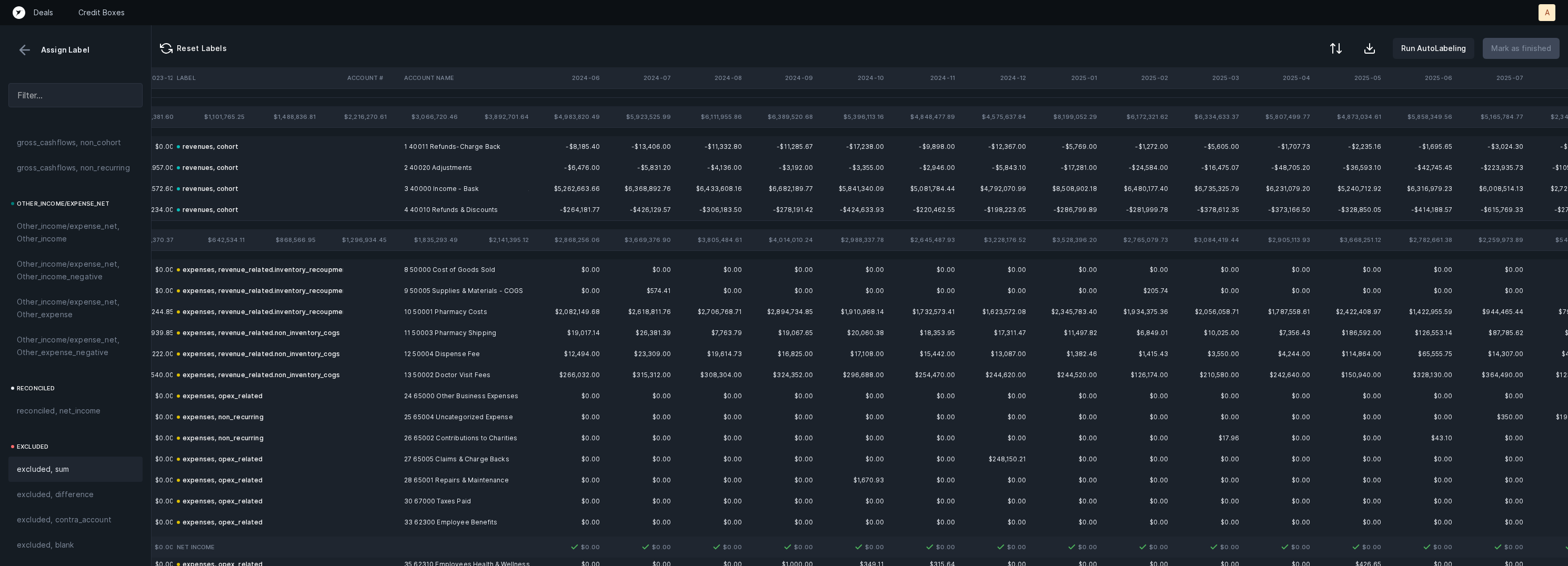
click at [27, 51] on button at bounding box center [24, 49] width 16 height 16
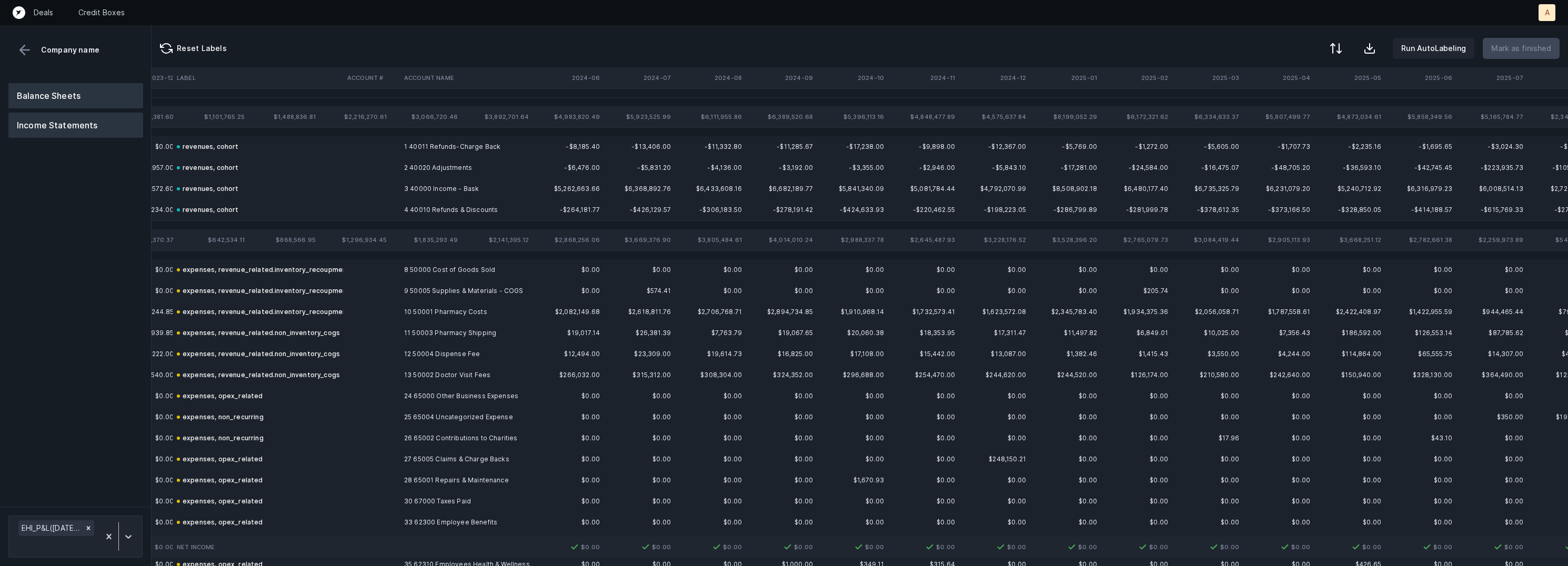
click at [46, 93] on button "Balance Sheets" at bounding box center [75, 95] width 135 height 25
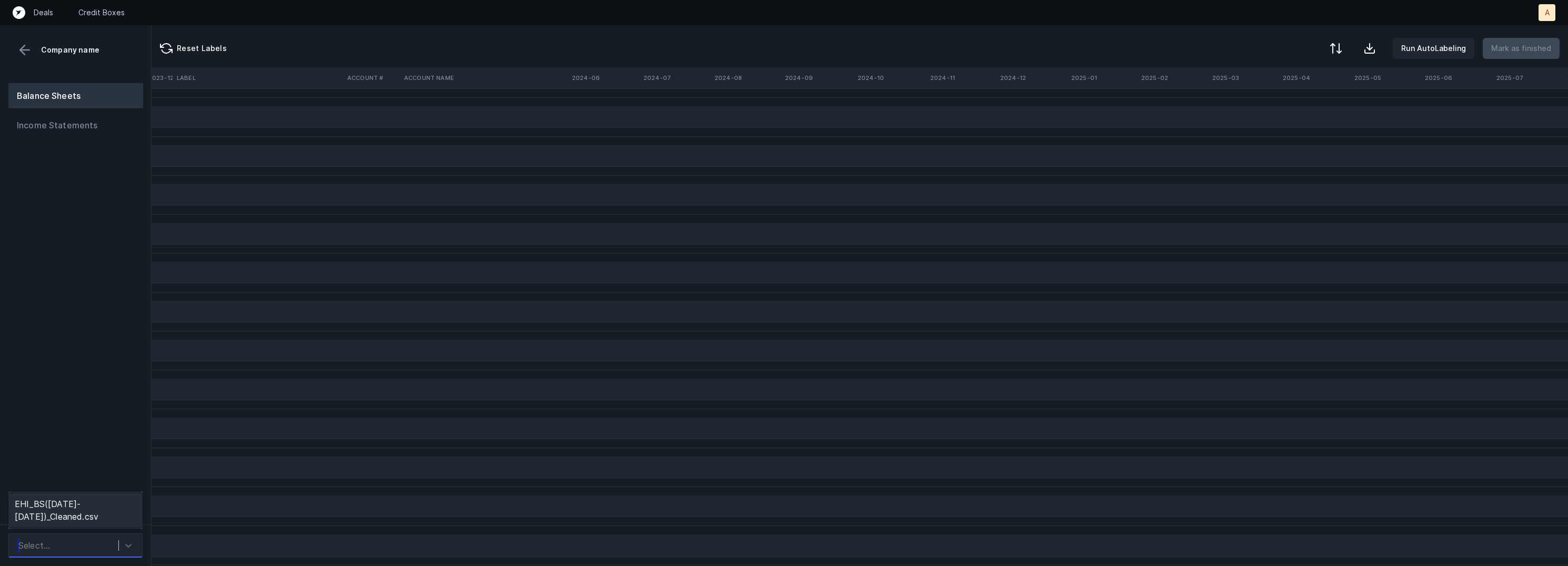
click at [107, 545] on div "Select..." at bounding box center [66, 545] width 106 height 19
click at [107, 509] on div "EHI_BS([DATE]-[DATE])_Cleaned.csv" at bounding box center [75, 510] width 134 height 34
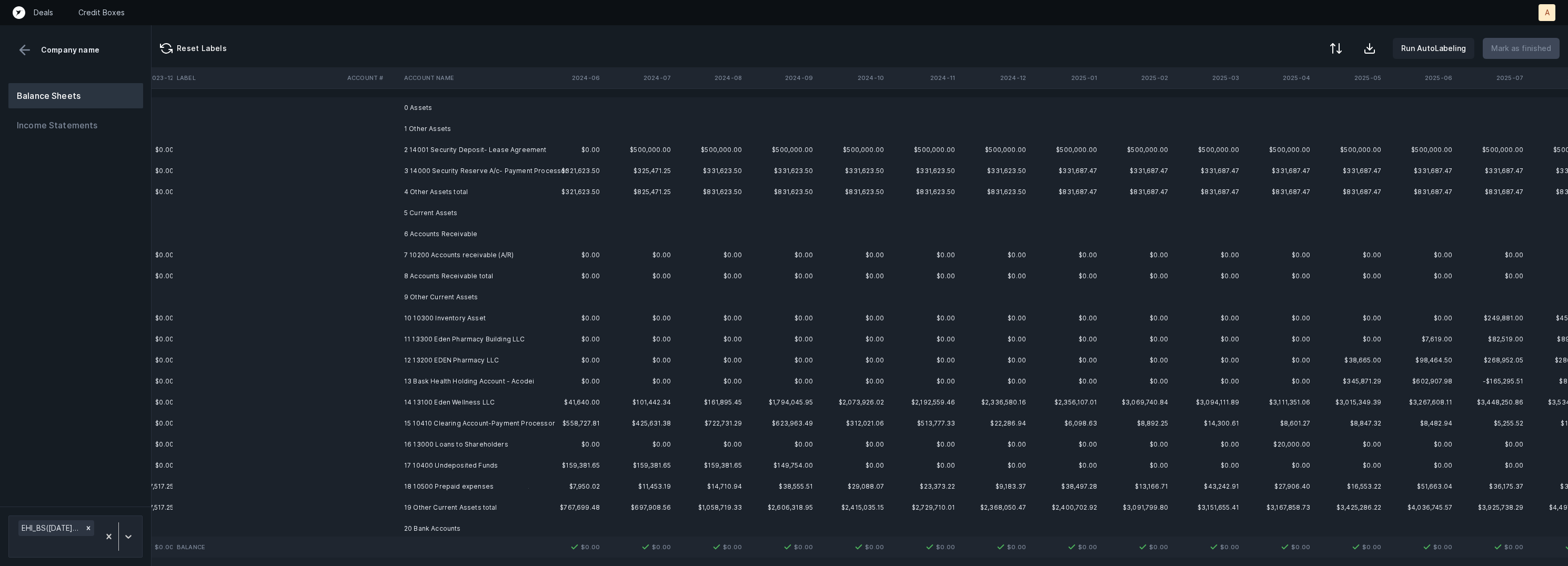
click at [529, 149] on td "2 14001 Security Deposit- Lease Agreement" at bounding box center [464, 149] width 129 height 21
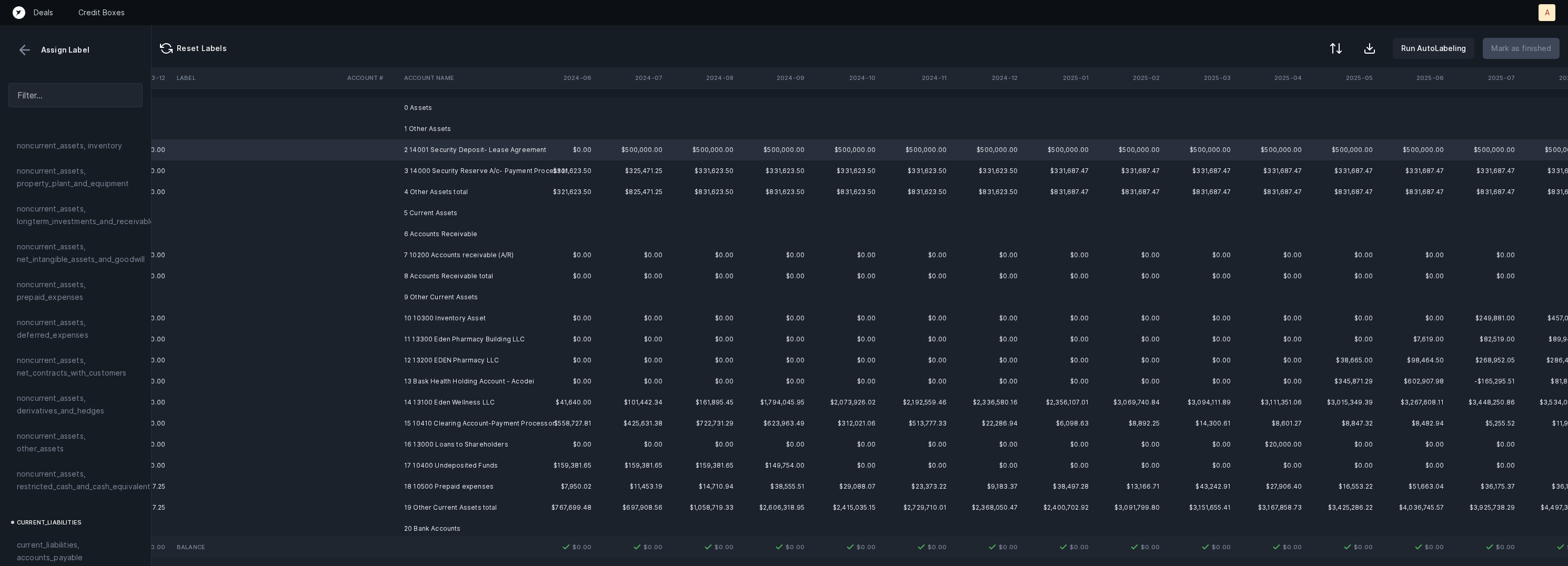
scroll to position [339, 0]
click at [87, 454] on span "noncurrent_assets, restricted_cash_and_cash_equivalents" at bounding box center [86, 467] width 138 height 25
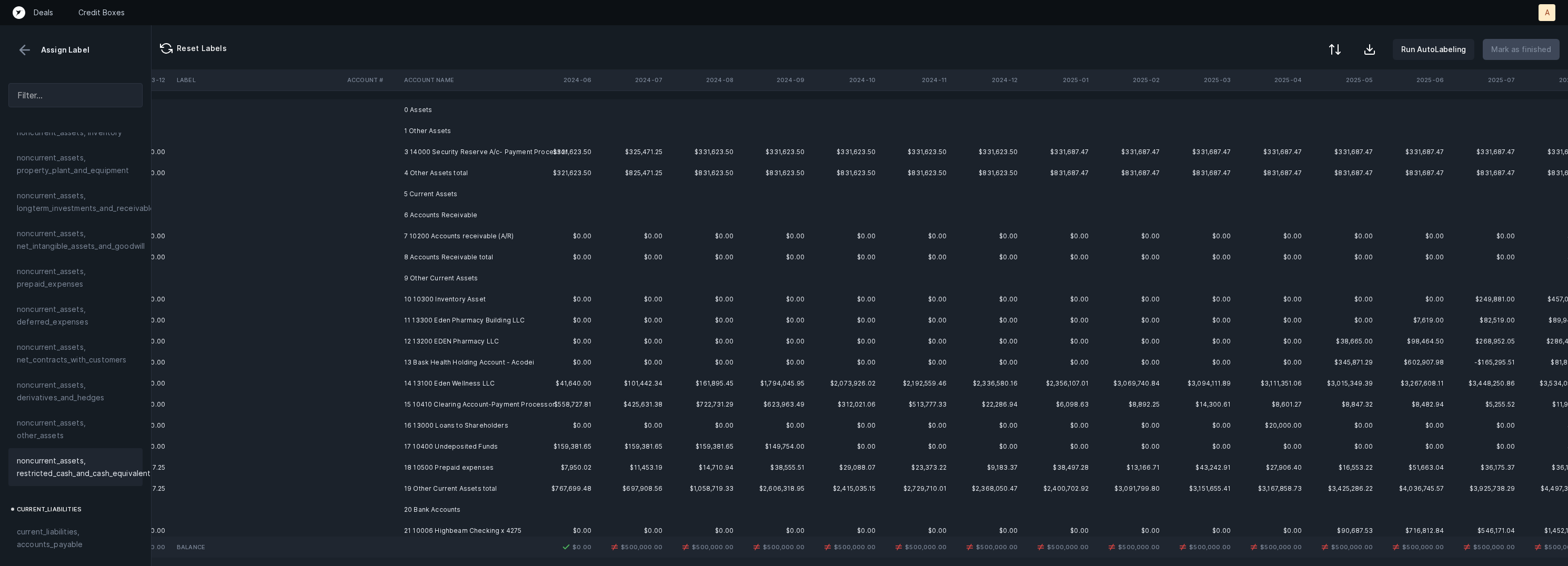
click at [1338, 45] on div at bounding box center [1335, 49] width 13 height 13
click at [1274, 91] on div "By original order" at bounding box center [1275, 90] width 60 height 13
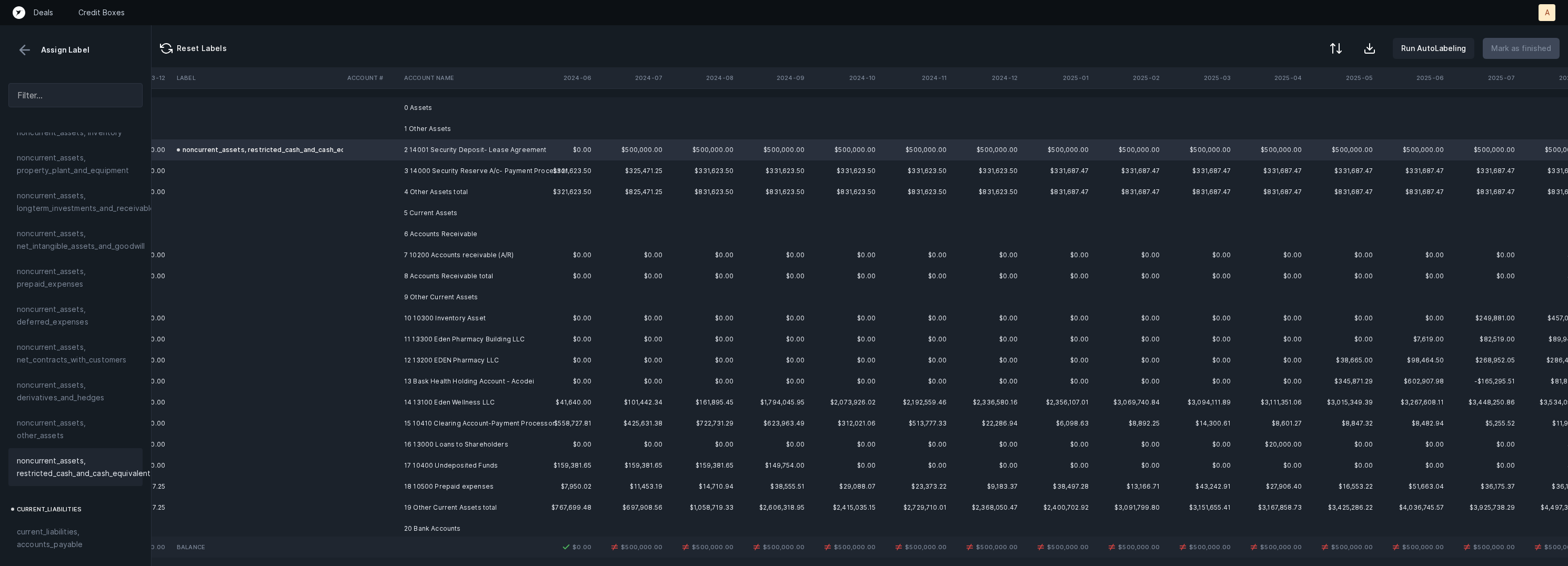
click at [479, 171] on td "3 14000 Security Reserve A/c- Payment Processor" at bounding box center [464, 170] width 129 height 21
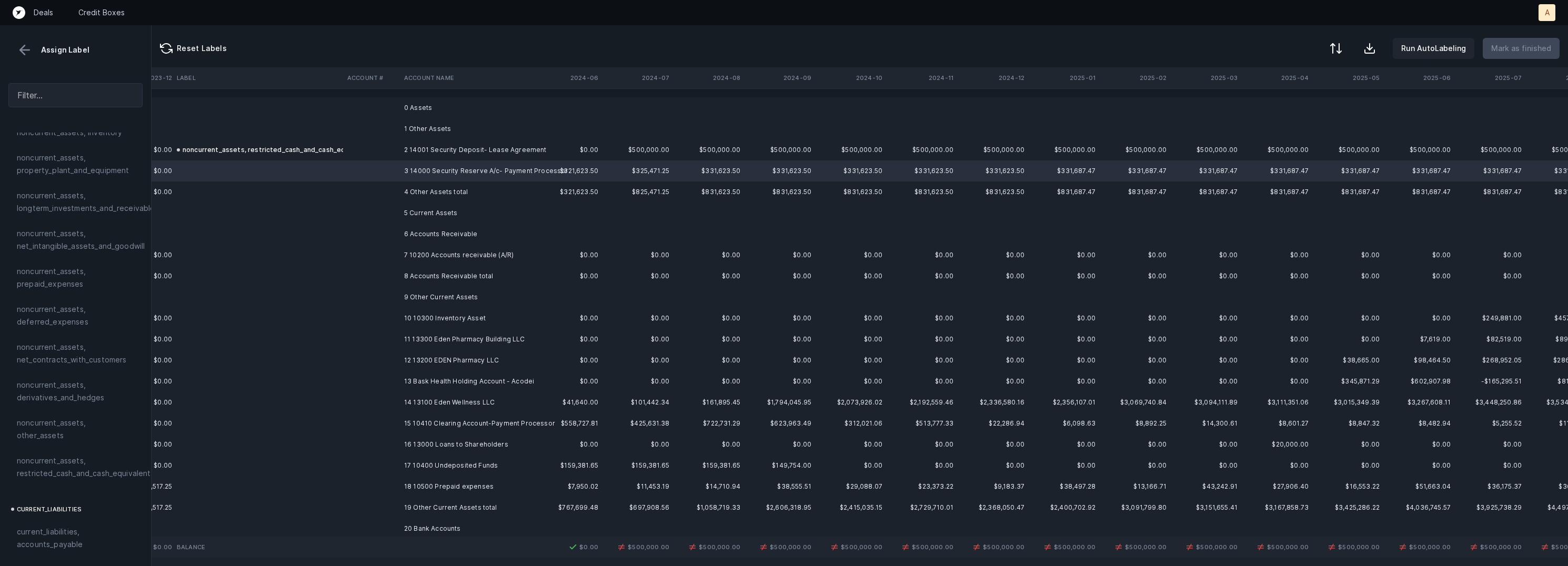
scroll to position [0, 997]
click at [100, 412] on div "noncurrent_assets, other_assets" at bounding box center [75, 429] width 134 height 38
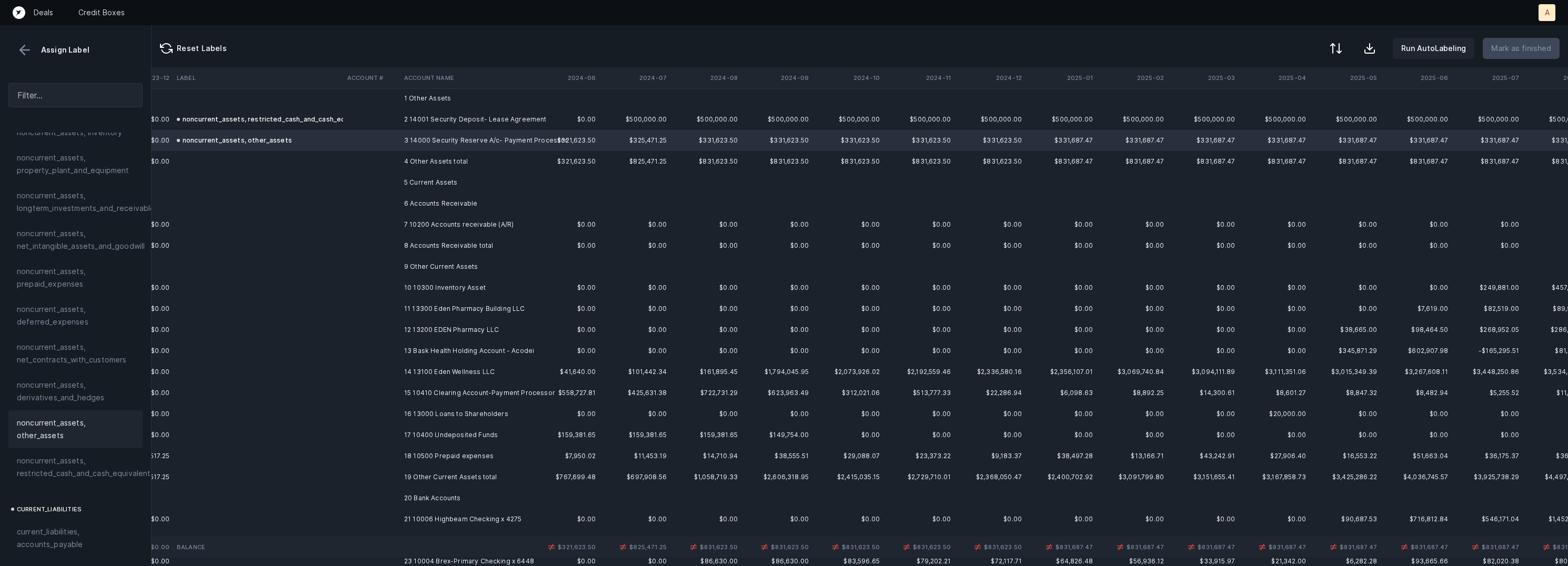
scroll to position [37, 997]
click at [433, 222] on td "7 10200 Accounts receivable (A/R)" at bounding box center [464, 218] width 129 height 21
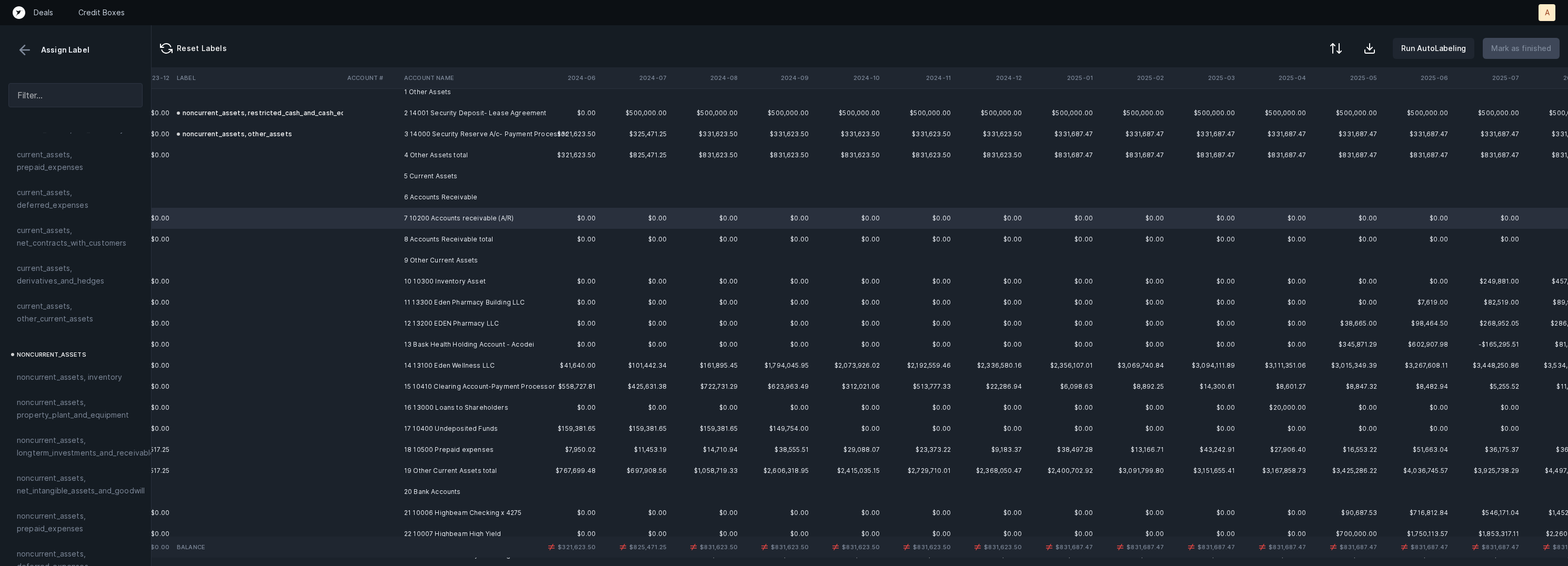
scroll to position [0, 0]
click at [120, 196] on span "current_assets, net_receivables" at bounding box center [74, 199] width 116 height 13
click at [434, 280] on td "10 10300 Inventory Asset" at bounding box center [464, 281] width 129 height 21
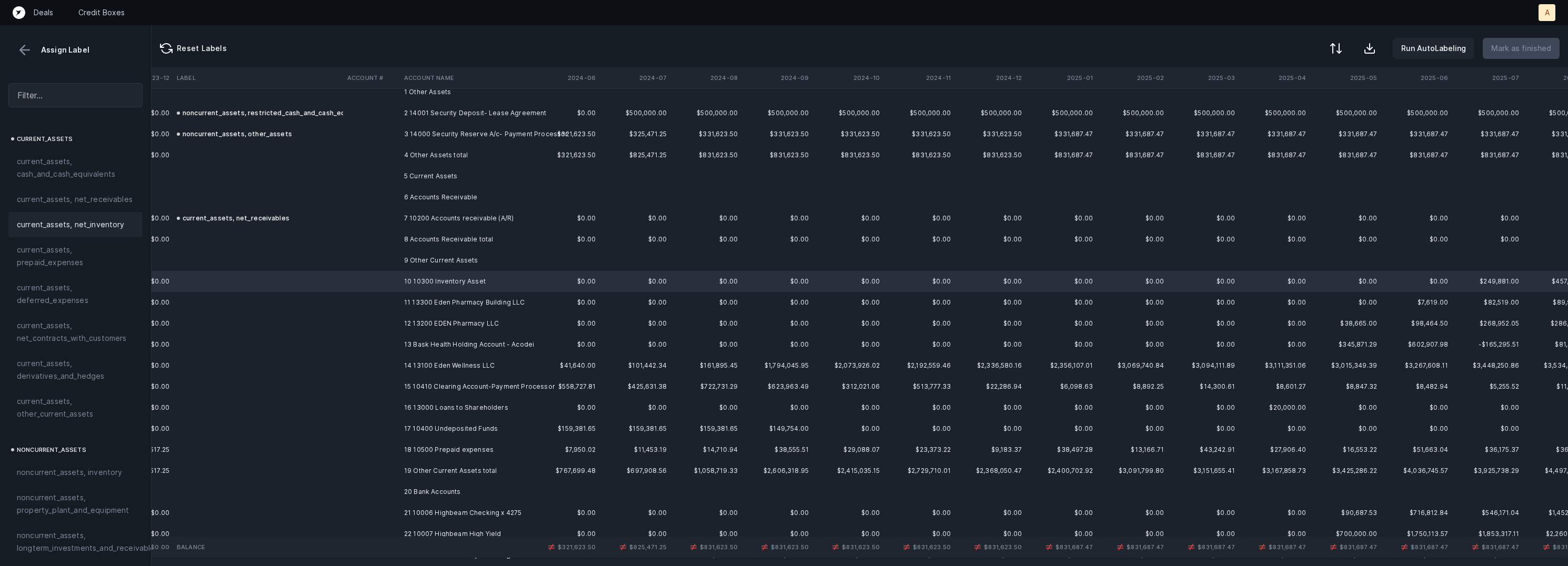
click at [102, 220] on span "current_assets, net_inventory" at bounding box center [70, 225] width 108 height 13
click at [476, 306] on td "11 13300 Eden Pharmacy Building LLC" at bounding box center [464, 302] width 129 height 21
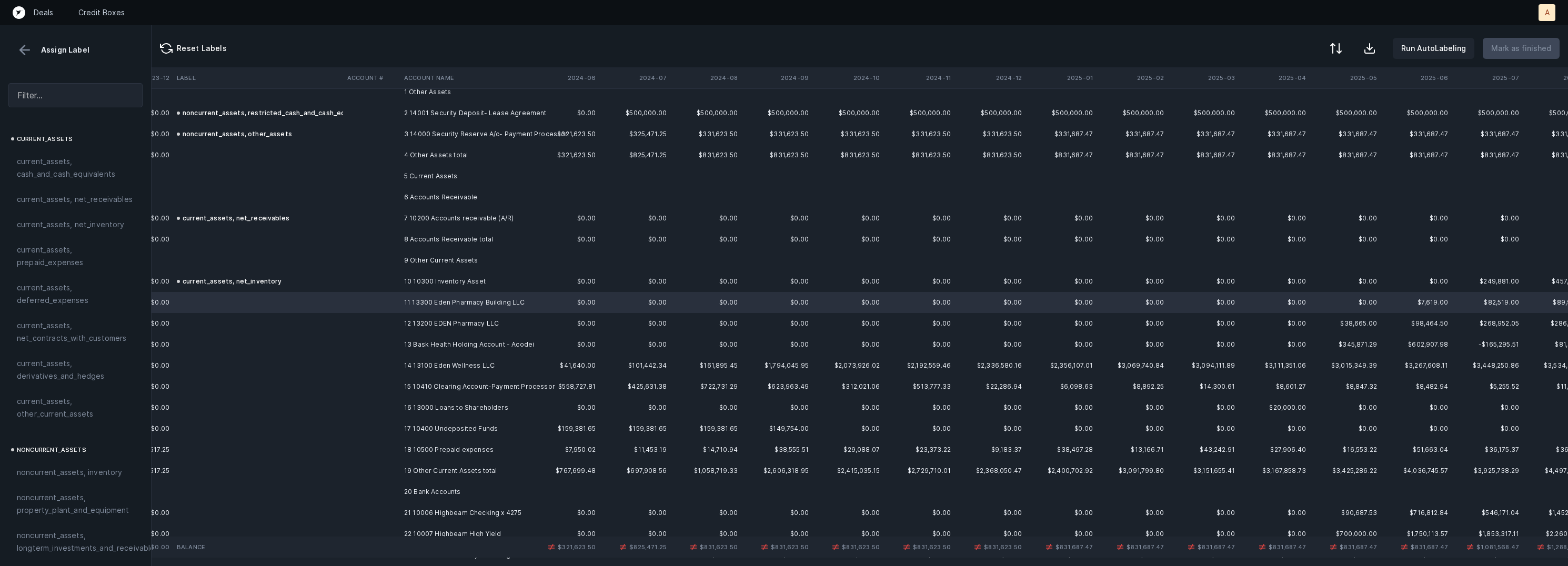
click at [468, 324] on td "12 13200 EDEN Pharmacy LLC" at bounding box center [464, 323] width 129 height 21
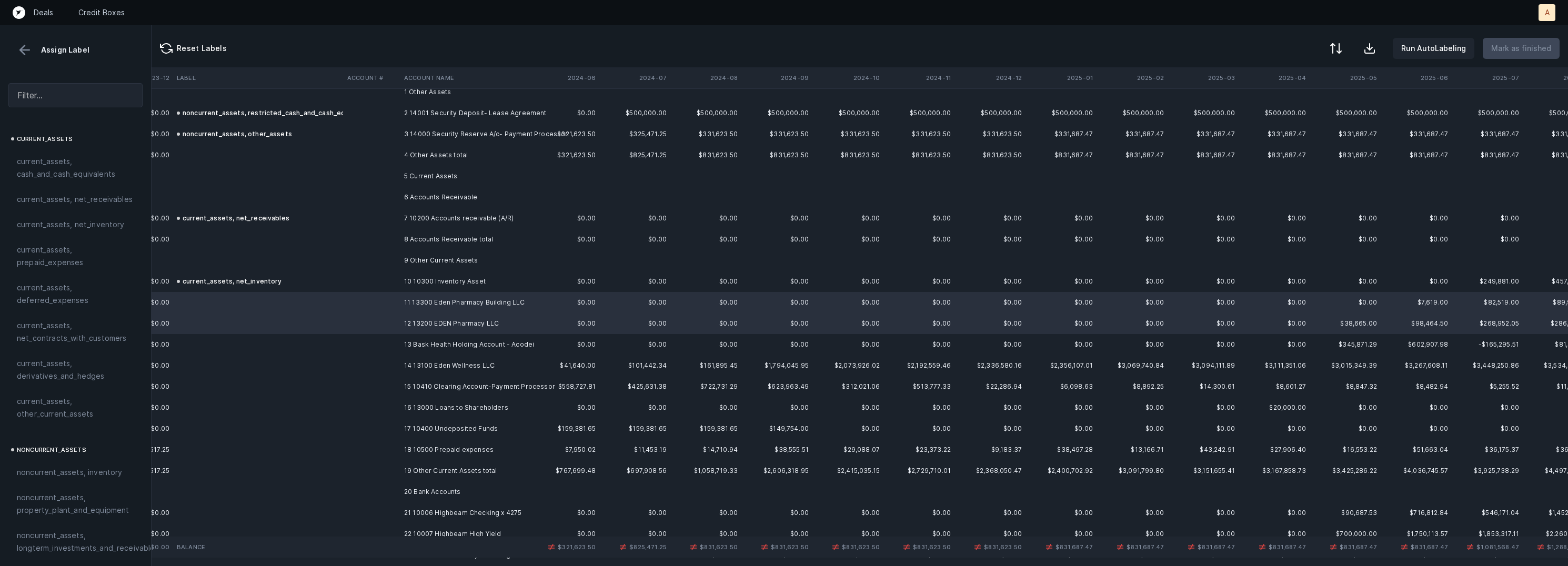
click at [470, 344] on td "13 Bask Health Holding Account - Acodei" at bounding box center [464, 344] width 129 height 21
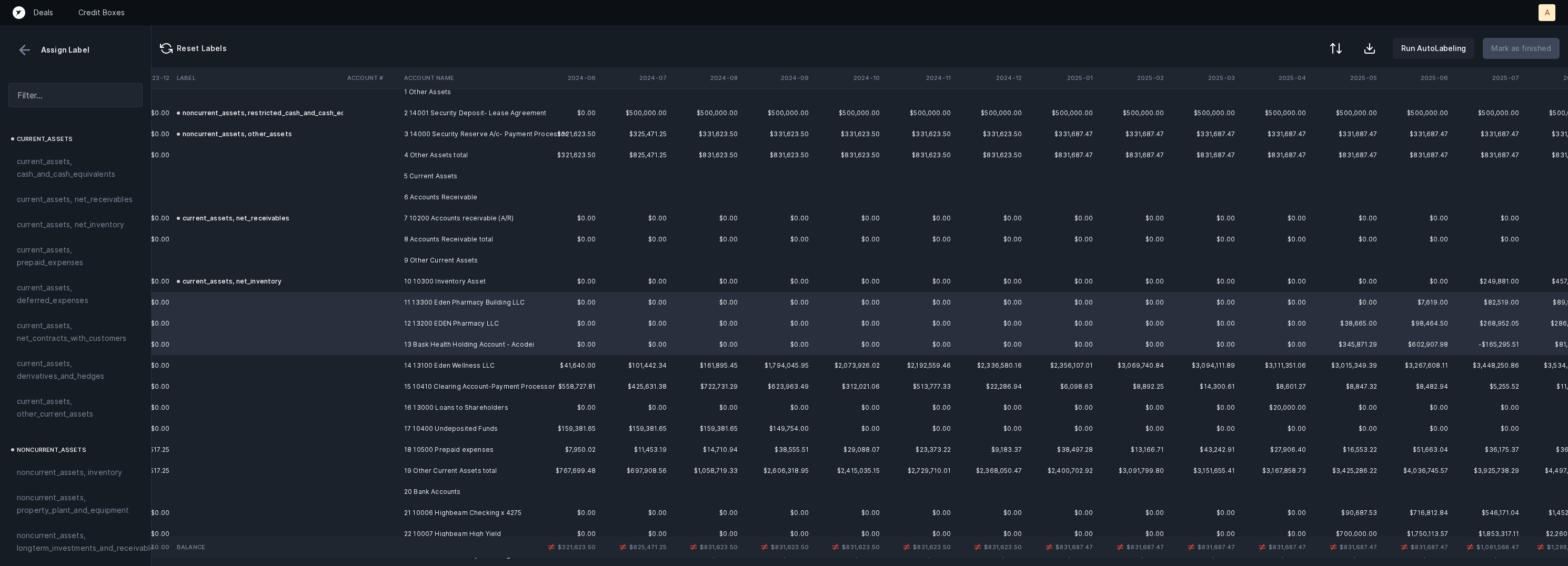
click at [453, 363] on td "14 13100 Eden Wellness LLC" at bounding box center [464, 365] width 129 height 21
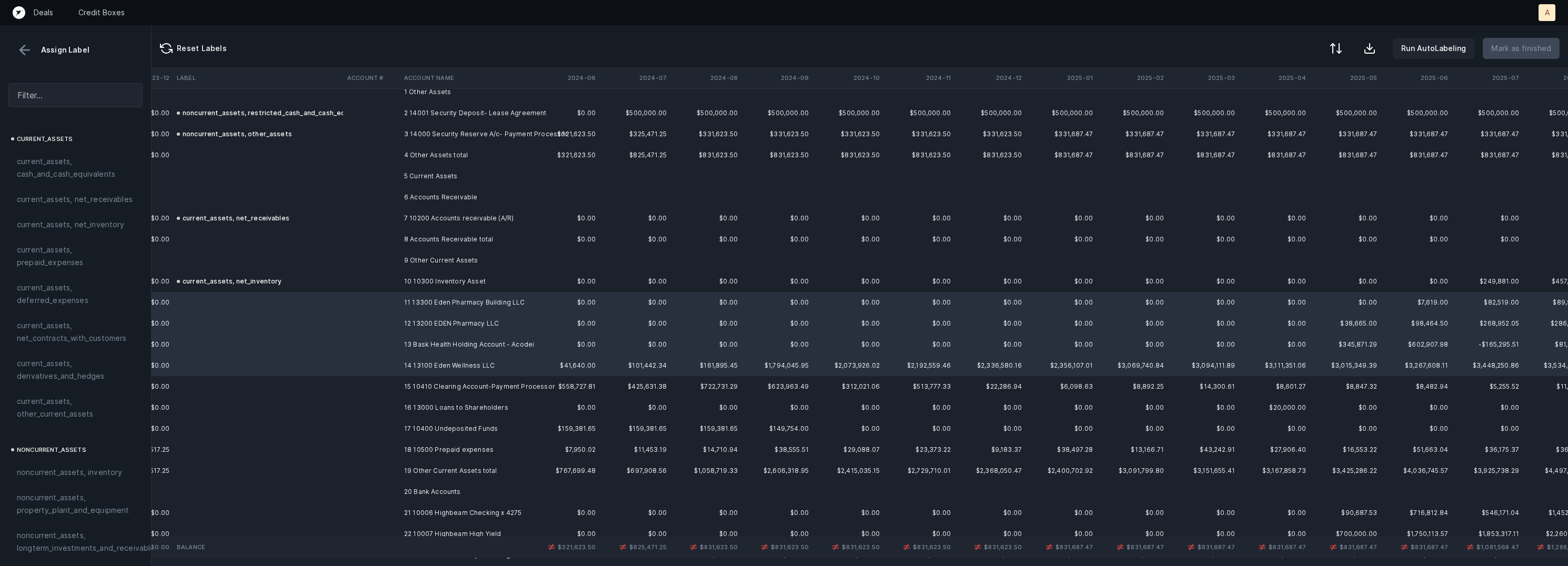
click at [455, 381] on td "15 10410 Clearing Account-Payment Processor" at bounding box center [464, 386] width 129 height 21
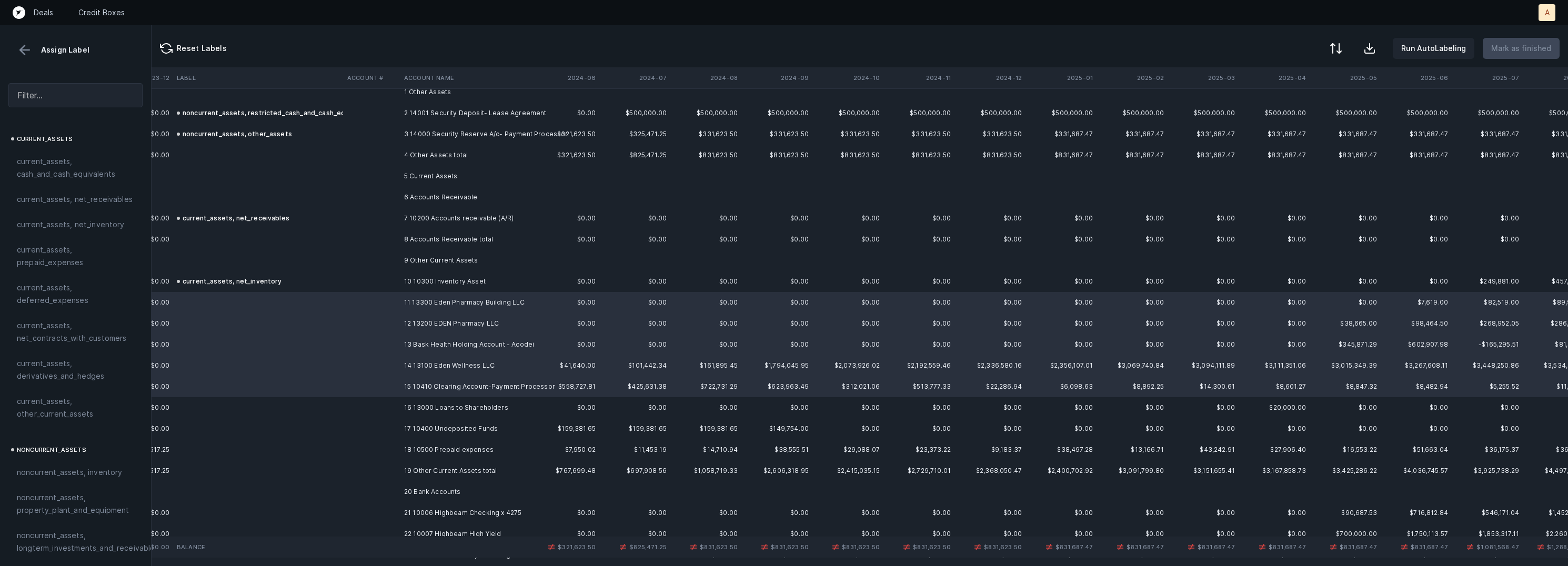
click at [445, 404] on td "16 13000 Loans to Shareholders" at bounding box center [464, 407] width 129 height 21
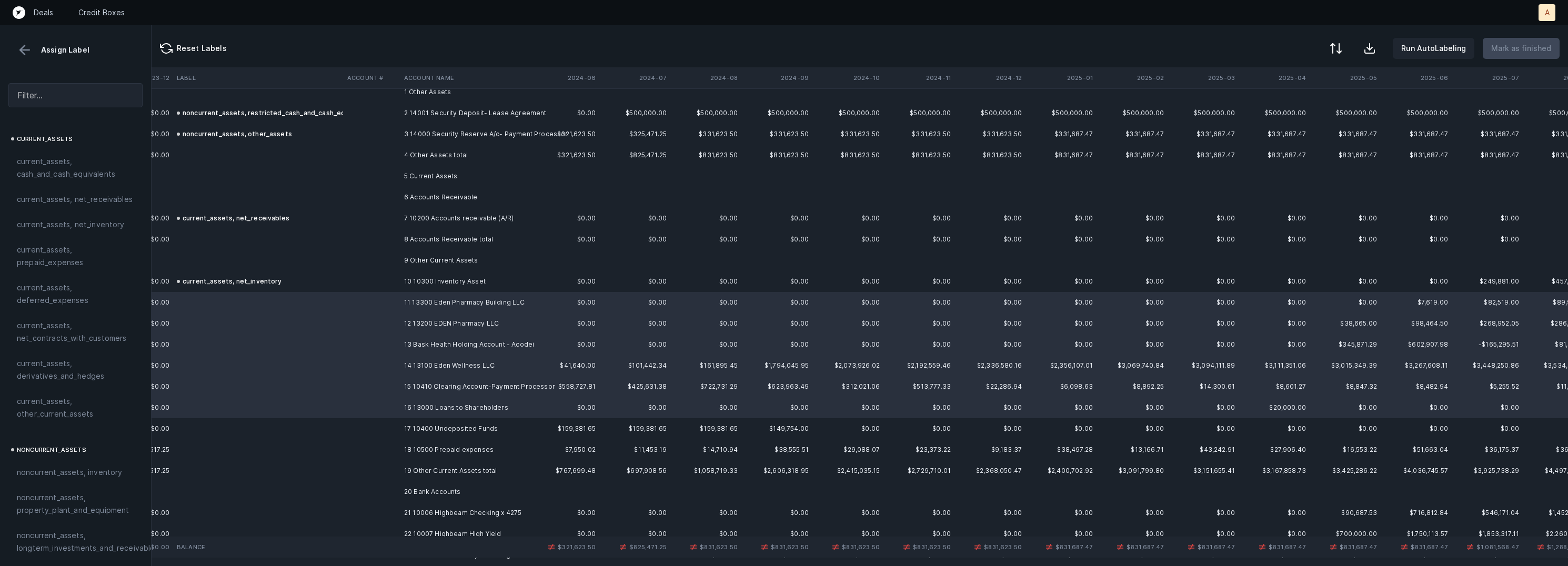
click at [443, 428] on td "17 10400 Undeposited Funds" at bounding box center [464, 428] width 129 height 21
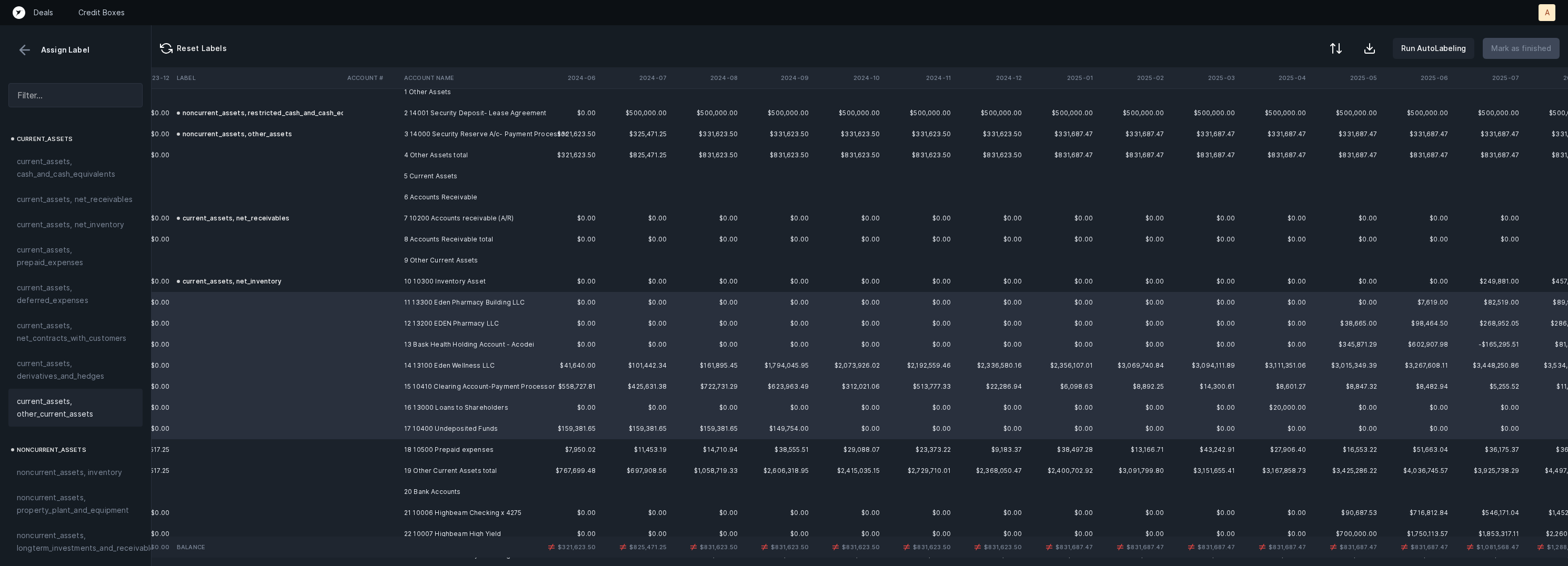
click at [42, 403] on span "current_assets, other_current_assets" at bounding box center [75, 407] width 117 height 25
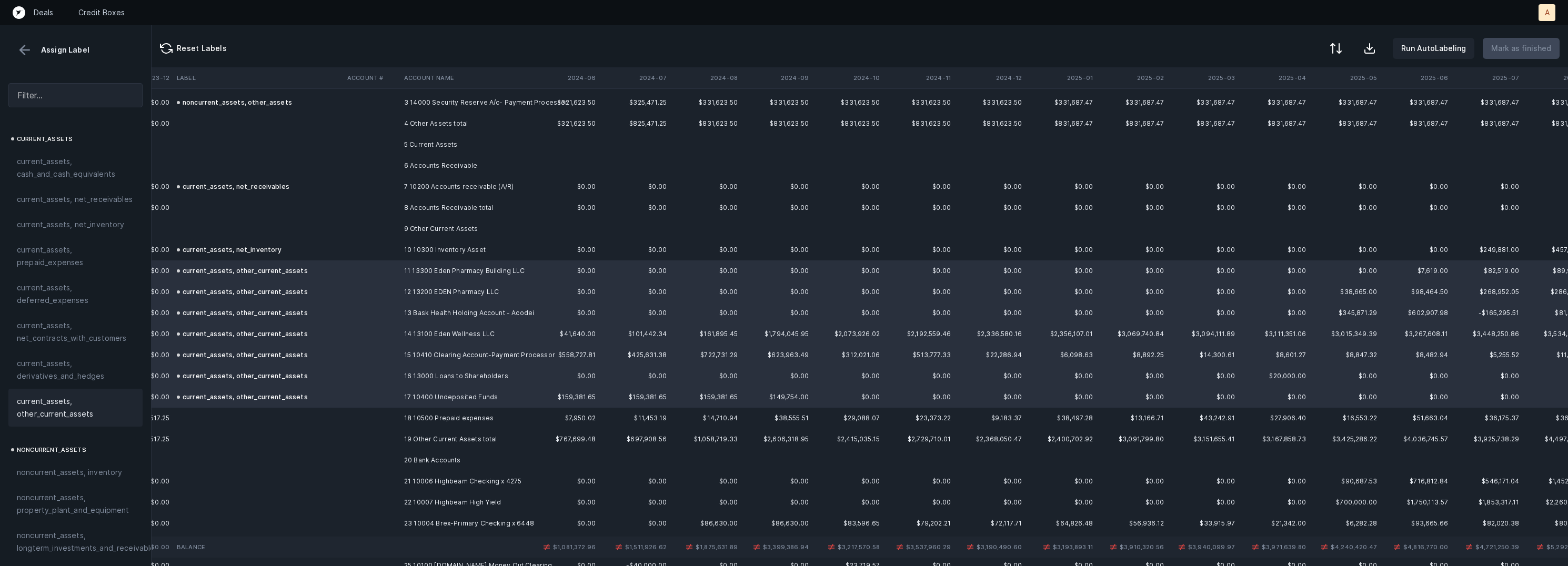
scroll to position [107, 997]
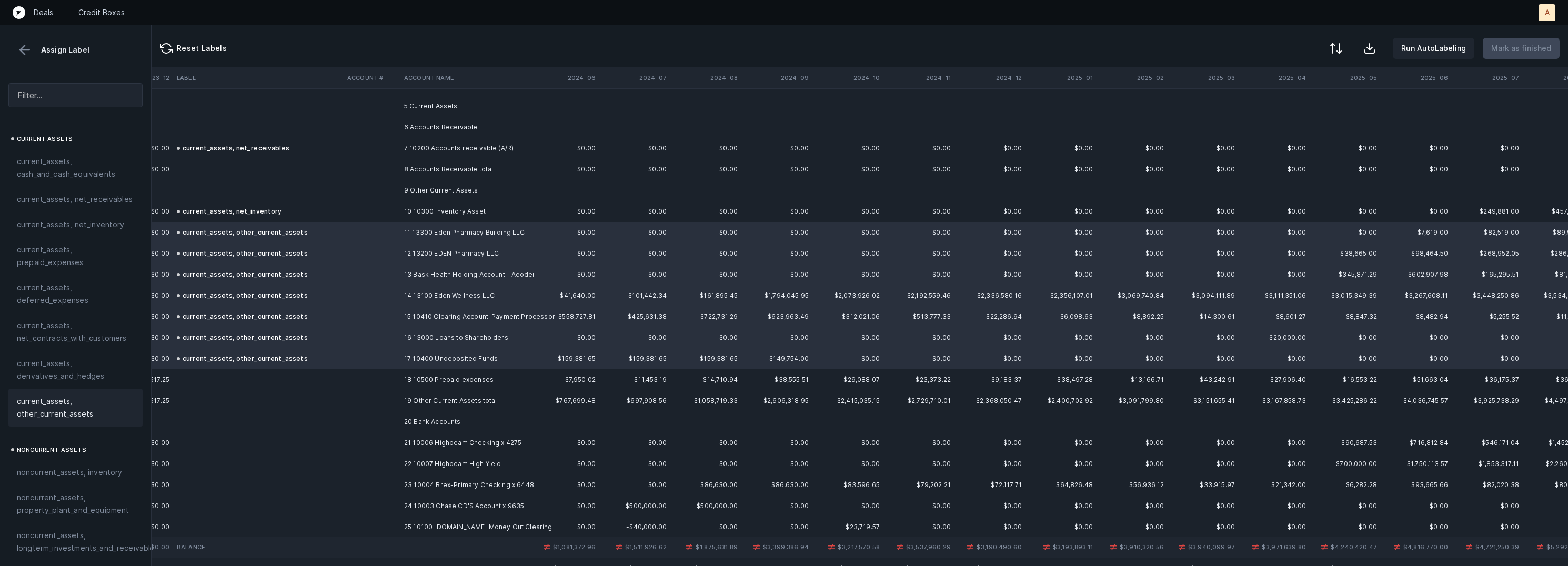
click at [410, 381] on td "18 10500 Prepaid expenses" at bounding box center [464, 379] width 129 height 21
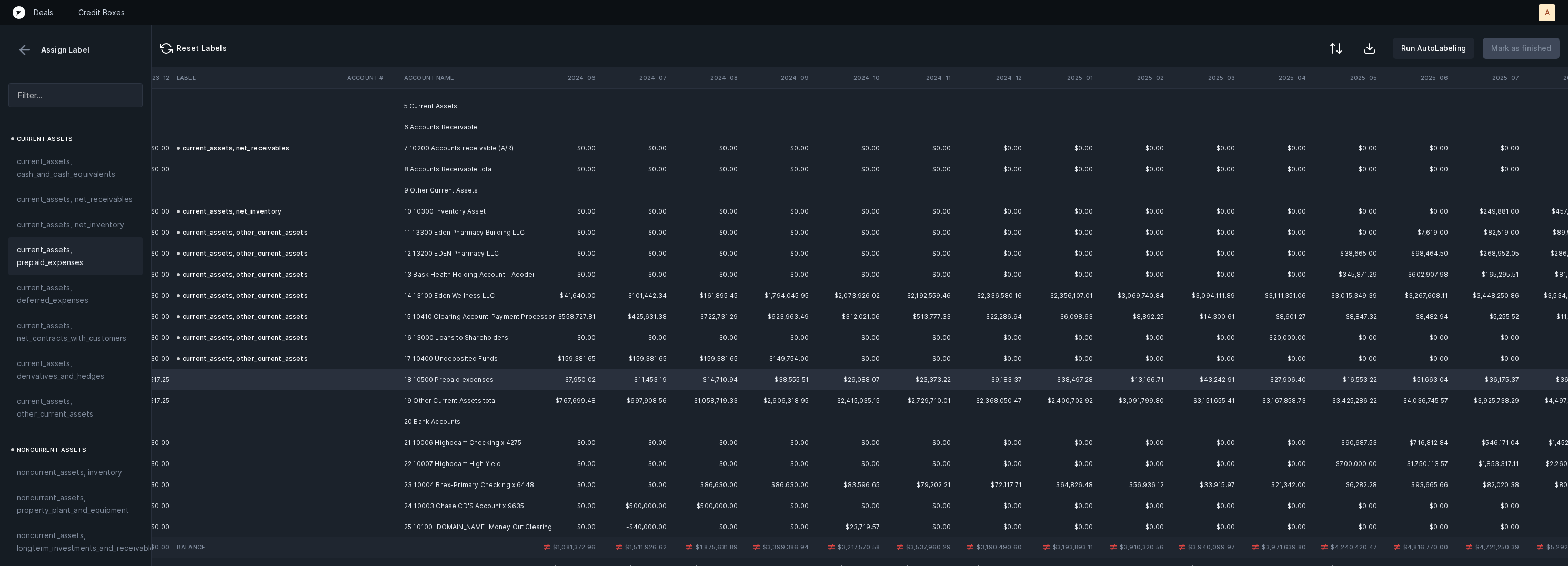
click at [74, 249] on span "current_assets, prepaid_expenses" at bounding box center [75, 256] width 117 height 25
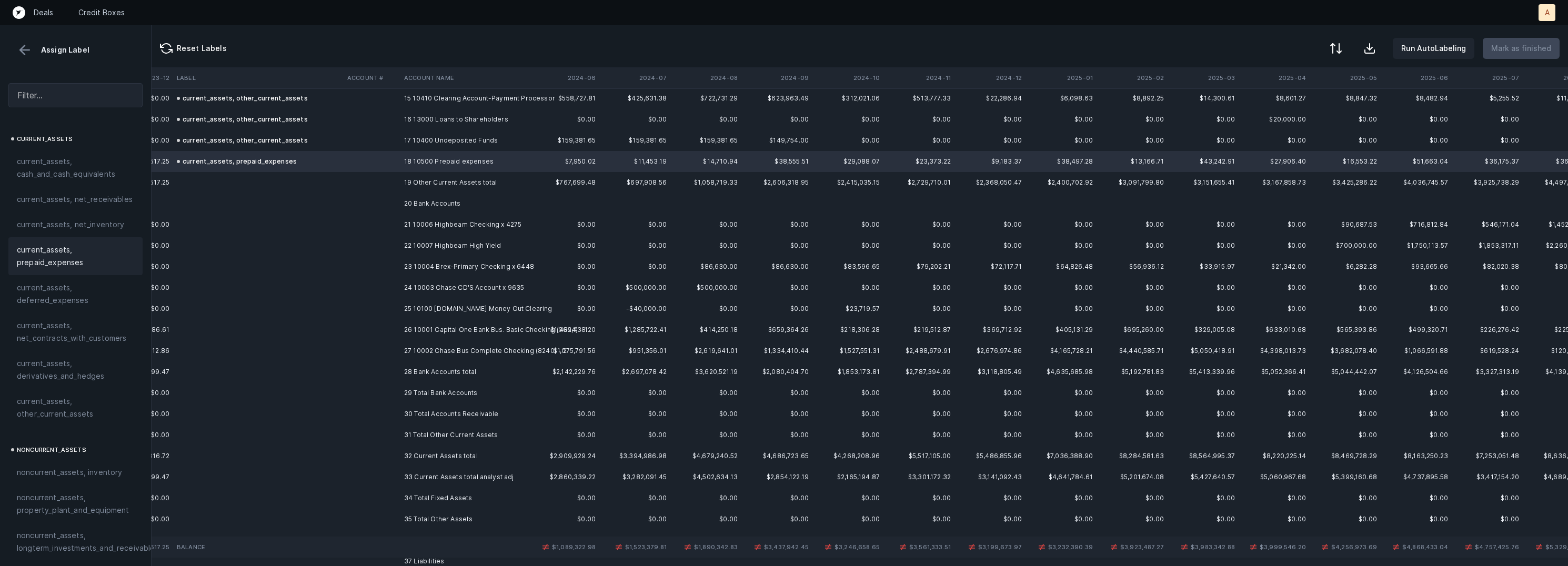
scroll to position [335, 997]
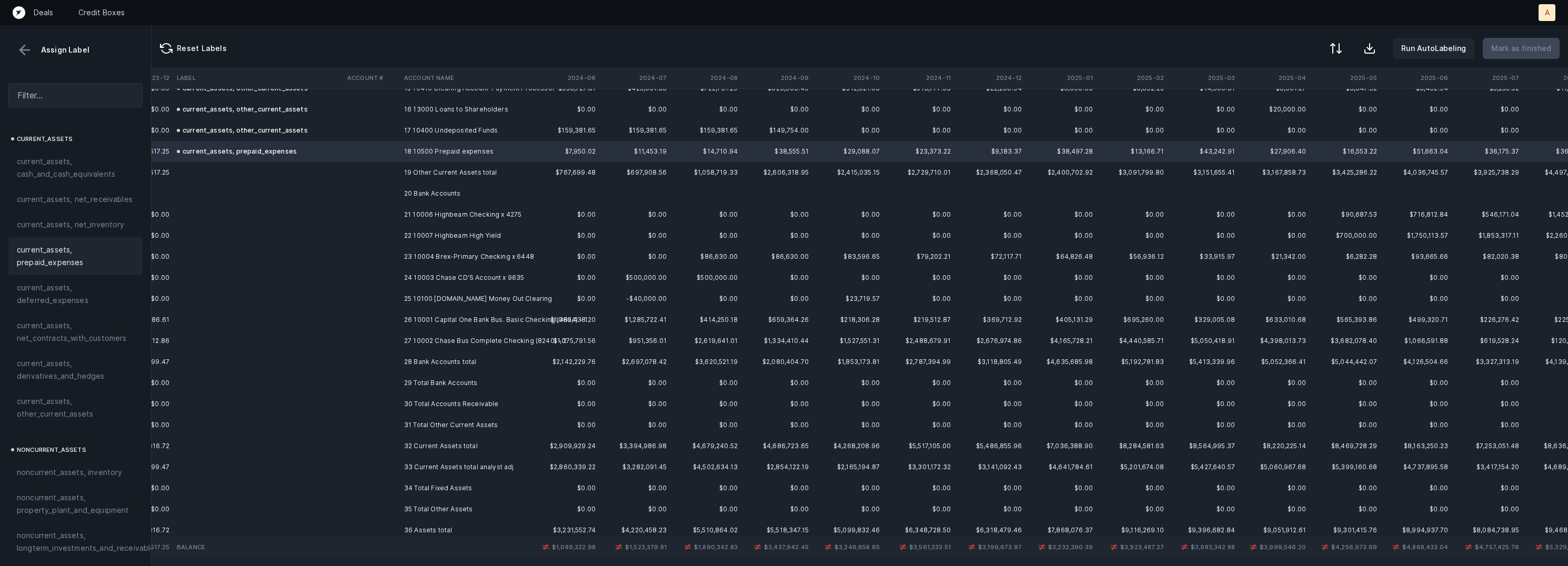
click at [480, 214] on td "21 10006 Highbeam Checking x 4275" at bounding box center [464, 214] width 129 height 21
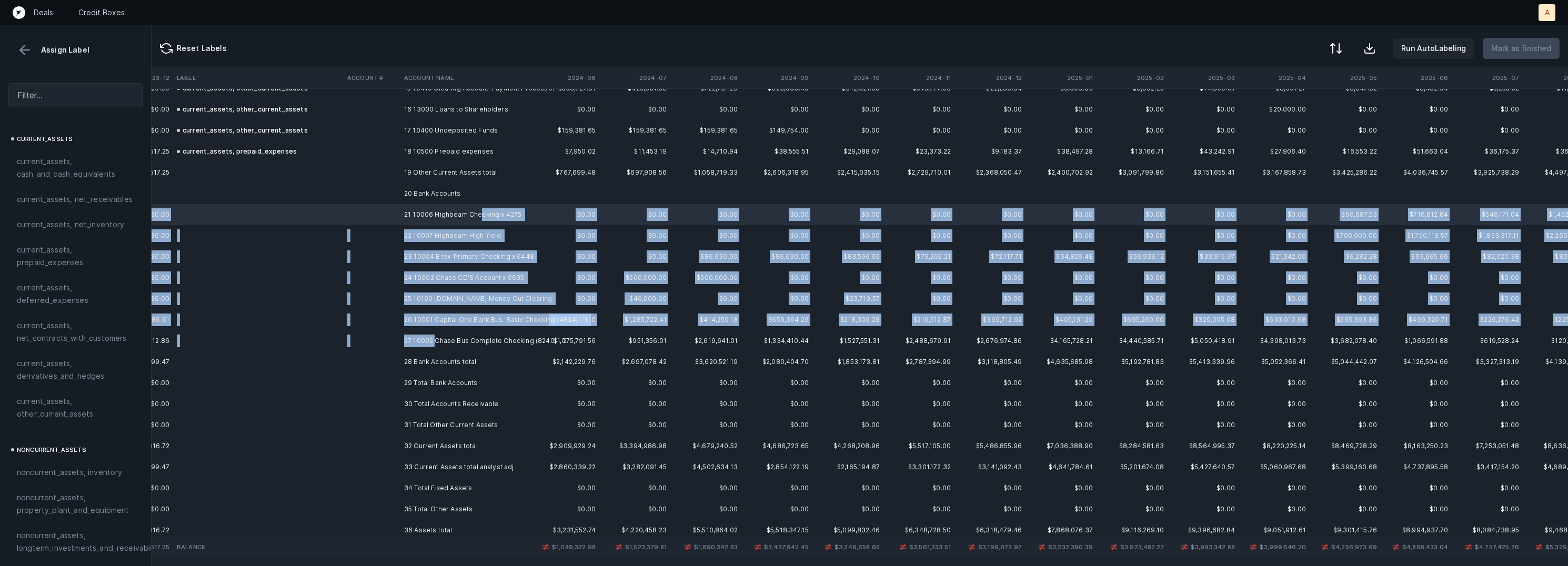
click at [436, 339] on td "27 10002 Chase Bus Complete Checking (8240) - 2" at bounding box center [464, 340] width 129 height 21
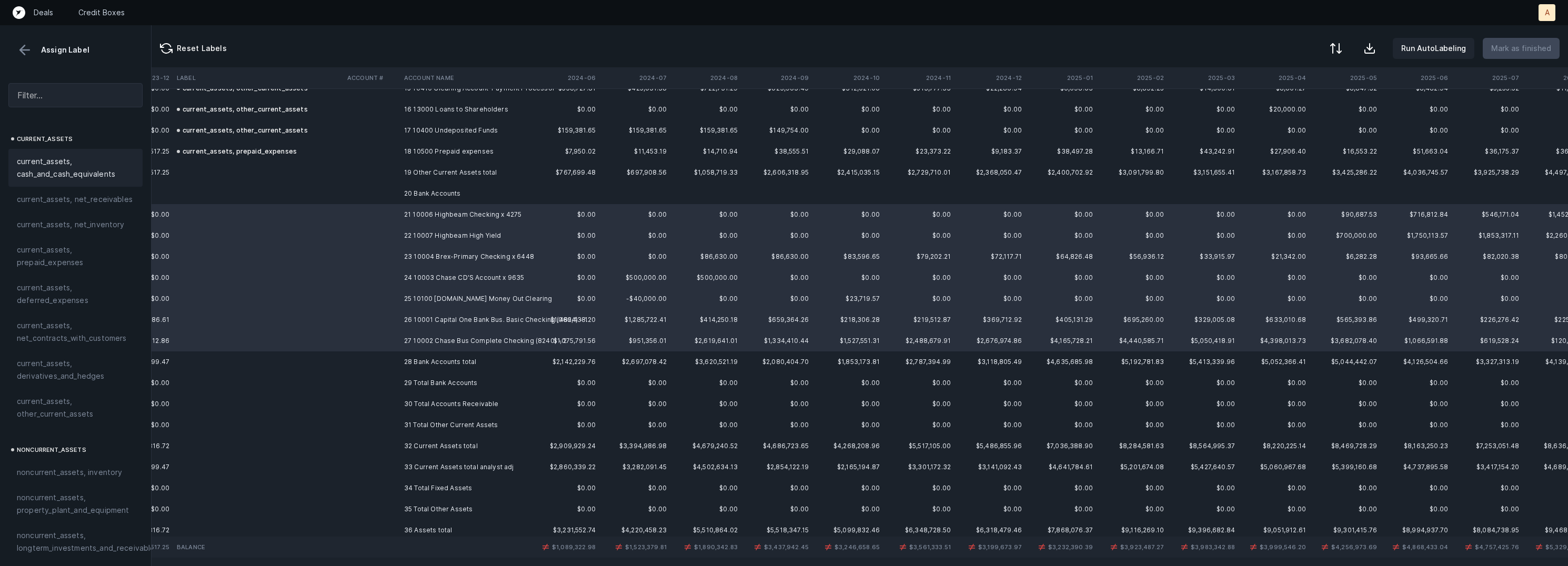
click at [70, 158] on span "current_assets, cash_and_cash_equivalents" at bounding box center [75, 167] width 117 height 25
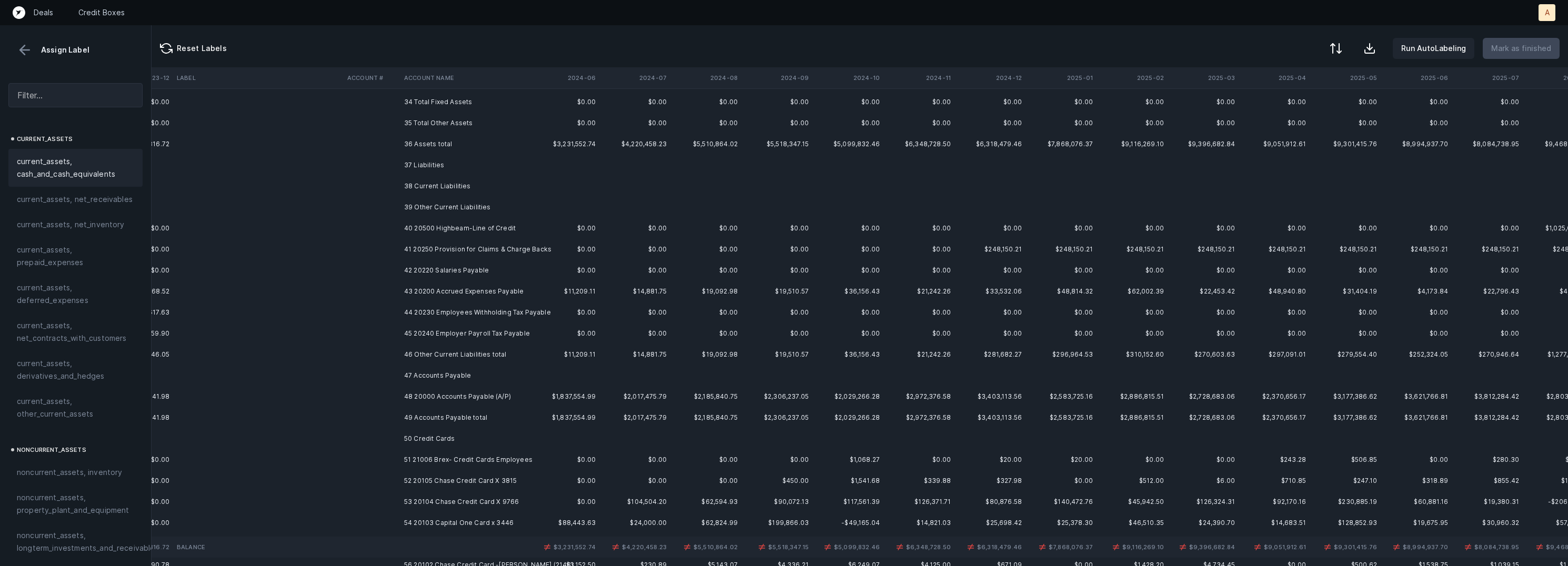
scroll to position [723, 997]
click at [500, 224] on td "40 20500 Highbeam-Line of Credit" at bounding box center [464, 226] width 129 height 21
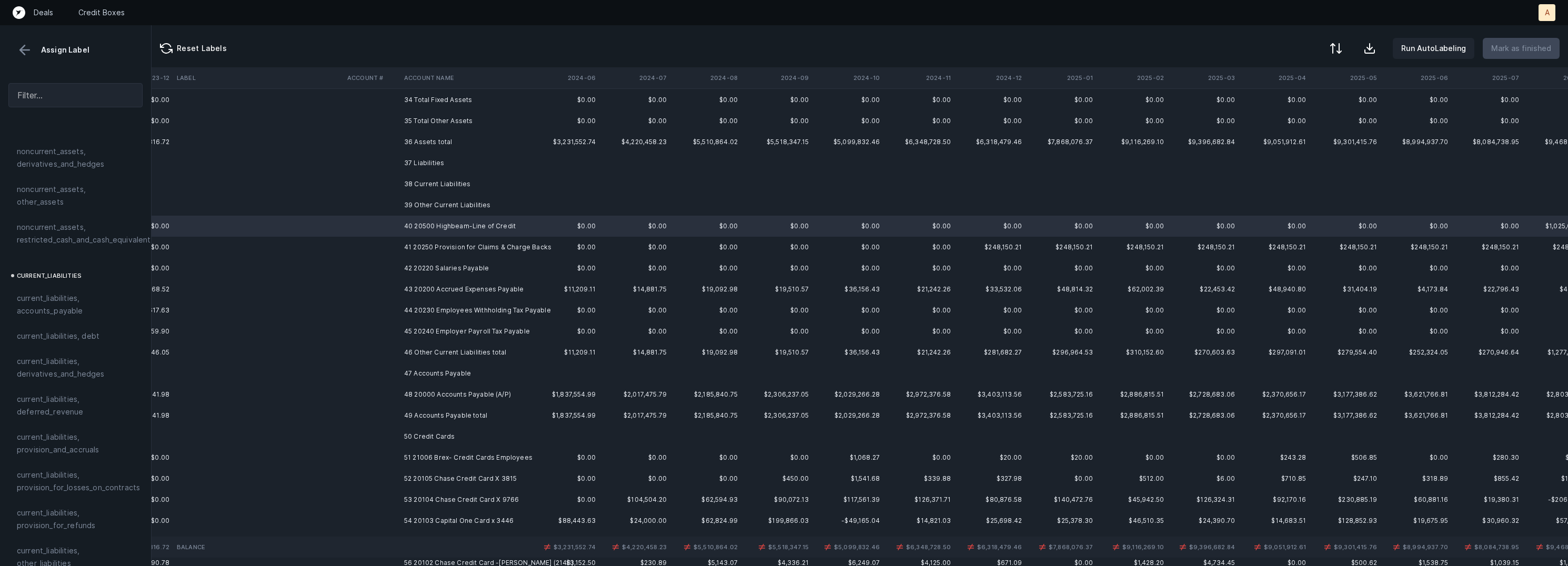
scroll to position [625, 0]
click at [72, 278] on span "current_liabilities, debt" at bounding box center [58, 284] width 83 height 13
click at [465, 248] on td "41 20250 Provision for Claims & Charge Backs" at bounding box center [464, 247] width 129 height 21
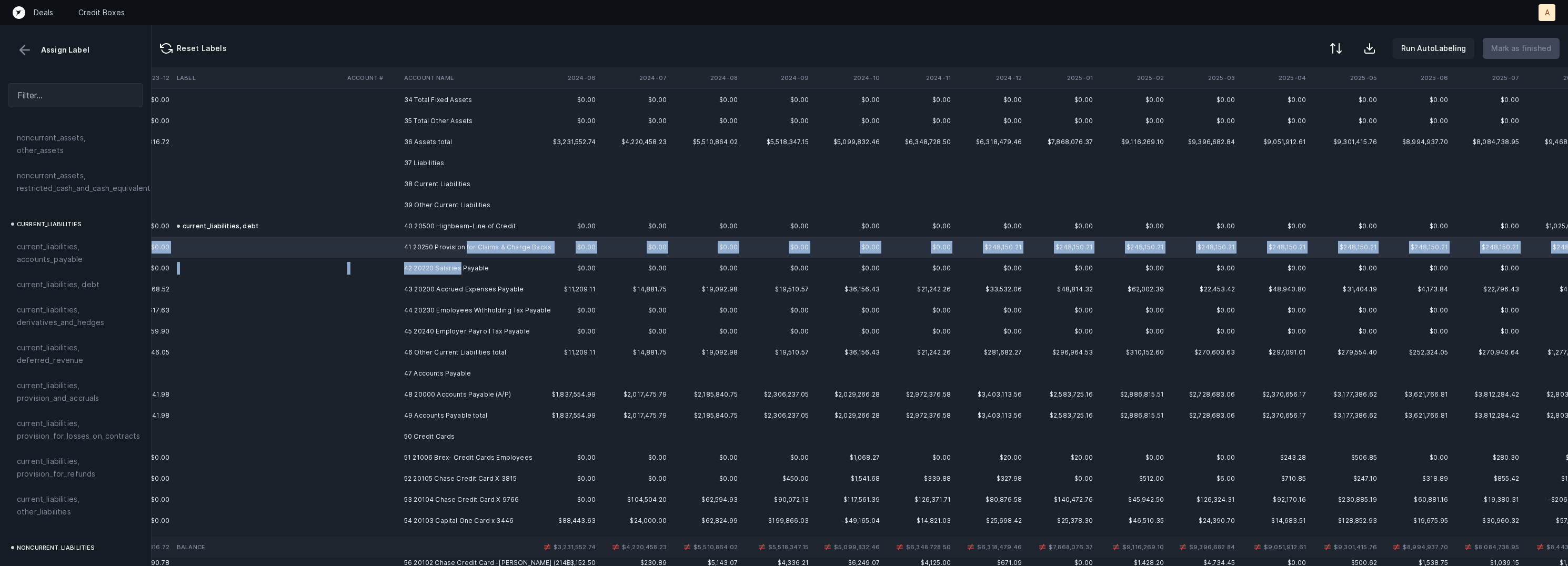
click at [458, 266] on td "42 20220 Salaries Payable" at bounding box center [464, 268] width 129 height 21
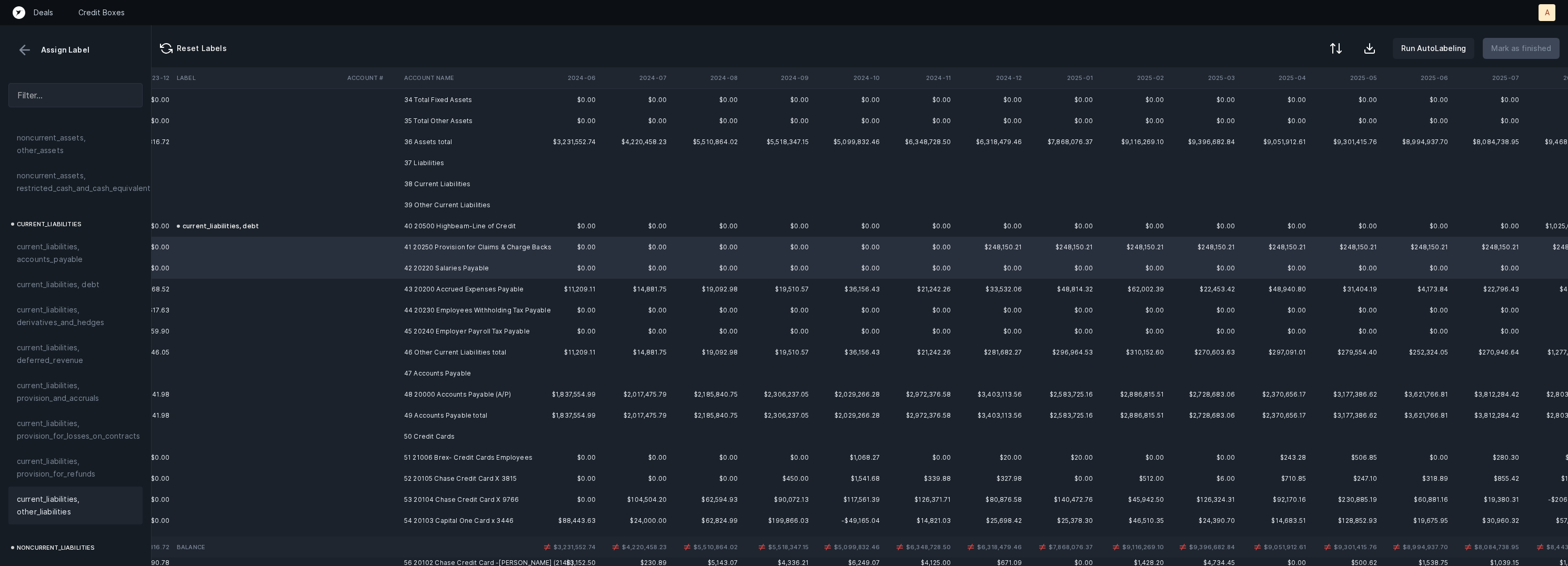
click at [53, 493] on span "current_liabilities, other_liabilities" at bounding box center [75, 505] width 117 height 25
click at [445, 287] on td "43 20200 Accrued Expenses Payable" at bounding box center [464, 289] width 129 height 21
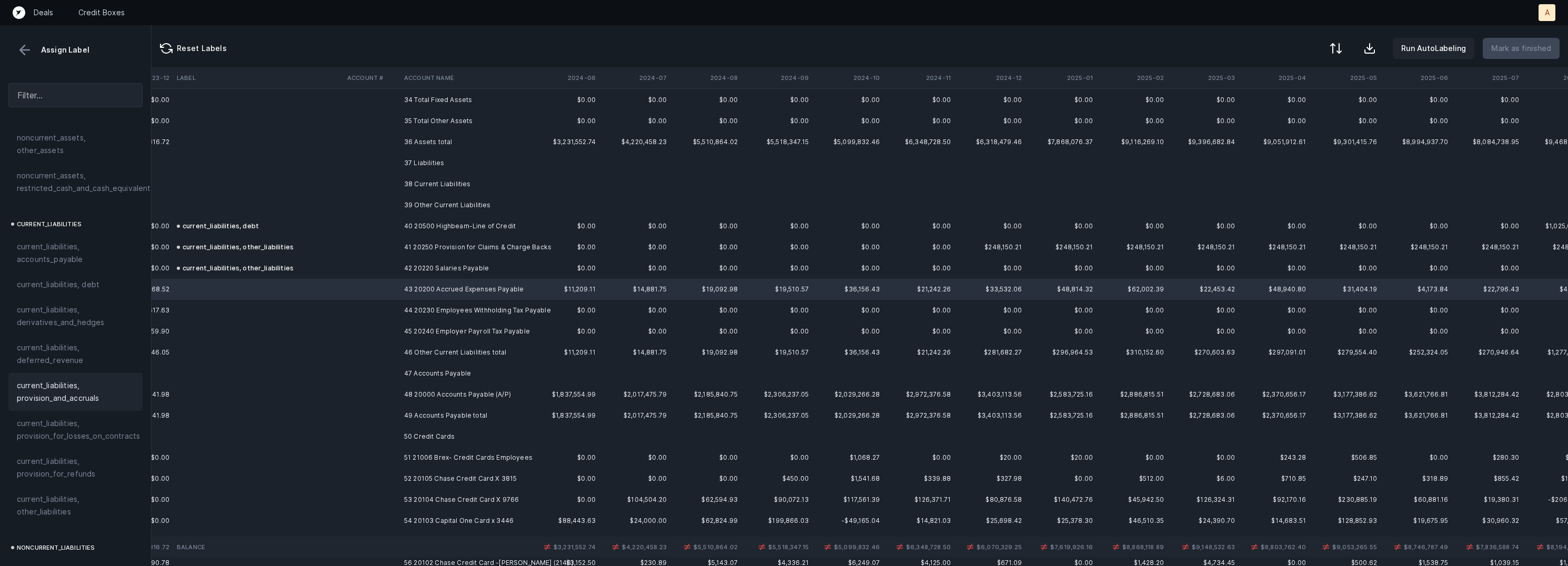
click at [44, 381] on span "current_liabilities, provision_and_accruals" at bounding box center [75, 392] width 117 height 25
click at [420, 313] on td "44 20230 Employees Withholding Tax Payable" at bounding box center [464, 310] width 129 height 21
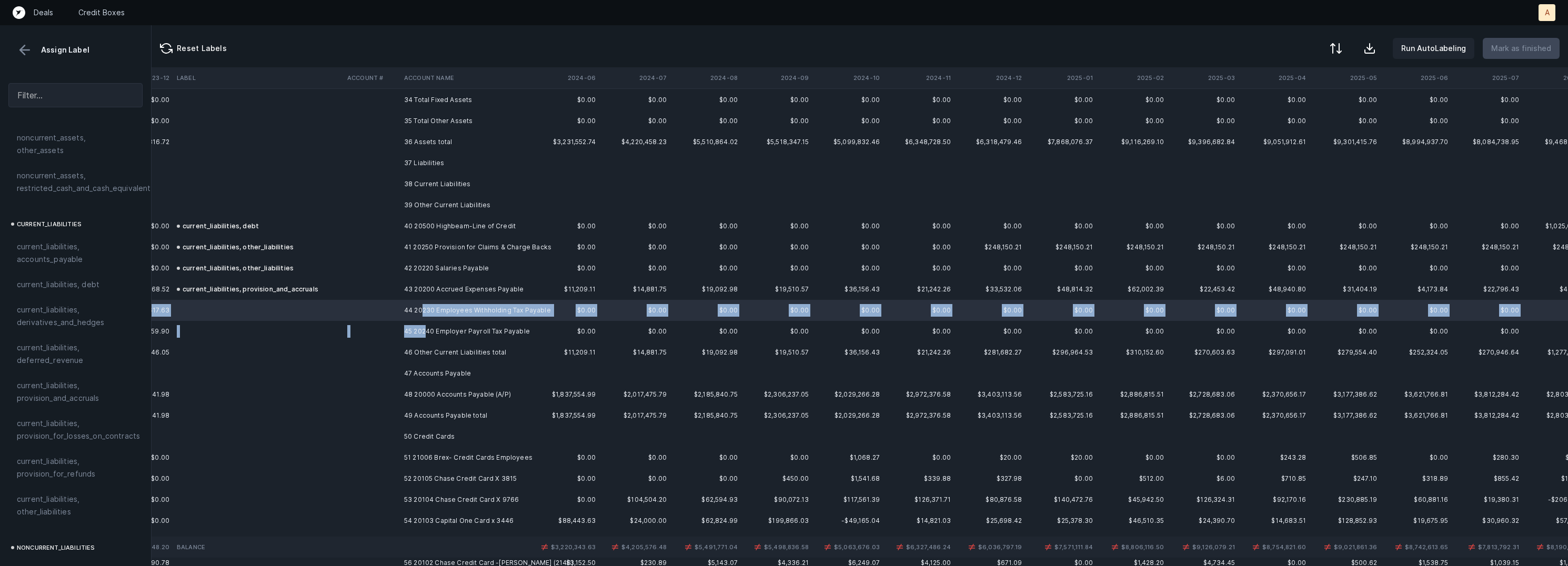
click at [425, 331] on td "45 20240 Employer Payroll Tax Payable" at bounding box center [464, 331] width 129 height 21
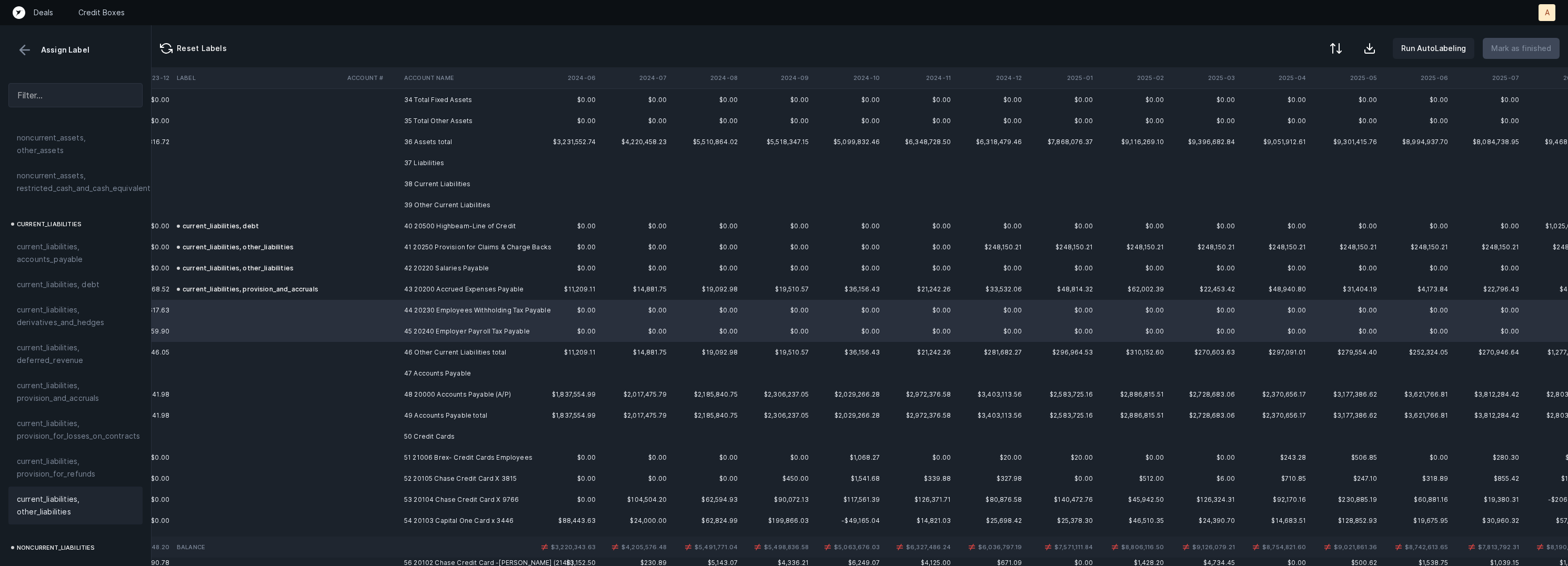
click at [51, 493] on span "current_liabilities, other_liabilities" at bounding box center [75, 505] width 117 height 25
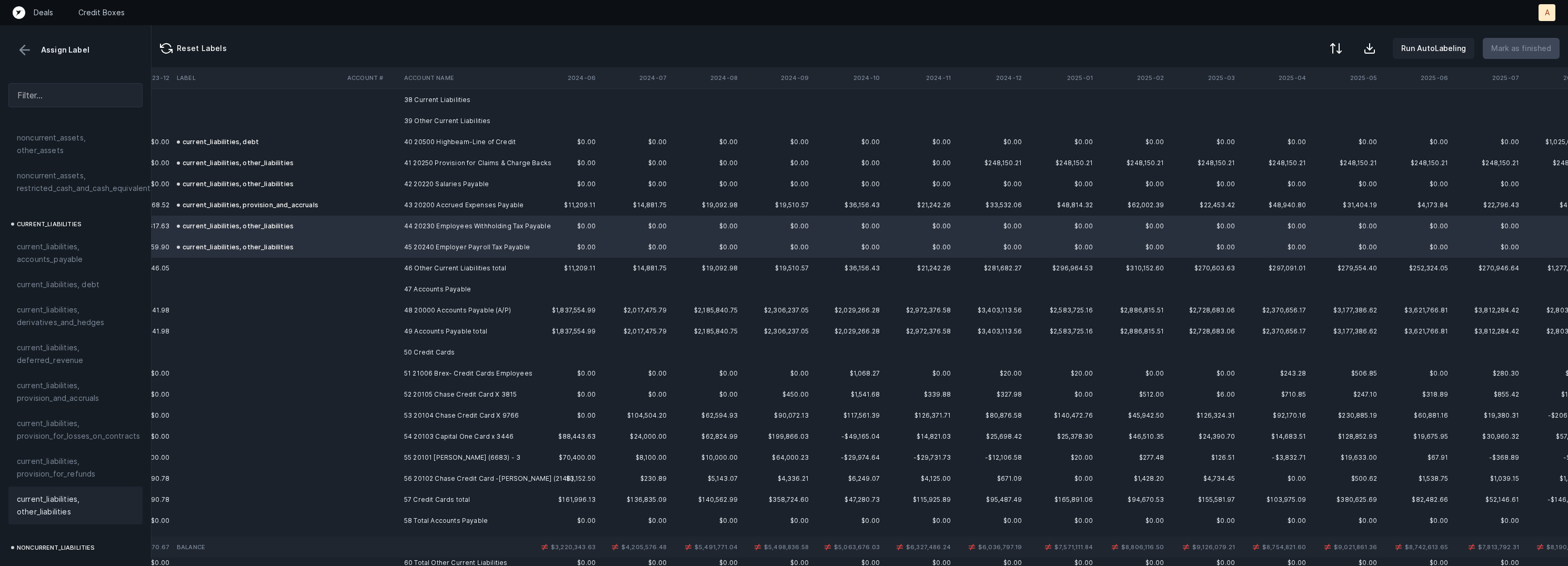
scroll to position [826, 997]
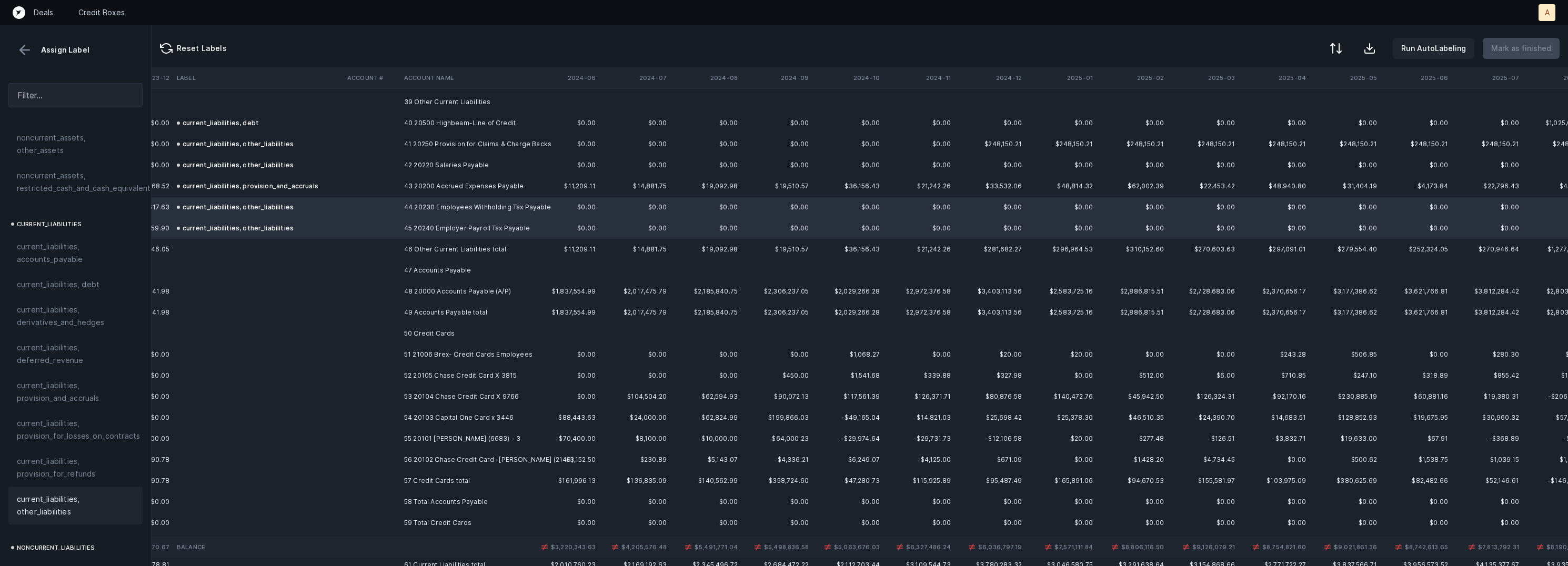
click at [424, 288] on td "48 20000 Accounts Payable (A/P)" at bounding box center [464, 291] width 129 height 21
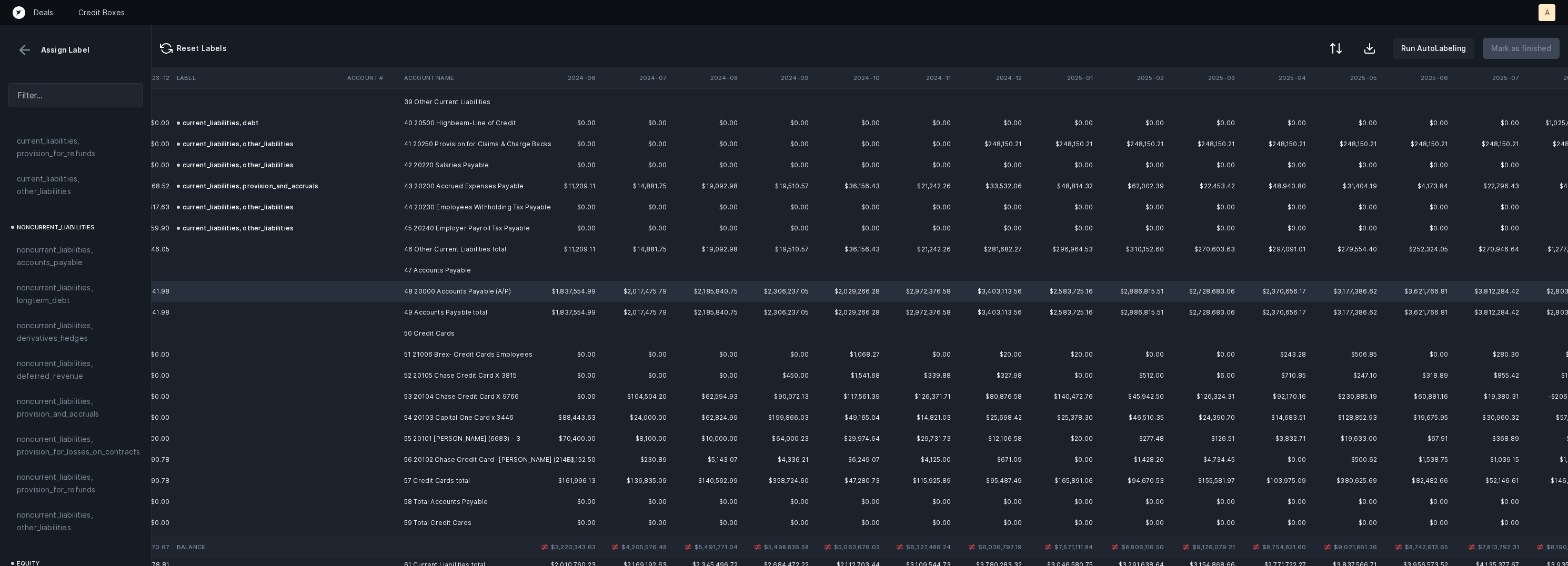
scroll to position [945, 0]
click at [76, 248] on span "noncurrent_liabilities, accounts_payable" at bounding box center [75, 255] width 117 height 25
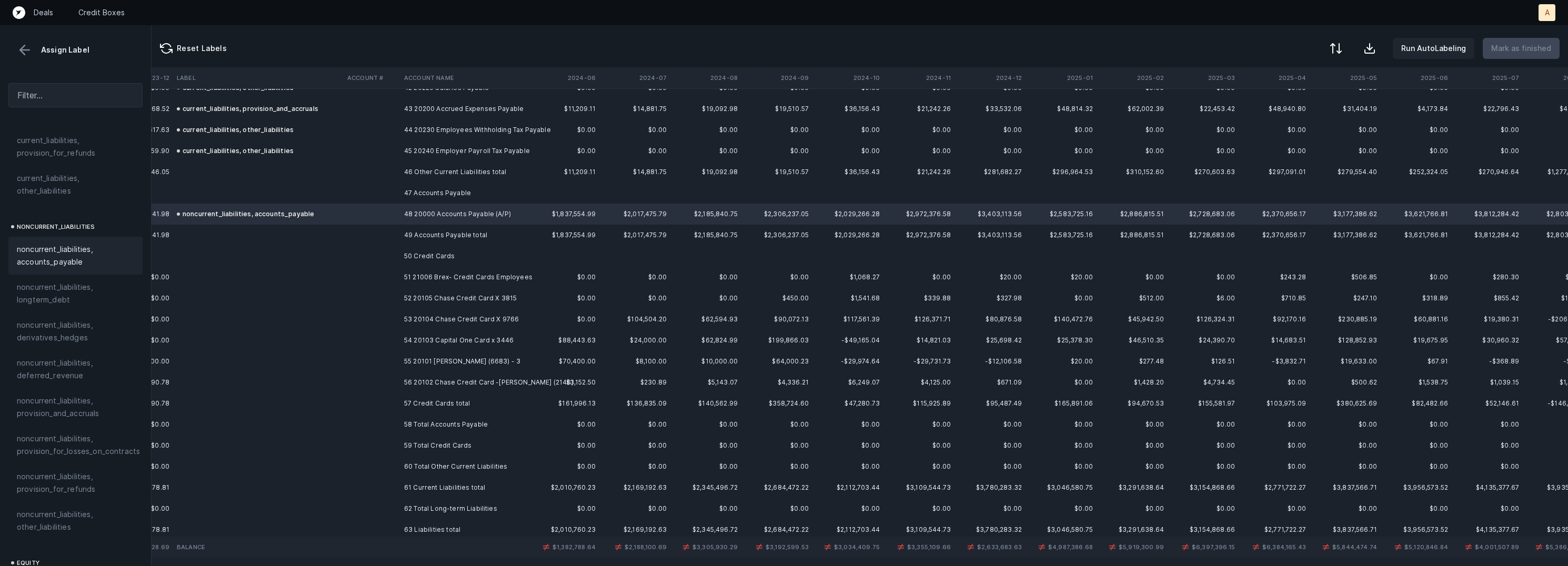
scroll to position [947, 997]
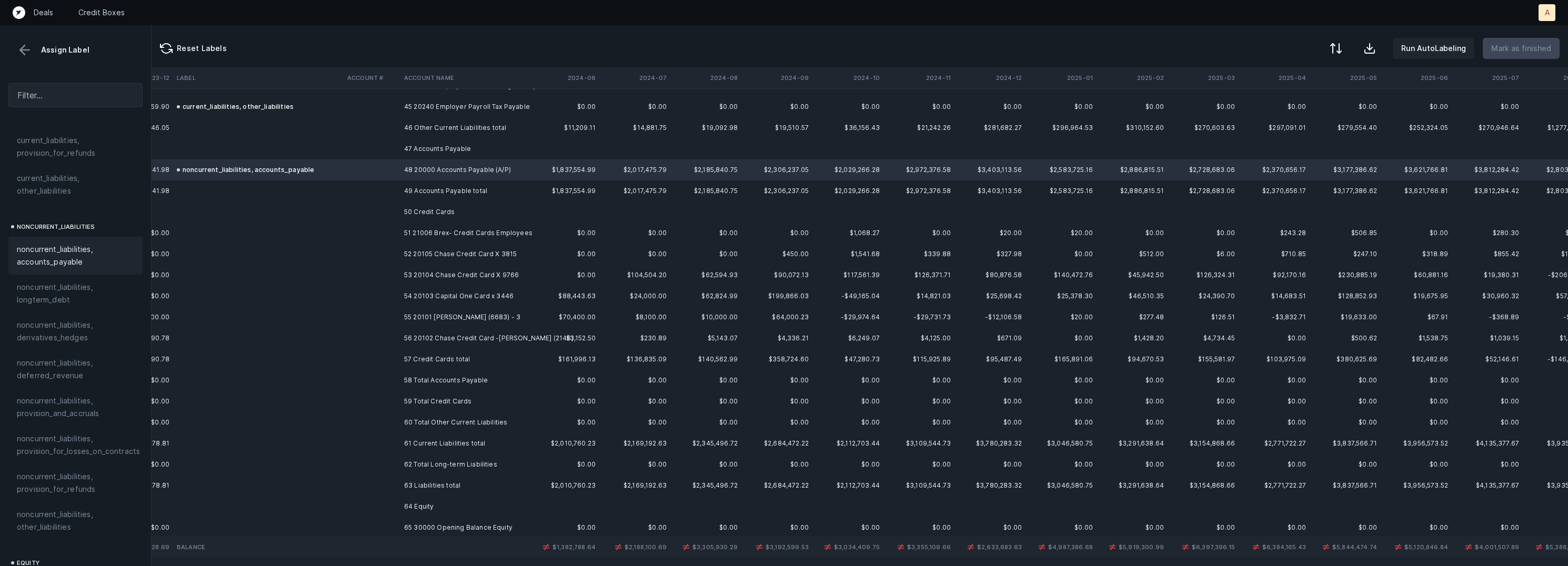
click at [472, 228] on td "51 21006 Brex- Credit Cards Employees" at bounding box center [464, 233] width 129 height 21
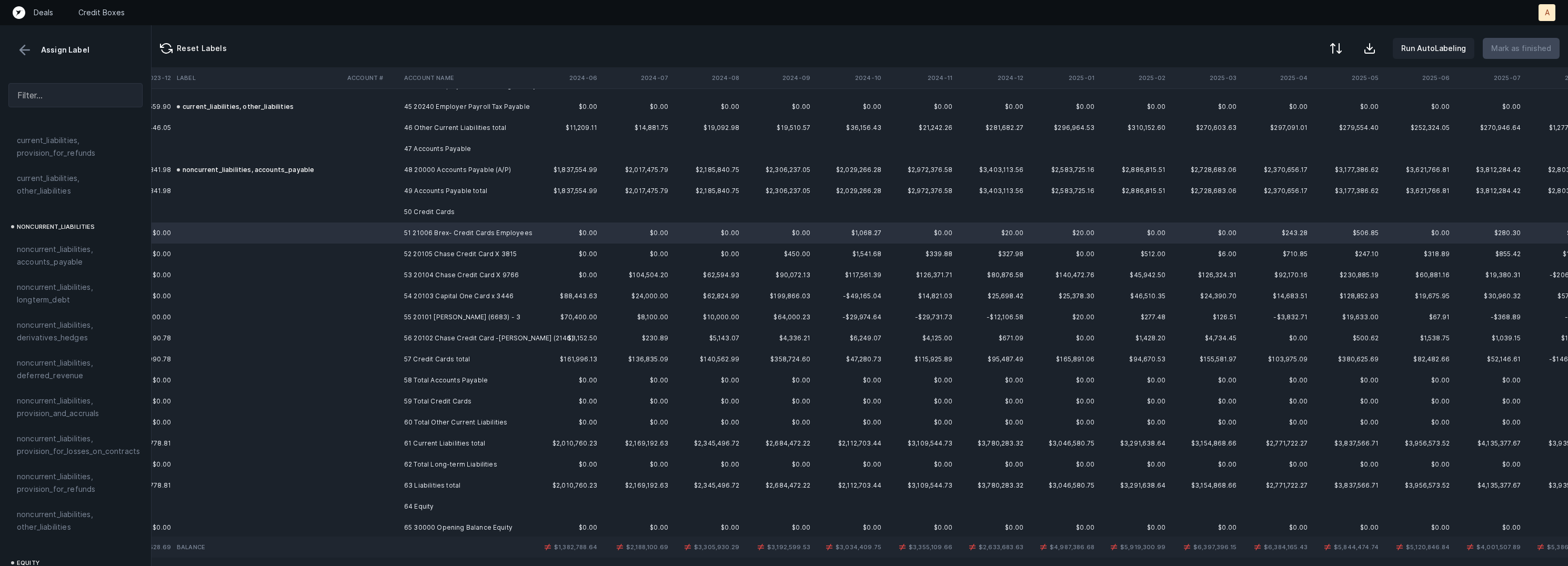
scroll to position [947, 1002]
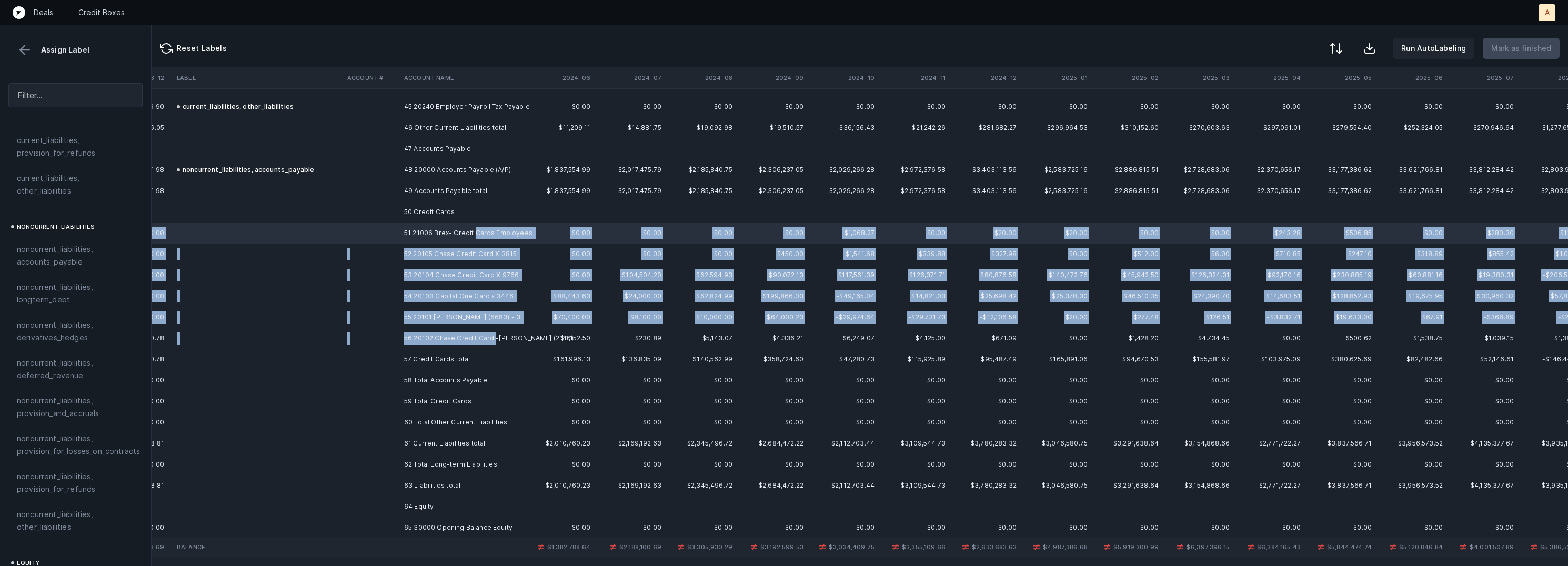
click at [493, 335] on td "56 20102 Chase Credit Card -[PERSON_NAME] (2146)" at bounding box center [464, 337] width 129 height 21
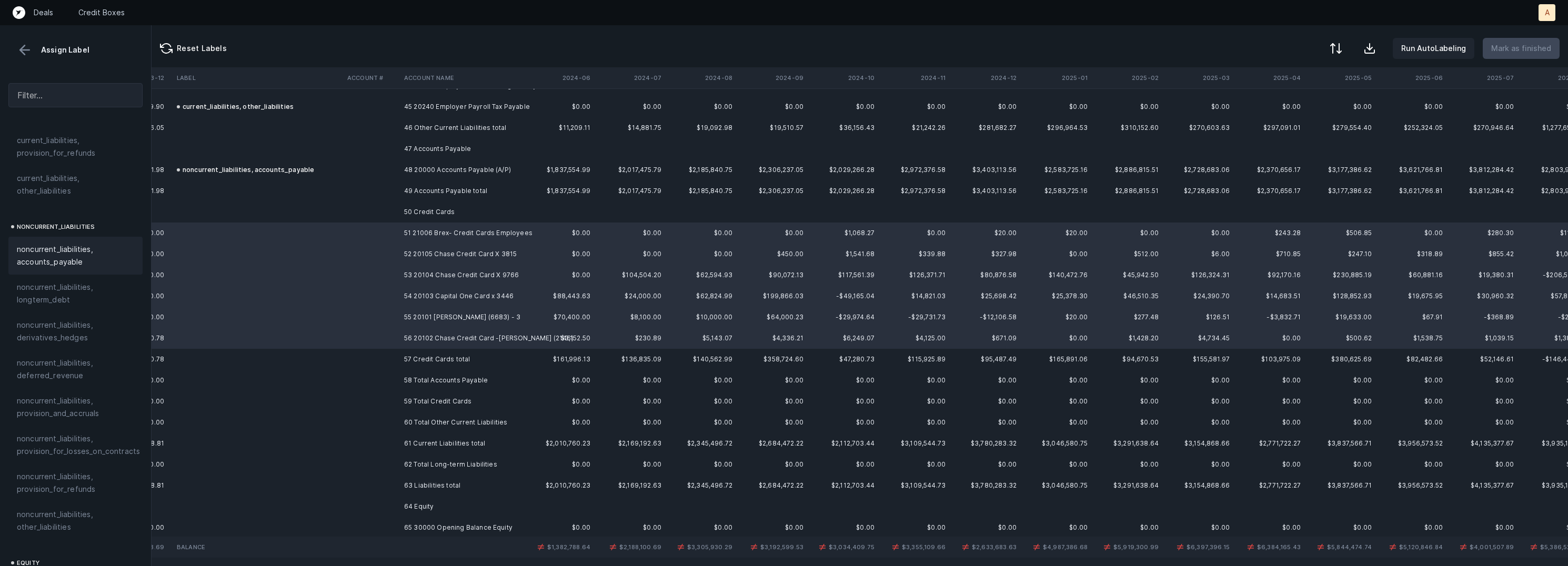
click at [87, 252] on span "noncurrent_liabilities, accounts_payable" at bounding box center [75, 255] width 117 height 25
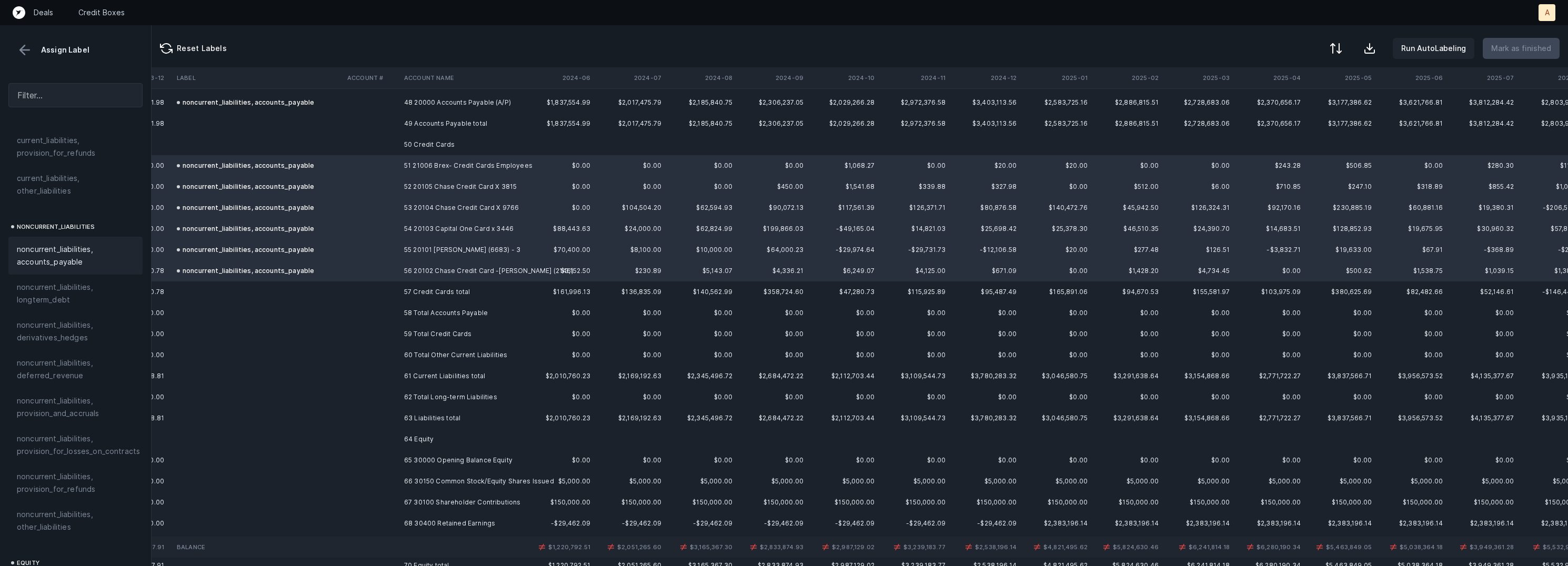
scroll to position [1062, 1002]
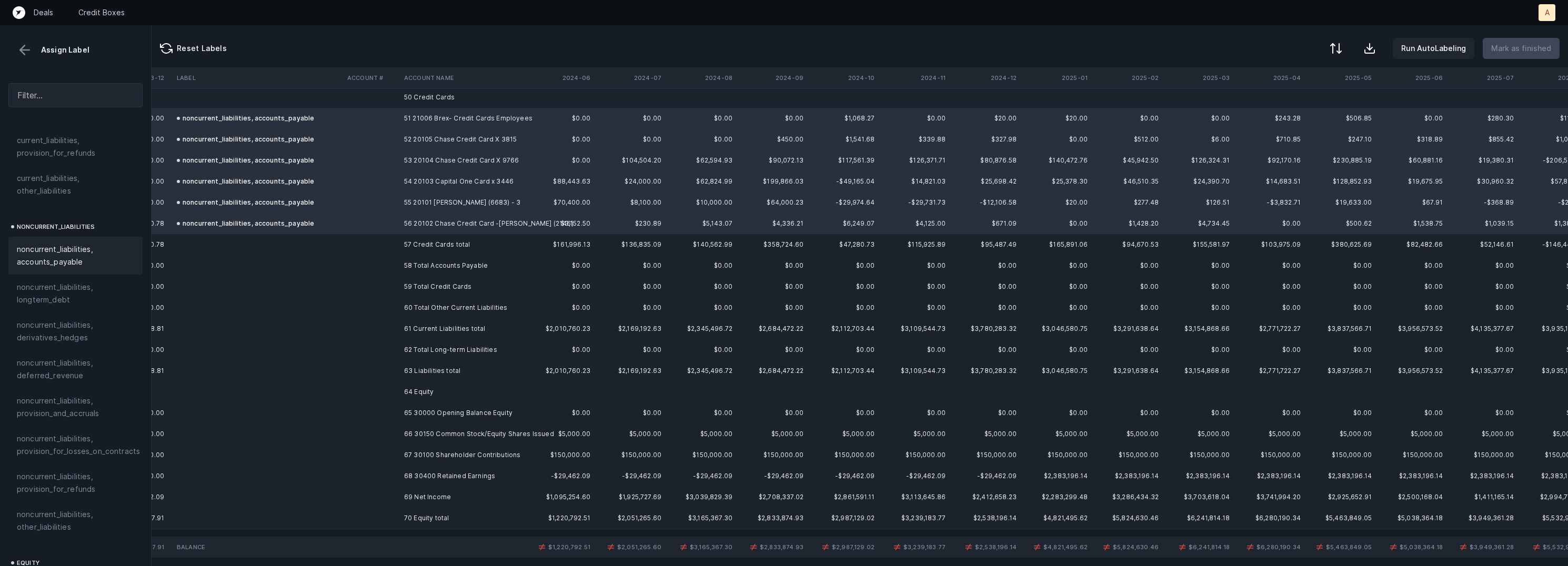
click at [433, 410] on td "65 30000 Opening Balance Equity" at bounding box center [464, 412] width 129 height 21
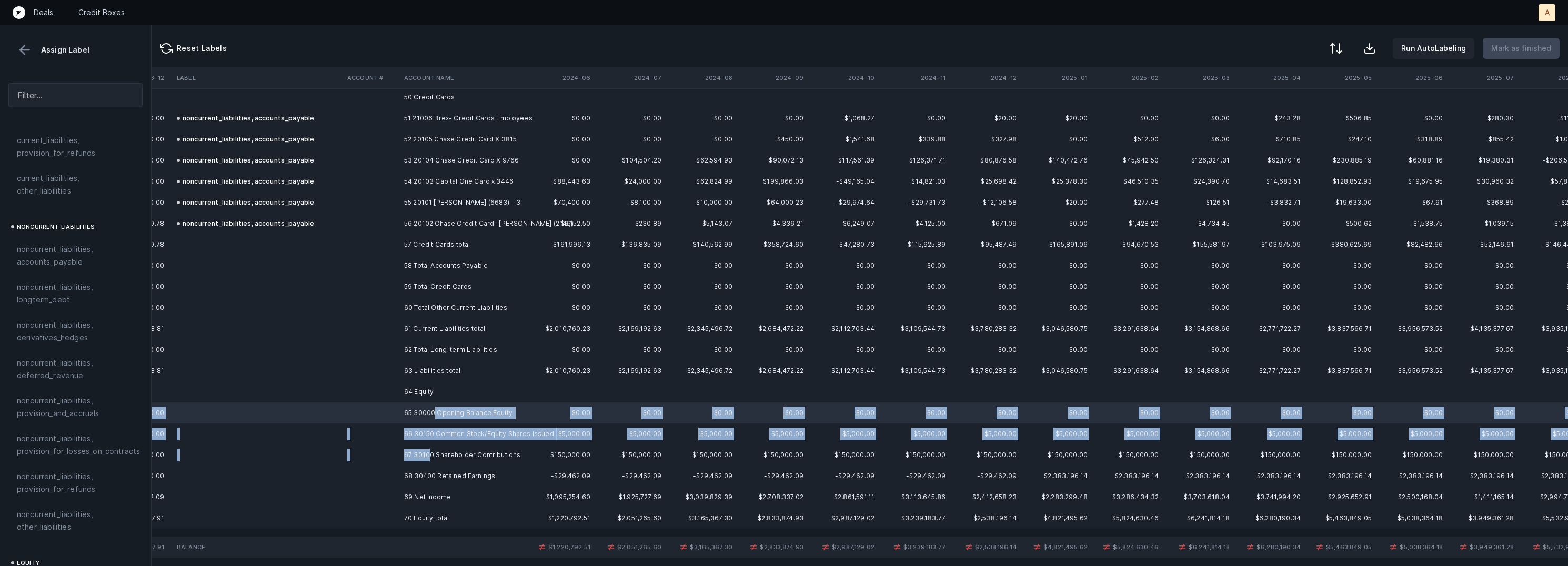
click at [429, 450] on td "67 30100 Shareholder Contributions" at bounding box center [464, 454] width 129 height 21
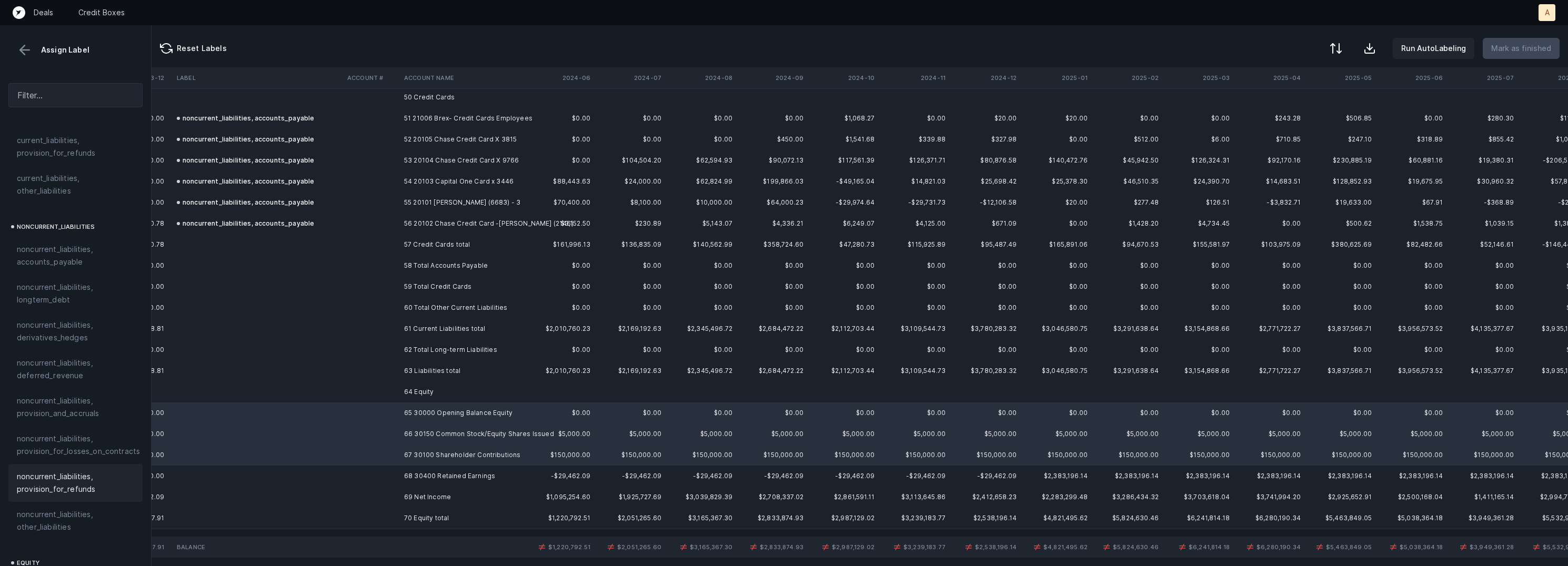
scroll to position [1134, 0]
click at [61, 390] on span "equity, paid_in_capital" at bounding box center [57, 396] width 80 height 13
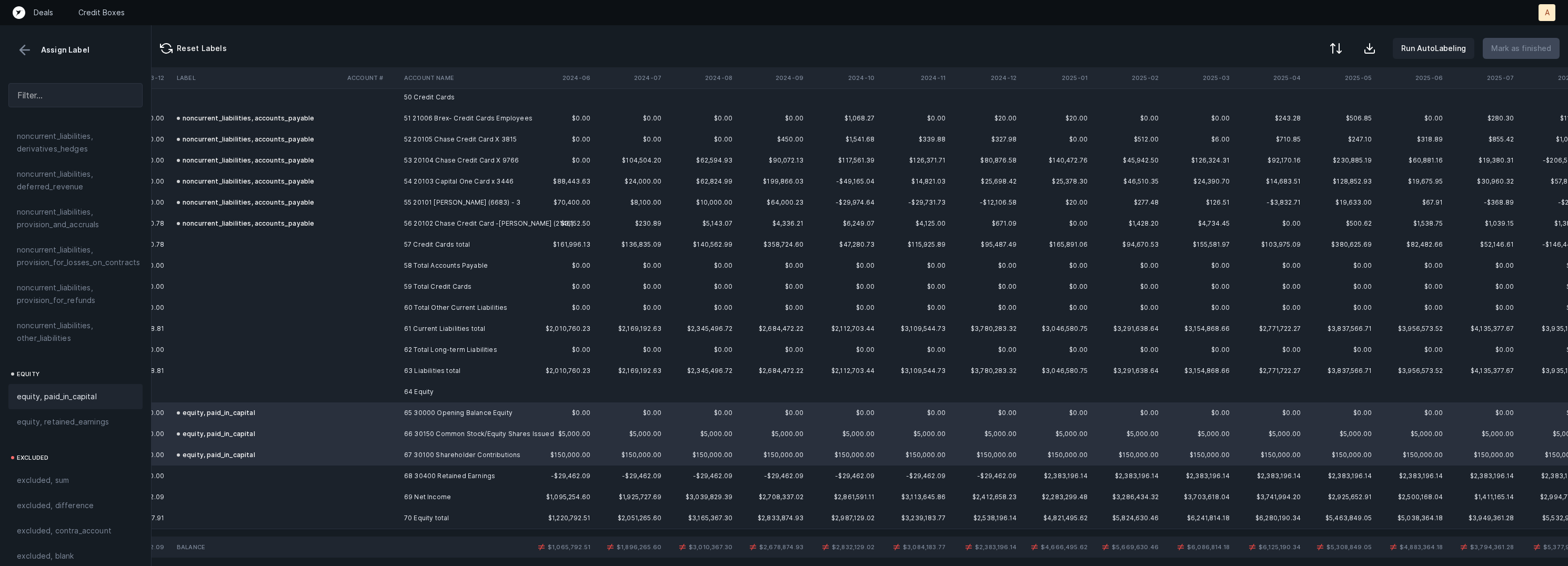
click at [476, 473] on td "68 30400 Retained Earnings" at bounding box center [464, 475] width 129 height 21
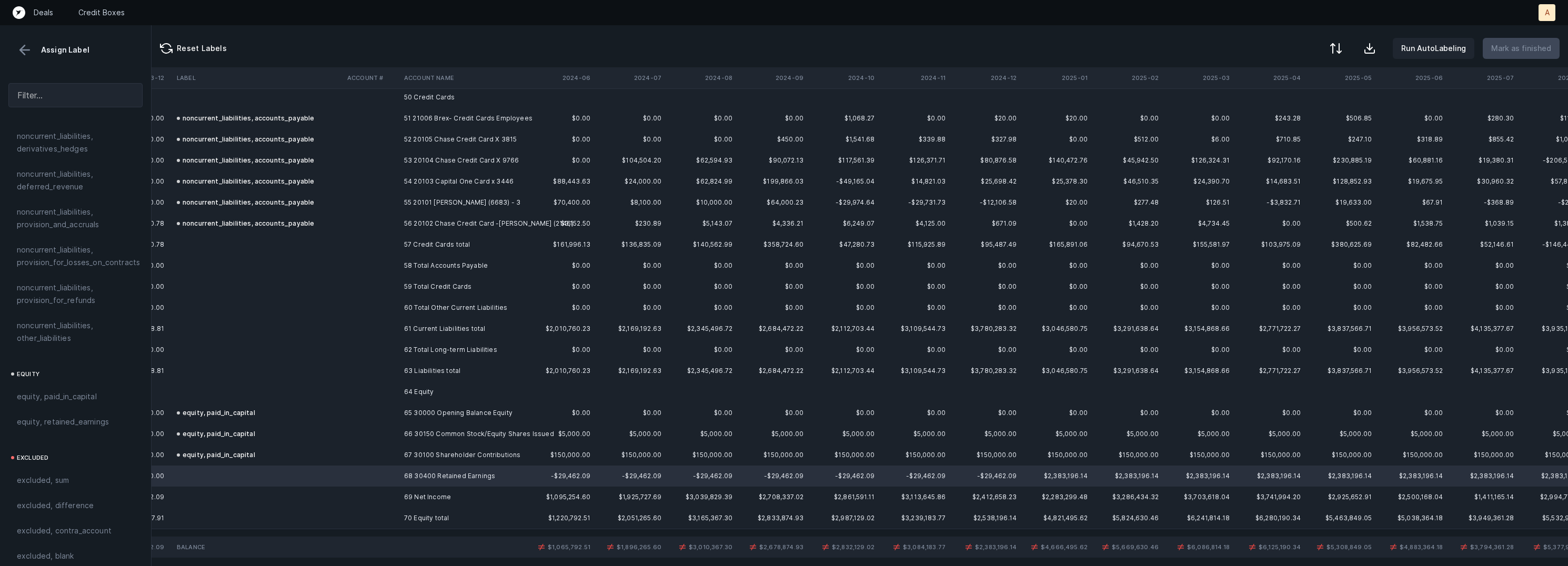
click at [435, 492] on td "69 Net Income" at bounding box center [464, 496] width 129 height 21
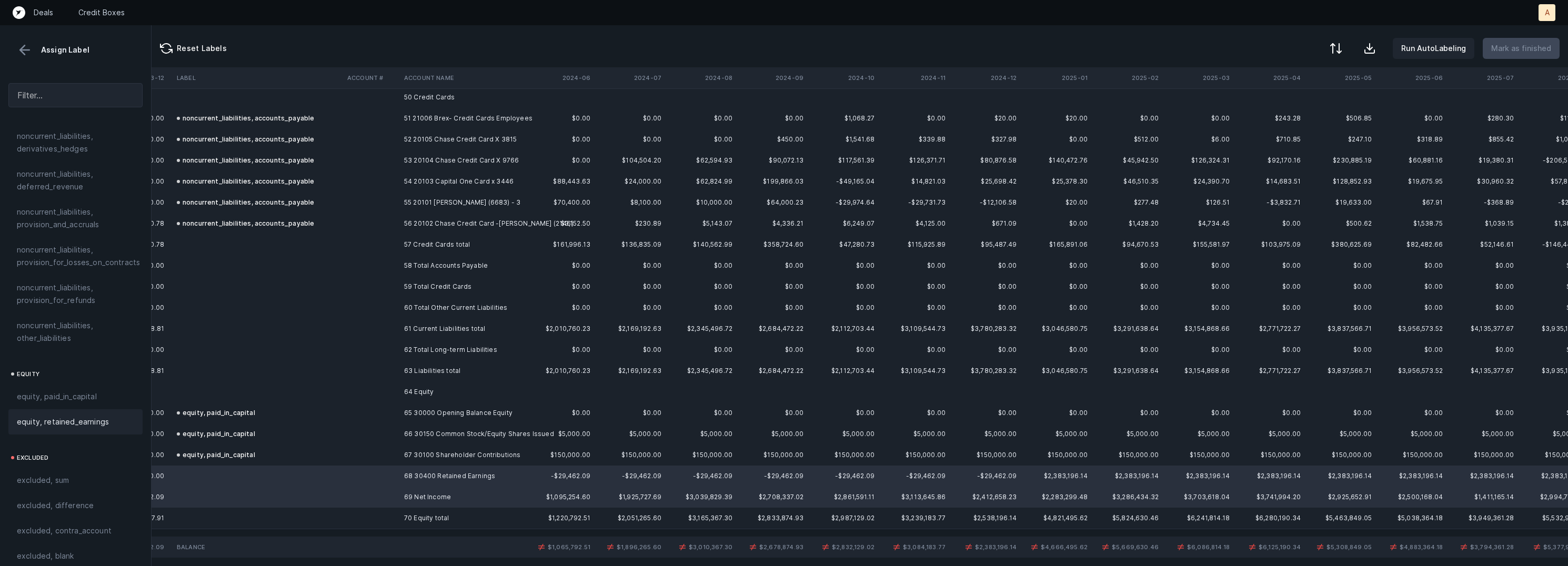
click at [102, 409] on div "equity, retained_earnings" at bounding box center [75, 421] width 134 height 25
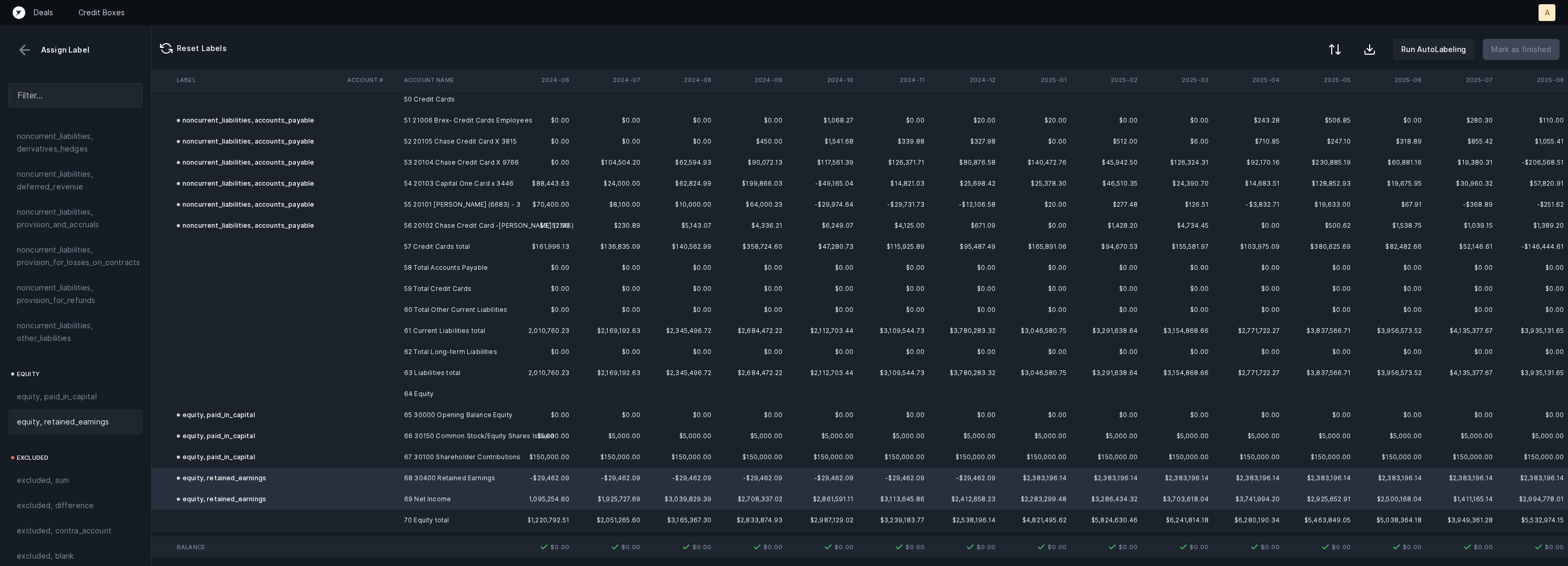
click at [1335, 51] on div at bounding box center [1335, 49] width 13 height 13
click at [1284, 108] on div "By Hum label" at bounding box center [1268, 112] width 46 height 13
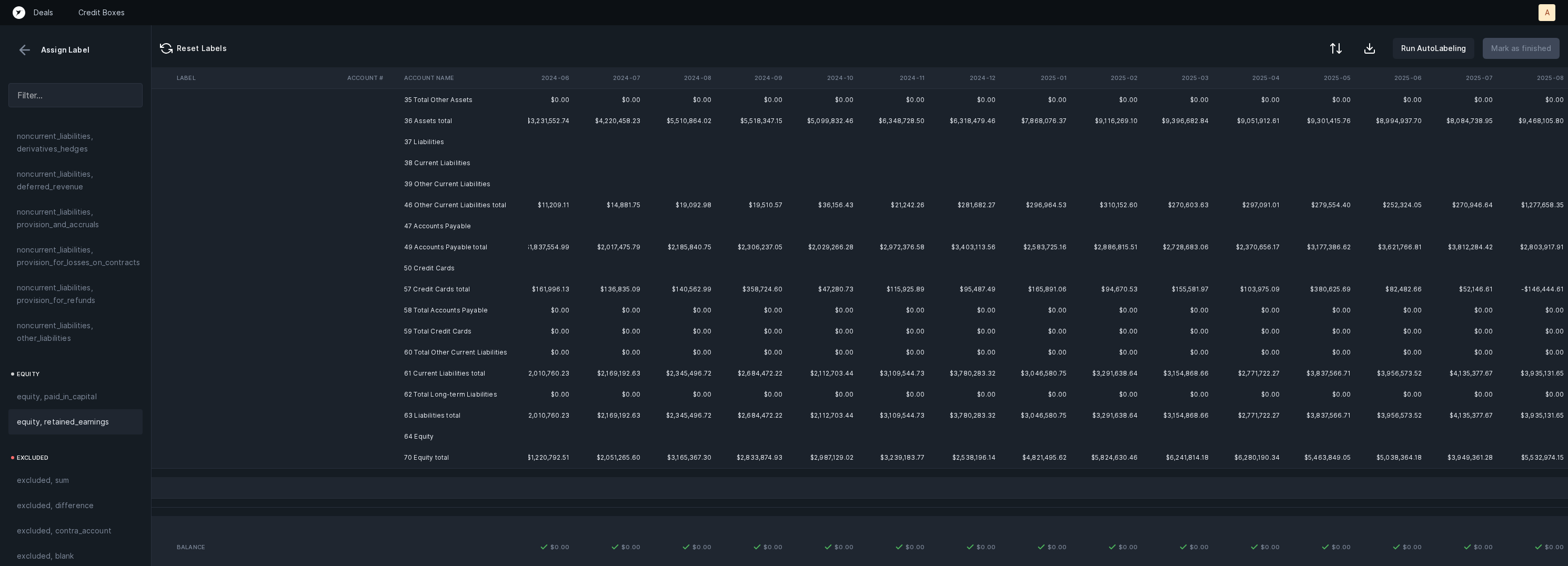
scroll to position [0, 1023]
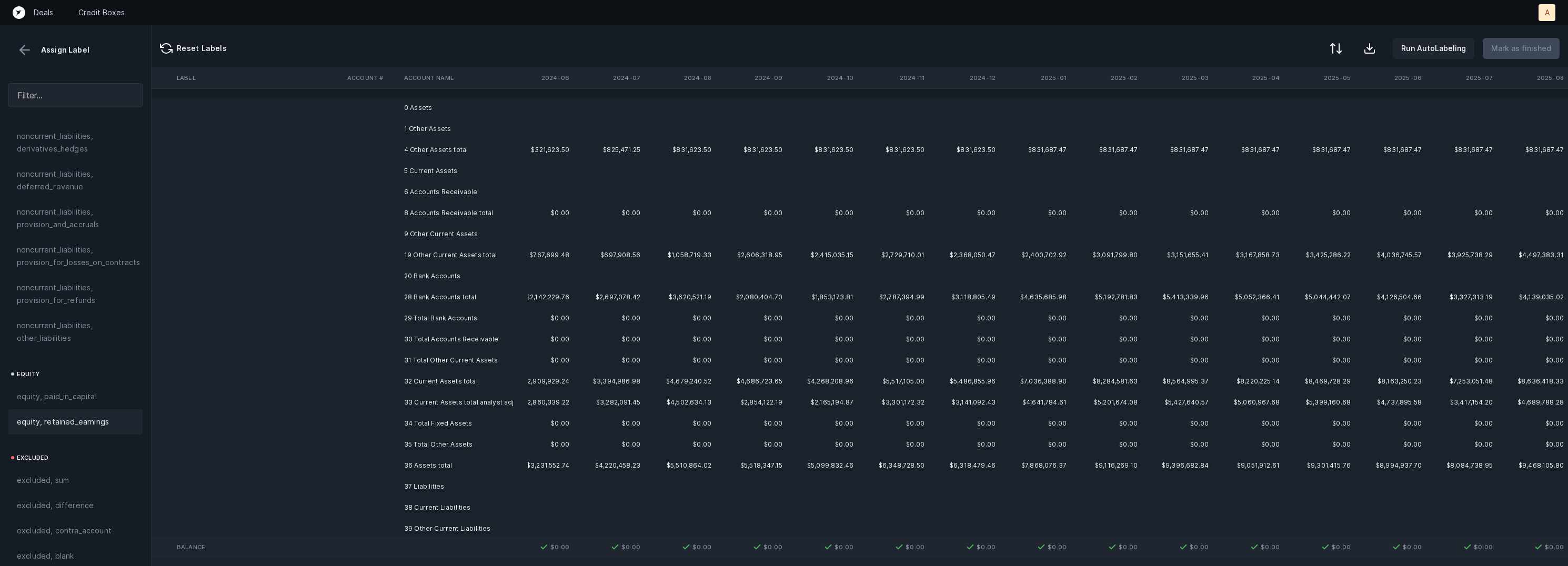
click at [439, 112] on td "0 Assets" at bounding box center [464, 108] width 129 height 21
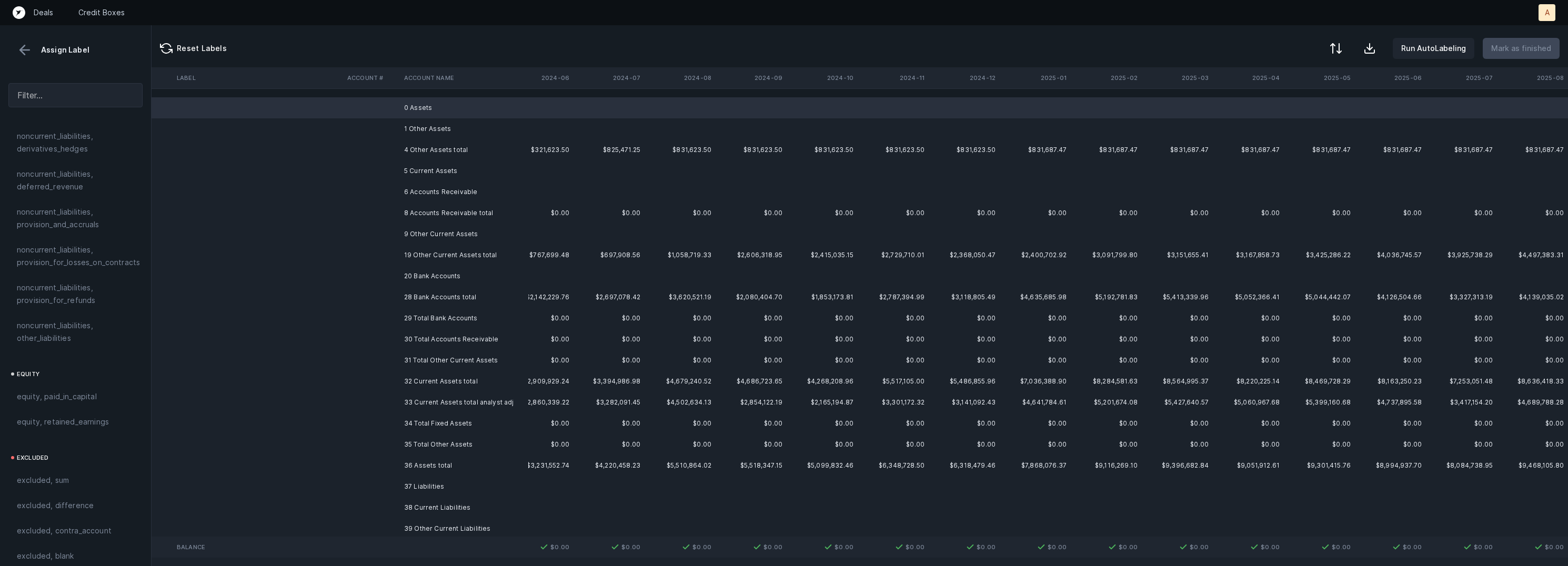
click at [457, 129] on td "1 Other Assets" at bounding box center [464, 128] width 129 height 21
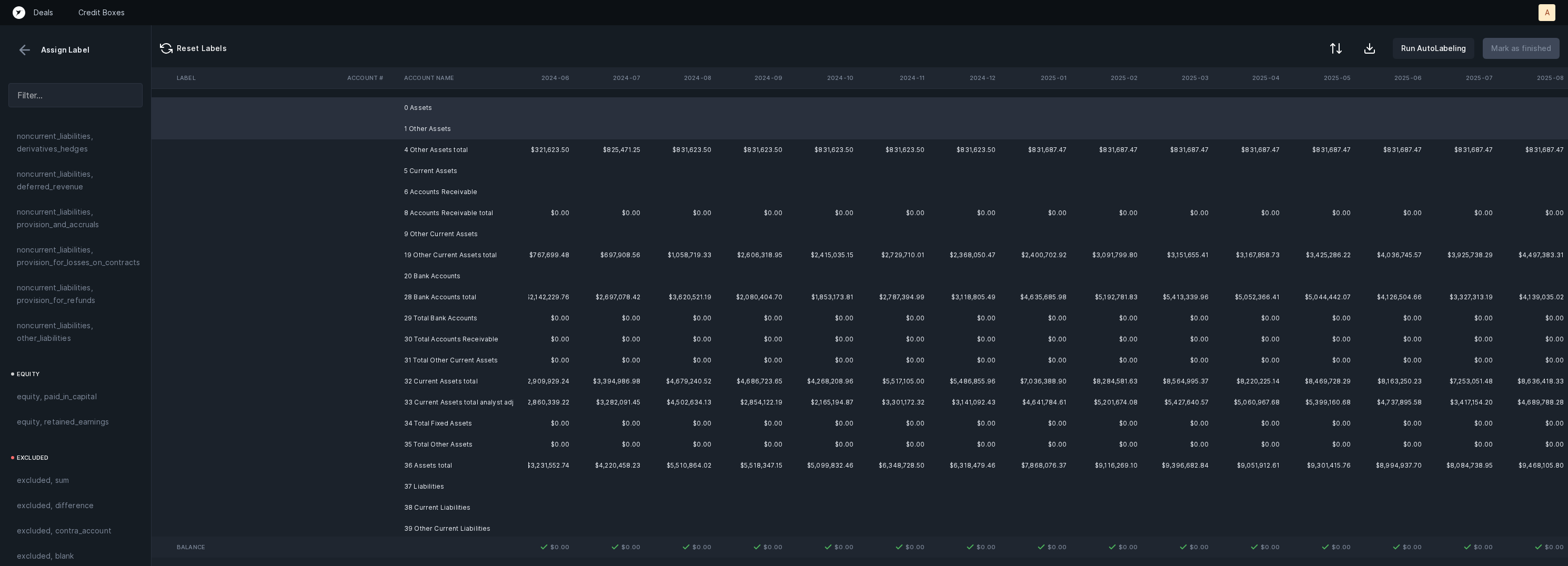
click at [456, 169] on td "5 Current Assets" at bounding box center [464, 170] width 129 height 21
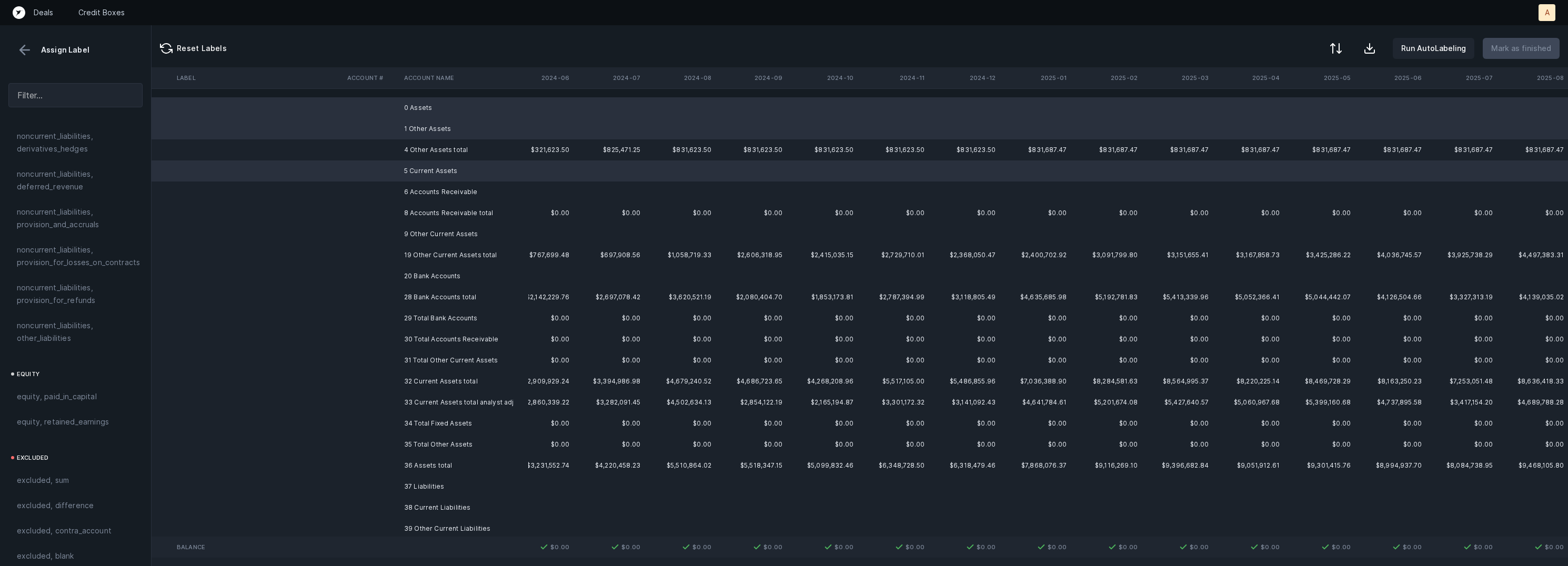
click at [469, 188] on td "6 Accounts Receivable" at bounding box center [464, 191] width 129 height 21
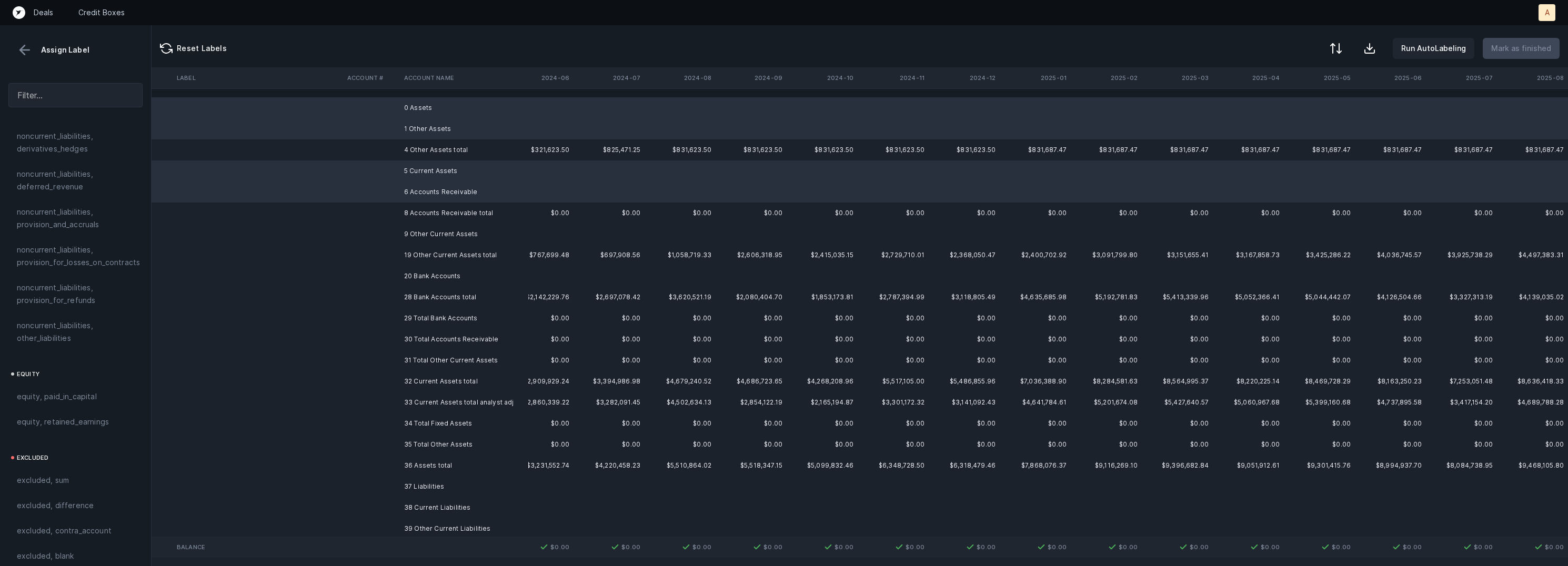
click at [476, 235] on td "9 Other Current Assets" at bounding box center [464, 233] width 129 height 21
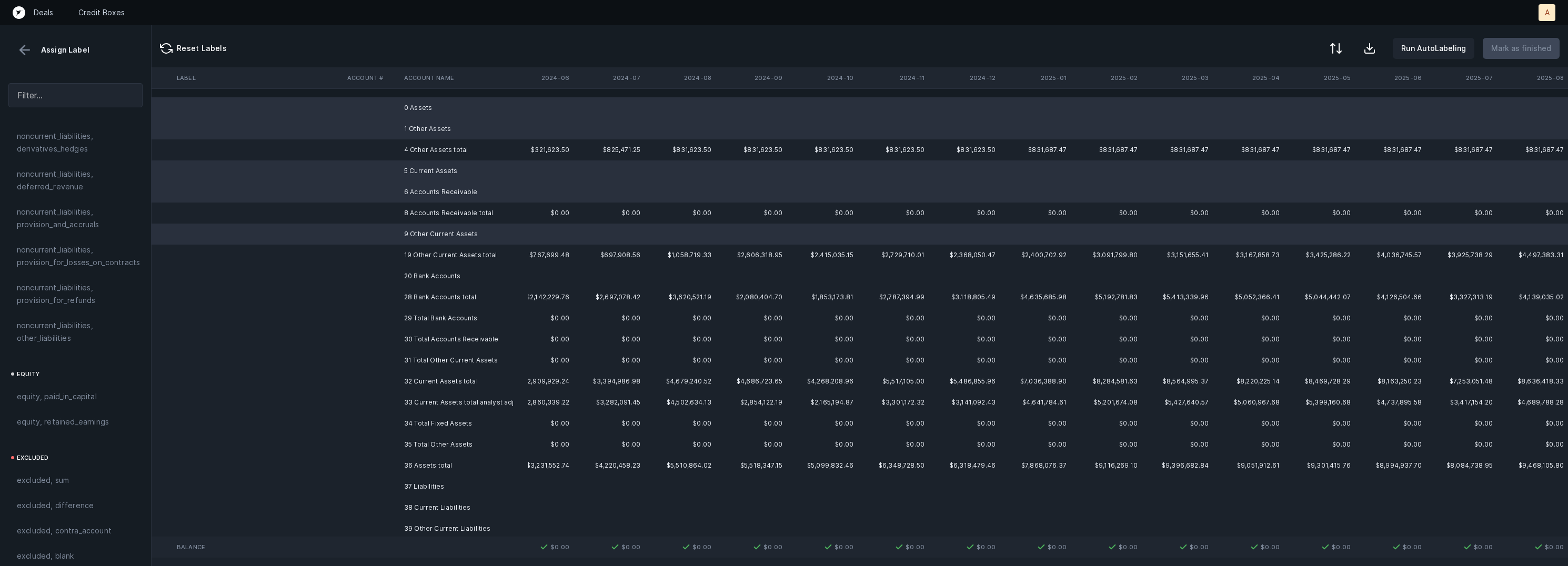
click at [461, 279] on td "20 Bank Accounts" at bounding box center [464, 276] width 129 height 21
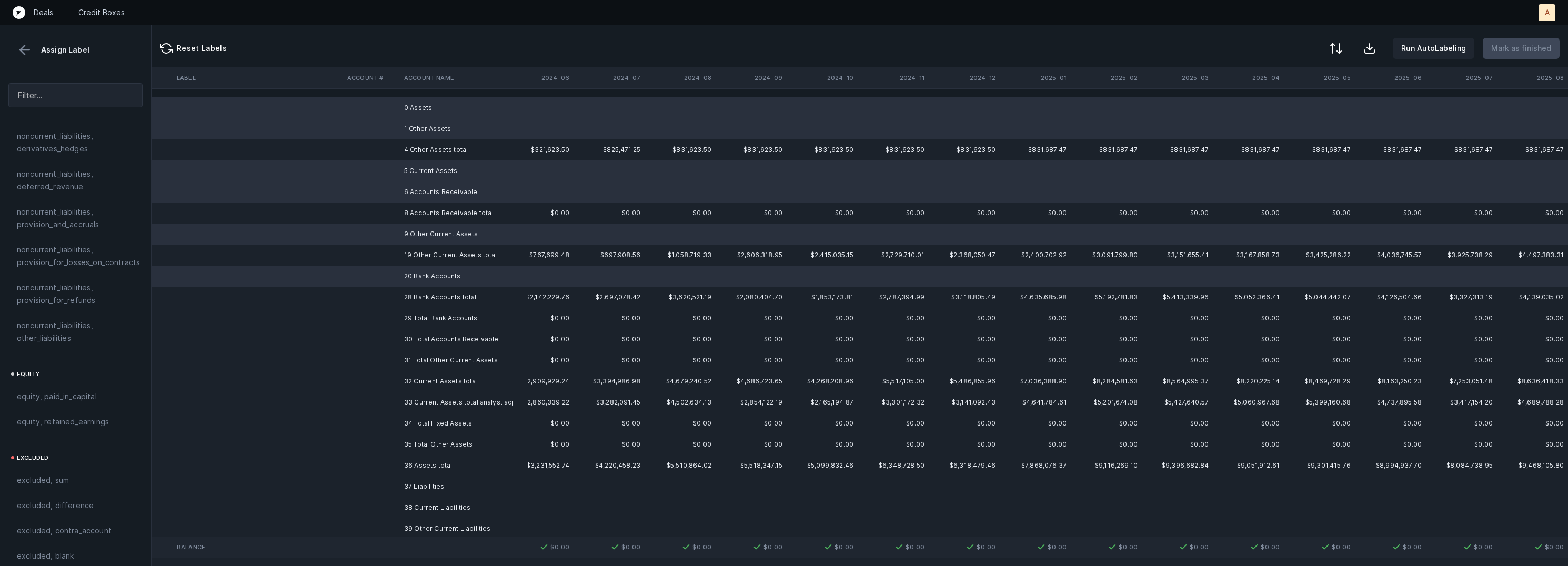
click at [439, 490] on td "37 Liabilities" at bounding box center [464, 486] width 129 height 21
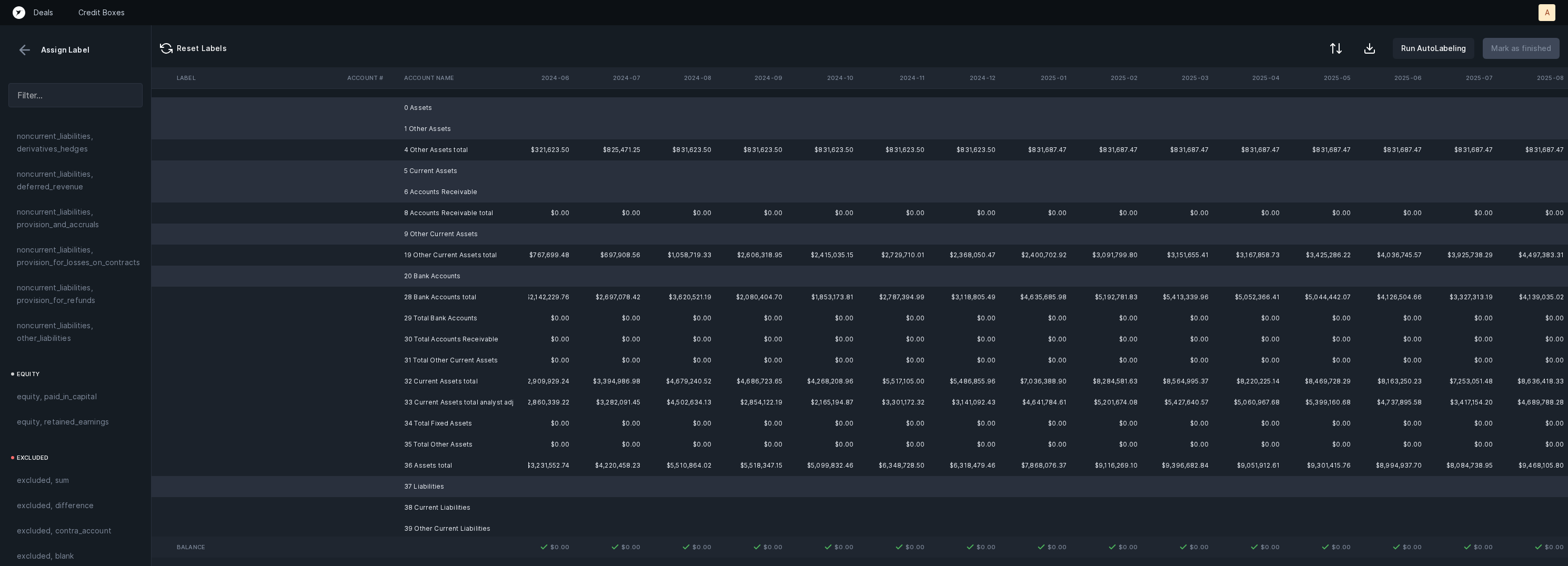
click at [436, 503] on td "38 Current Liabilities" at bounding box center [464, 507] width 129 height 21
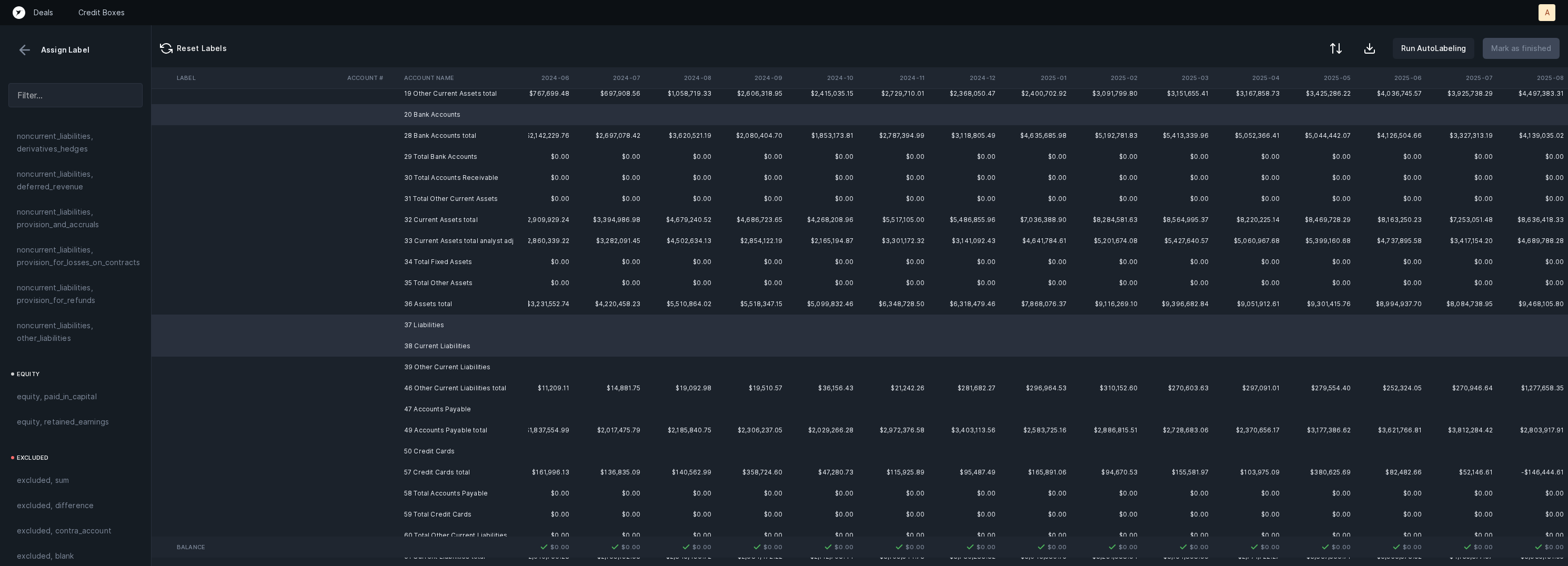
scroll to position [169, 1023]
click at [470, 360] on td "39 Other Current Liabilities" at bounding box center [464, 359] width 129 height 21
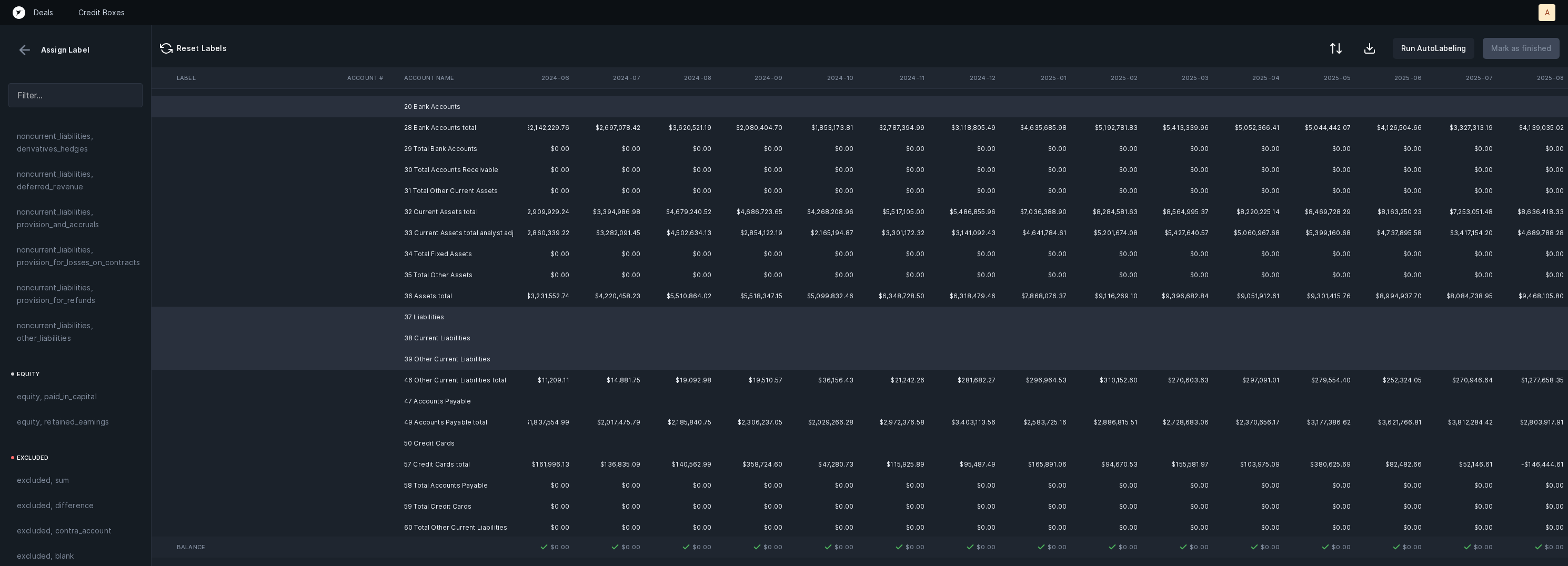
click at [465, 398] on td "47 Accounts Payable" at bounding box center [464, 401] width 129 height 21
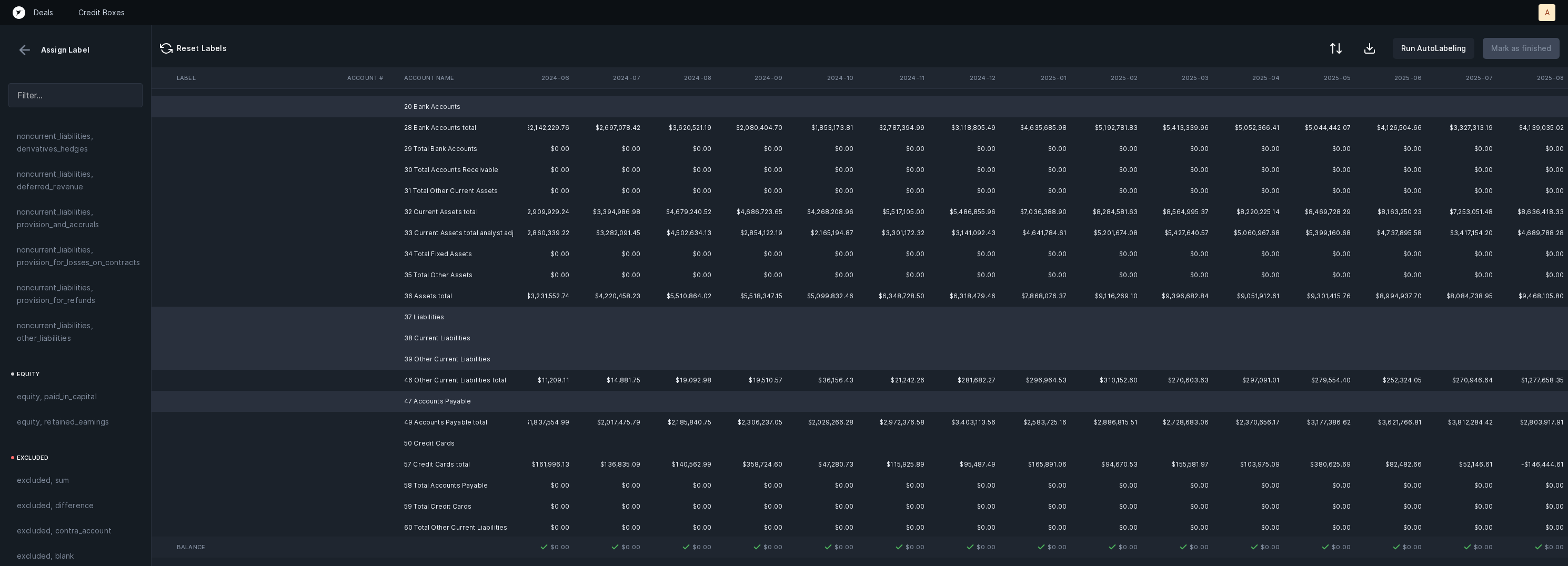
click at [457, 439] on td "50 Credit Cards" at bounding box center [464, 443] width 129 height 21
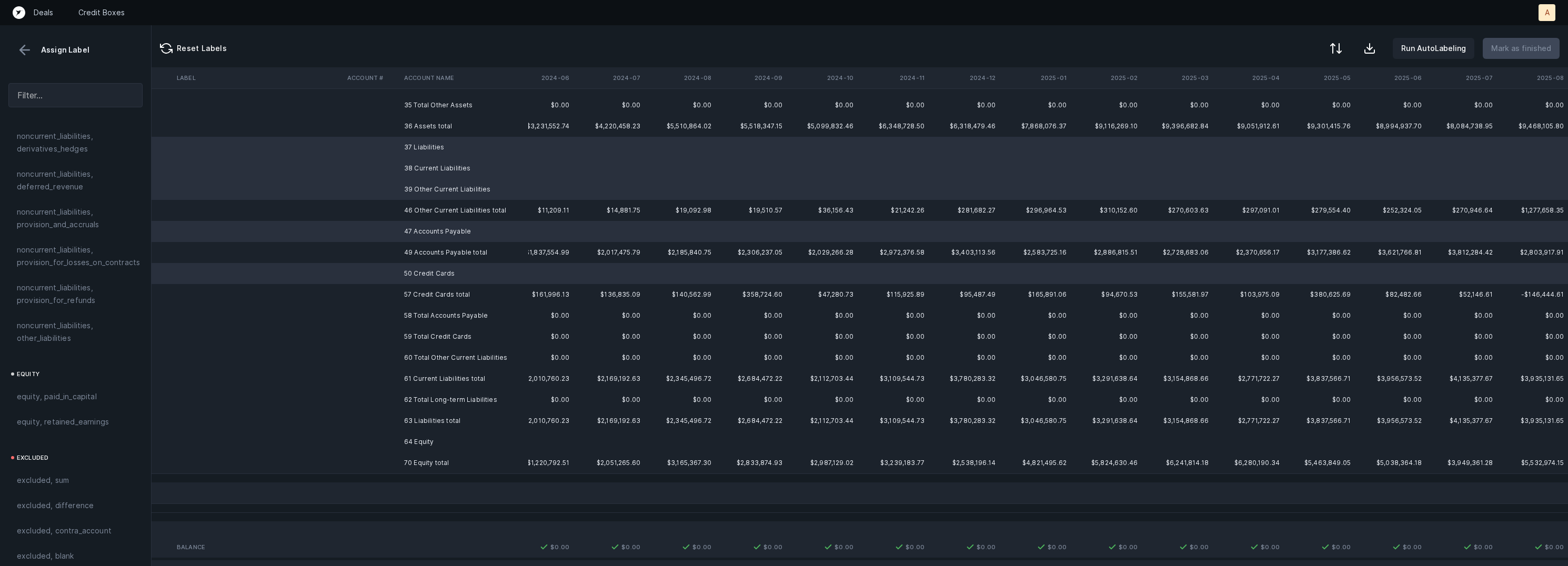
scroll to position [360, 1023]
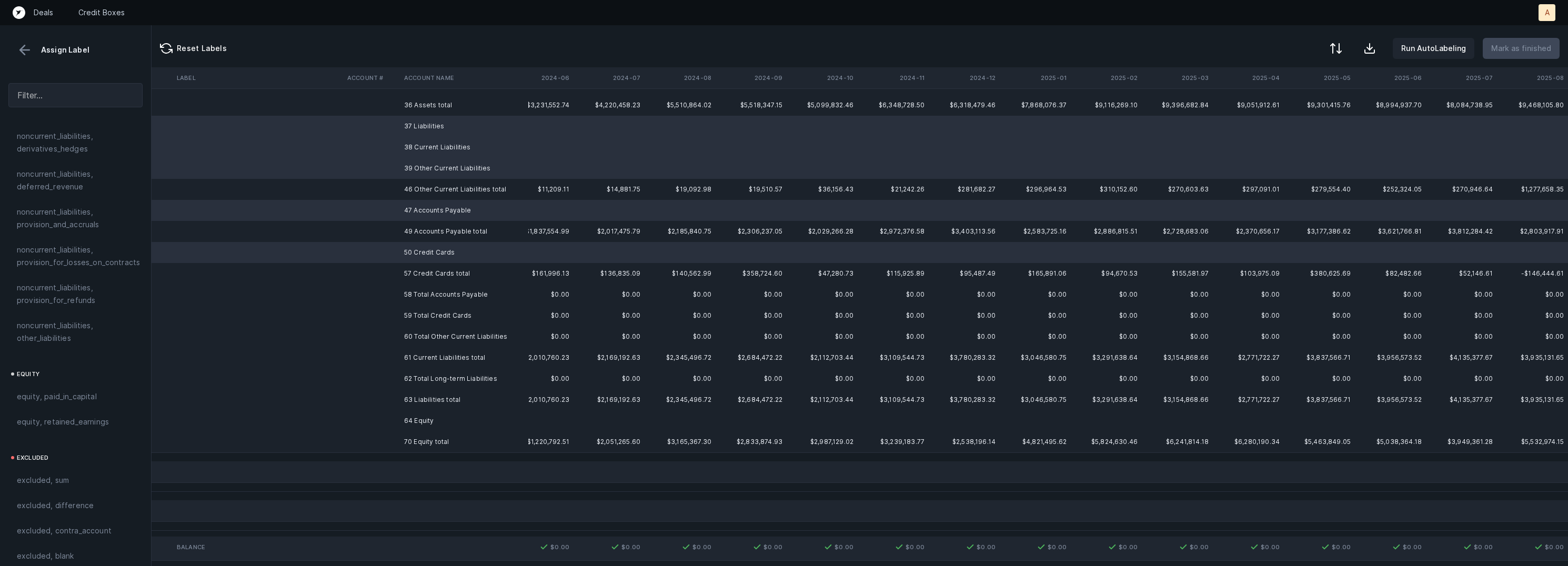
click at [438, 415] on td "64 Equity" at bounding box center [464, 420] width 129 height 21
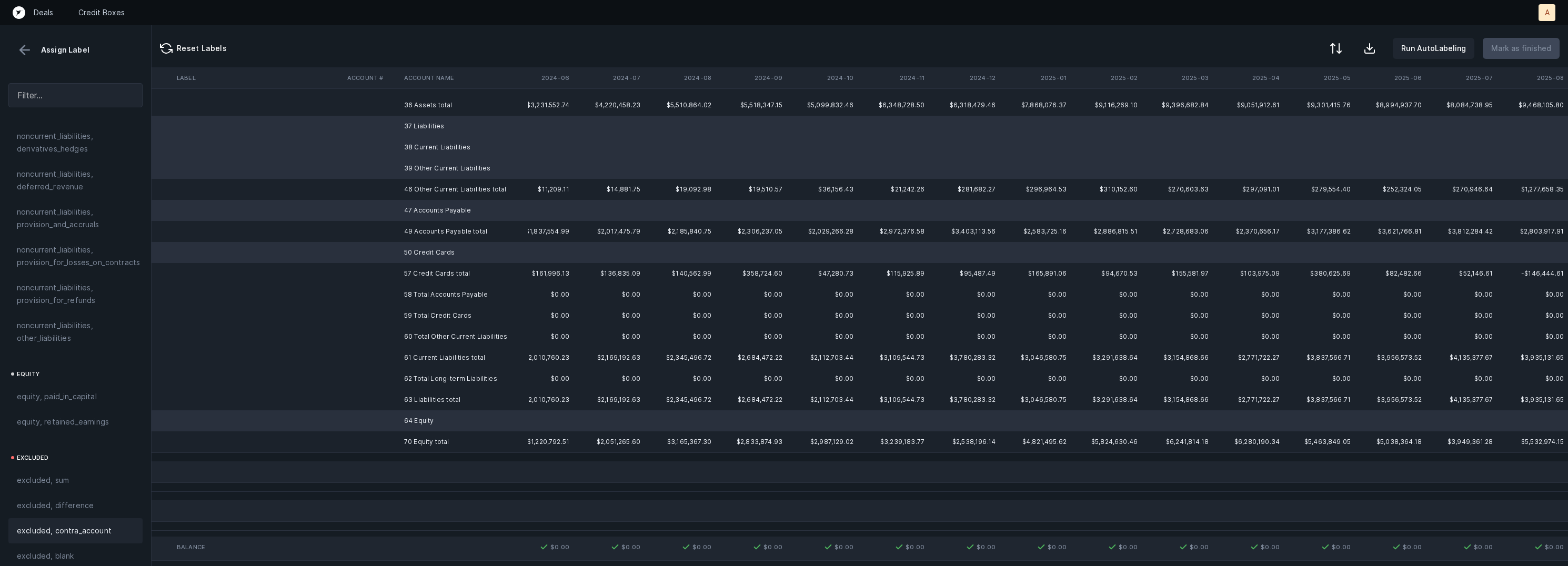
click at [79, 550] on div "excluded, blank" at bounding box center [75, 556] width 117 height 13
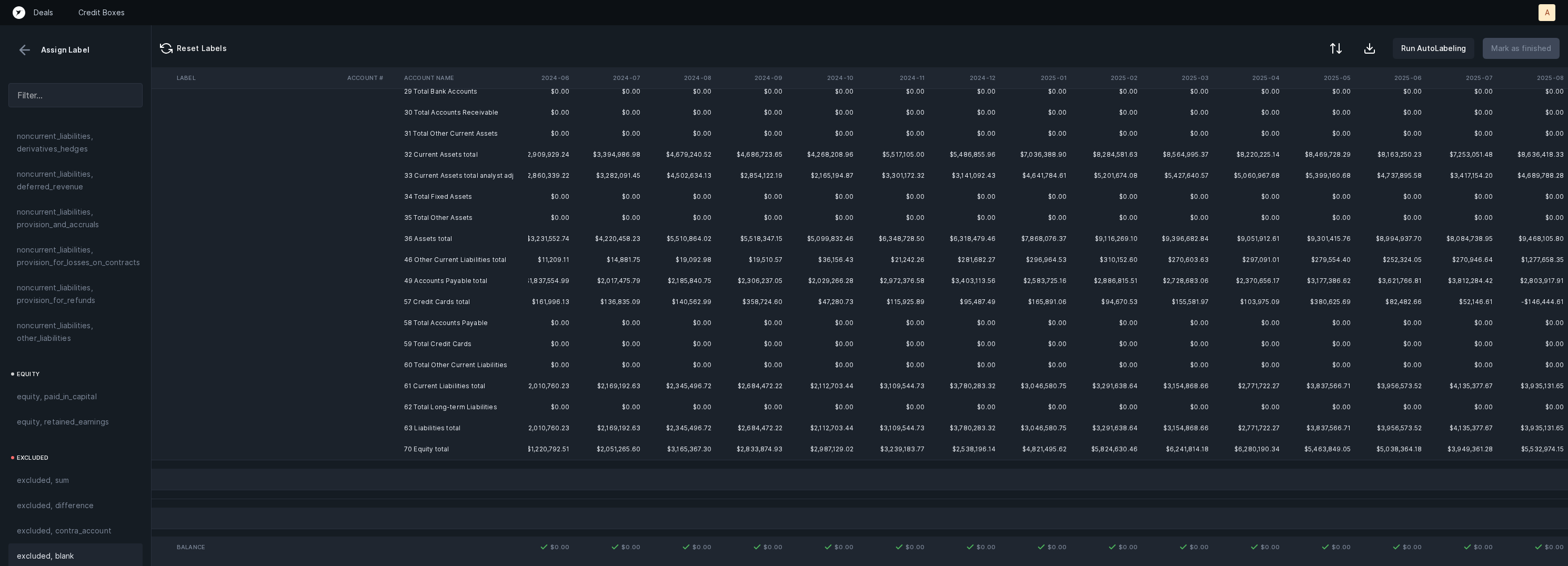
scroll to position [0, 1023]
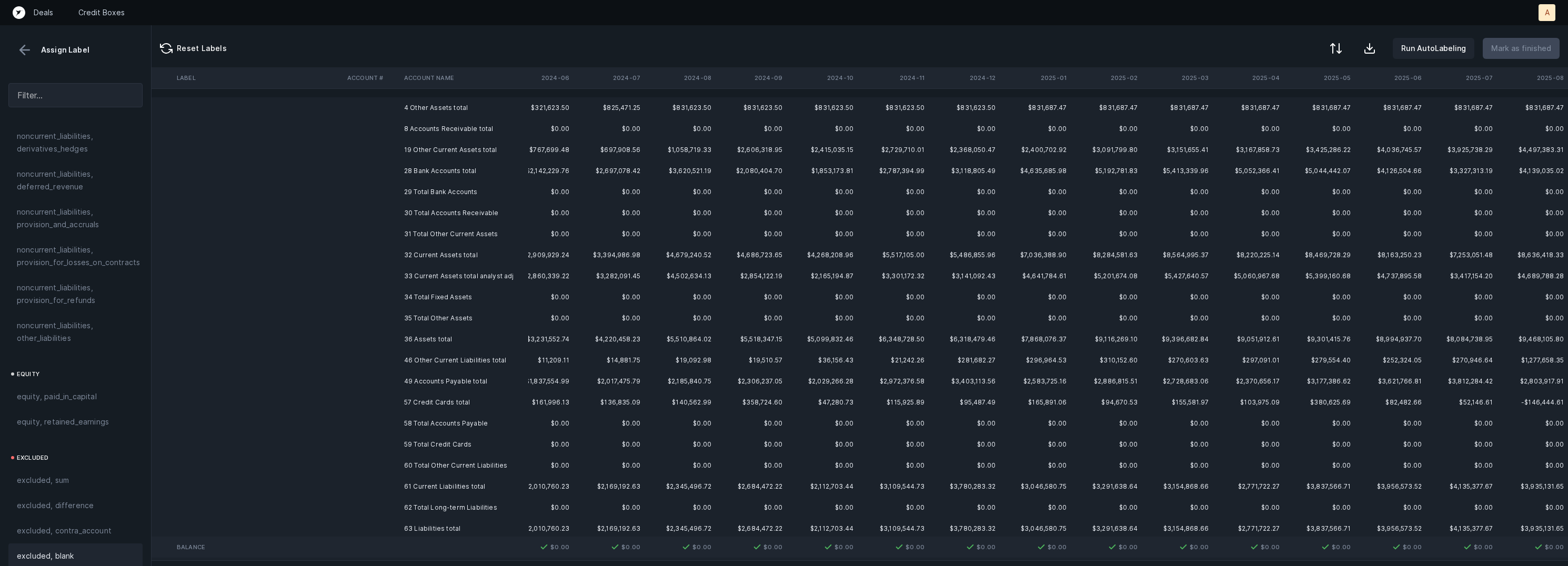
click at [464, 103] on td "4 Other Assets total" at bounding box center [464, 108] width 129 height 21
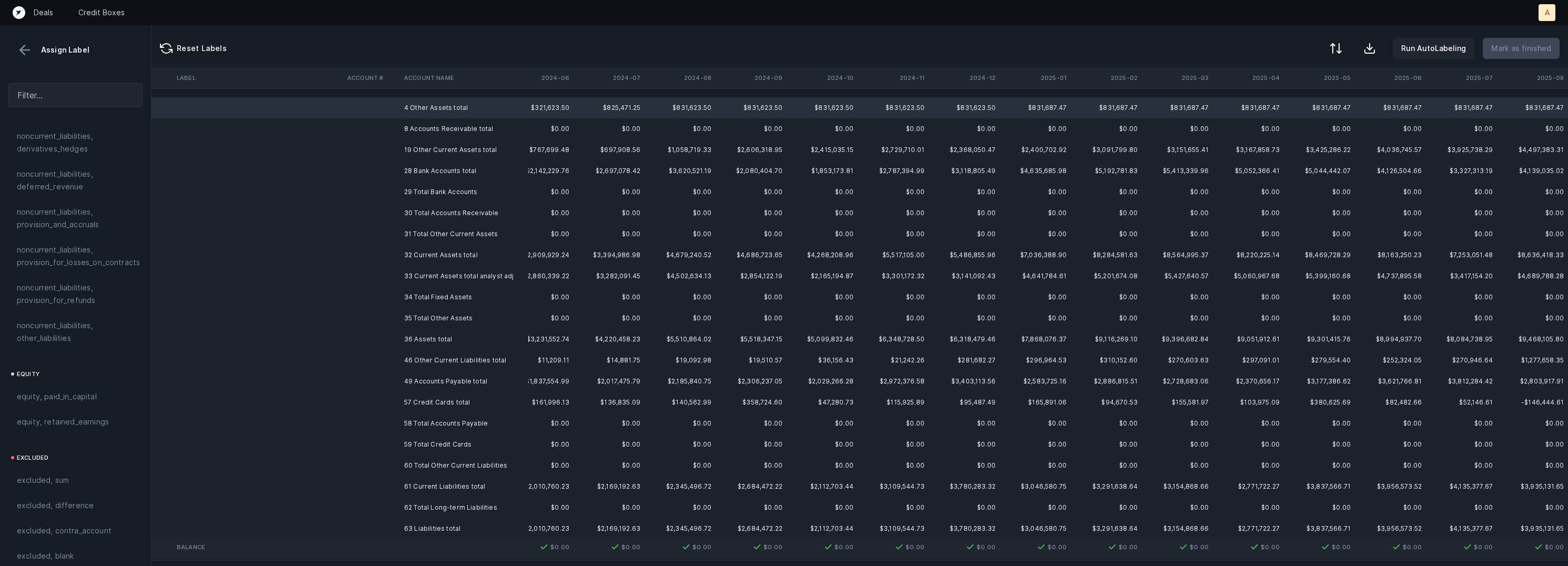
click at [485, 128] on td "8 Accounts Receivable total" at bounding box center [464, 128] width 129 height 21
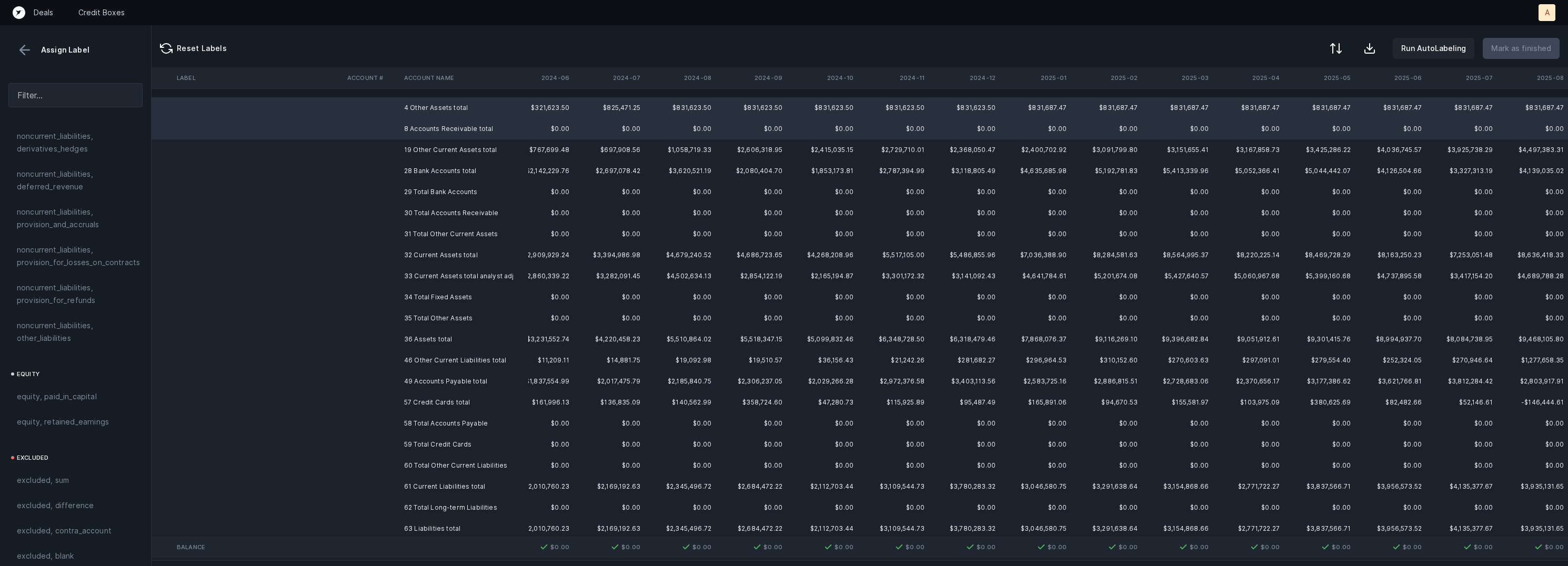
click at [482, 155] on td "19 Other Current Assets total" at bounding box center [464, 149] width 129 height 21
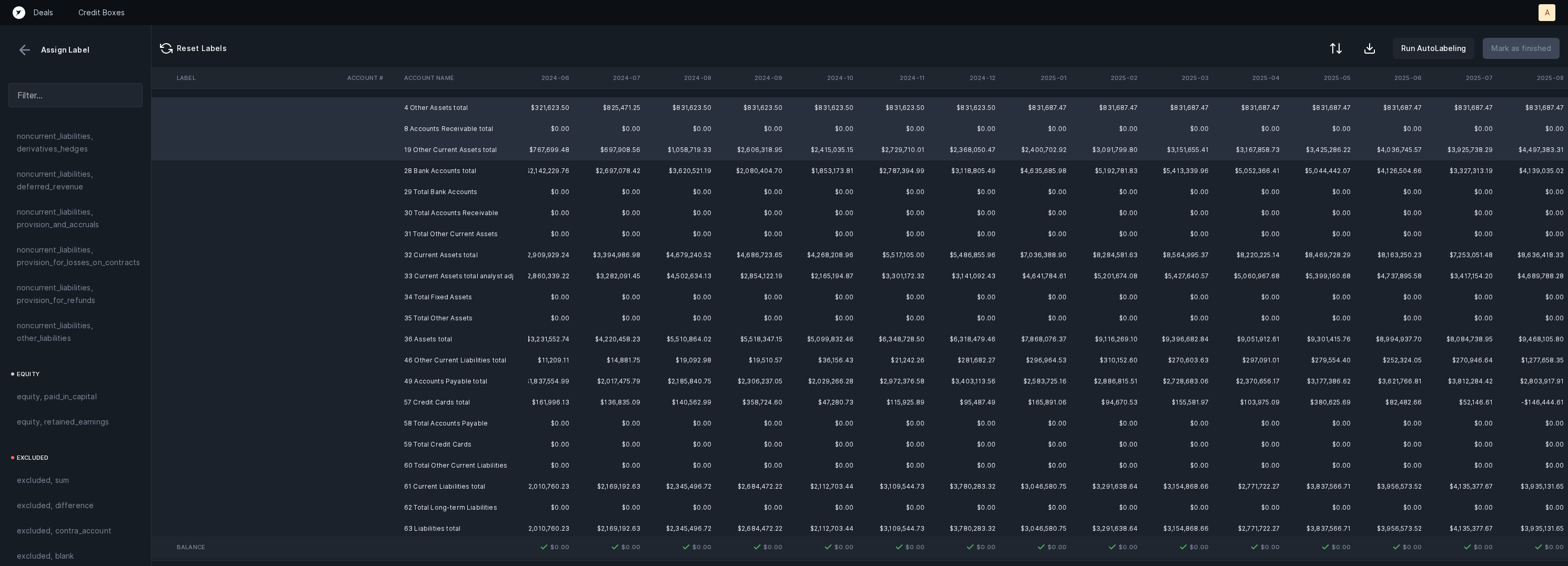
click at [464, 173] on td "28 Bank Accounts total" at bounding box center [464, 170] width 129 height 21
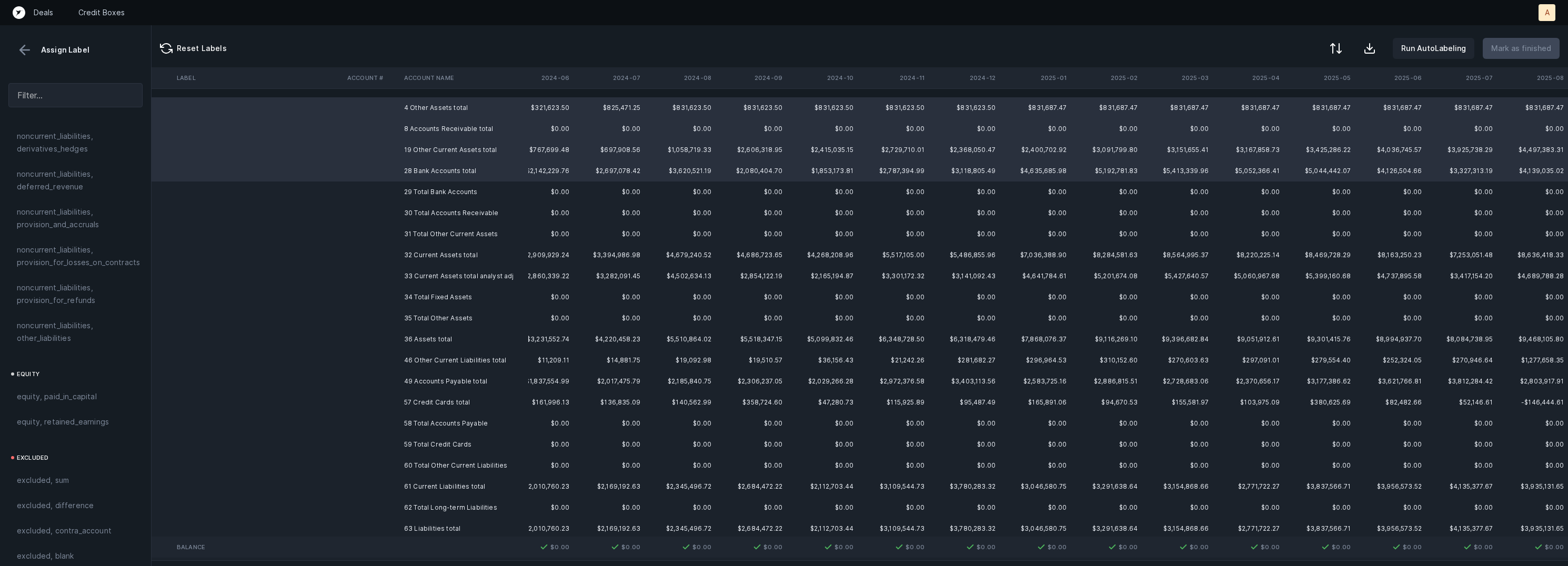
click at [445, 191] on td "29 Total Bank Accounts" at bounding box center [464, 191] width 129 height 21
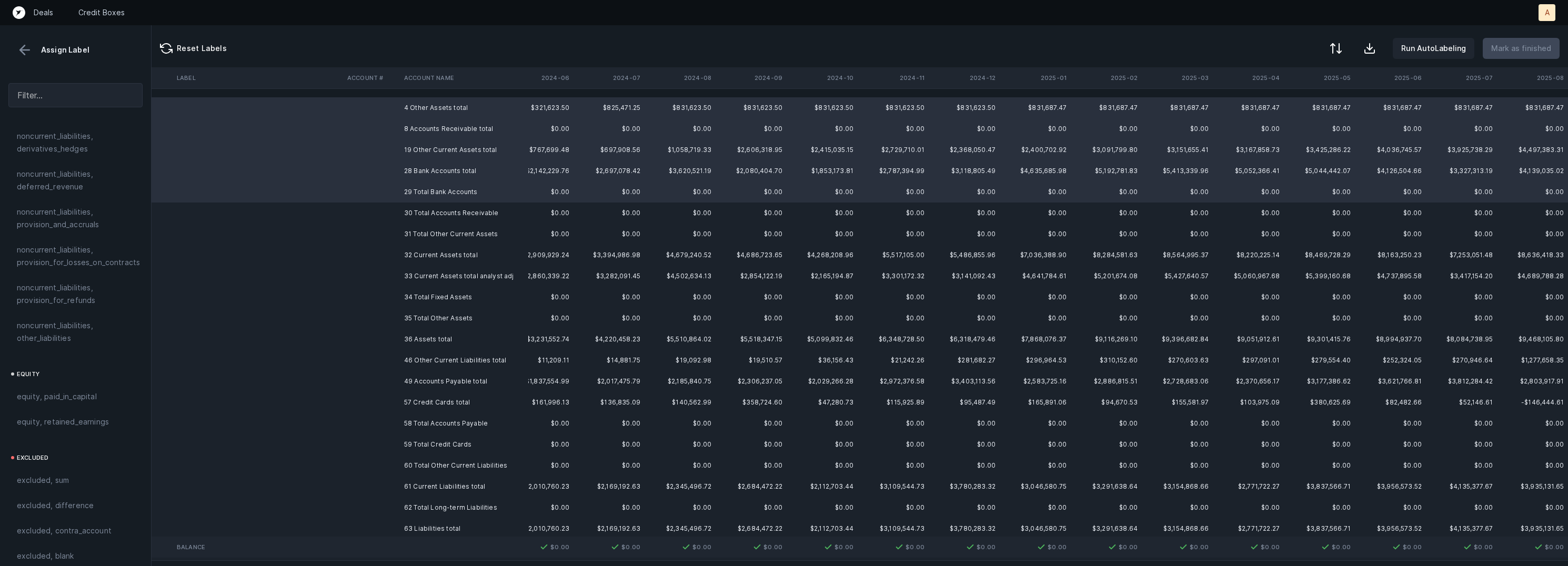
click at [436, 219] on td "30 Total Accounts Receivable" at bounding box center [464, 212] width 129 height 21
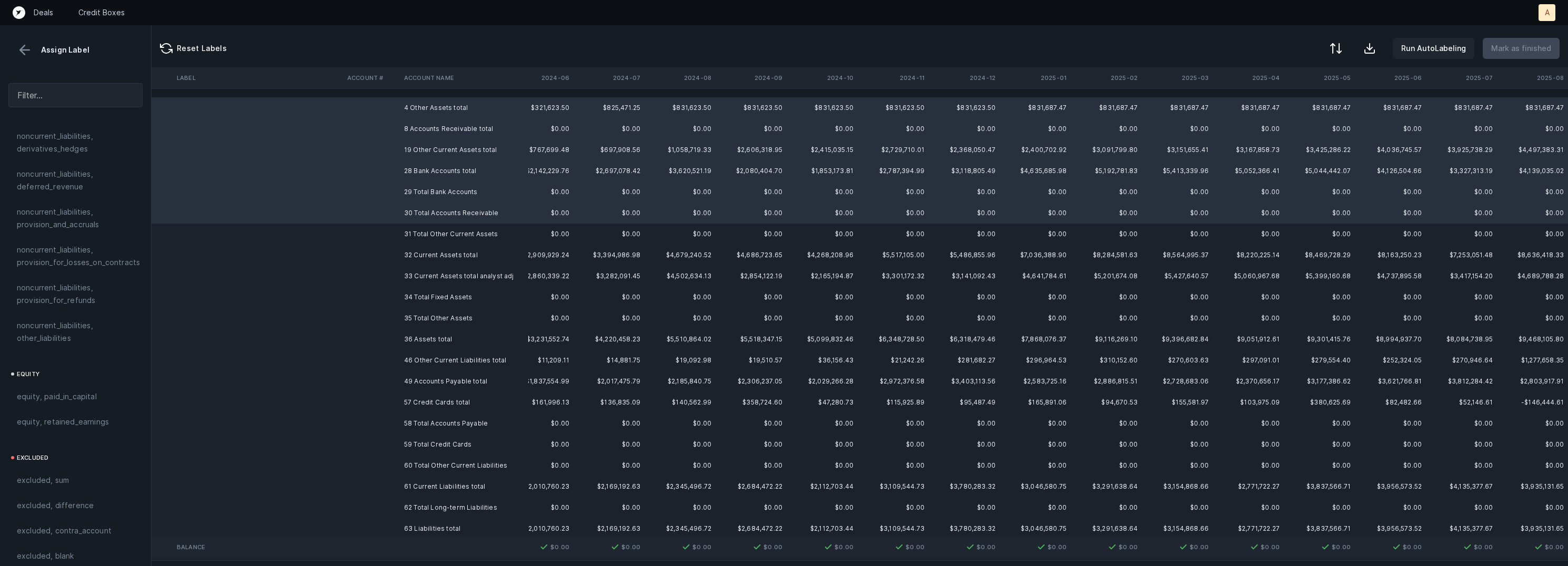
click at [433, 233] on td "31 Total Other Current Assets" at bounding box center [464, 233] width 129 height 21
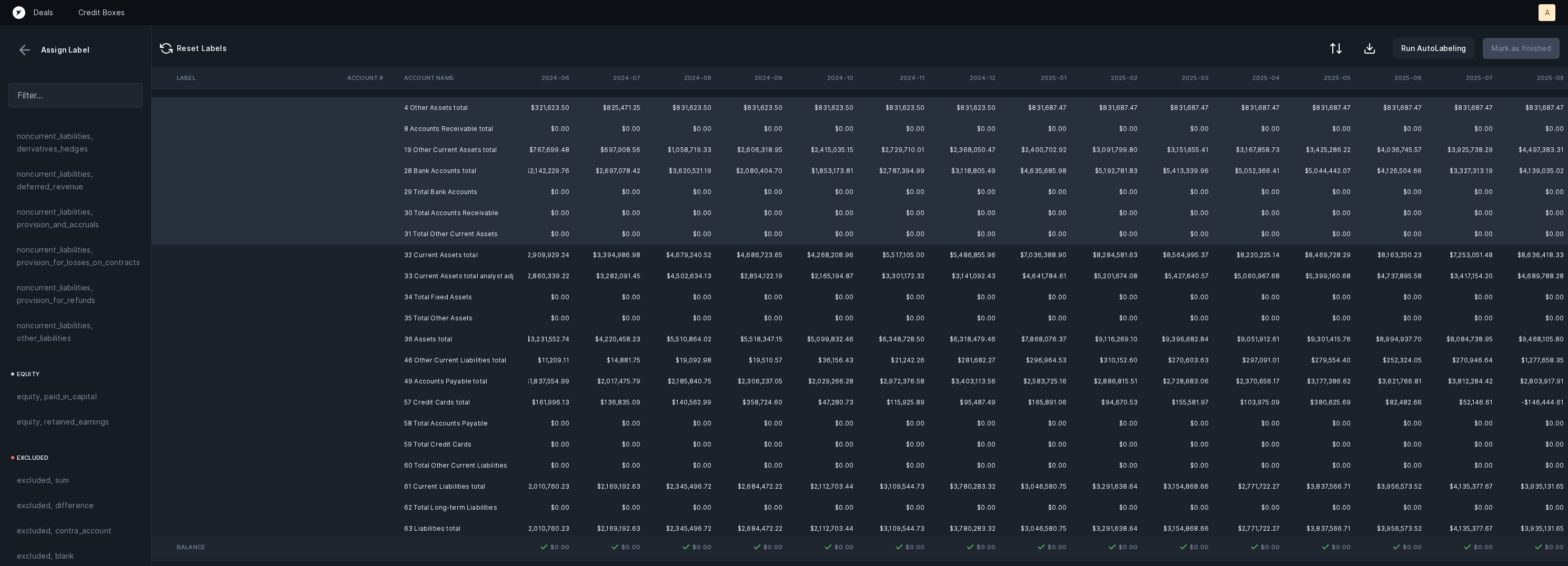
click at [439, 257] on td "32 Current Assets total" at bounding box center [464, 255] width 129 height 21
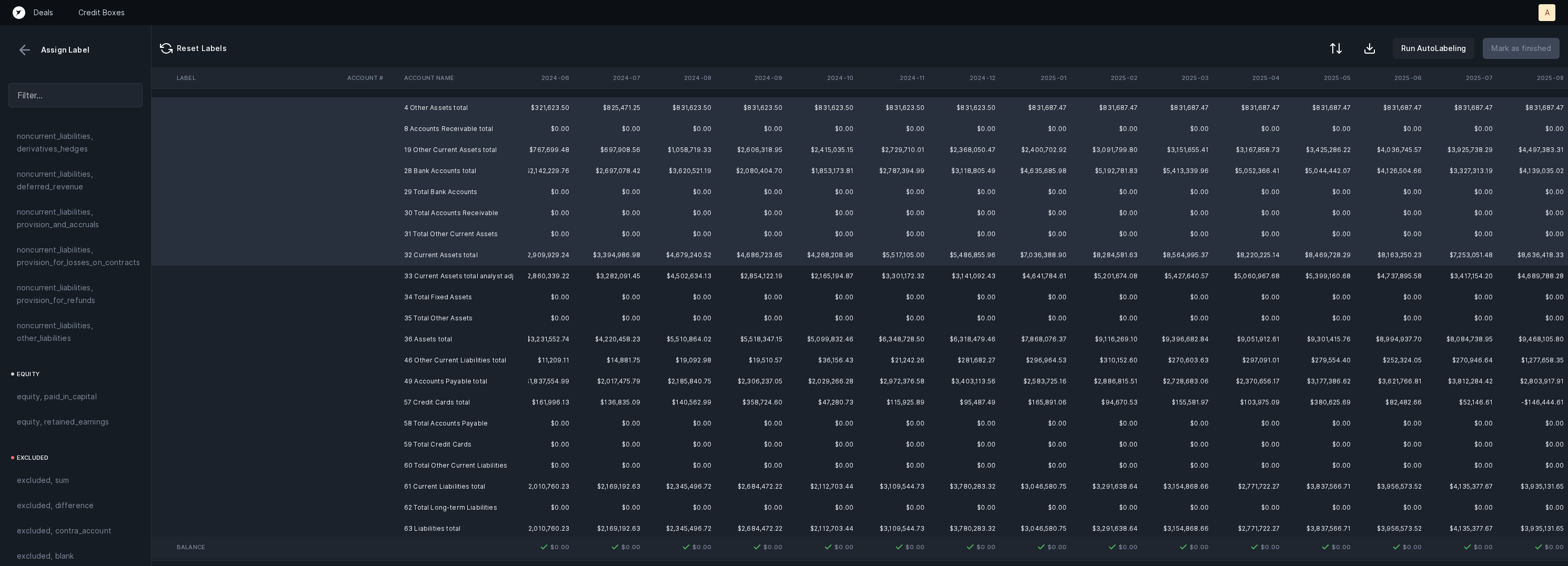
click at [466, 278] on td "33 Current Assets total analyst adj" at bounding box center [464, 276] width 129 height 21
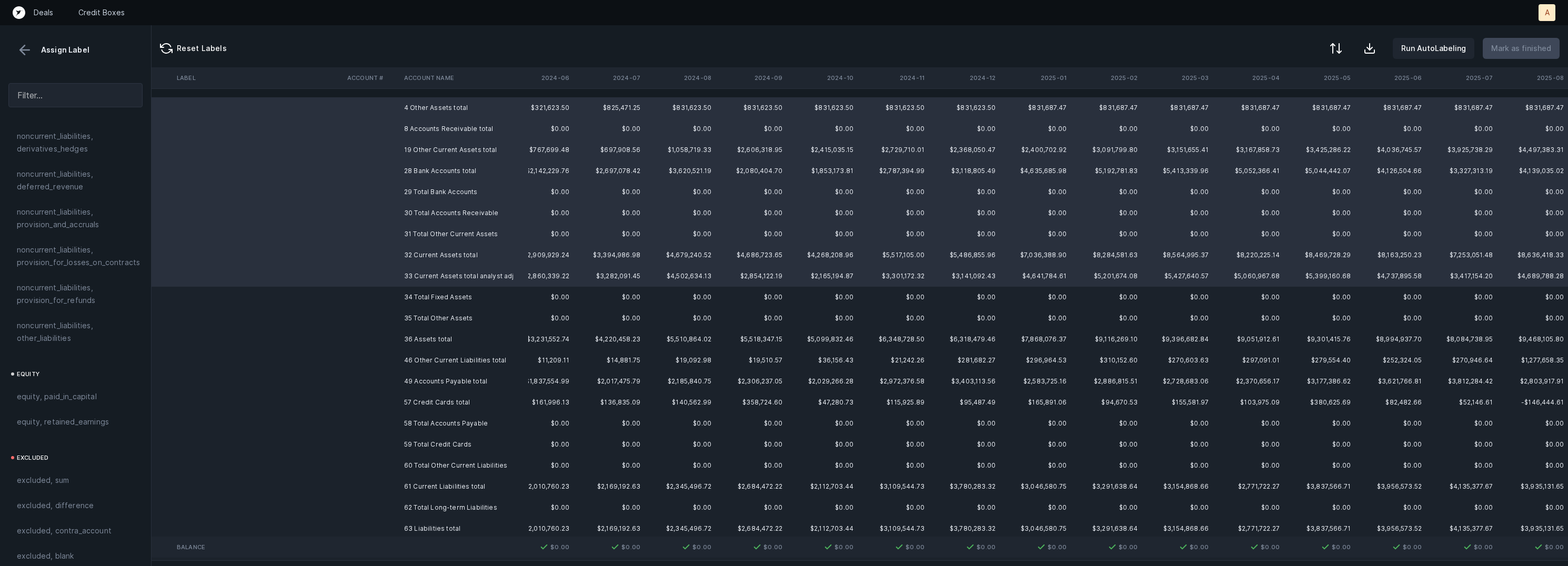
click at [447, 294] on td "34 Total Fixed Assets" at bounding box center [464, 297] width 129 height 21
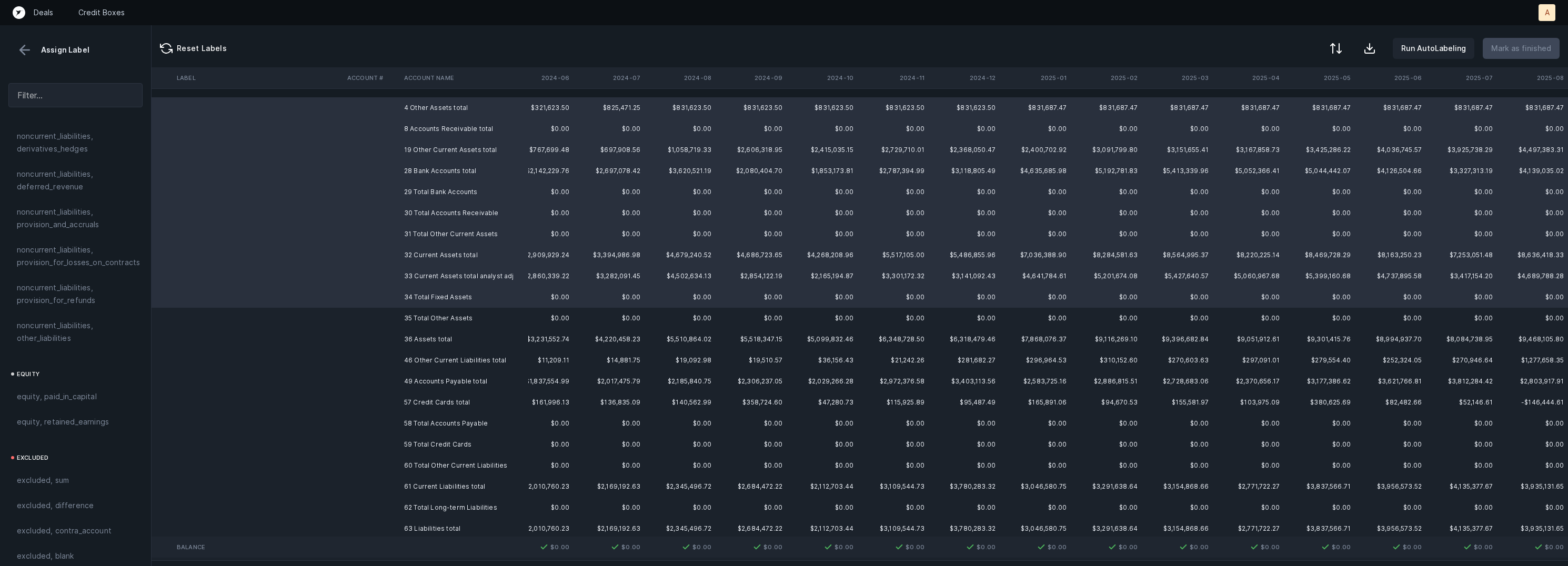
click at [432, 324] on td "35 Total Other Assets" at bounding box center [464, 318] width 129 height 21
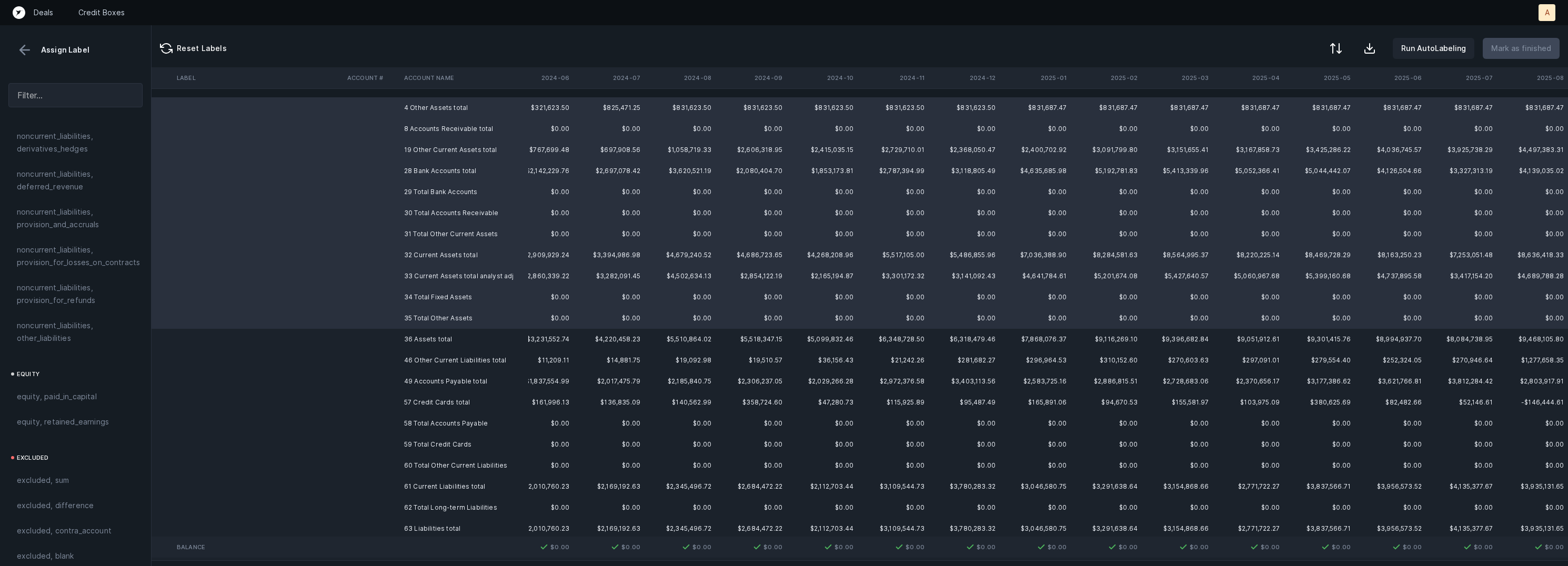
click at [432, 339] on td "36 Assets total" at bounding box center [464, 339] width 129 height 21
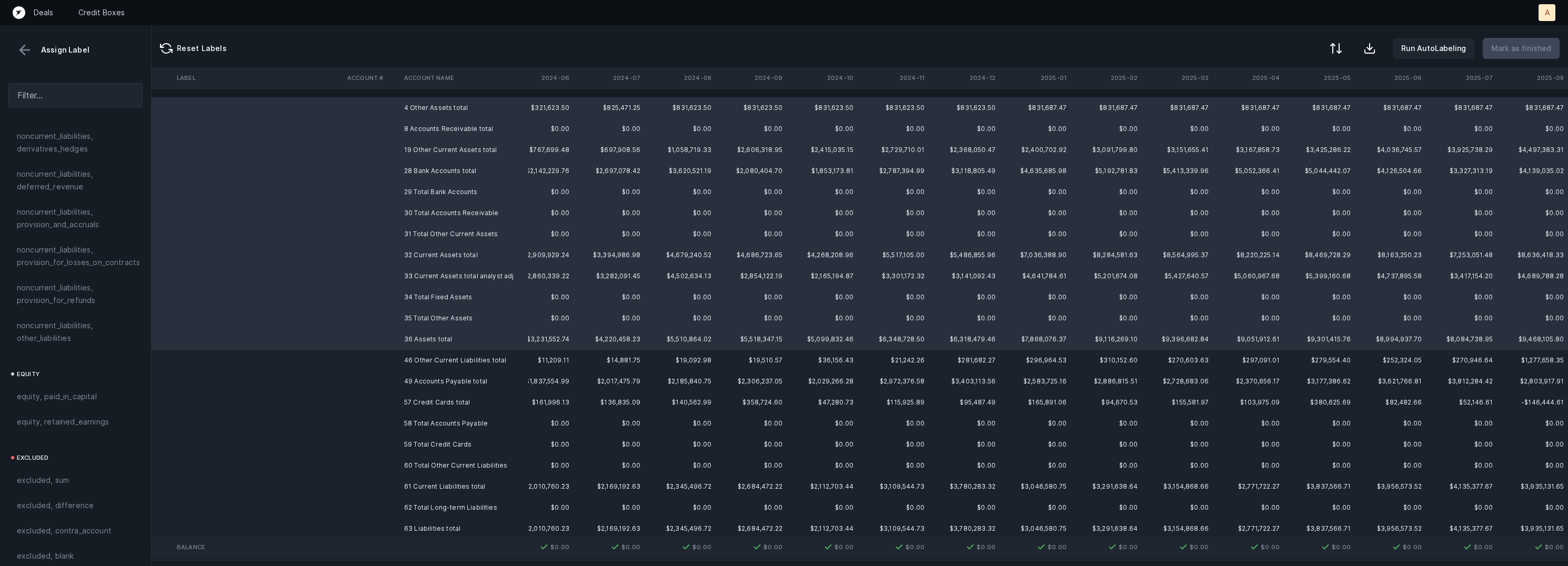
click at [452, 360] on td "46 Other Current Liabilities total" at bounding box center [464, 360] width 129 height 21
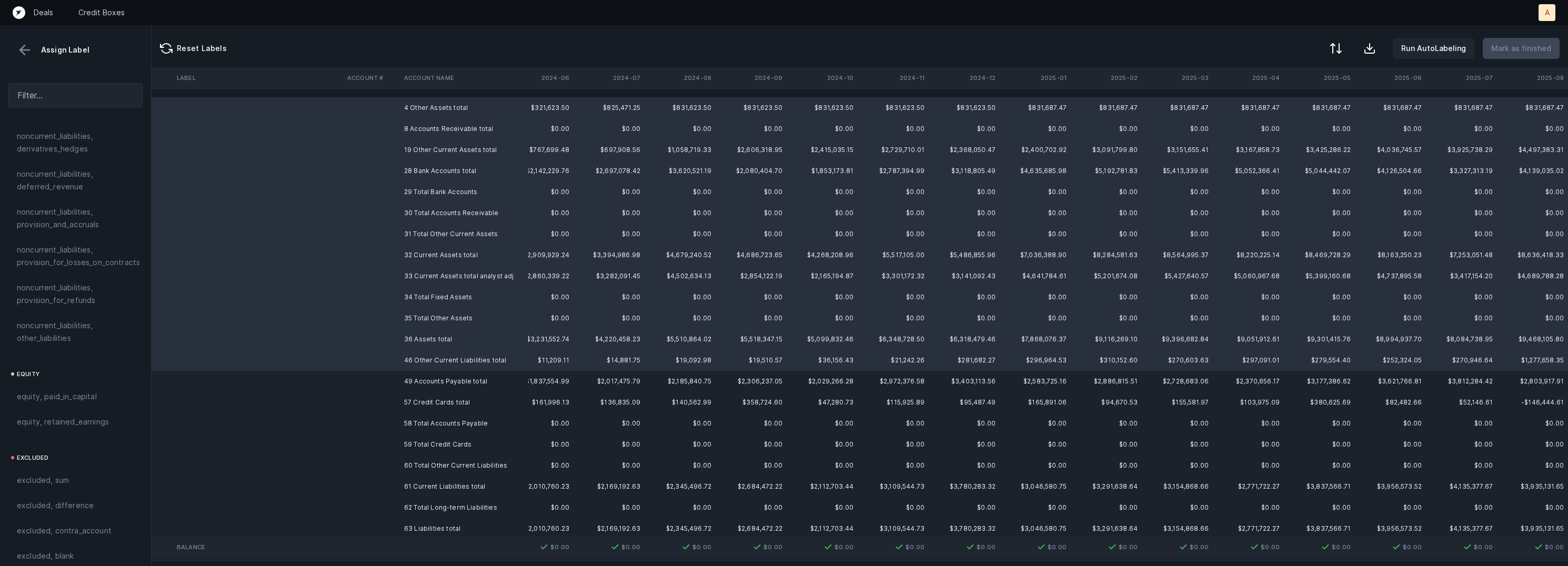
click at [443, 377] on td "49 Accounts Payable total" at bounding box center [464, 381] width 129 height 21
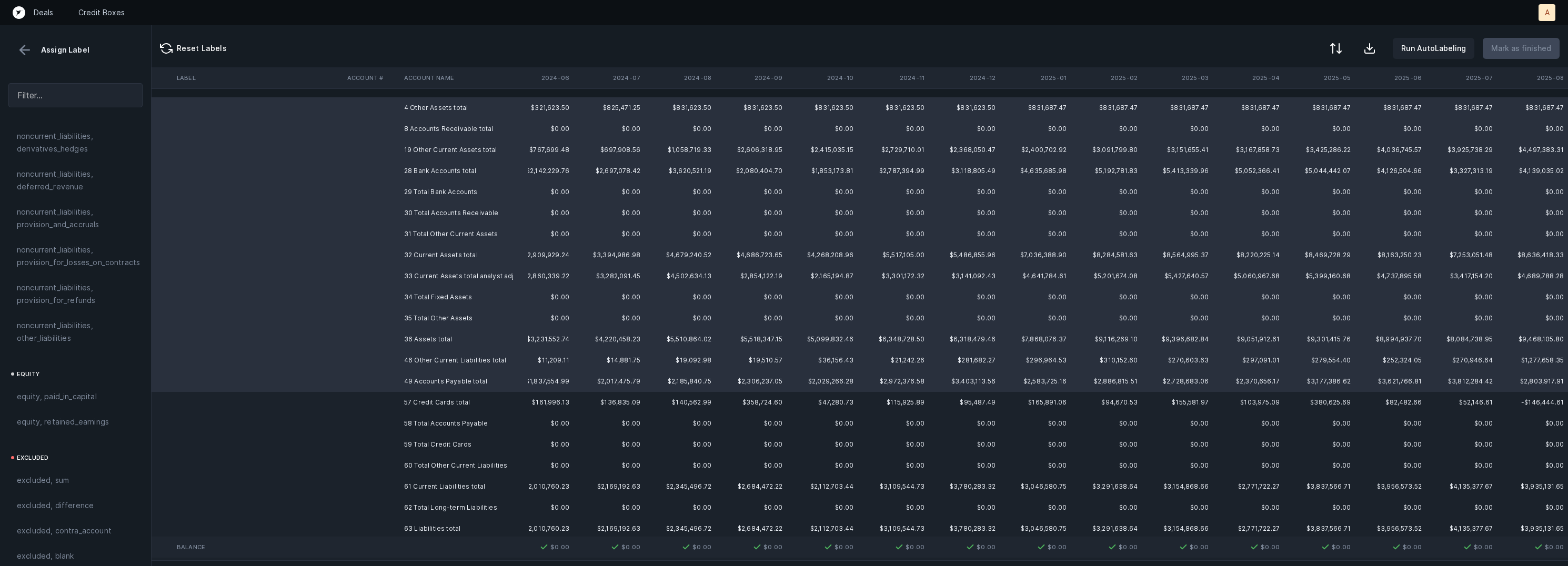
click at [439, 398] on td "57 Credit Cards total" at bounding box center [464, 402] width 129 height 21
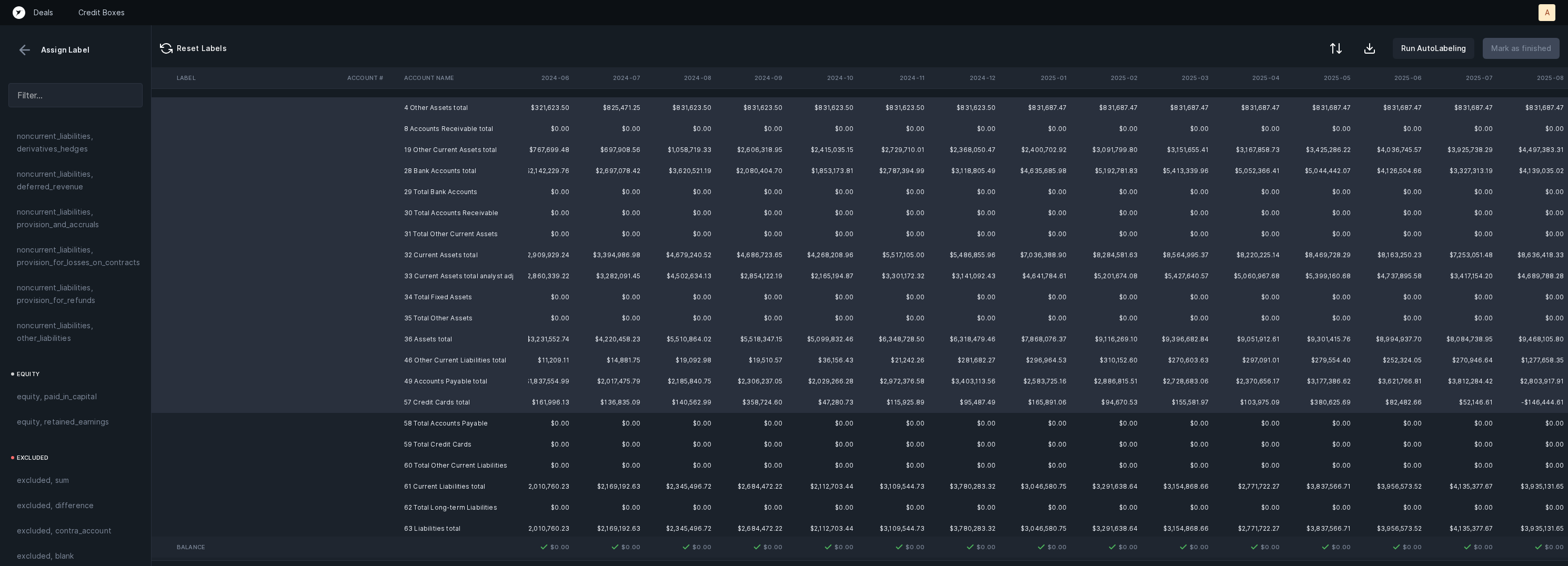
click at [439, 425] on td "58 Total Accounts Payable" at bounding box center [464, 423] width 129 height 21
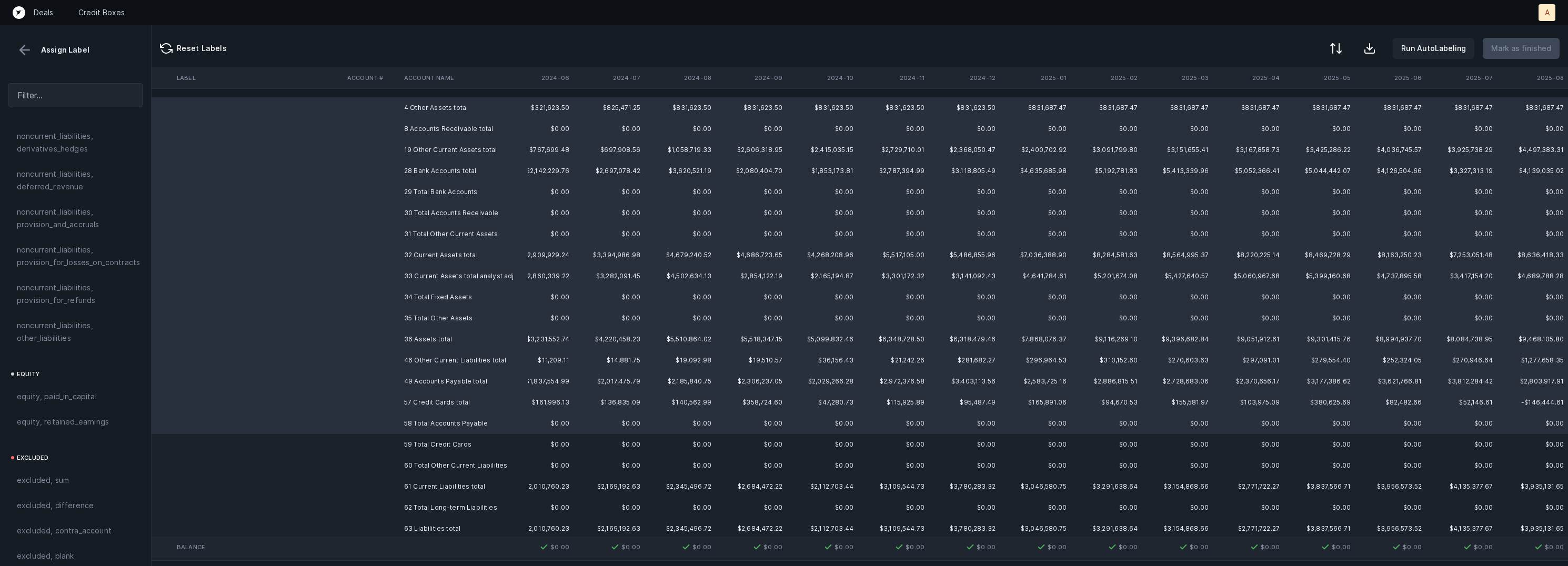
click at [435, 438] on td "59 Total Credit Cards" at bounding box center [464, 444] width 129 height 21
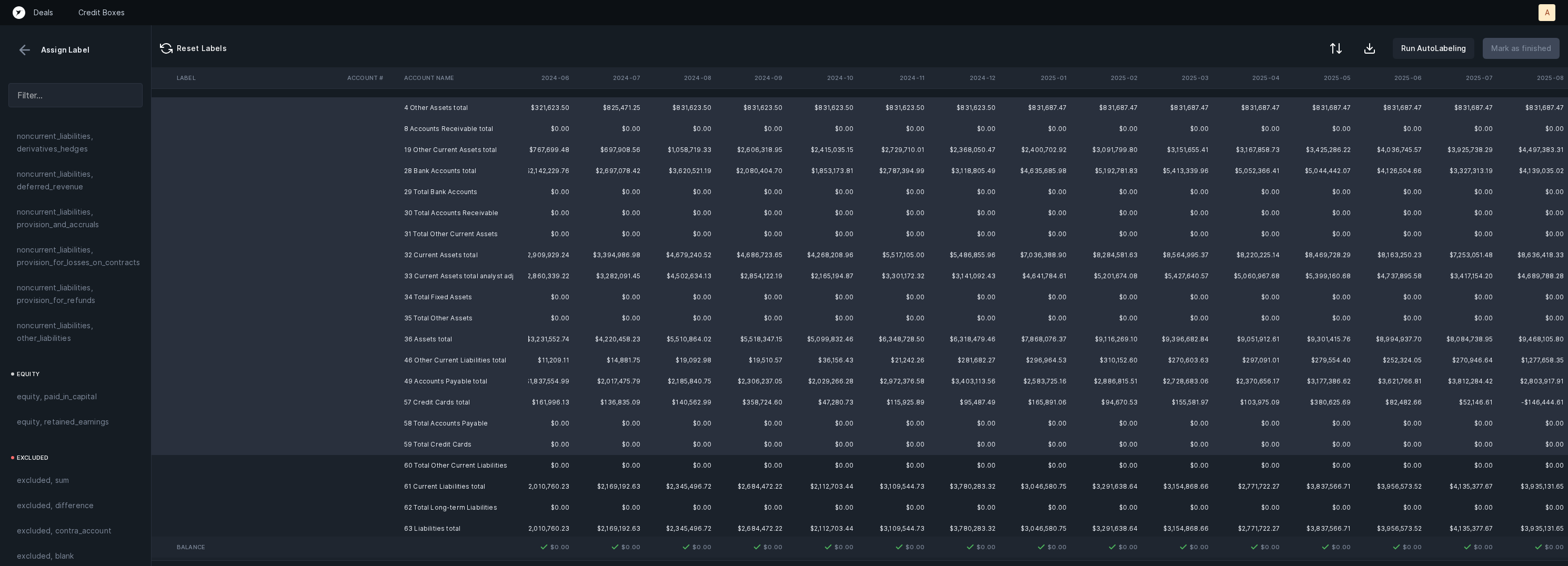
click at [432, 467] on td "60 Total Other Current Liabilities" at bounding box center [464, 465] width 129 height 21
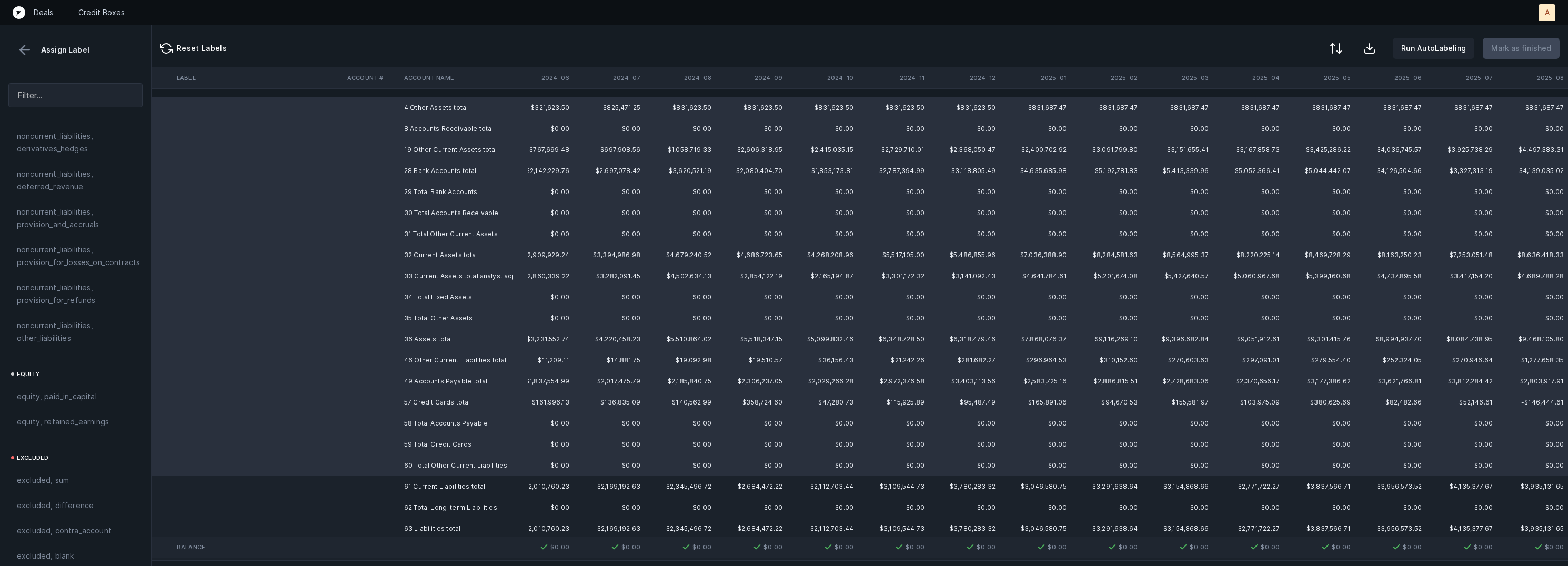
click at [430, 491] on td "61 Current Liabilities total" at bounding box center [464, 486] width 129 height 21
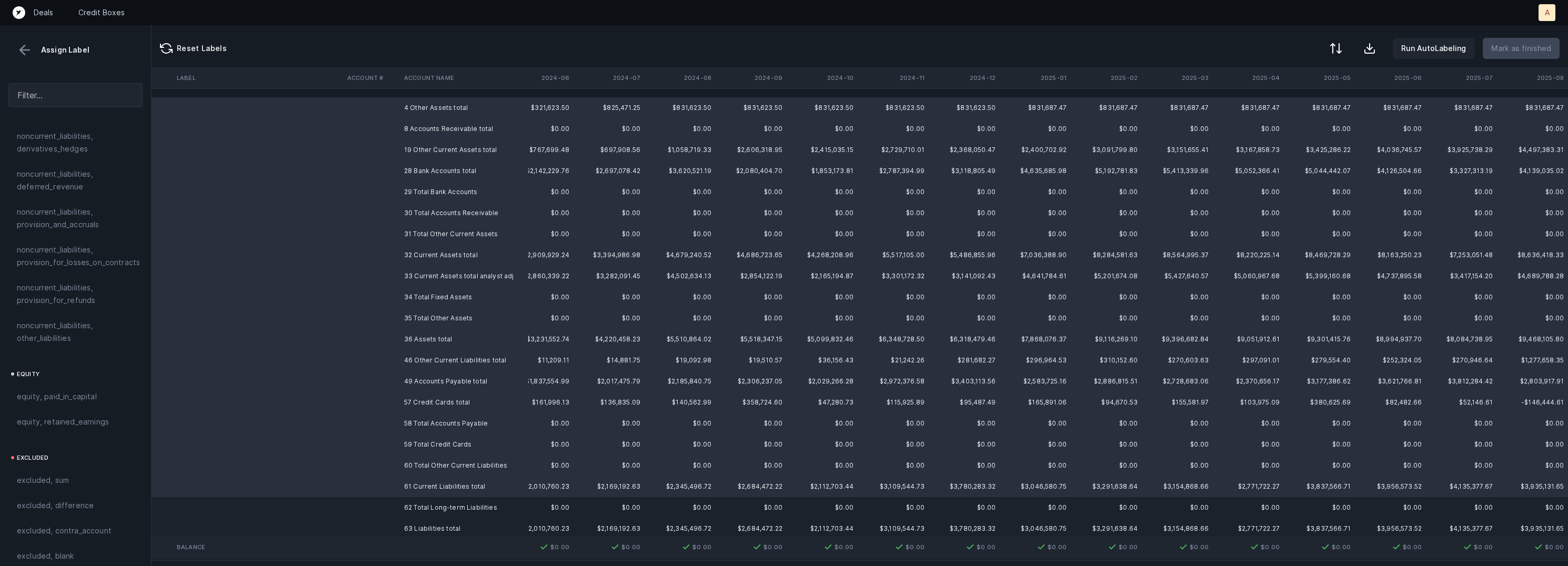
click at [430, 510] on td "62 Total Long-term Liabilities" at bounding box center [464, 507] width 129 height 21
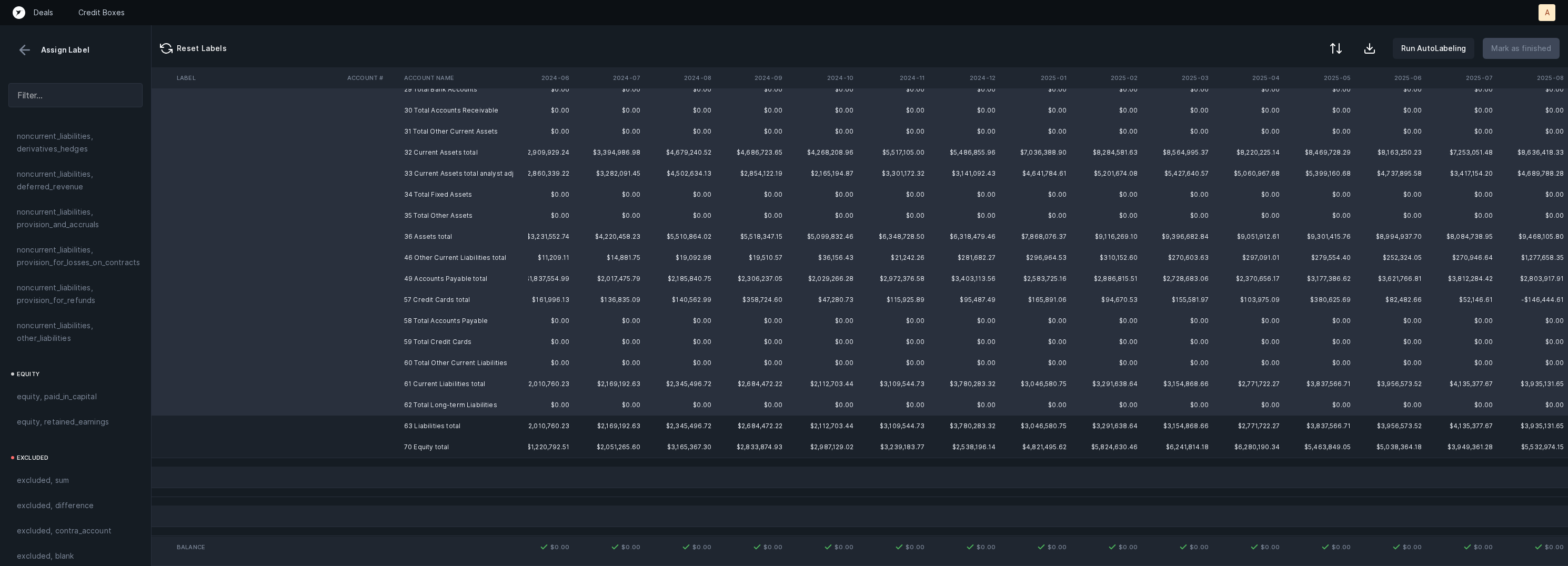
scroll to position [158, 1023]
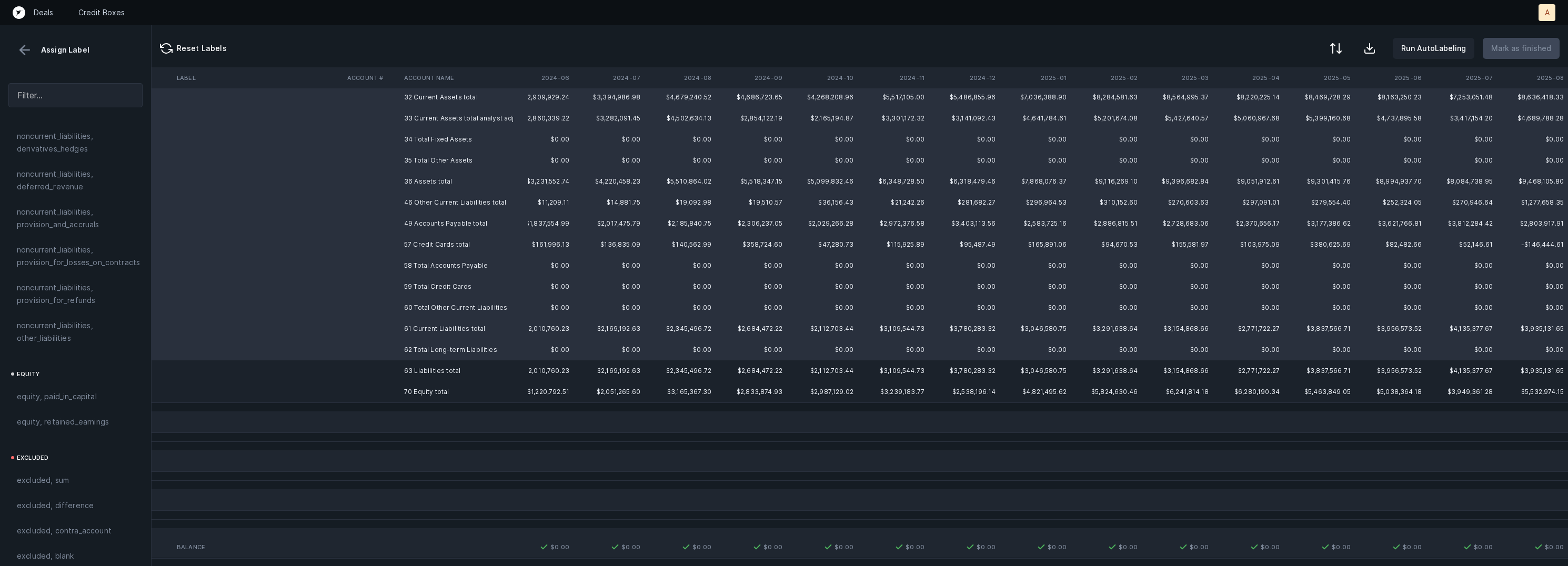
click at [446, 373] on td "63 Liabilities total" at bounding box center [464, 371] width 129 height 21
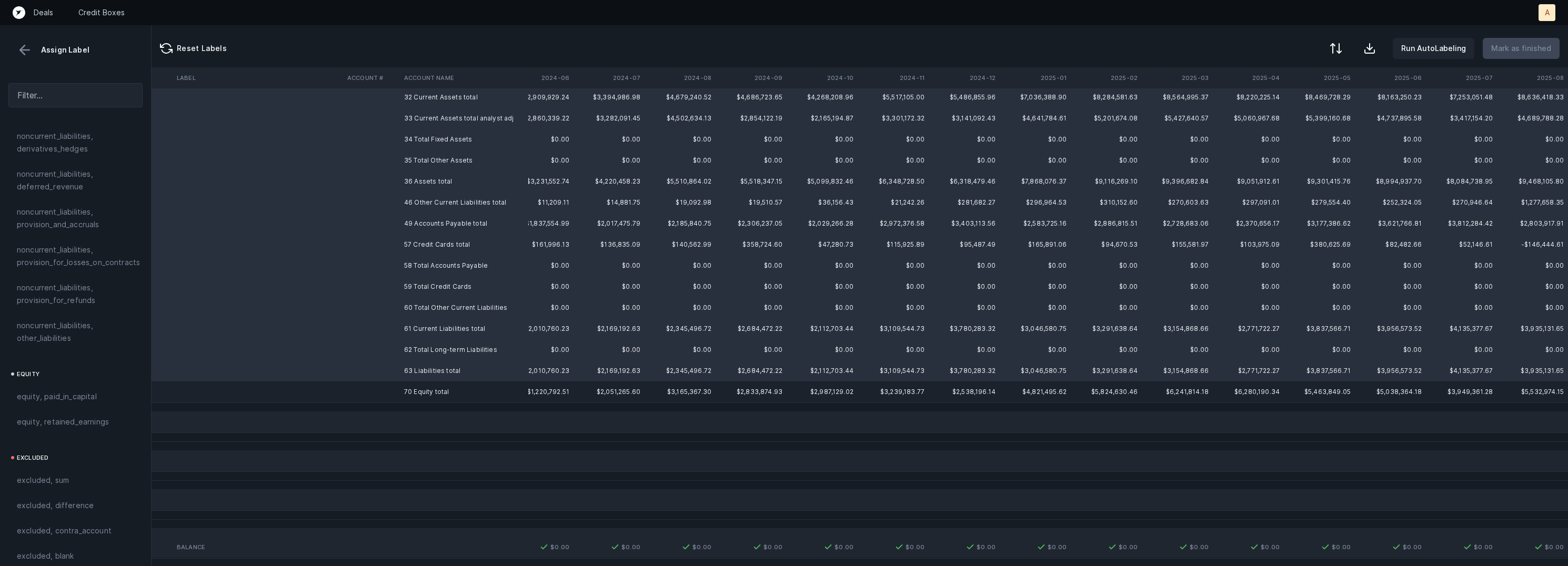
click at [435, 389] on td "70 Equity total" at bounding box center [464, 392] width 129 height 21
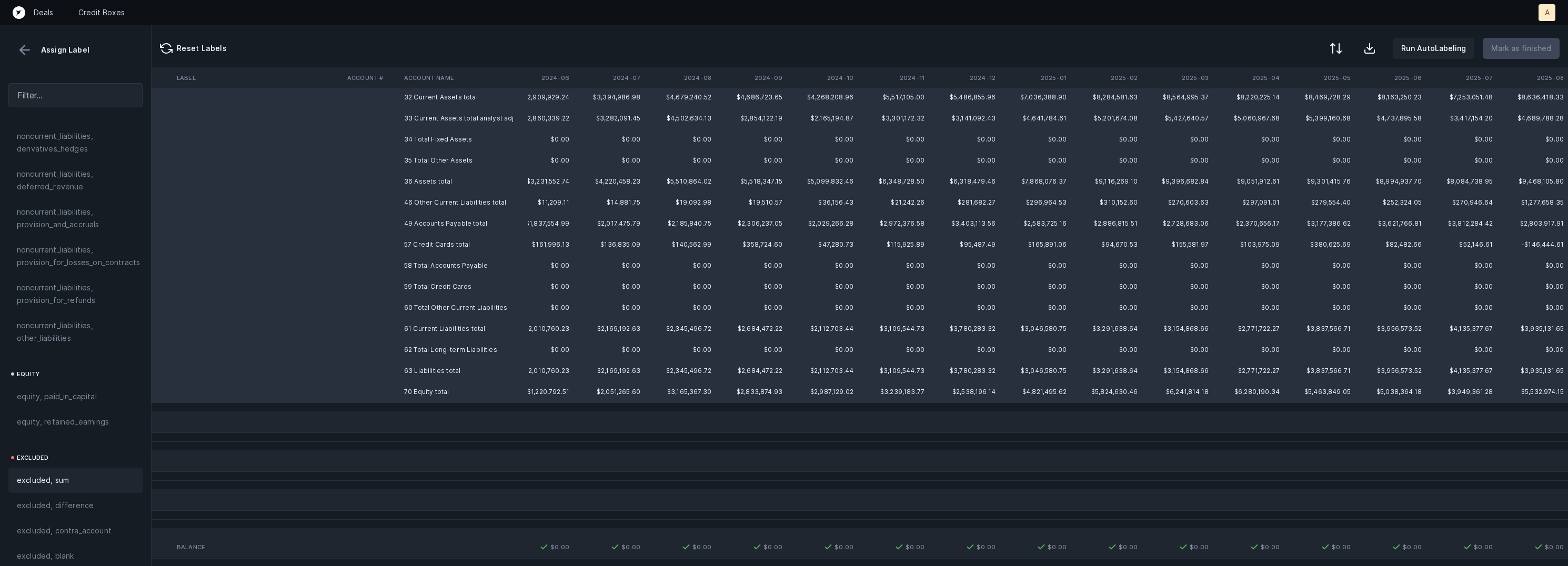
click at [93, 475] on div "excluded, sum" at bounding box center [75, 479] width 134 height 25
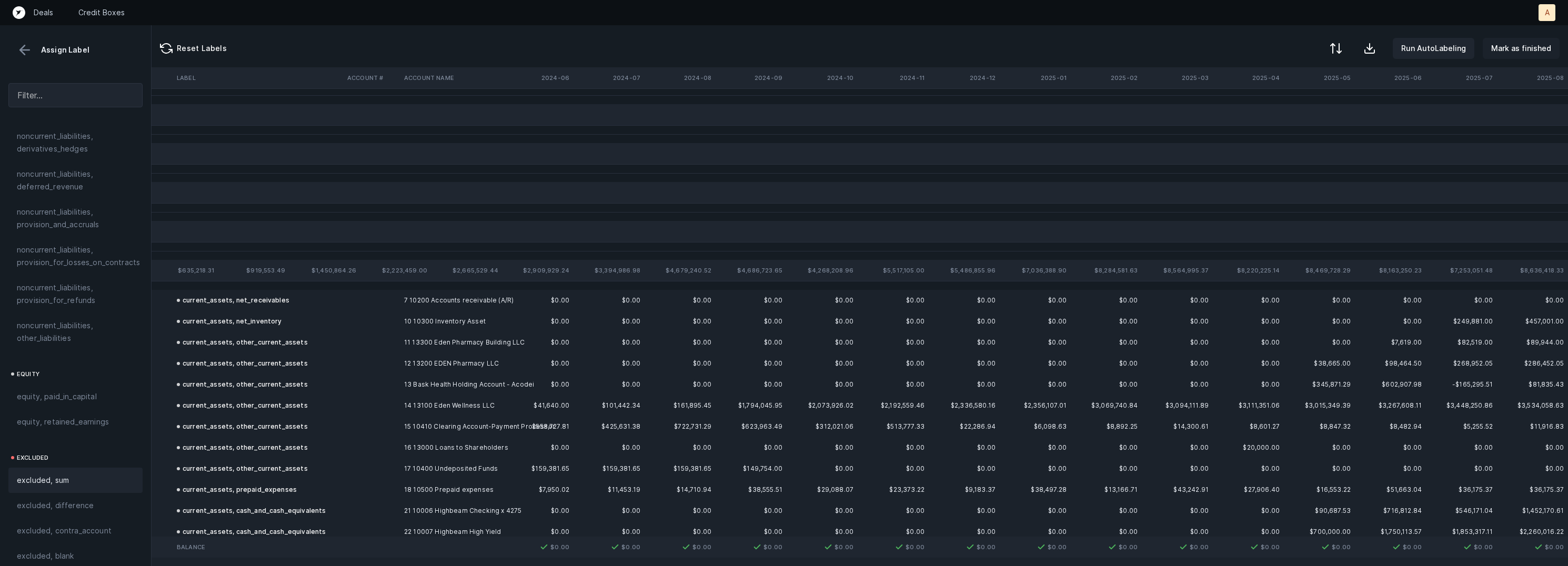
click at [1536, 49] on p "Mark as finished" at bounding box center [1521, 48] width 60 height 13
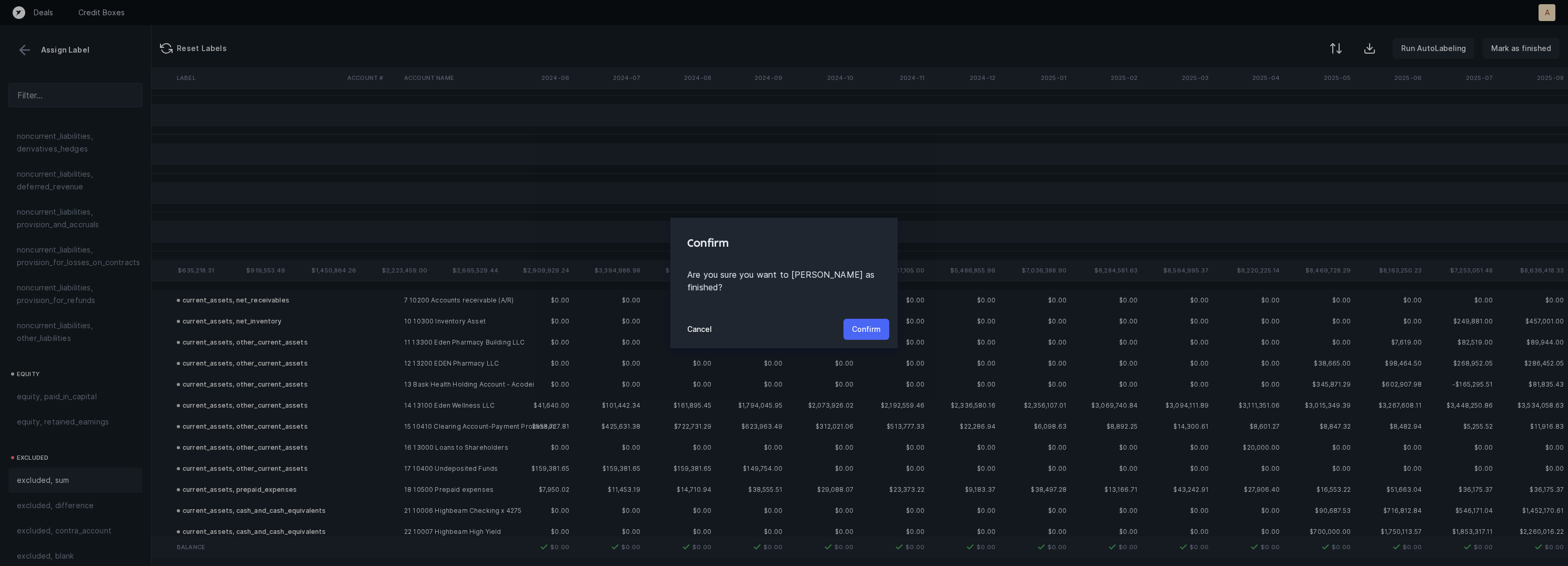
click at [867, 323] on p "Confirm" at bounding box center [866, 329] width 29 height 13
